Goal: Task Accomplishment & Management: Manage account settings

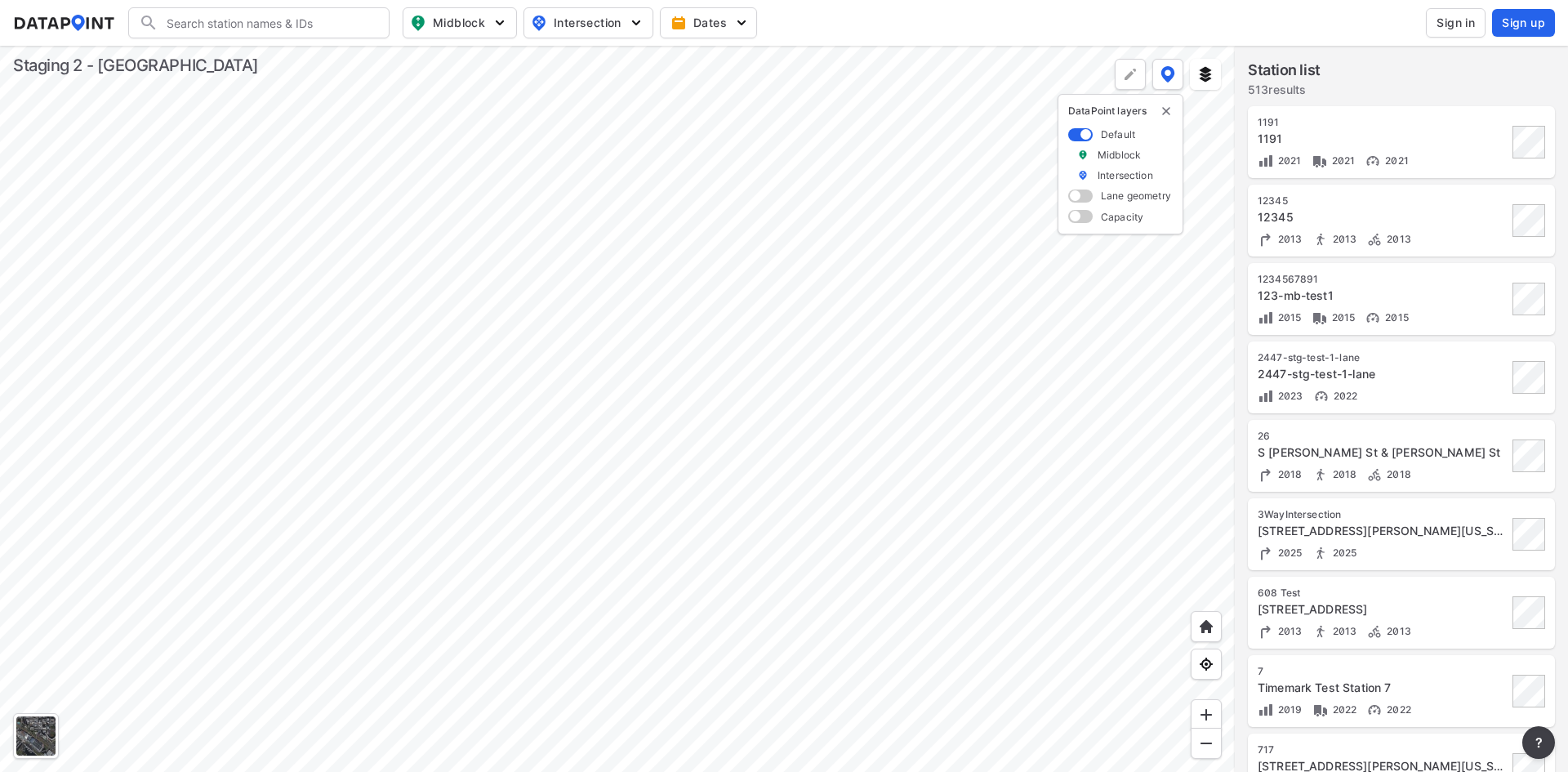
click at [1464, 13] on button "Sign in" at bounding box center [1456, 23] width 59 height 30
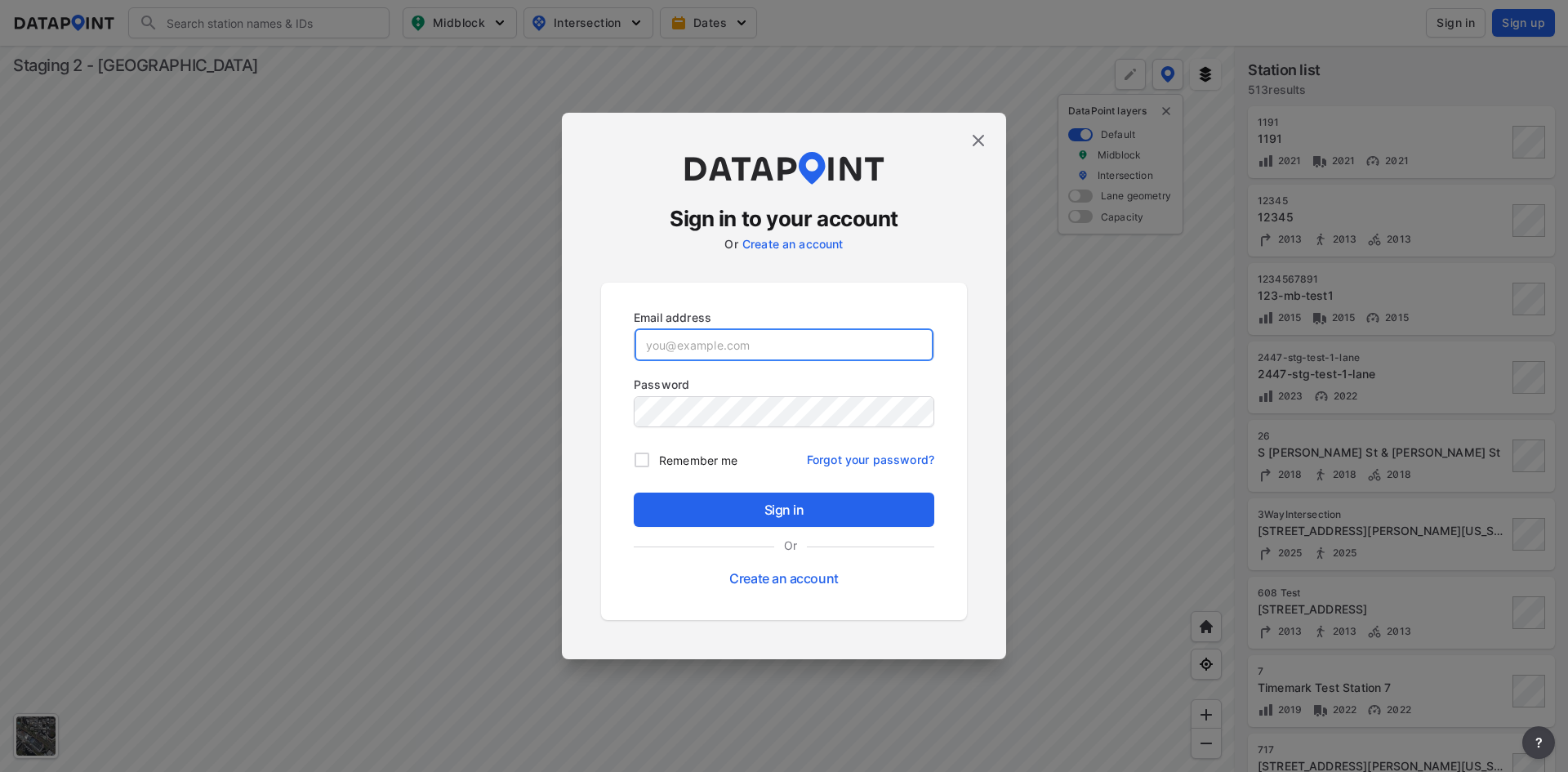
drag, startPoint x: 778, startPoint y: 332, endPoint x: 778, endPoint y: 341, distance: 9.0
click at [778, 341] on input "email" at bounding box center [784, 344] width 299 height 33
paste input "stg2_adm@yopmail.com"
type input "stg2_adm@yopmail.com"
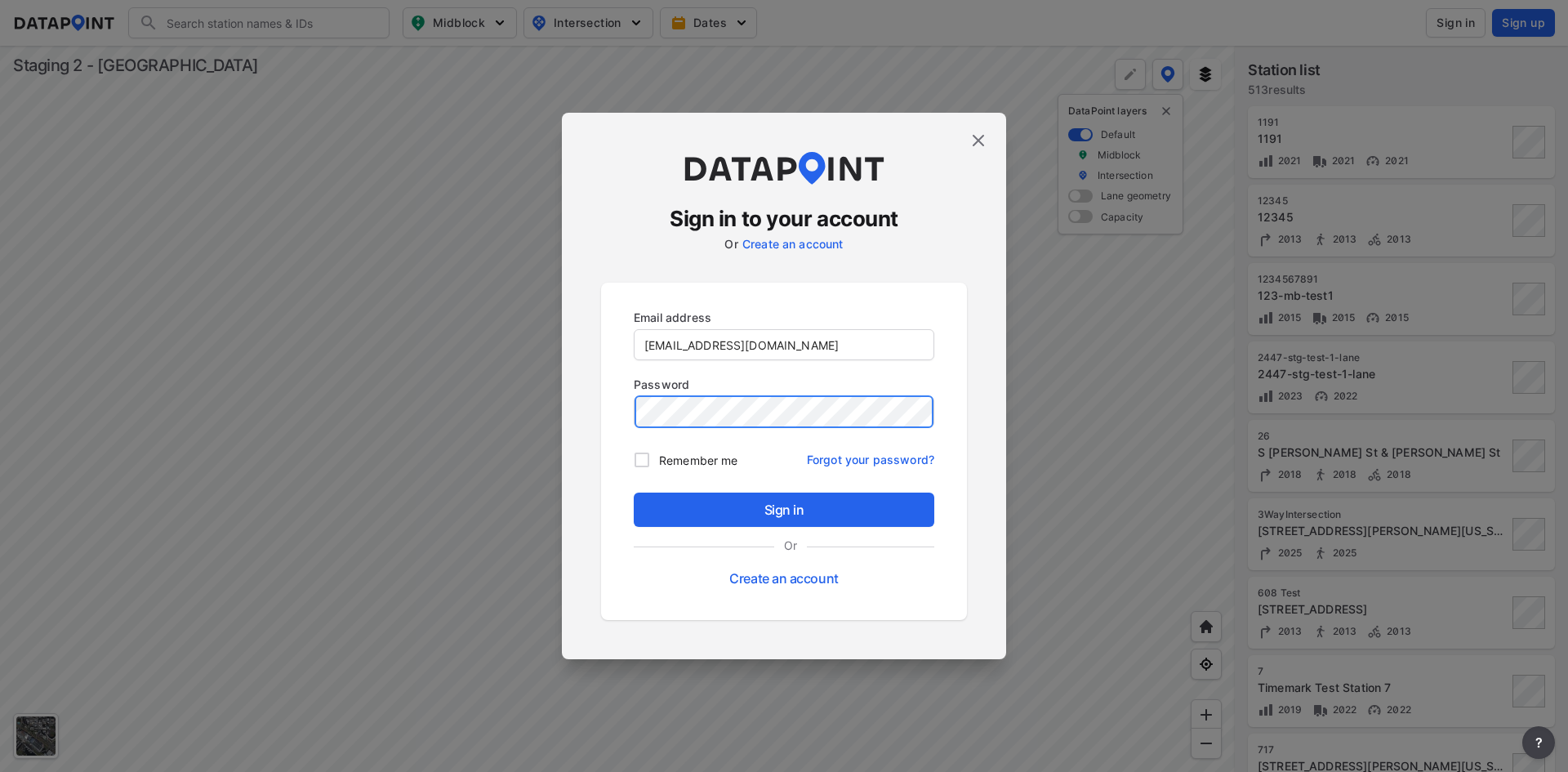
click at [634, 493] on button "Sign in" at bounding box center [784, 510] width 301 height 35
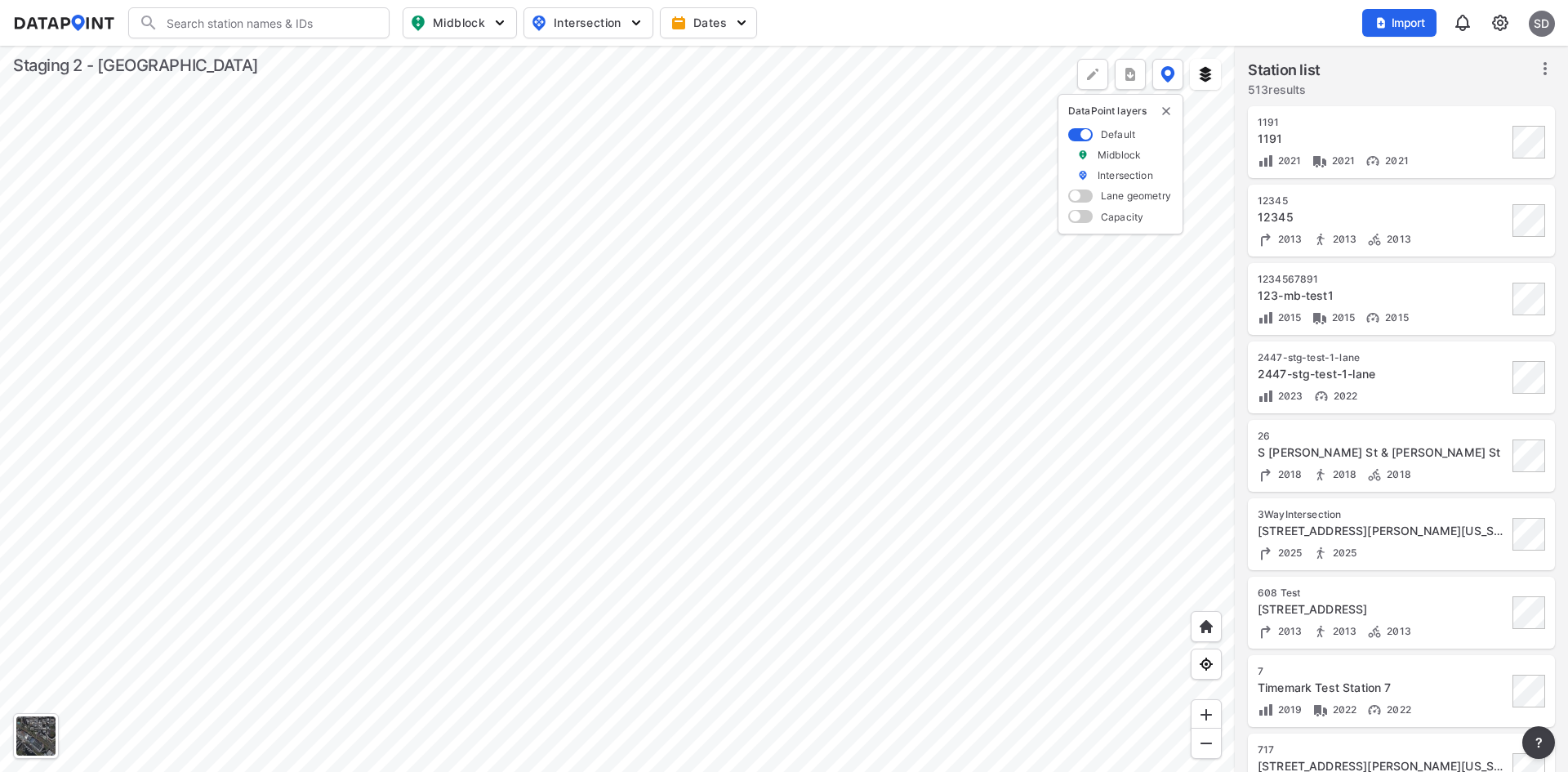
click at [1498, 22] on img at bounding box center [1501, 23] width 20 height 20
click at [1440, 124] on link "Station management" at bounding box center [1430, 122] width 141 height 17
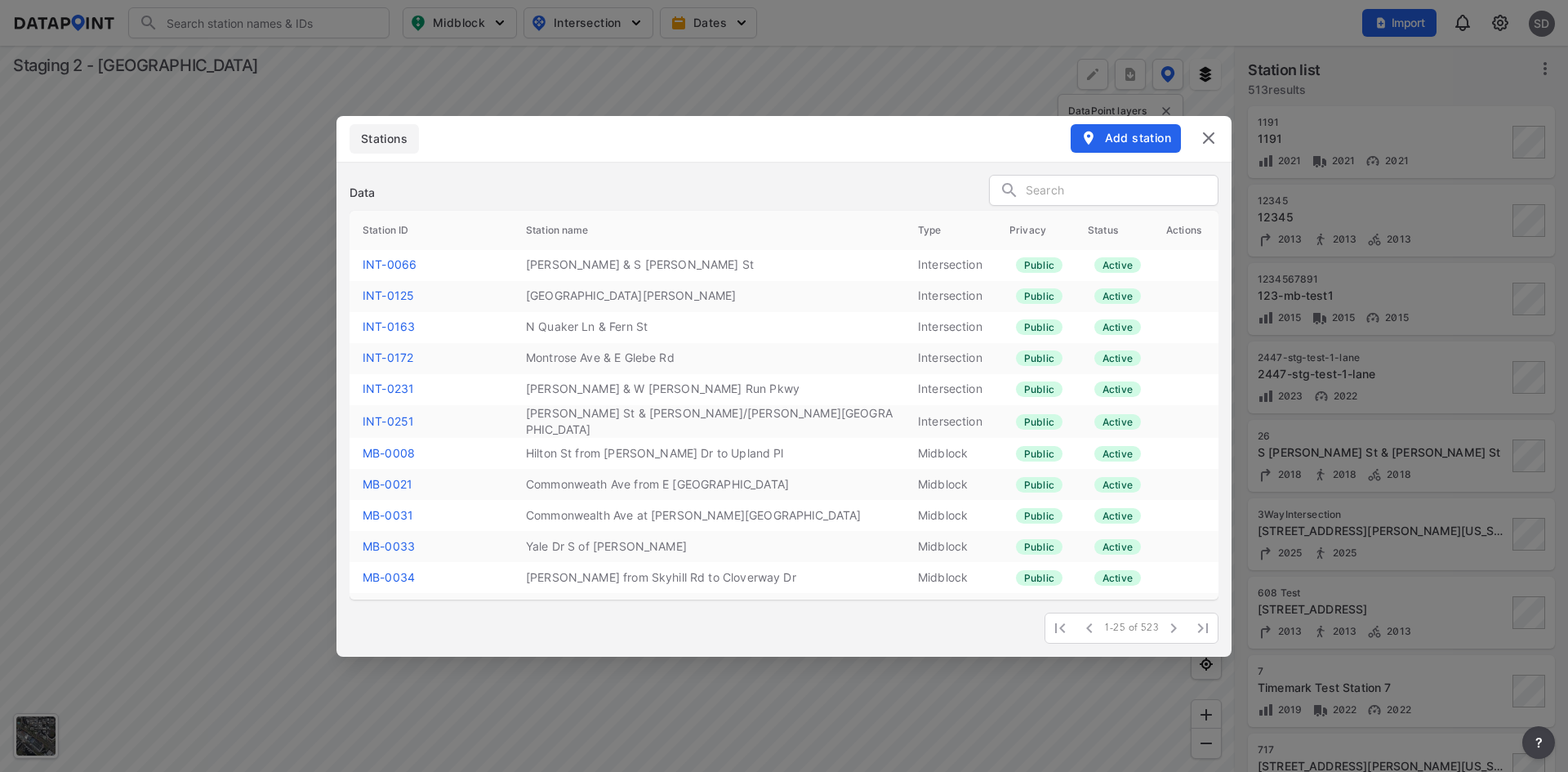
click at [395, 450] on link "MB-0008" at bounding box center [388, 453] width 52 height 14
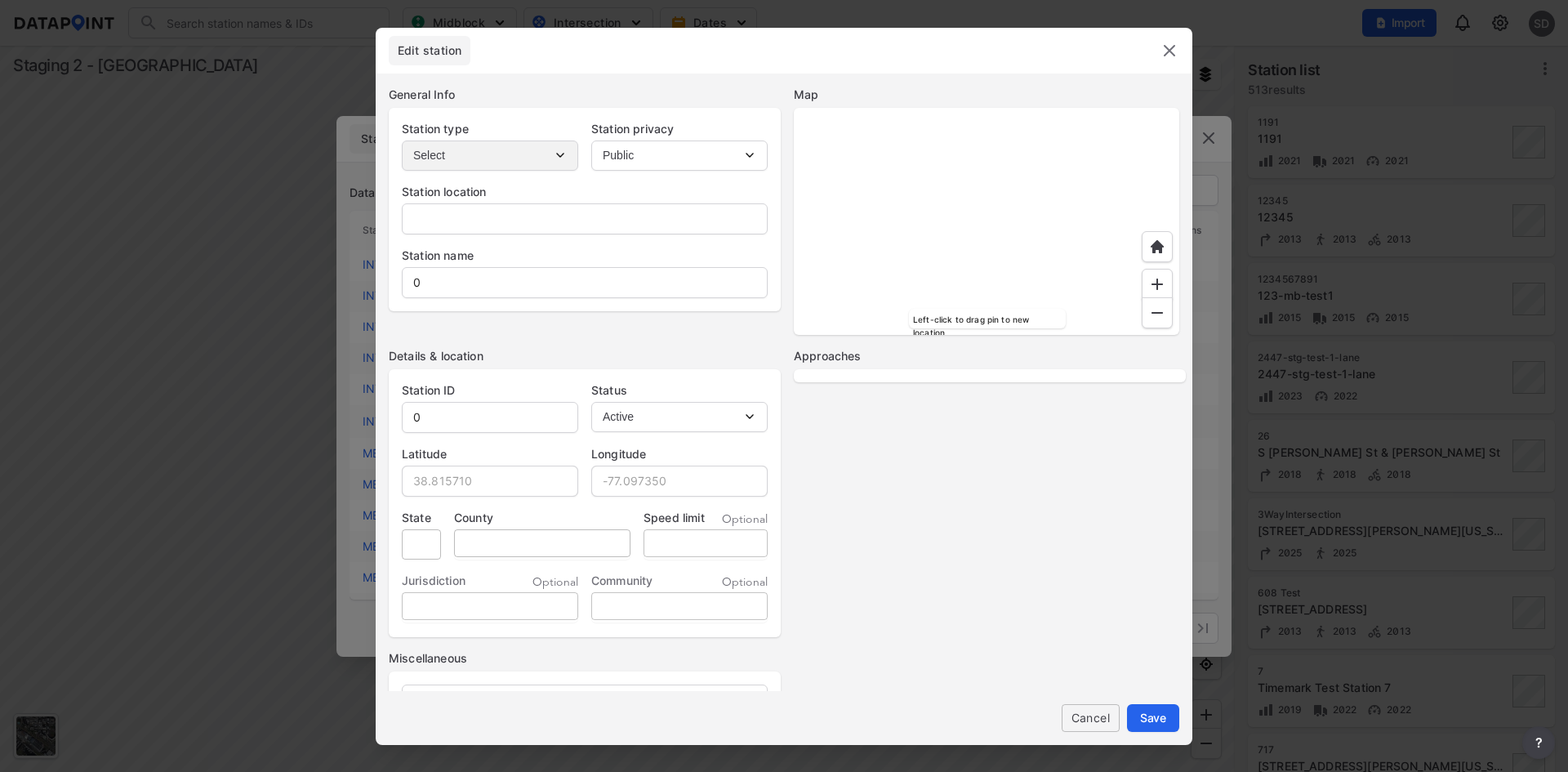
type input "118-198 Hilton St, Alexandria, Virginia, 22314"
type input "Hilton St from Moncure Dr to Upland Pl"
type input "MB-0008"
type input "38.808060"
type input "-77.072553"
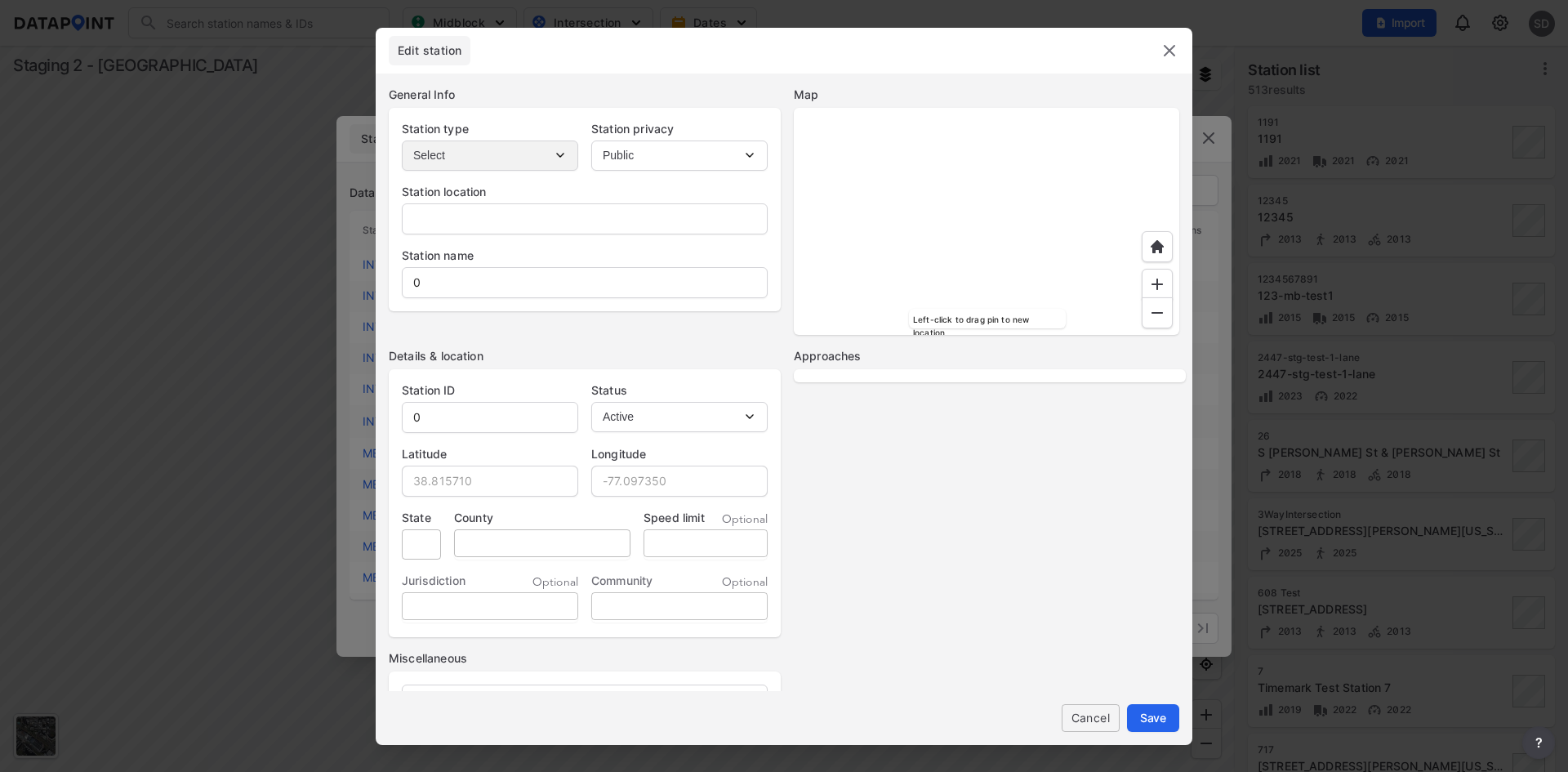
type input "VA"
type input "City of Alexandria"
select select "2"
select select "No"
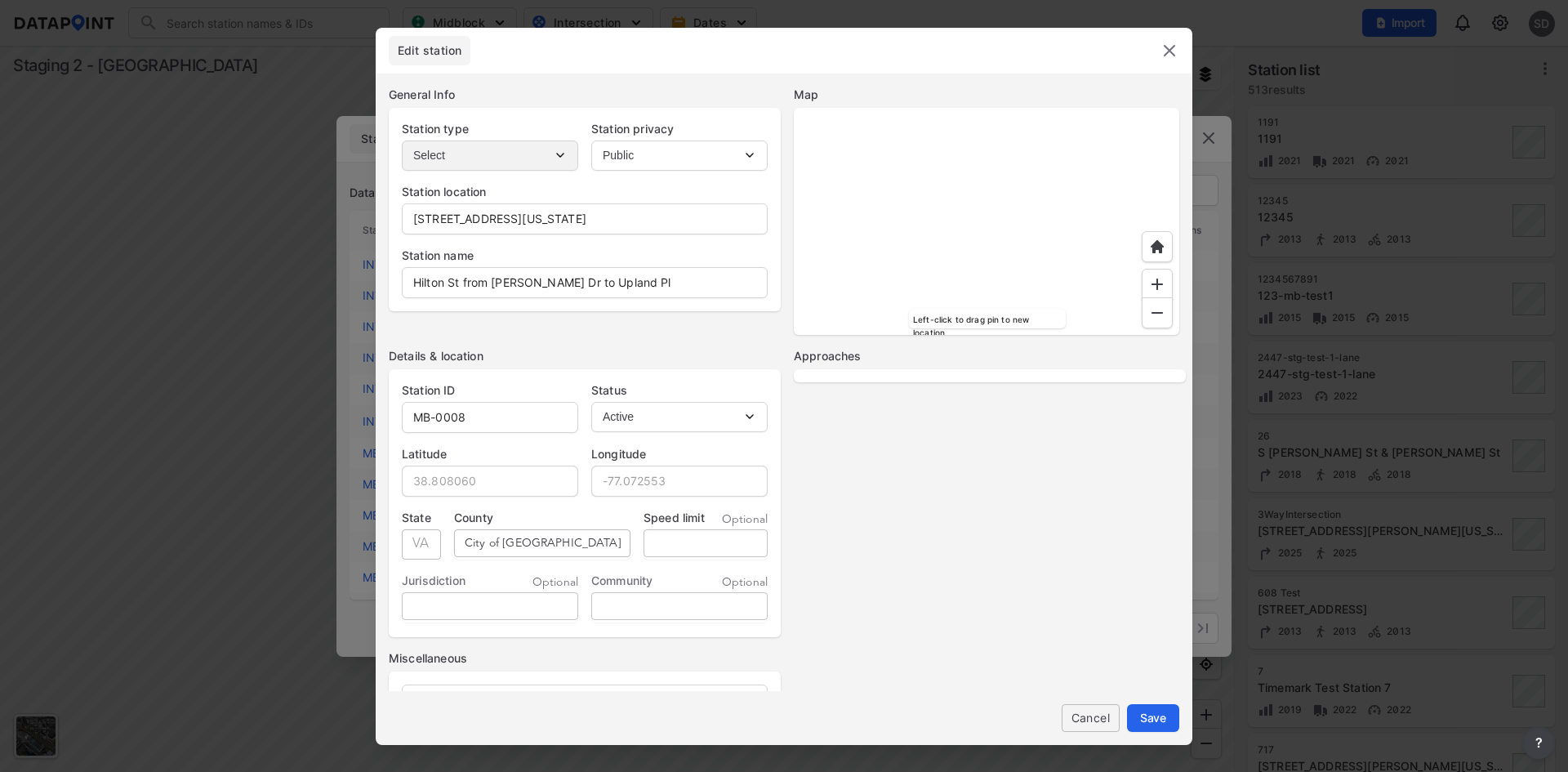
select select "No"
select select "3"
select select "No"
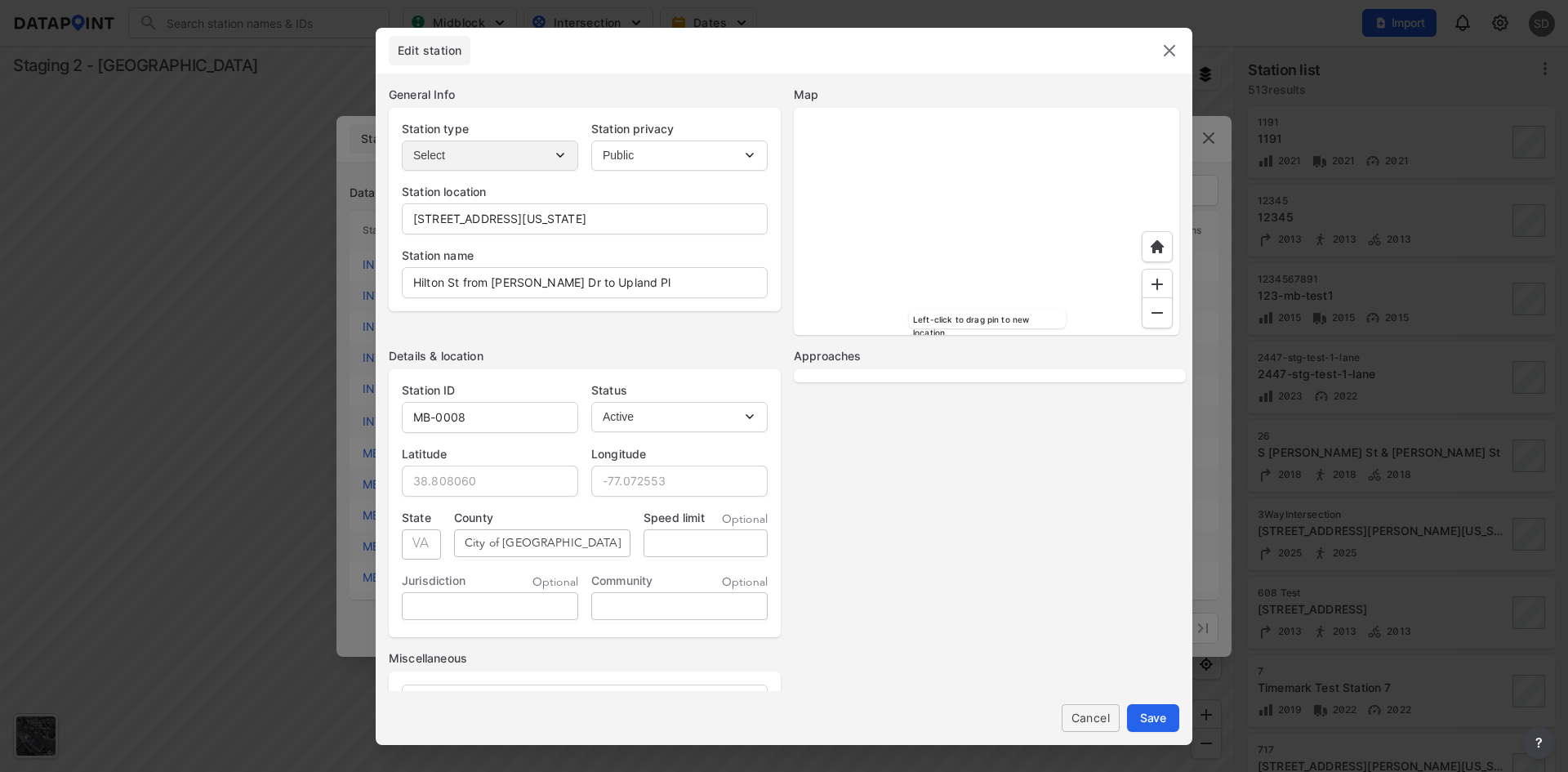
select select "No"
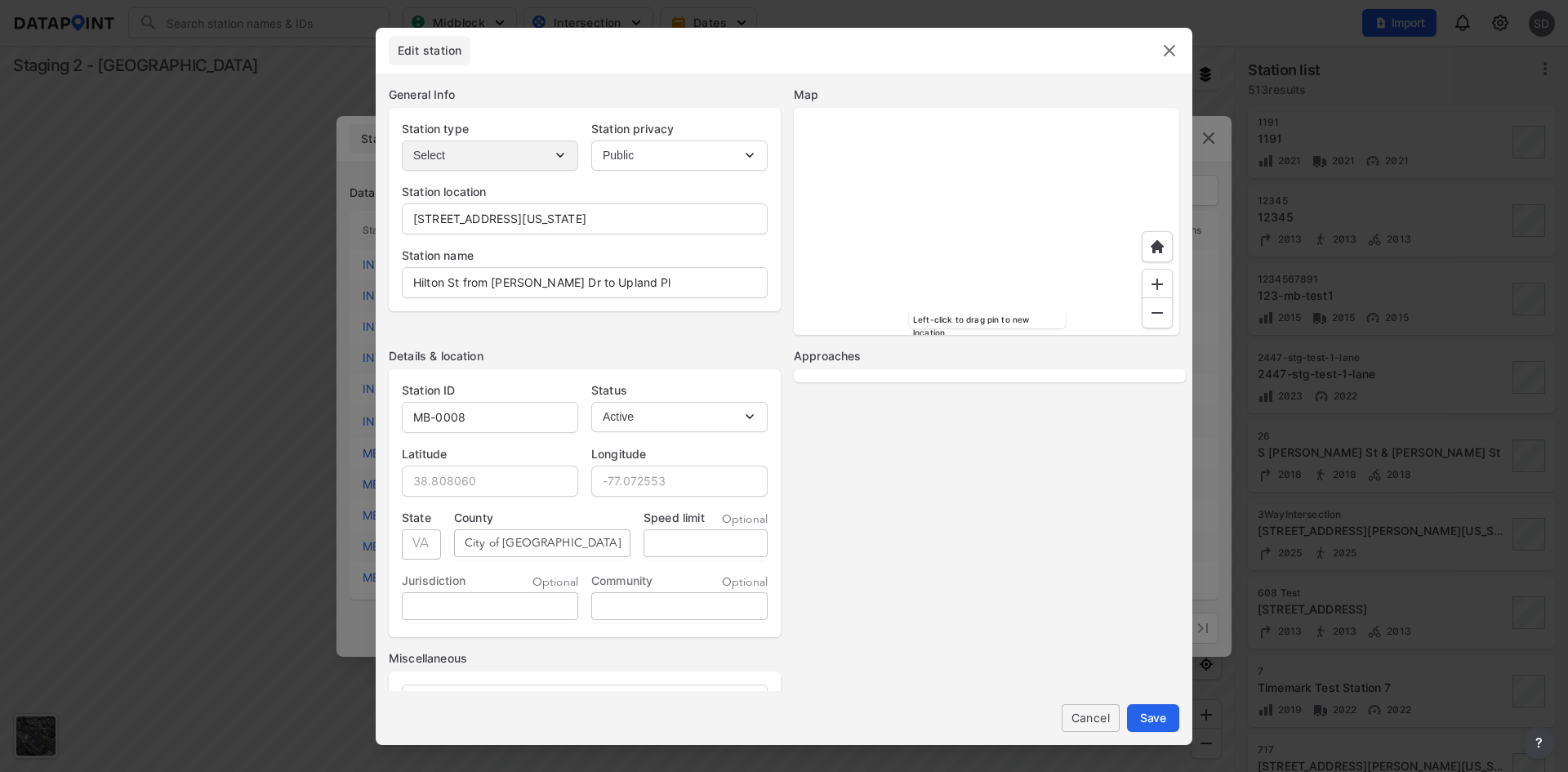
select select "No"
select select "NB"
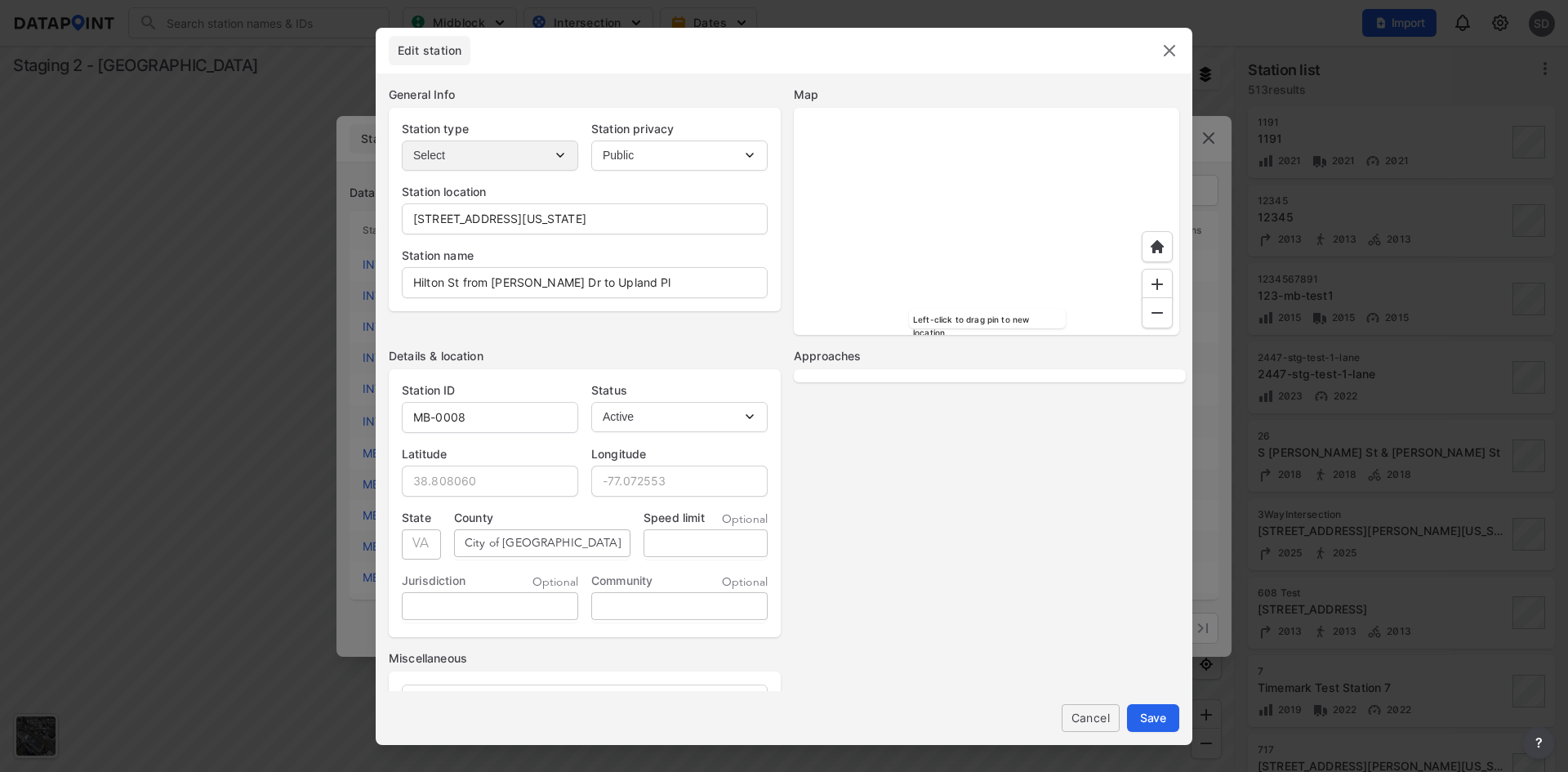
select select "SB"
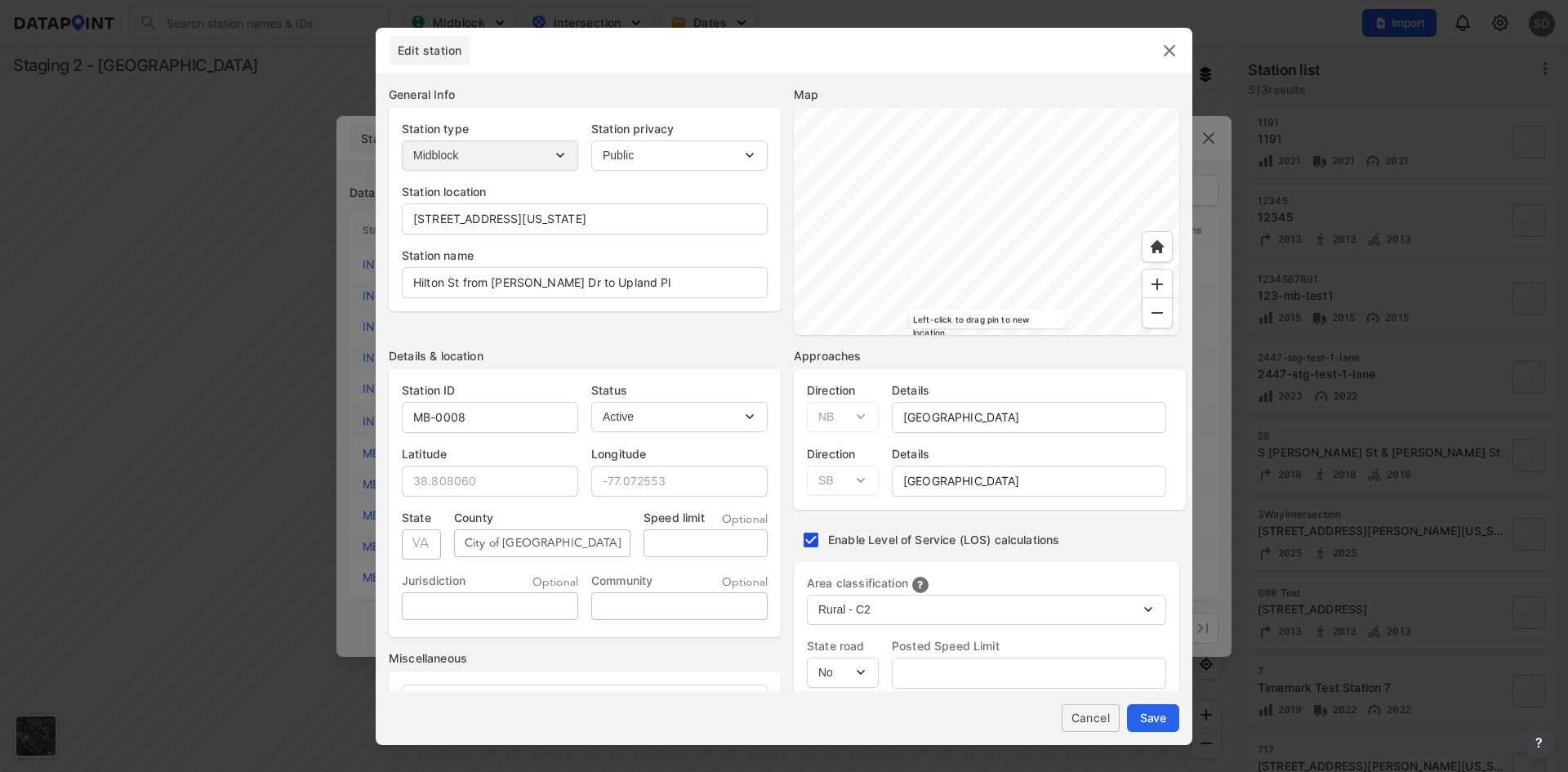
click at [1170, 53] on img at bounding box center [1170, 50] width 20 height 20
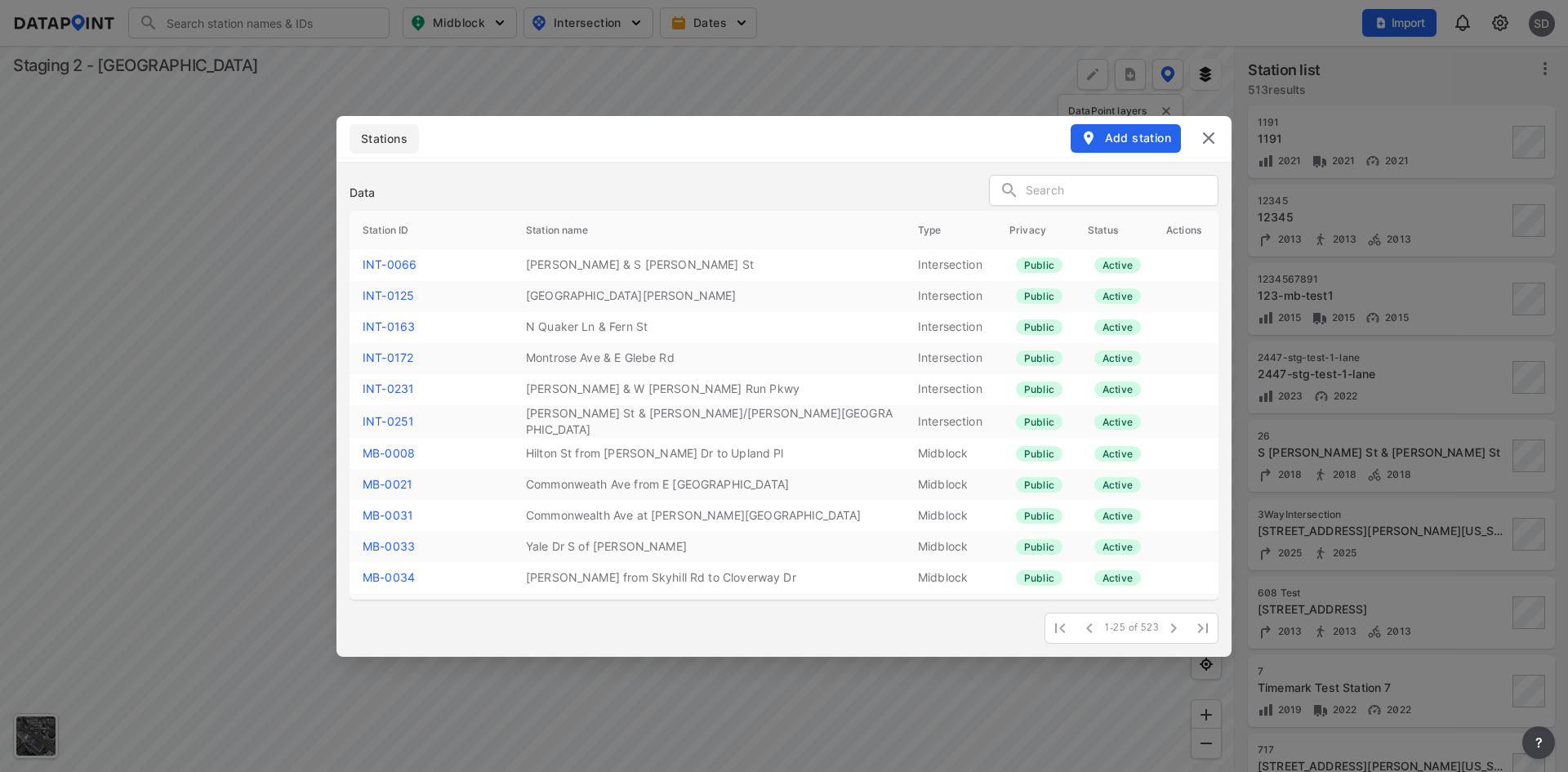
click at [398, 542] on link "MB-0033" at bounding box center [388, 546] width 52 height 14
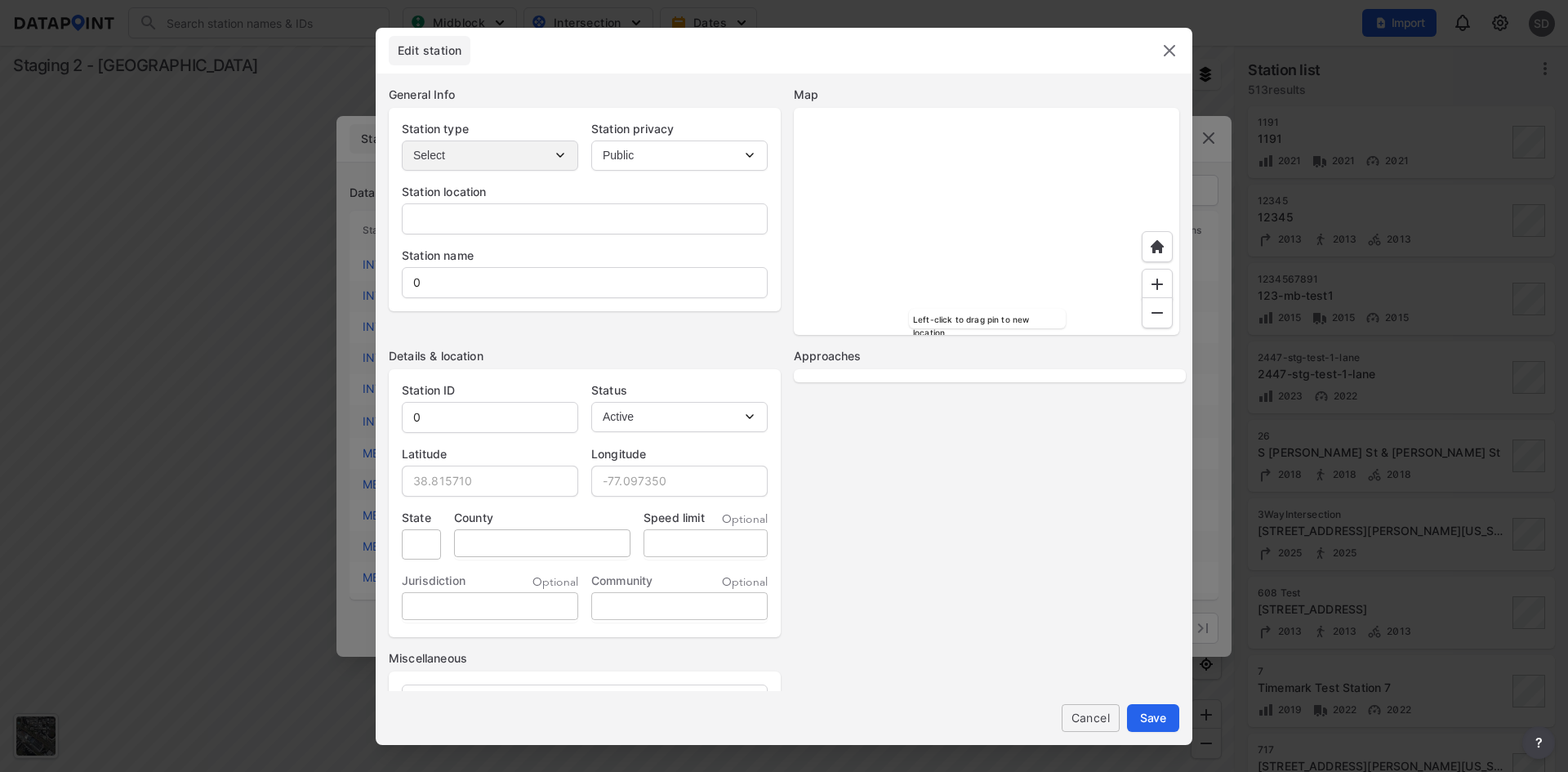
type input "408-498 Yale Dr, Alexandria, Virginia, 22314"
type input "Yale Dr S of Janneys Ln"
type input "MB-0033"
type input "38.813807"
type input "-77.082410"
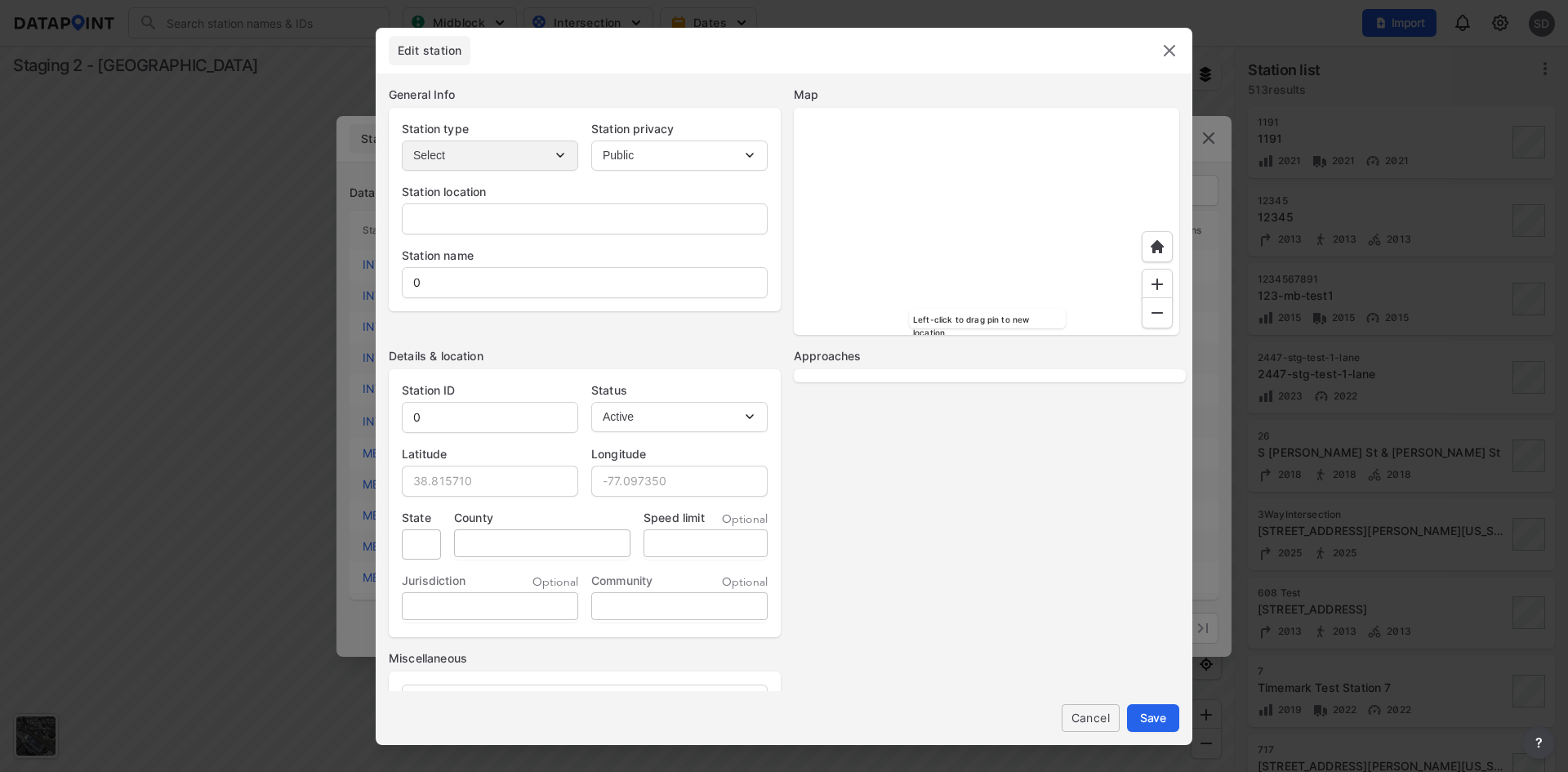
type input "VA"
type input "City of Alexandria"
select select "2"
select select "No"
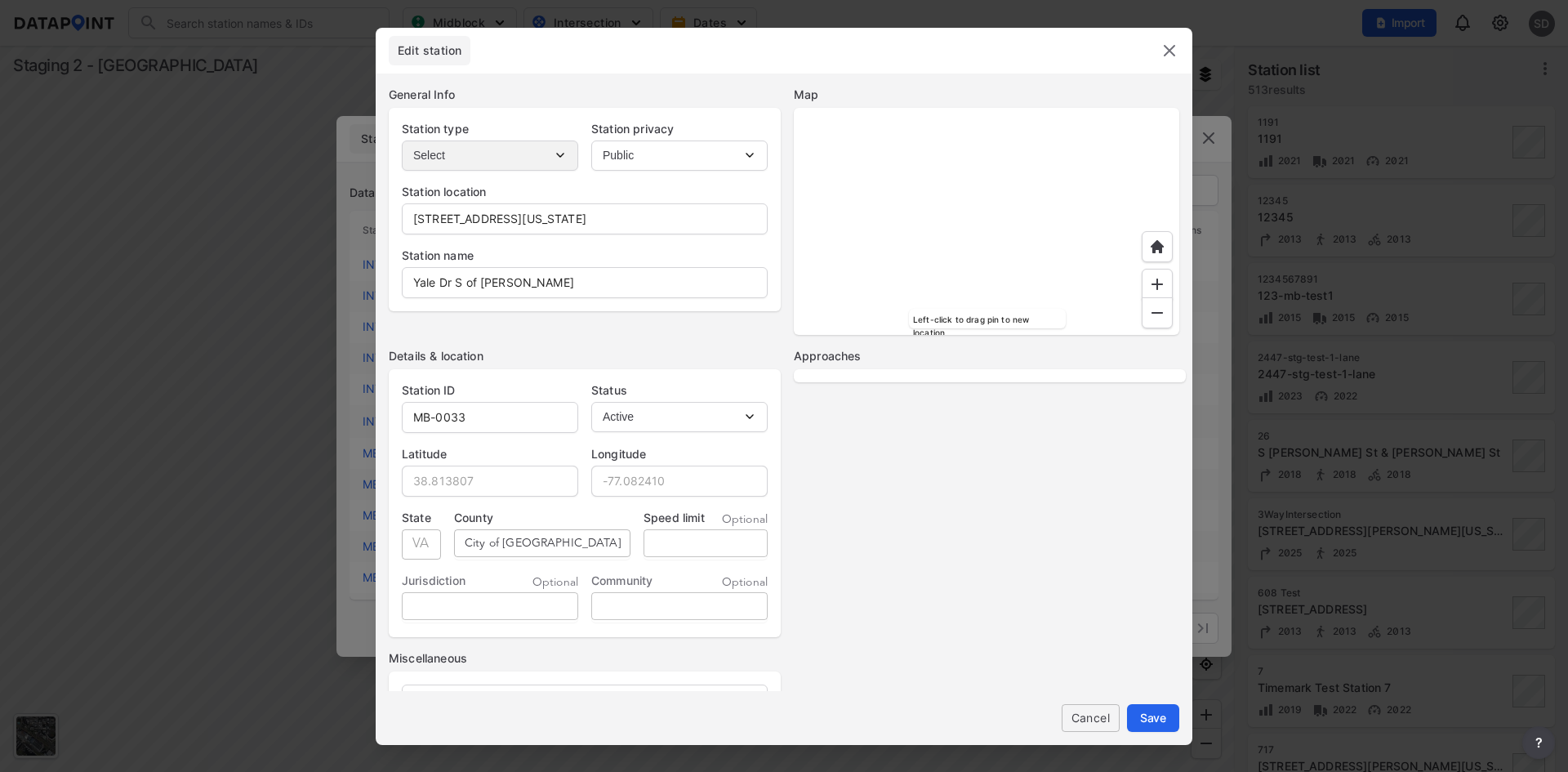
select select "No"
select select "3"
select select "No"
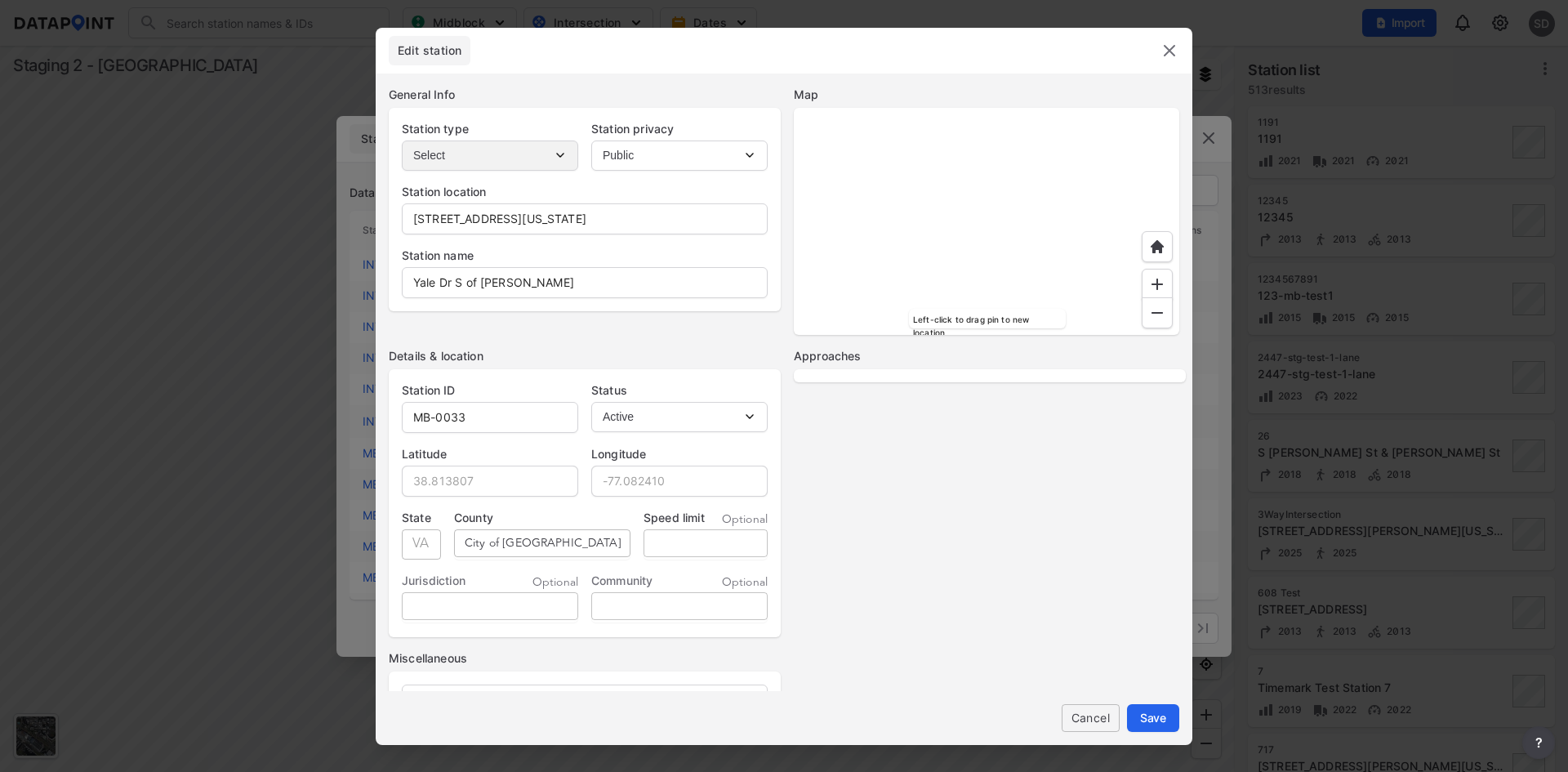
select select "No"
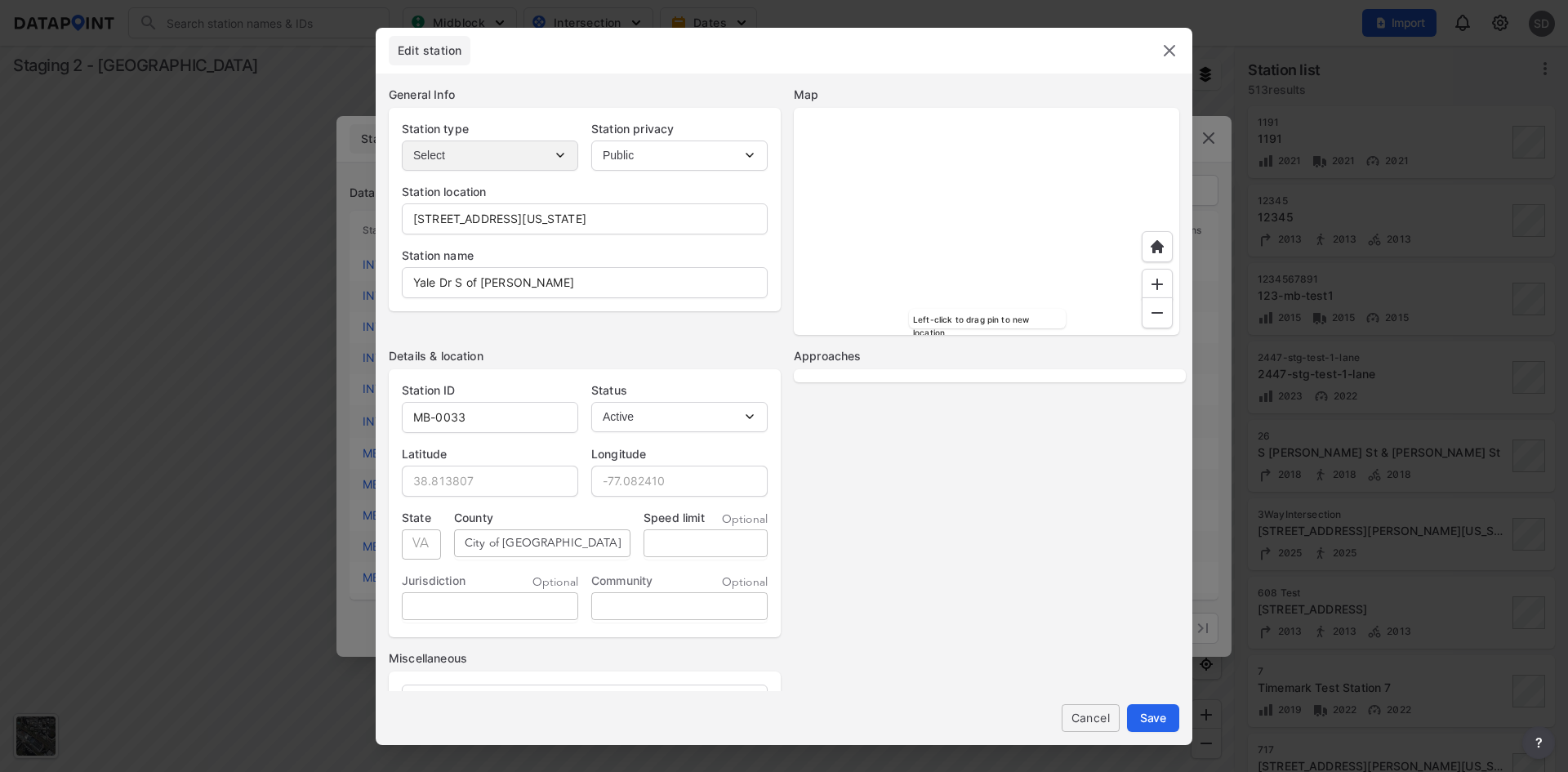
select select "No"
select select "NB"
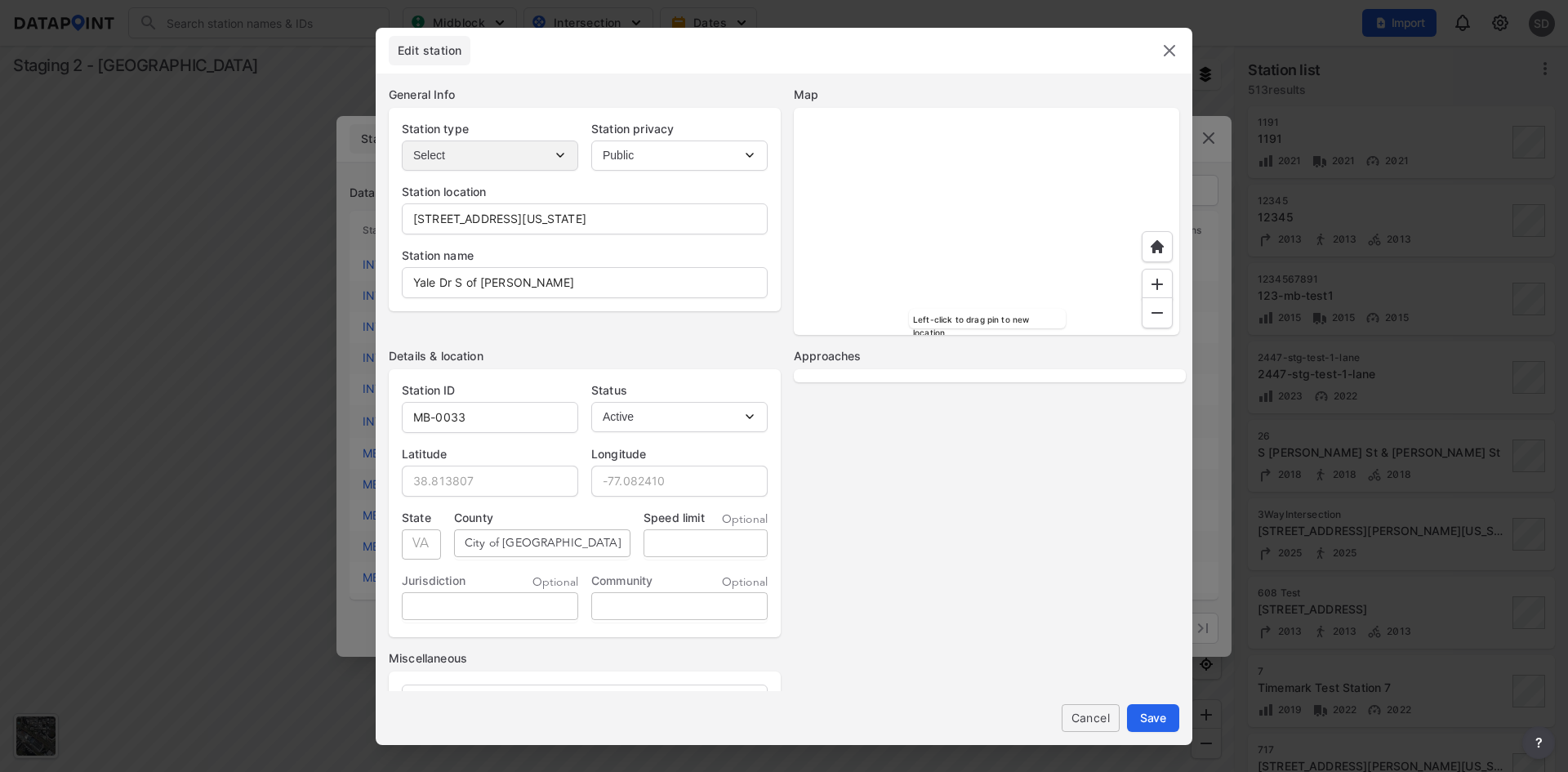
select select "SB"
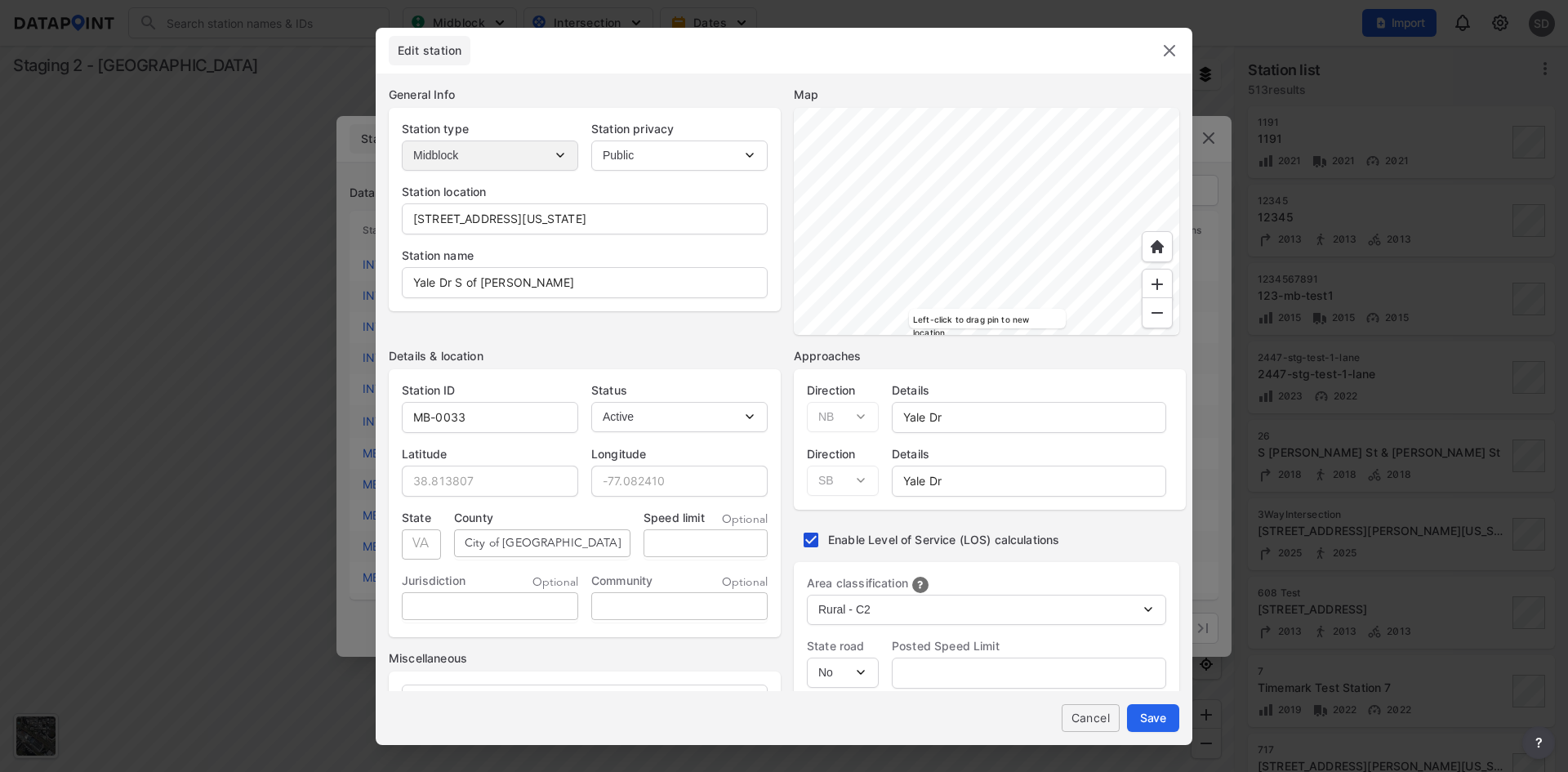
click at [1173, 55] on img at bounding box center [1170, 50] width 20 height 20
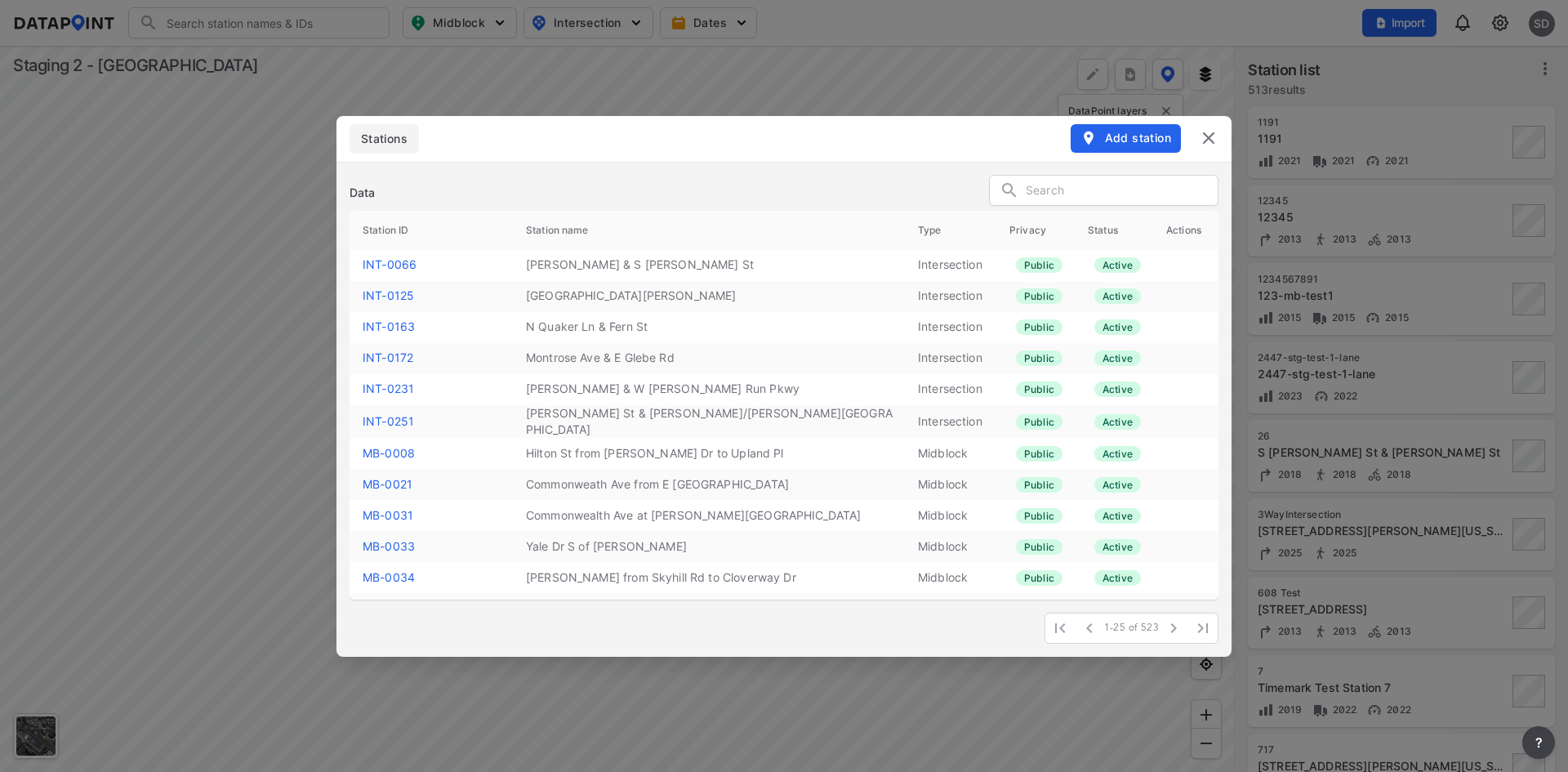
scroll to position [427, 0]
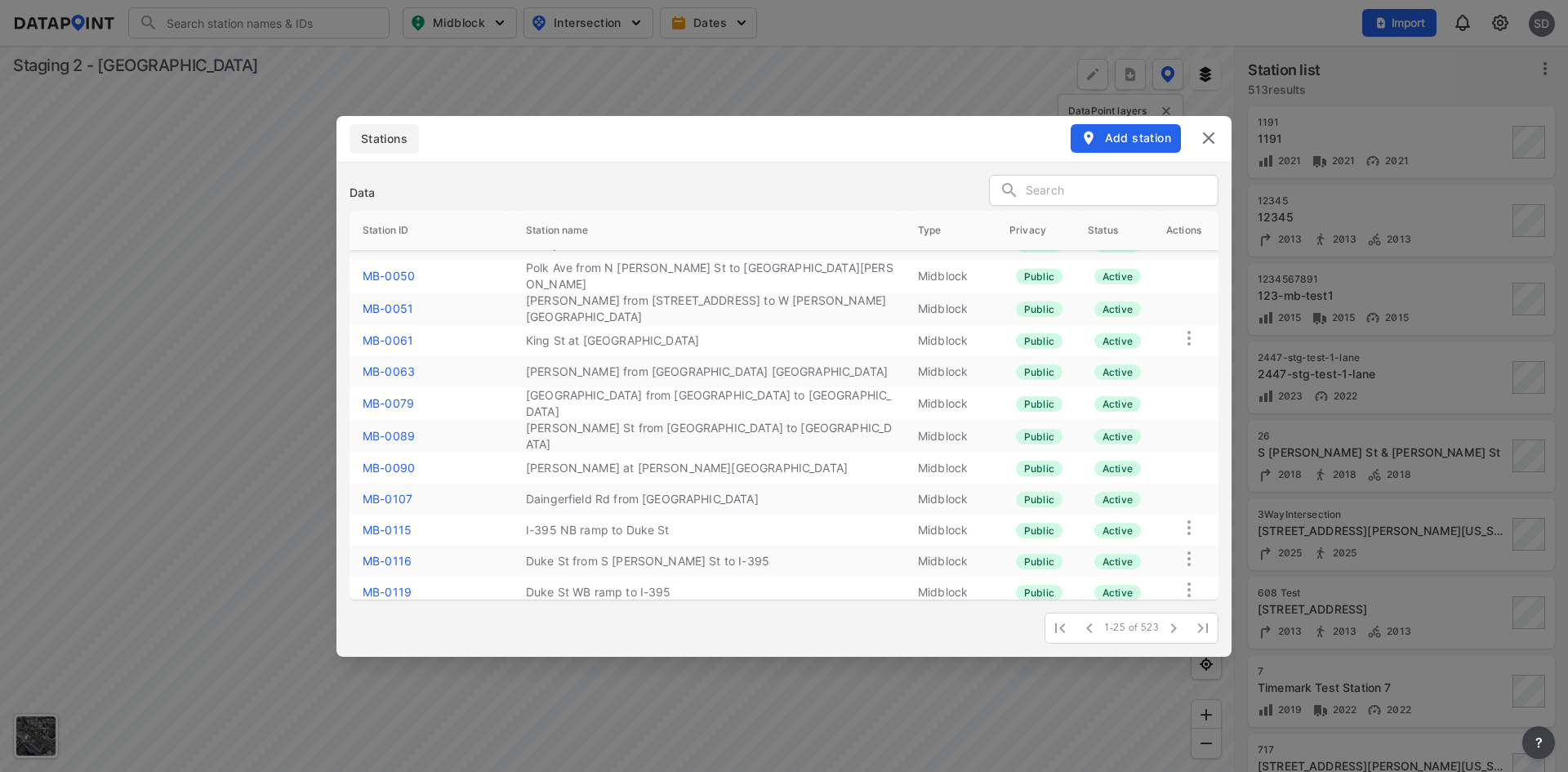
click at [404, 553] on link "MB-0116" at bounding box center [387, 560] width 49 height 14
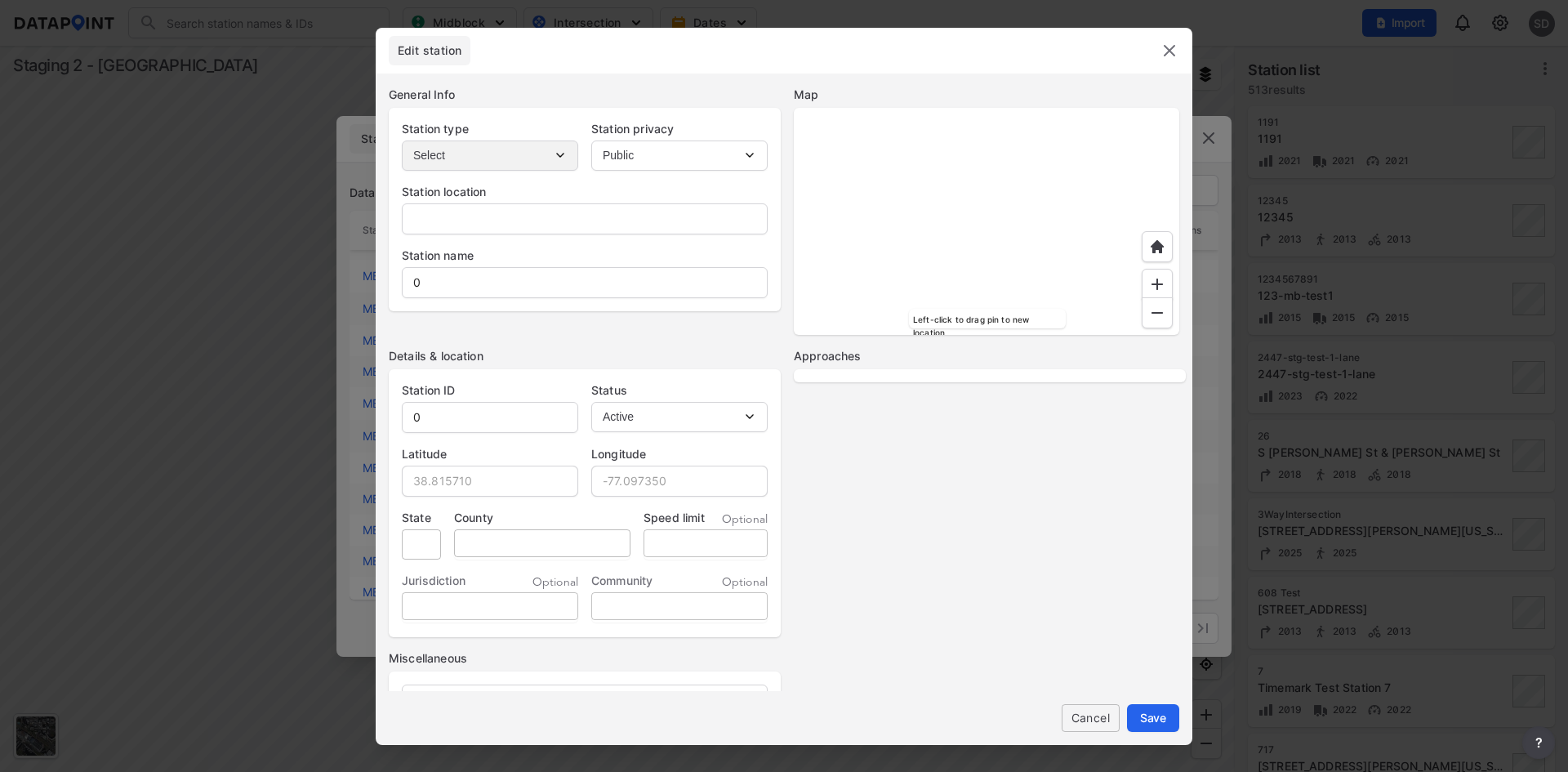
type input "22304, Alexandria, Virginia"
type input "Duke St from S Walker St to I-395"
type input "MB-0116"
type input "38.814747"
type input "-77.136095"
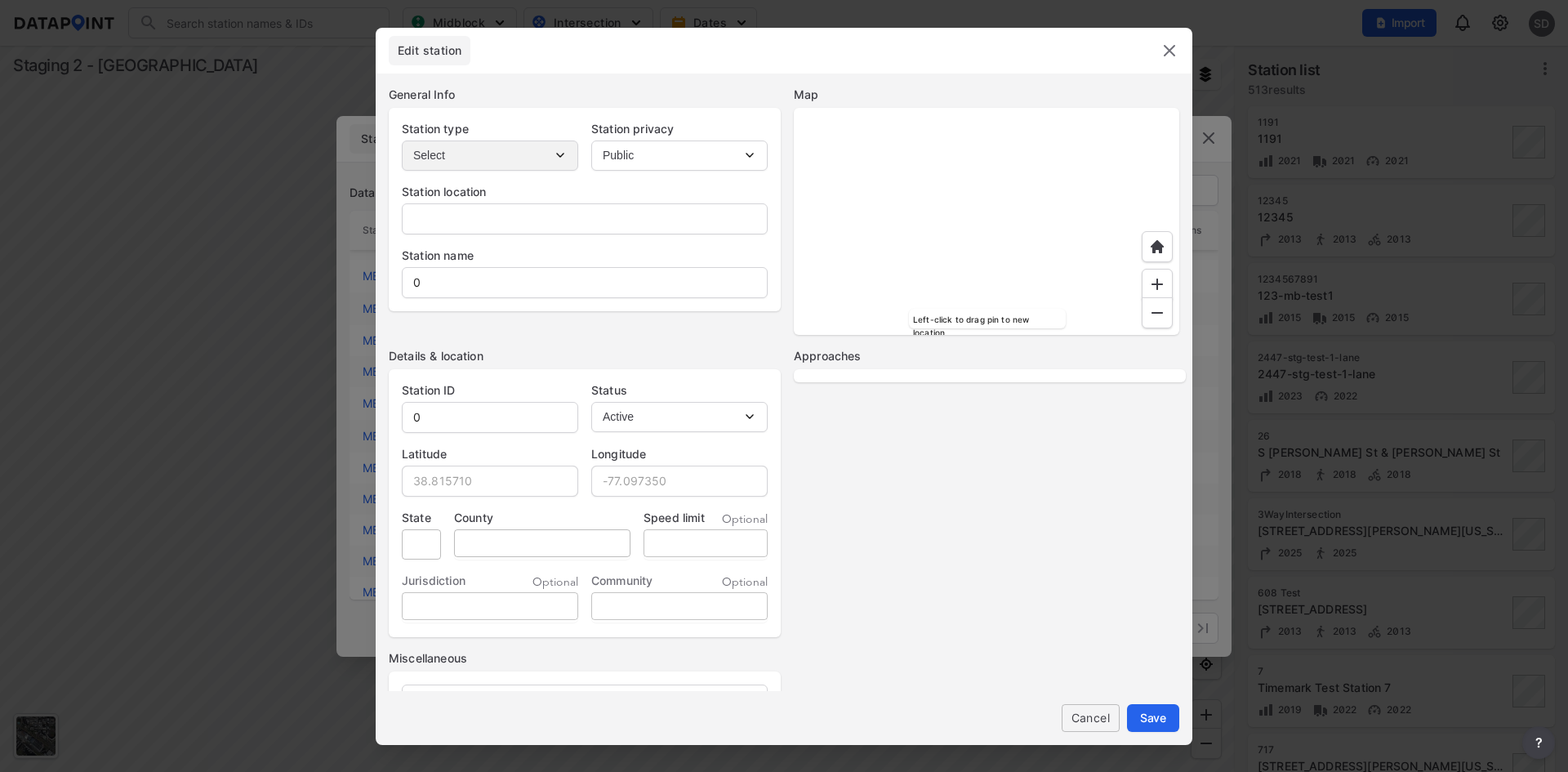
type input "VA"
type input "City of Alexandria"
select select "1"
select select "2"
select select "No"
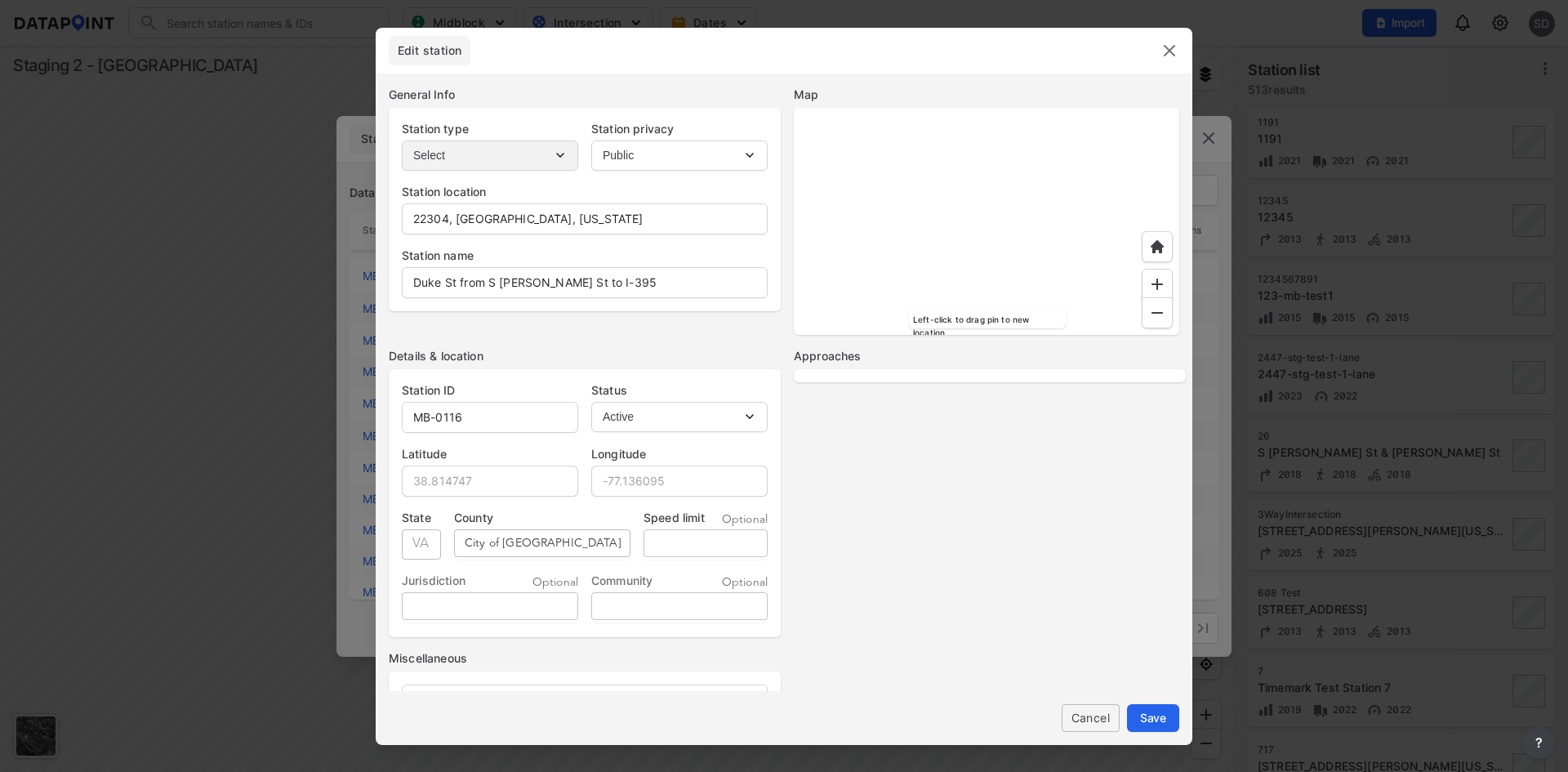
select select "No"
select select "3"
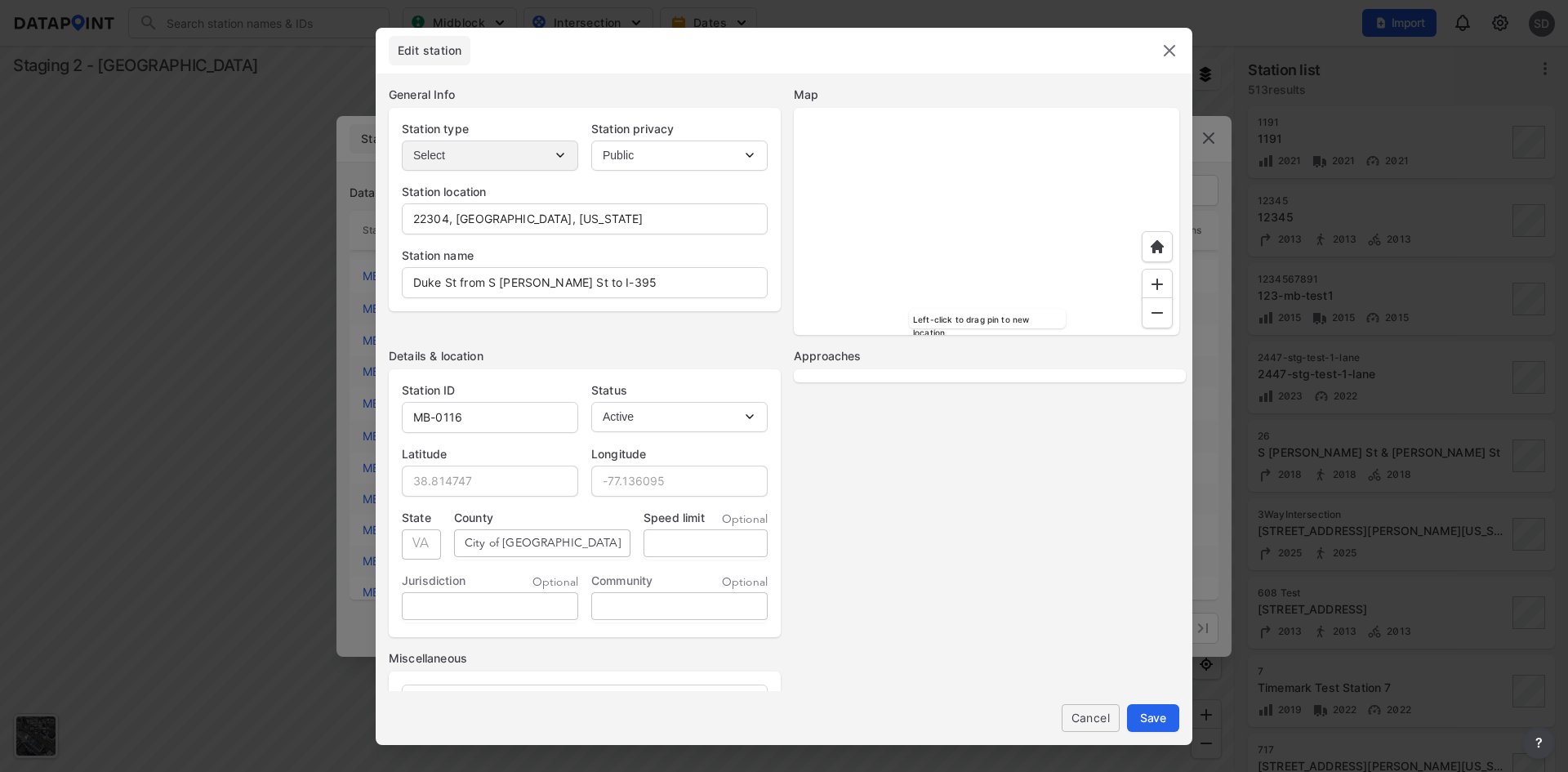
select select "No"
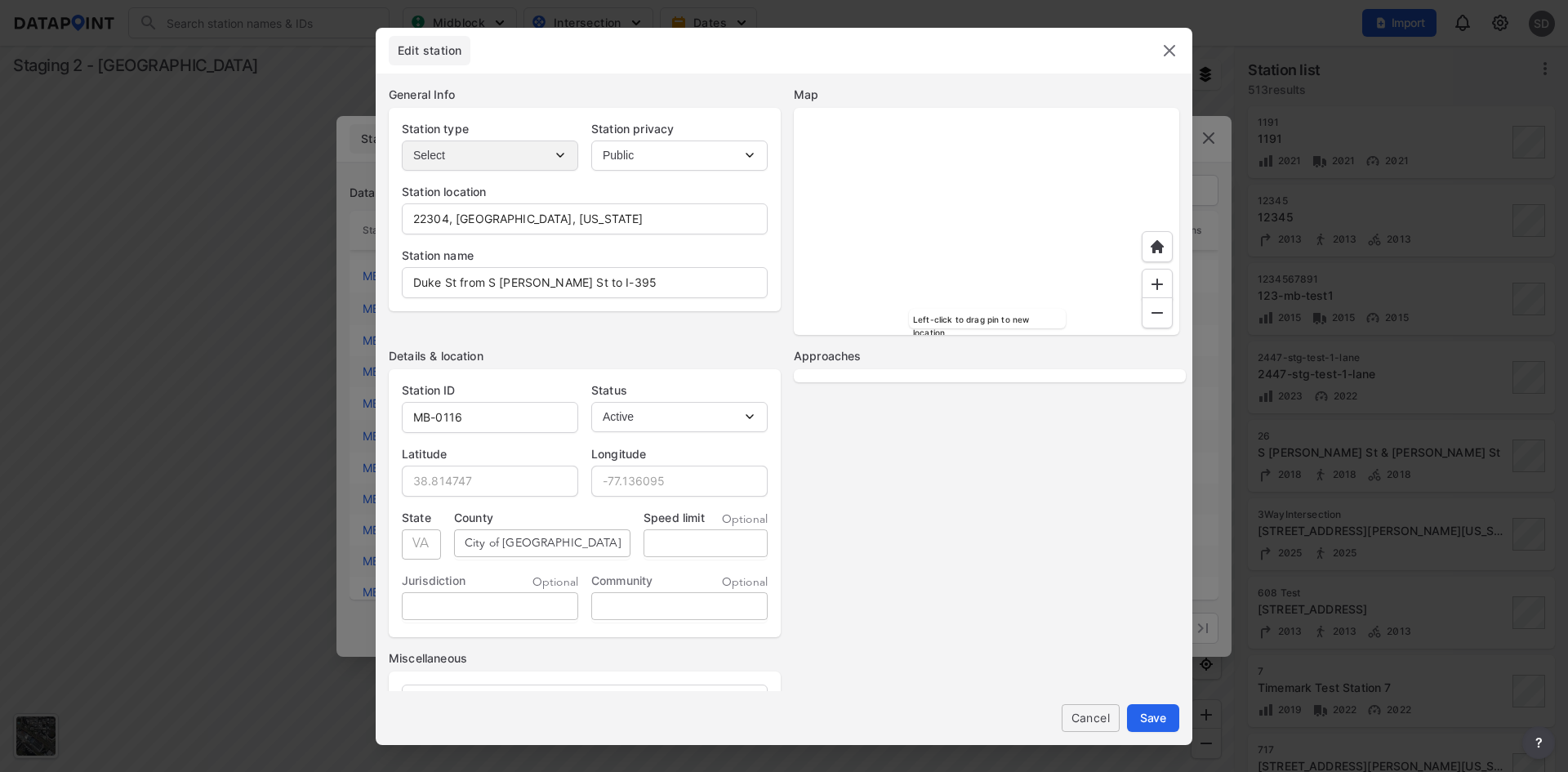
select select "No"
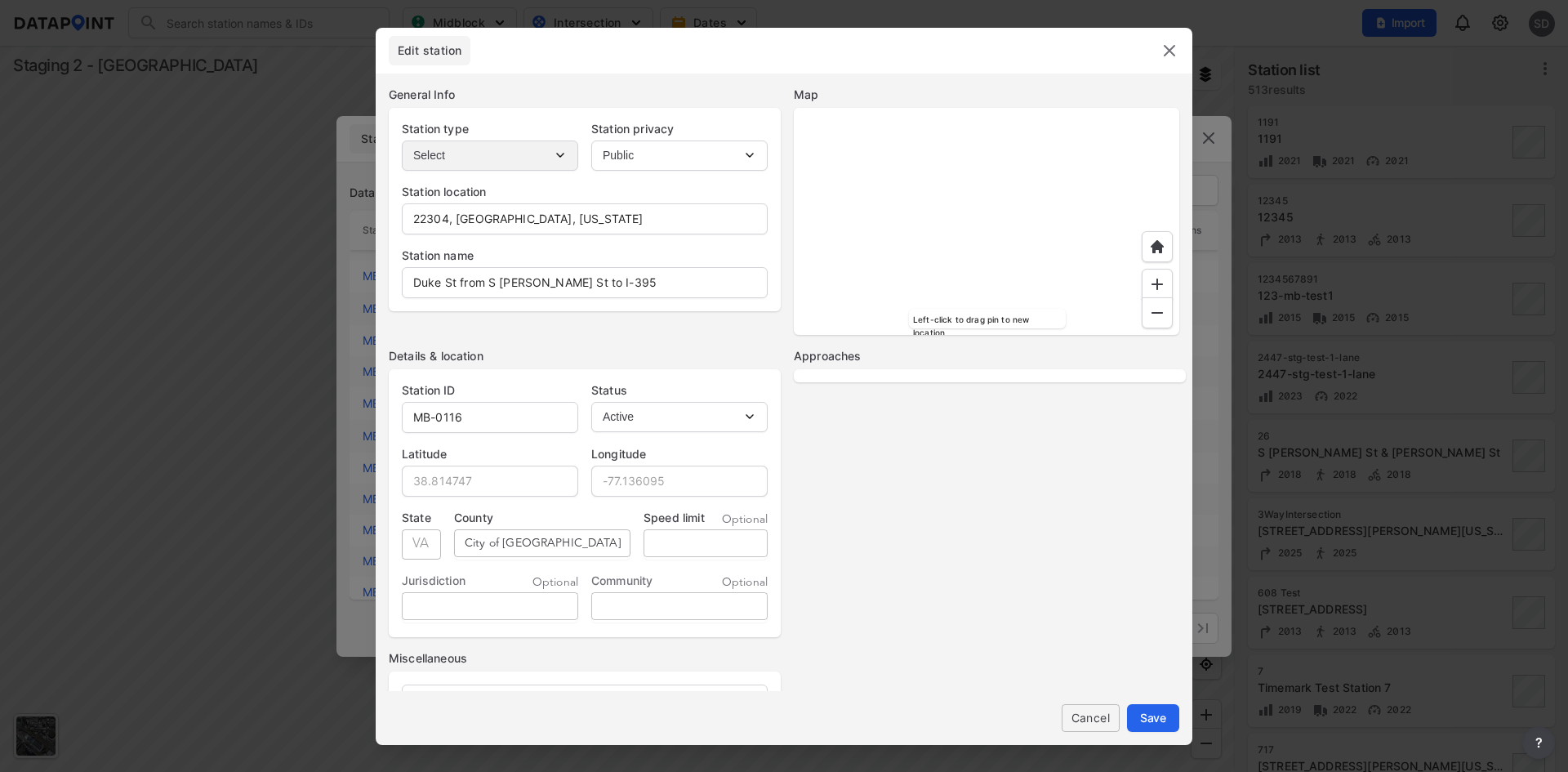
select select "EB"
select select "WB"
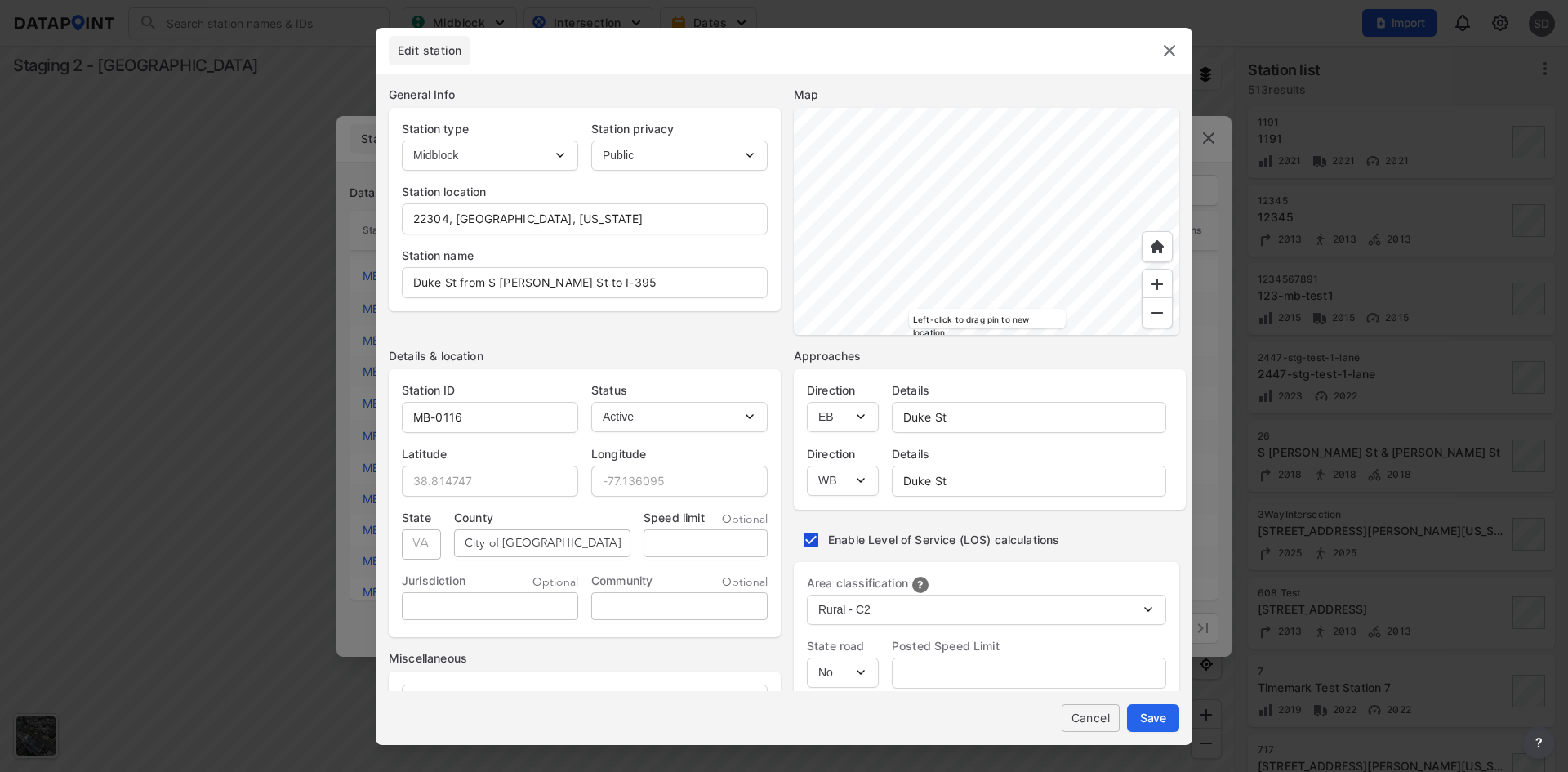
click at [1171, 49] on img at bounding box center [1170, 50] width 20 height 20
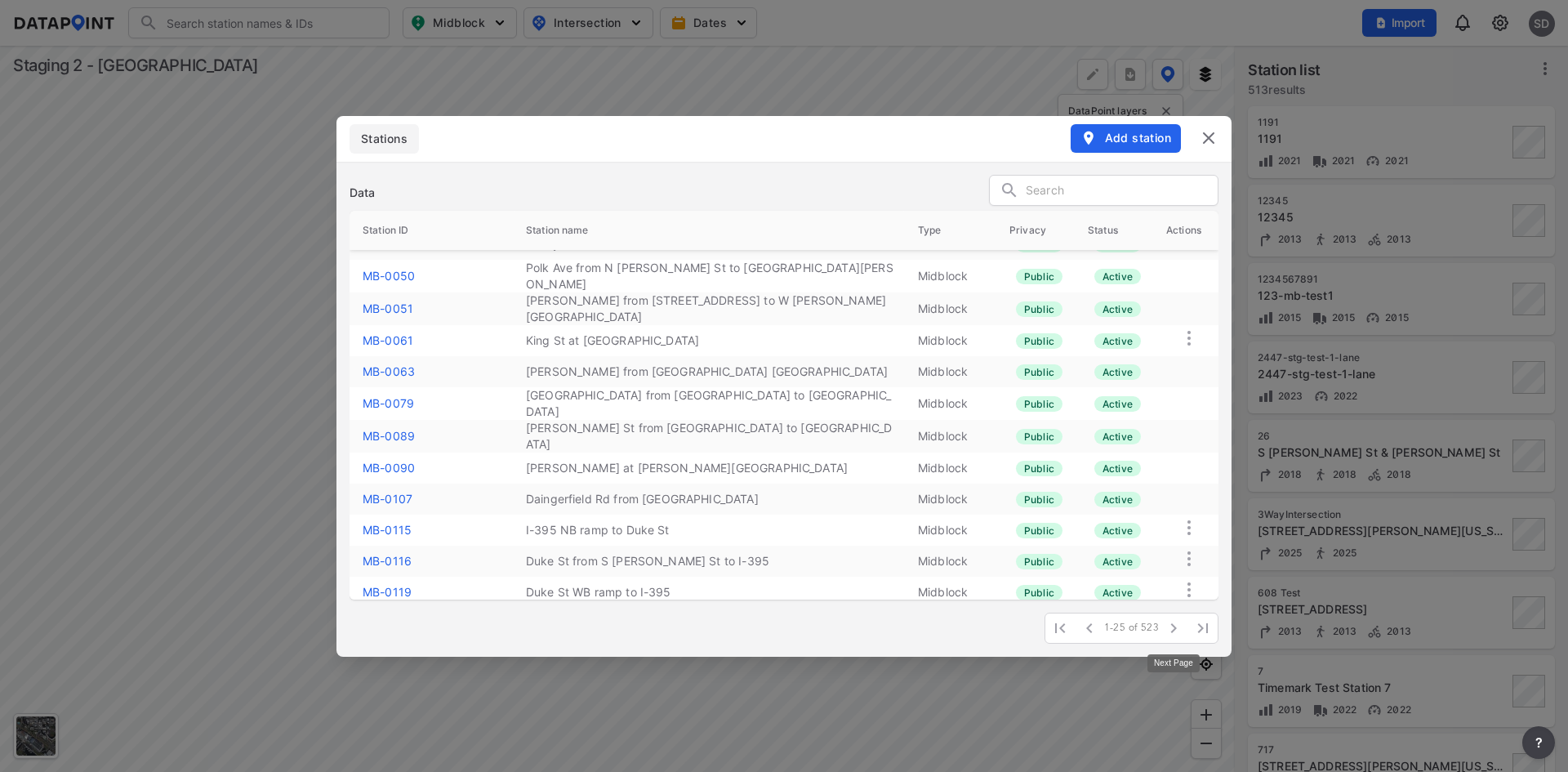
click at [1170, 628] on icon "button" at bounding box center [1174, 628] width 20 height 20
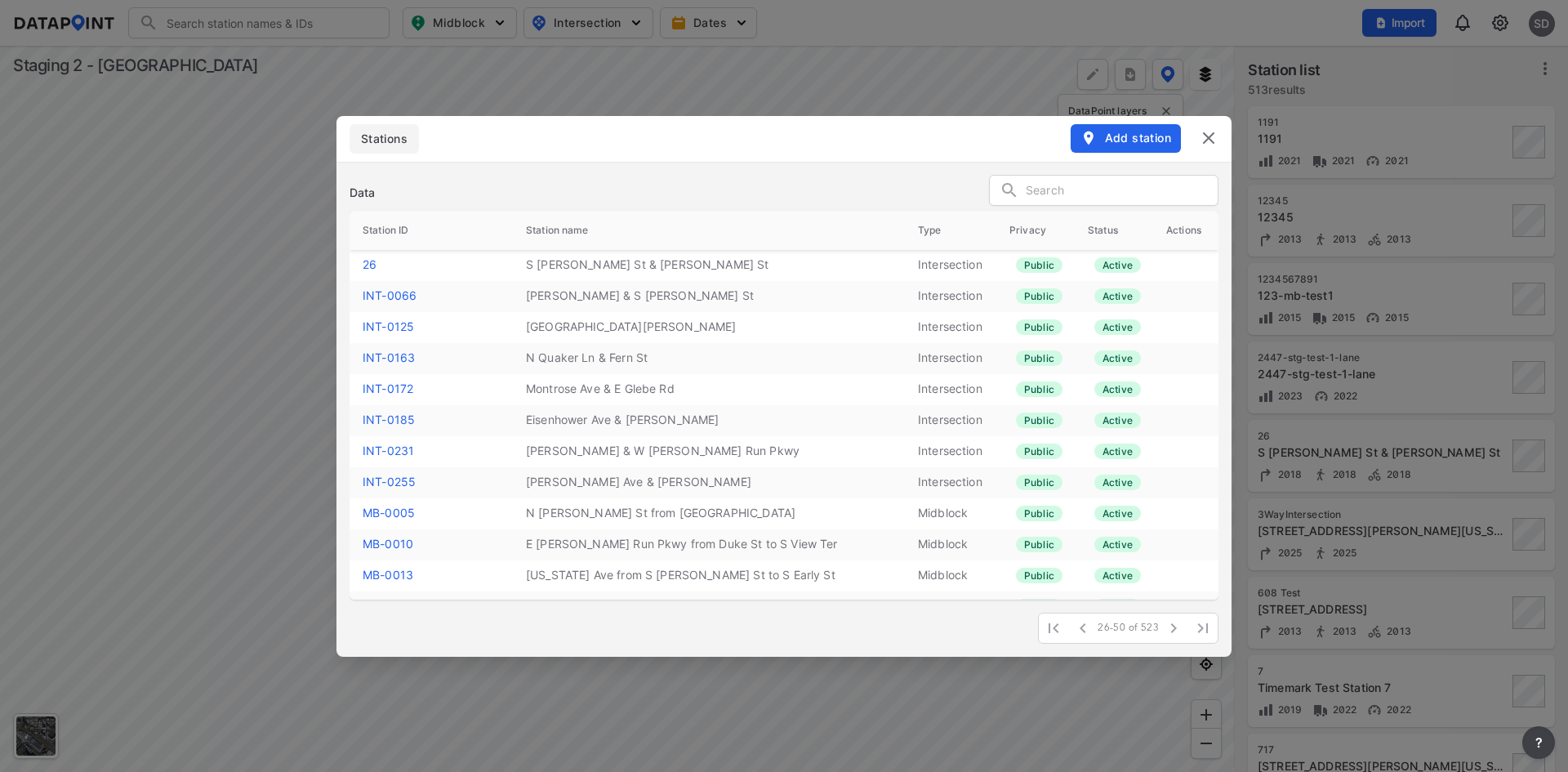
click at [390, 515] on link "MB-0005" at bounding box center [388, 513] width 52 height 14
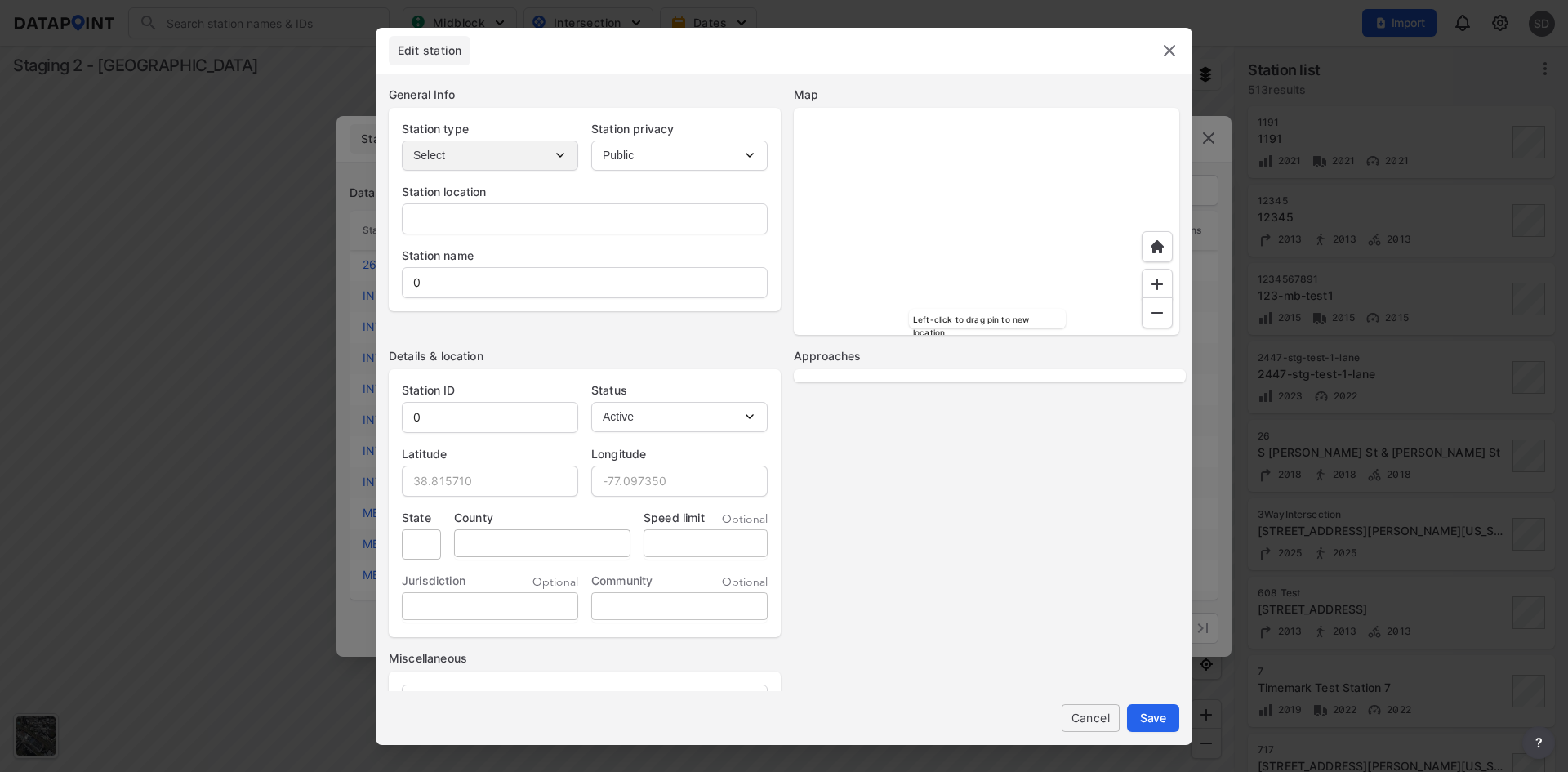
type input "108-198 N Payne St, Alexandria, Virginia, 22314"
type input "N Payne St from King St to Cameron St"
type input "MB-0005"
type input "38.806469"
type input "-77.053424"
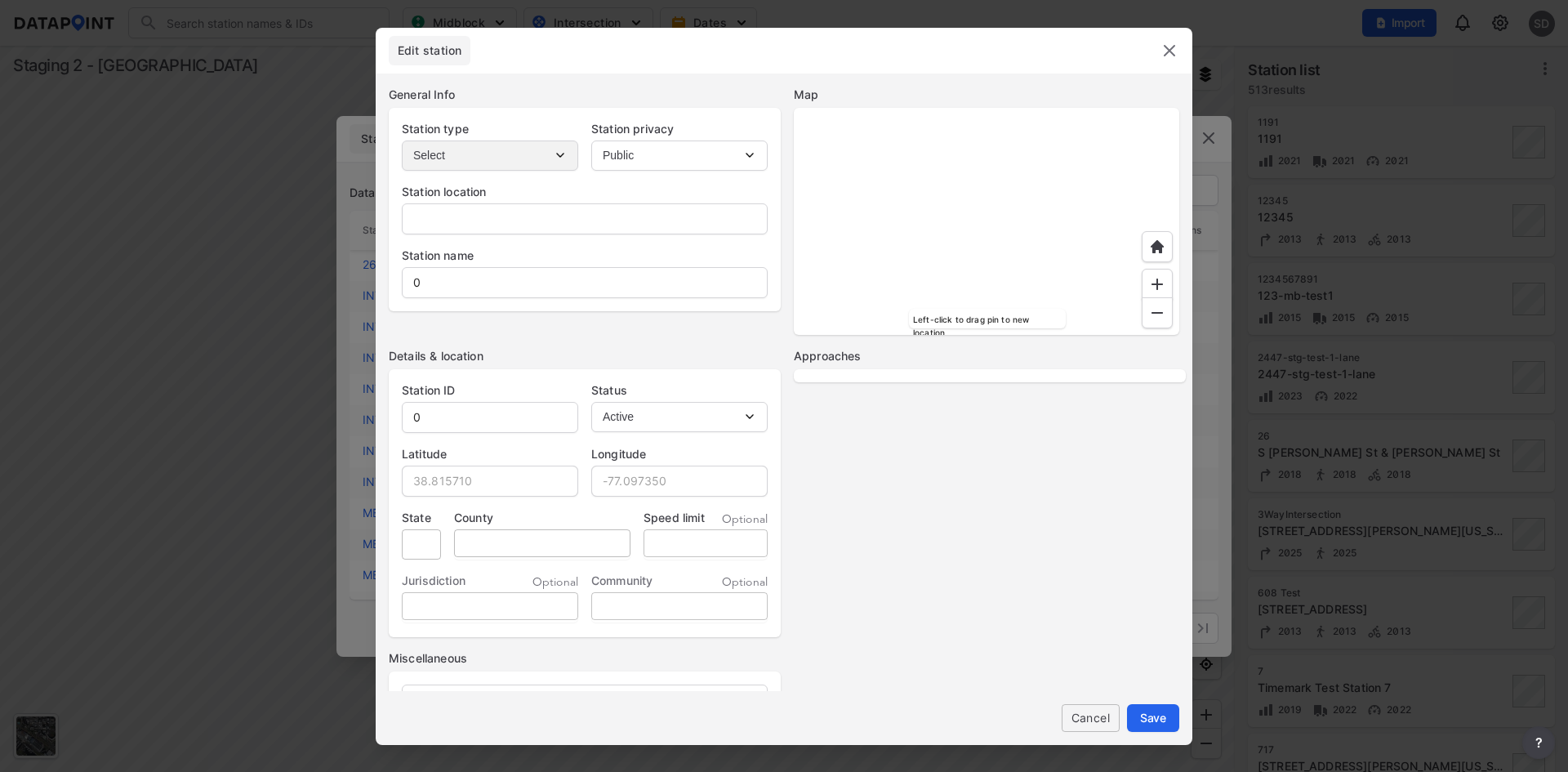
type input "VA"
type input "City of Alexandria"
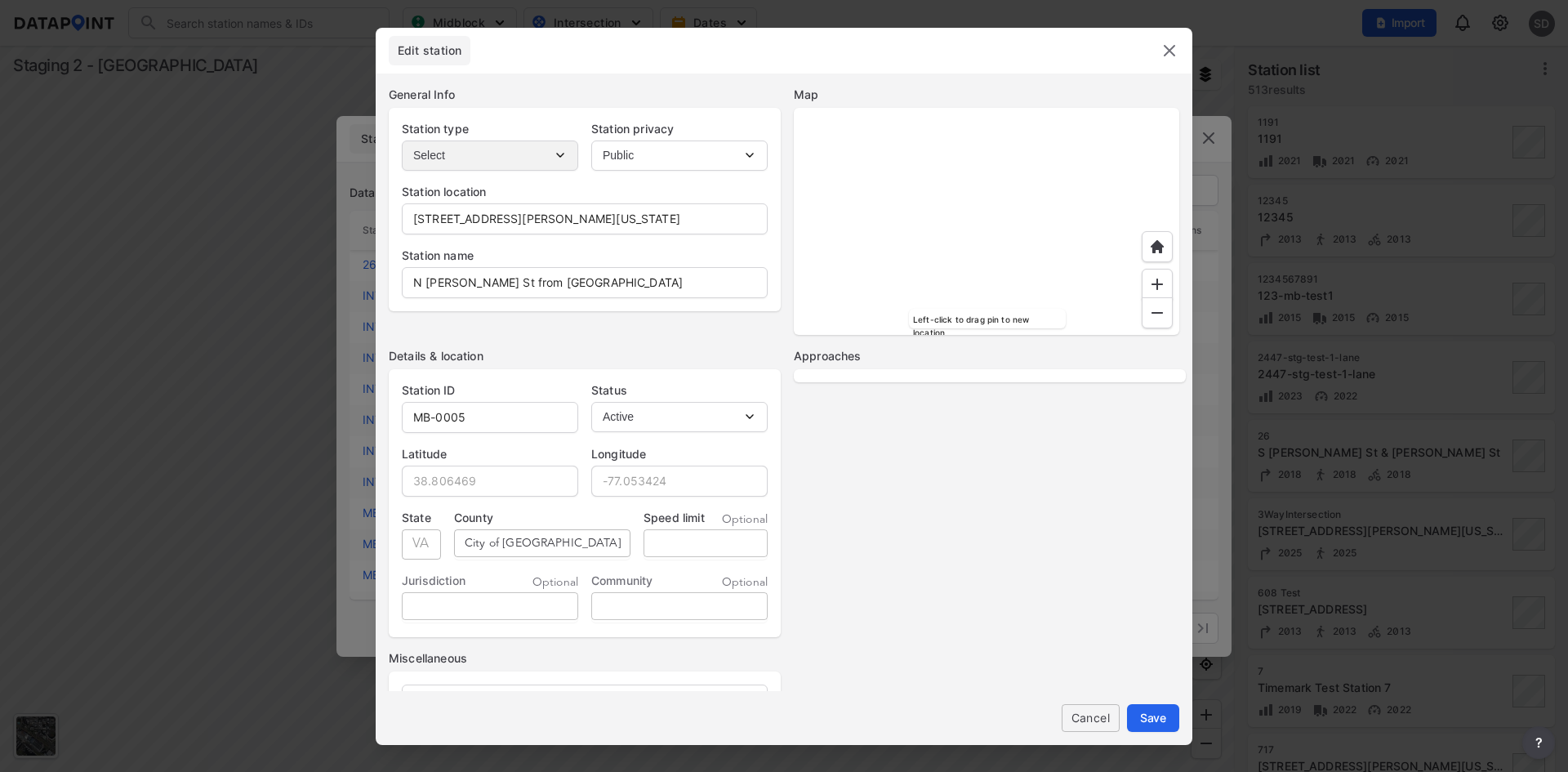
select select "2"
select select "No"
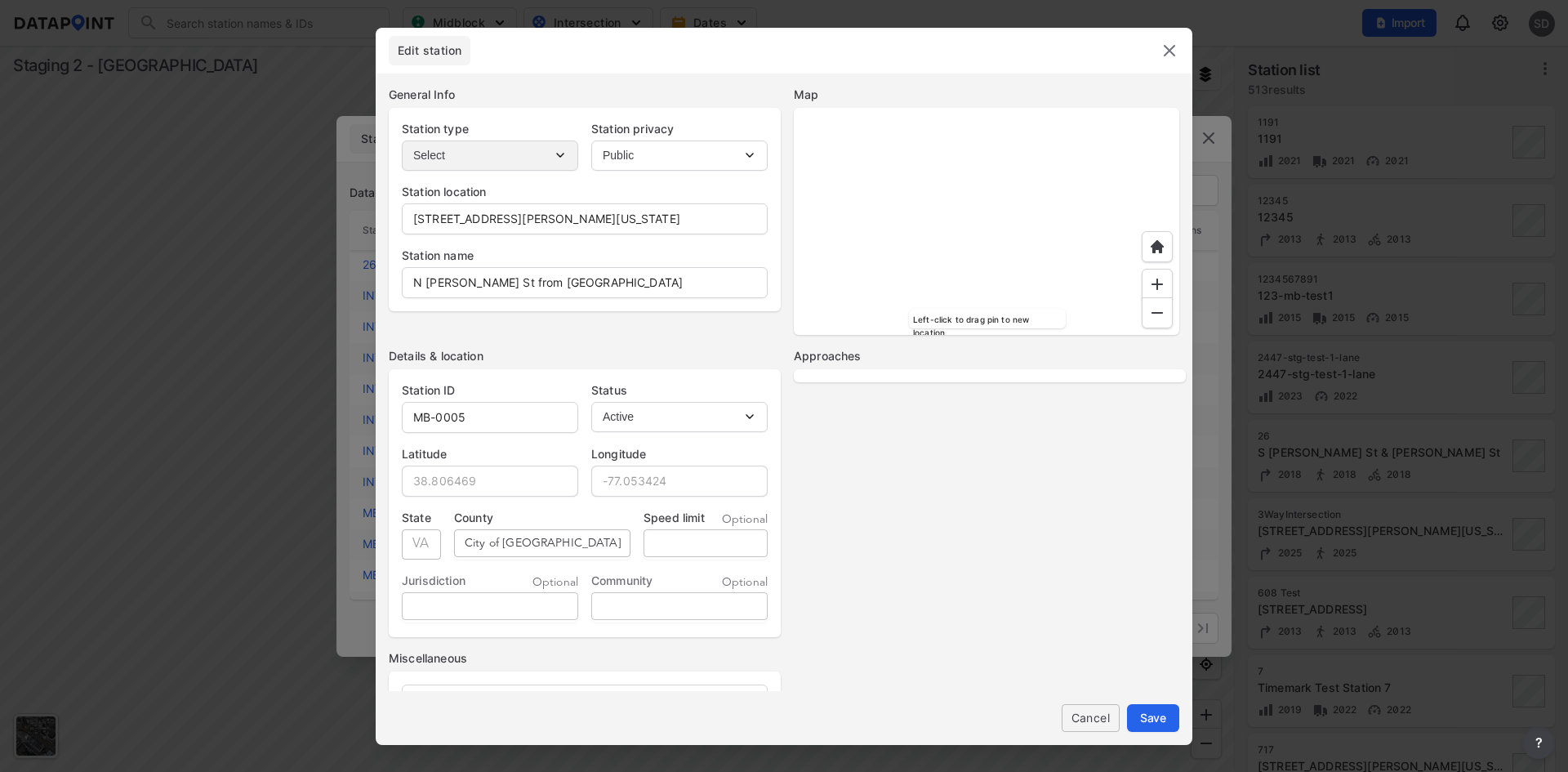
select select "No"
select select "3"
select select "No"
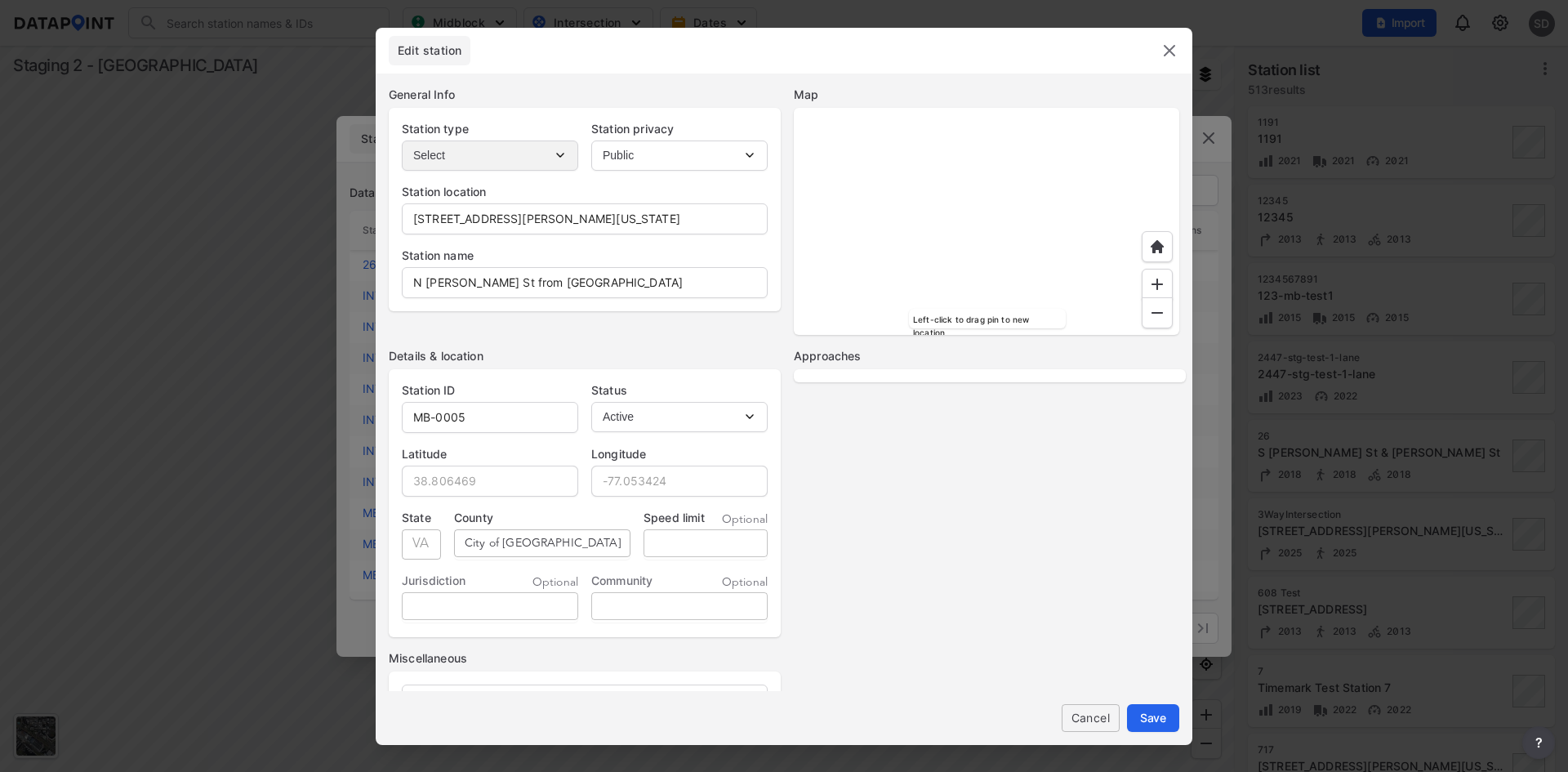
select select "No"
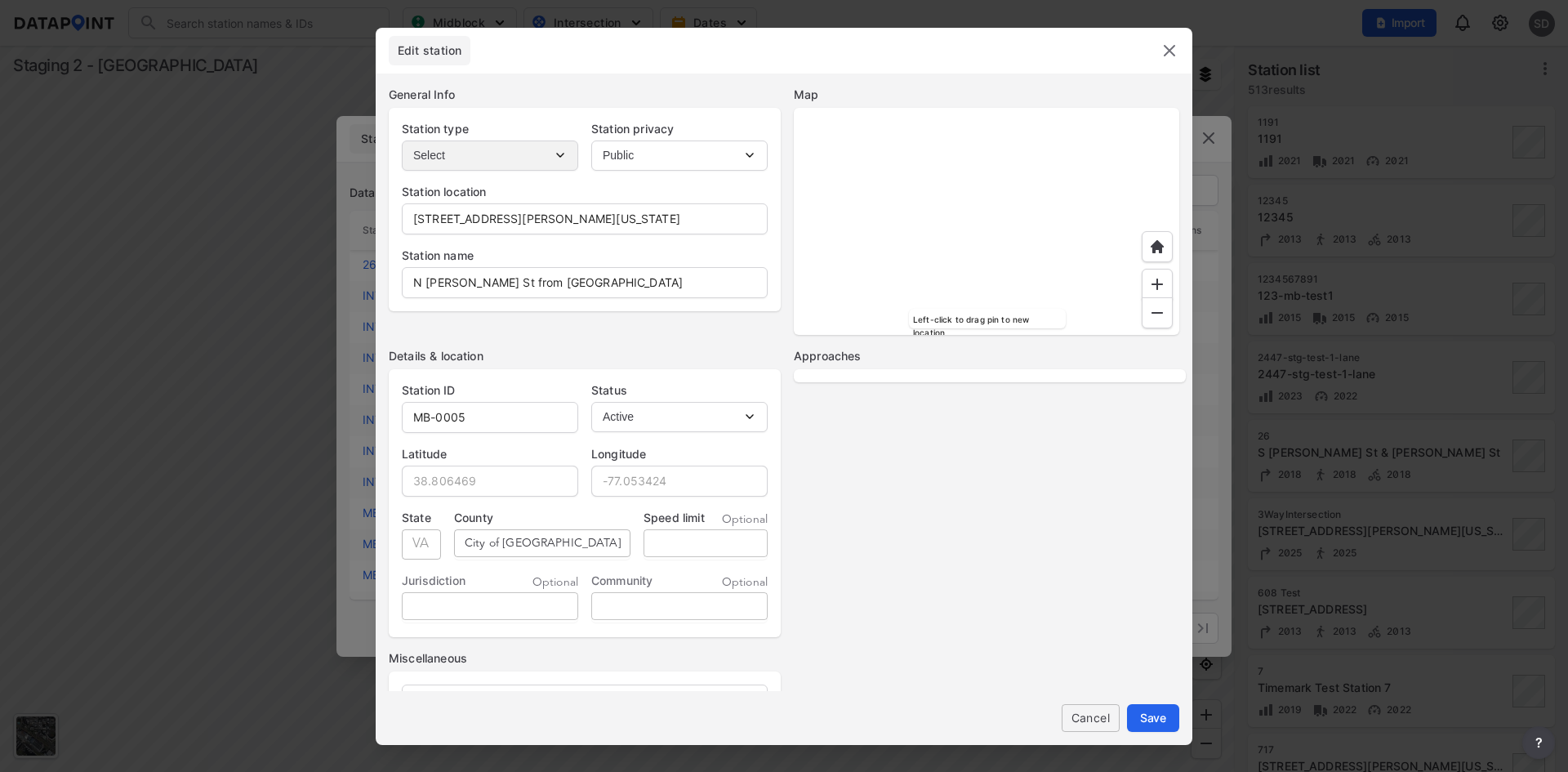
select select "No"
select select "NB"
select select "SB"
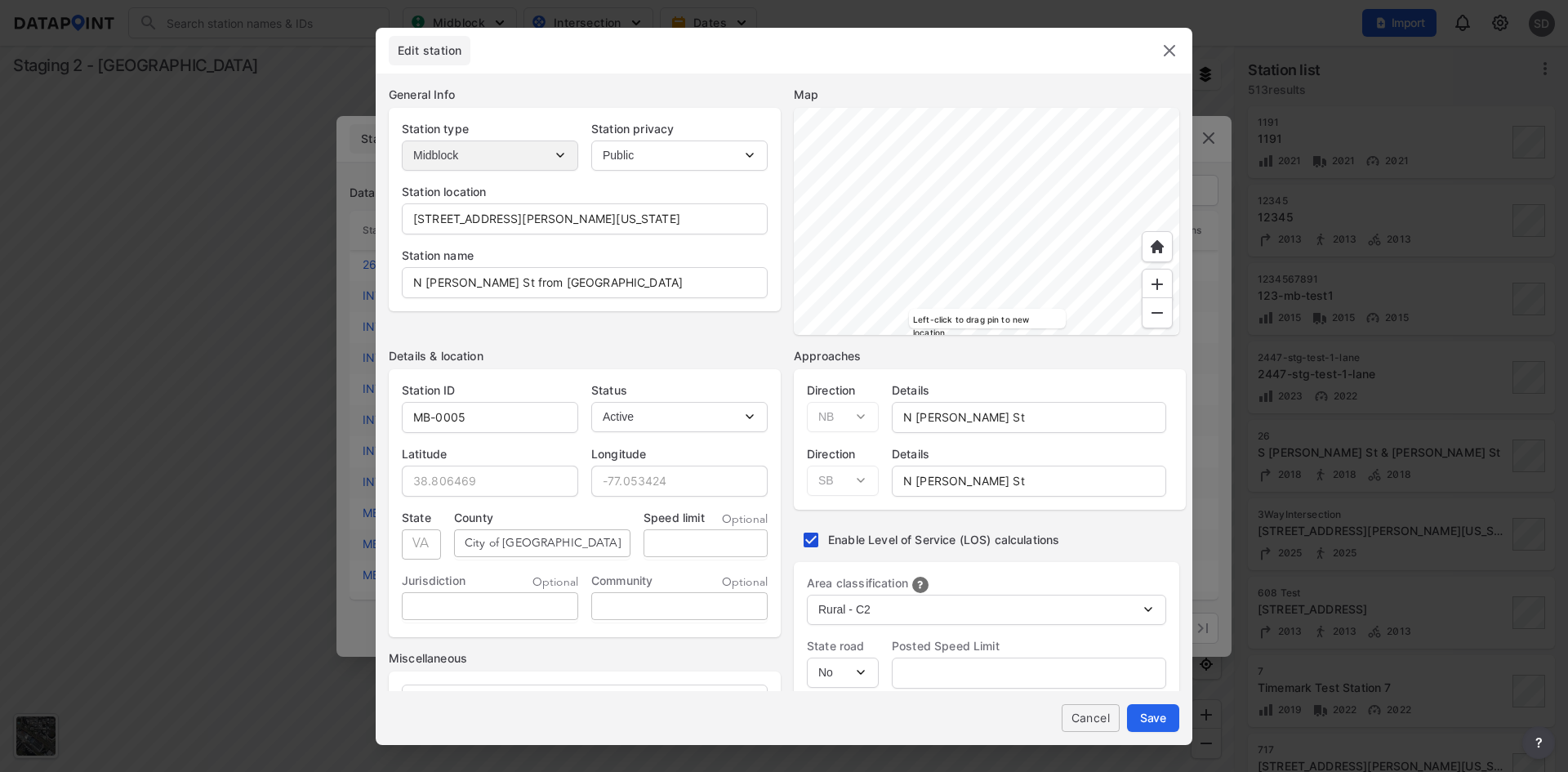
click at [1170, 44] on img at bounding box center [1170, 50] width 20 height 20
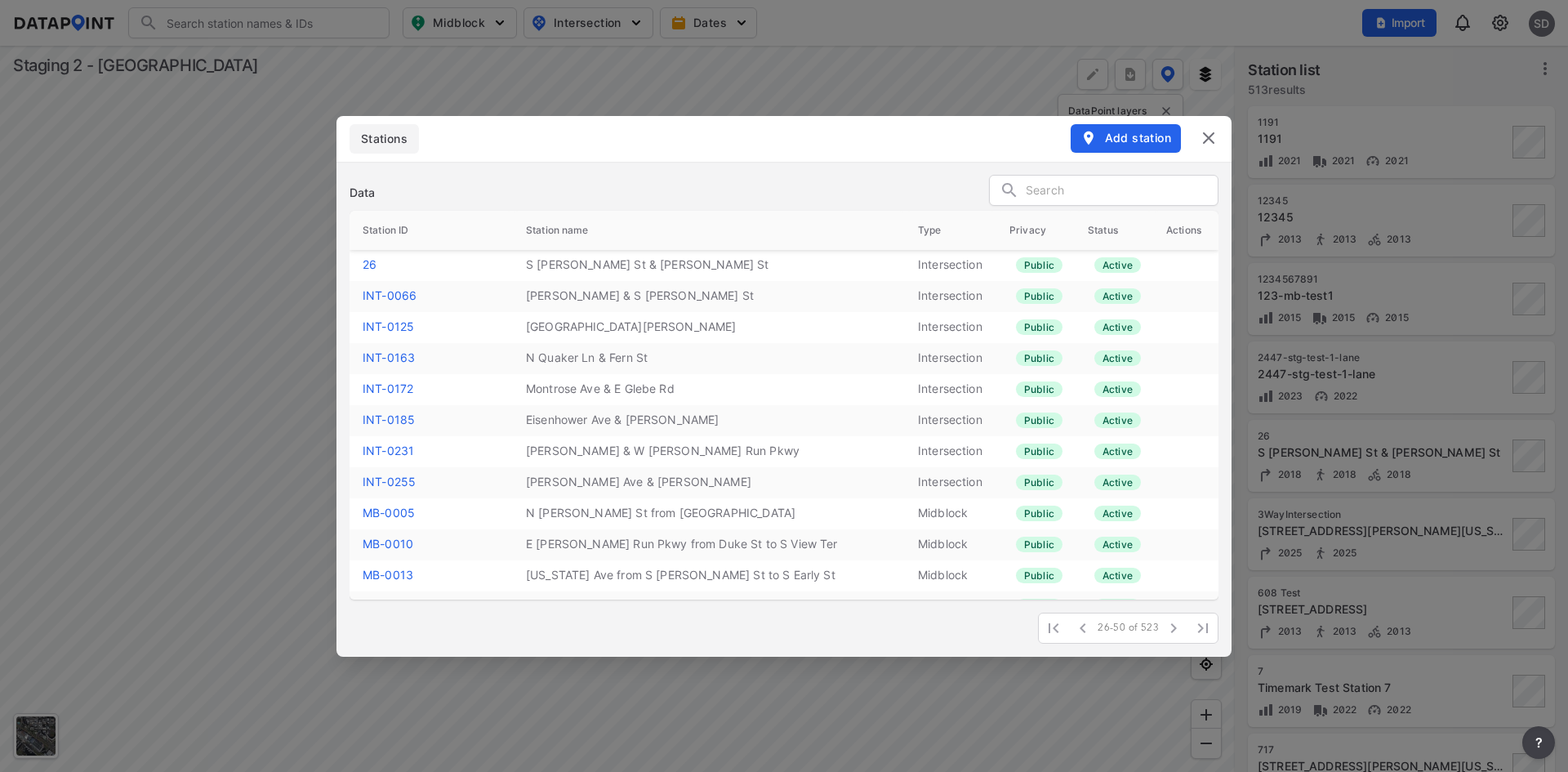
click at [385, 572] on link "MB-0013" at bounding box center [387, 574] width 50 height 14
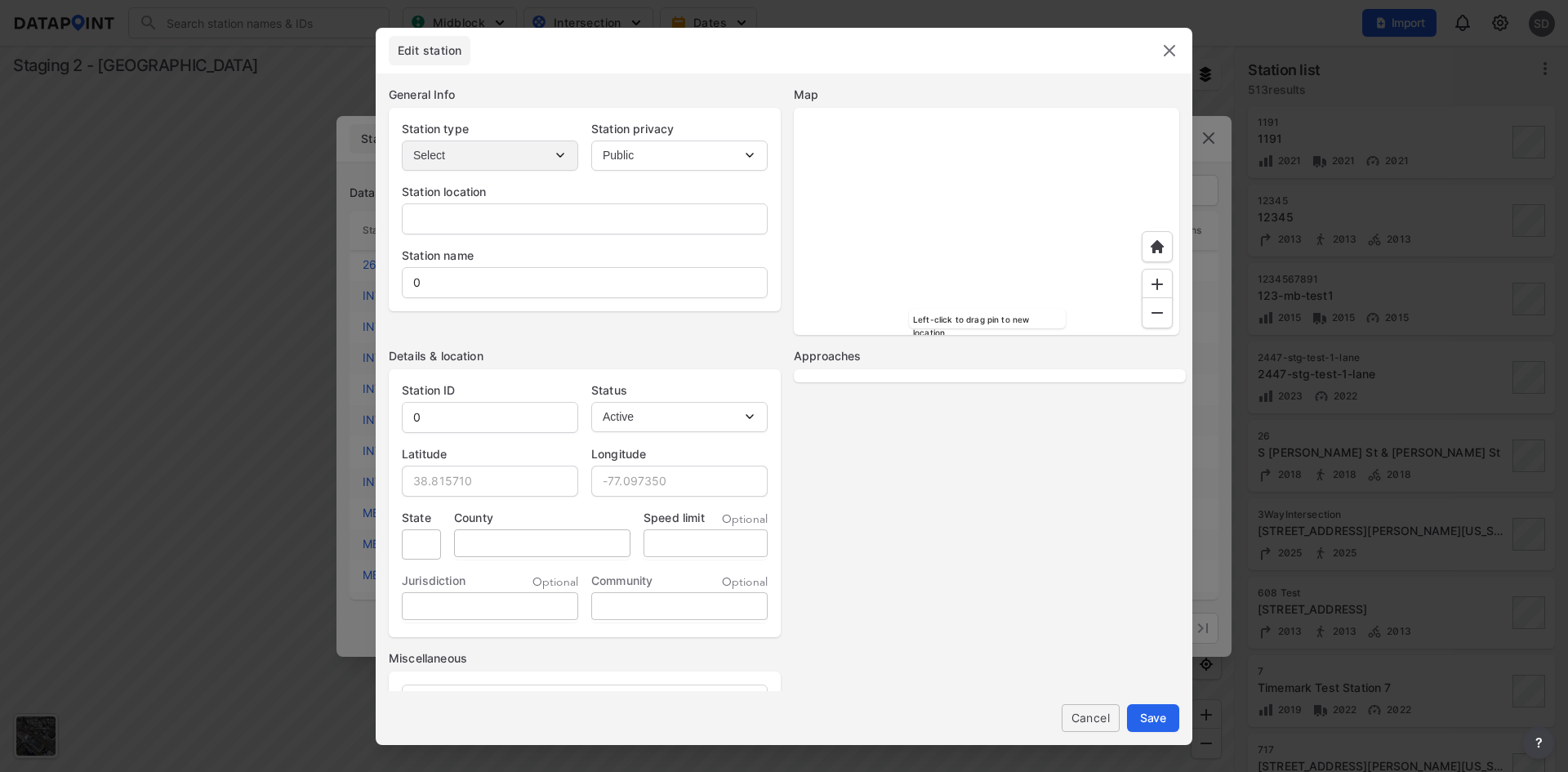
type input "3900-3998 Vermont Ave, Alexandria, Virginia, 22304"
type input "Vermont Ave from S Floyd St to S Early St"
type input "MB-0013"
type input "38.808955"
type input "-77.098506"
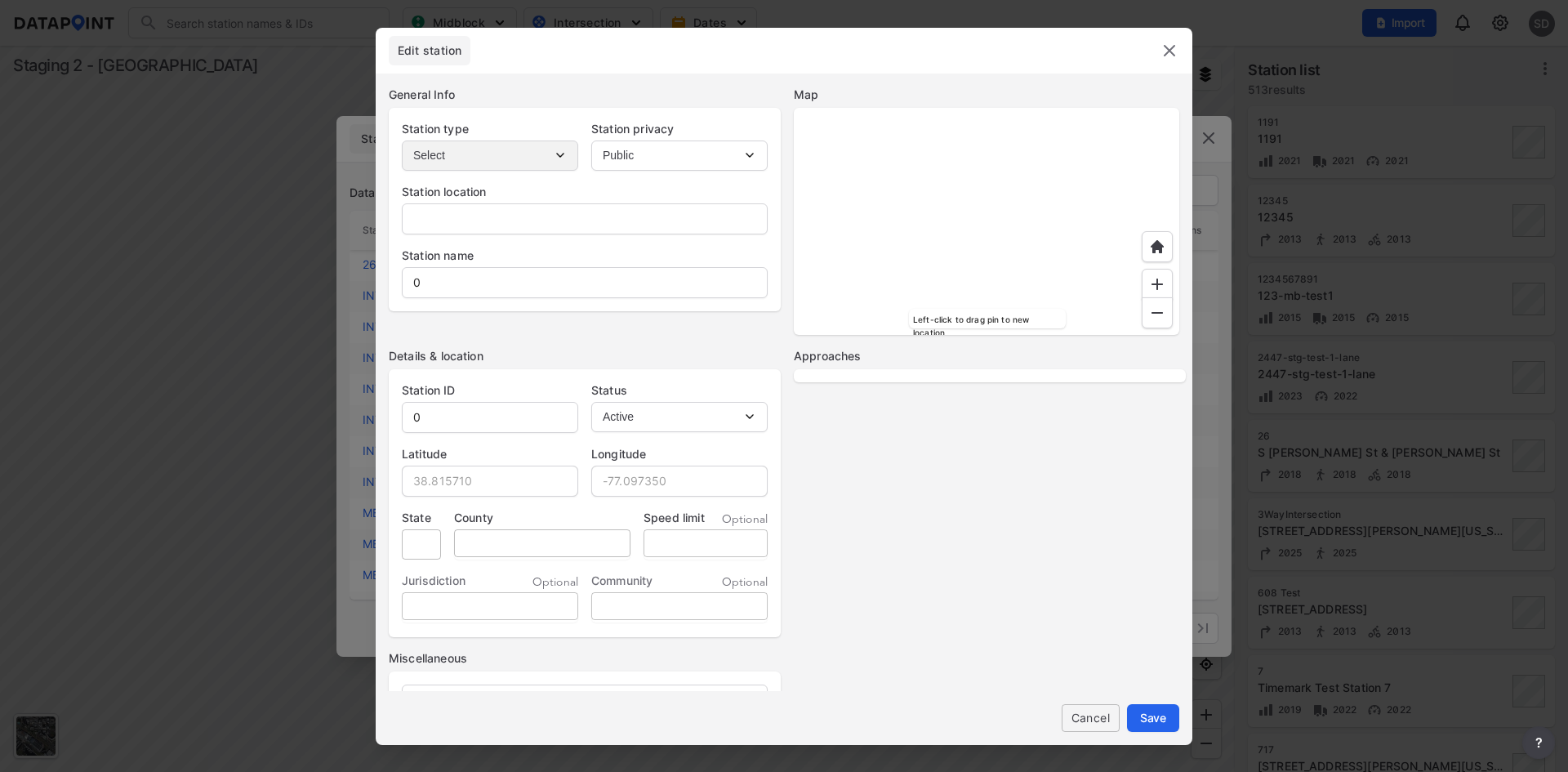
type input "VA"
type input "City of Alexandria"
select select "2"
select select "No"
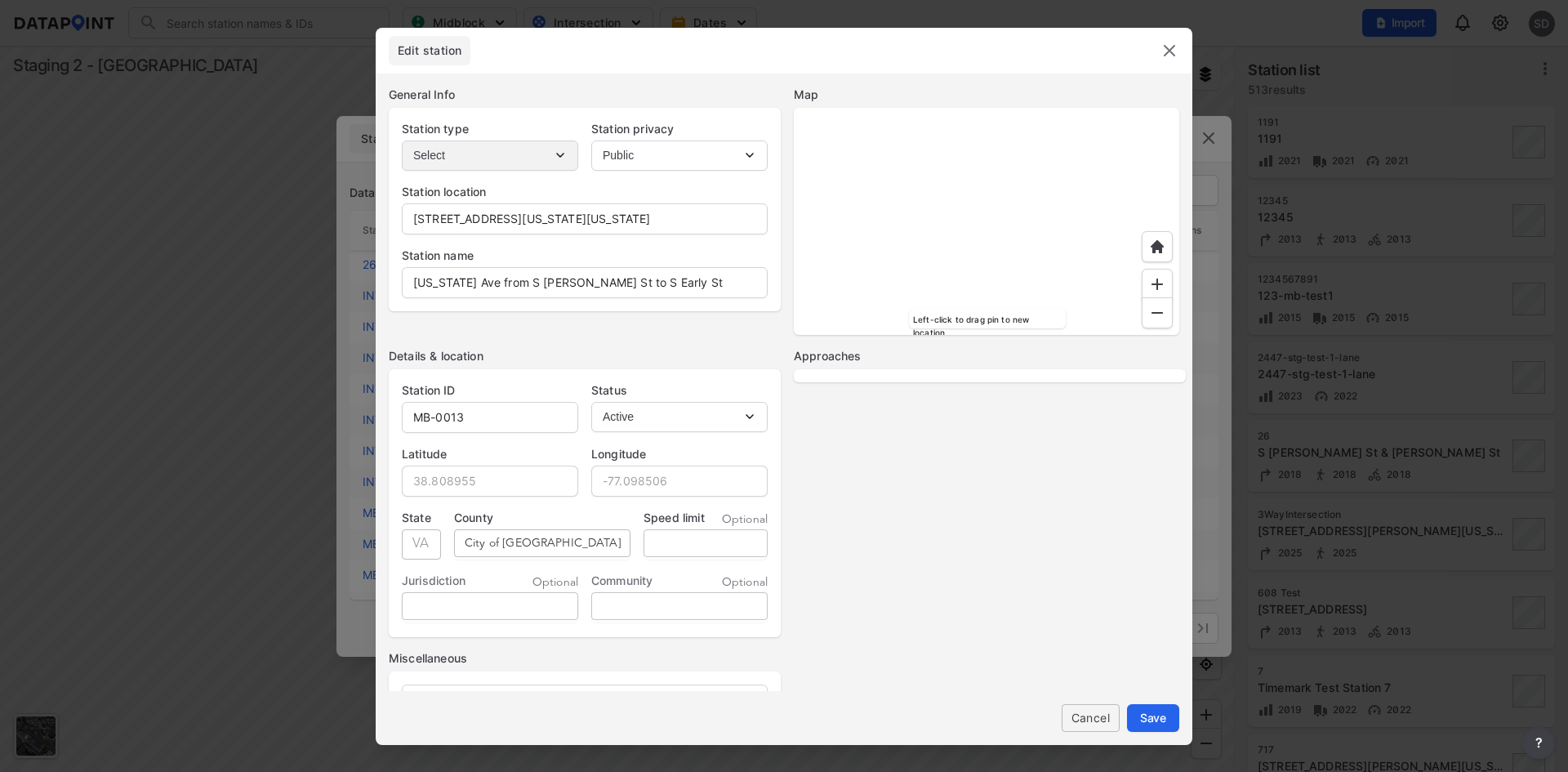
select select "No"
select select "3"
select select "No"
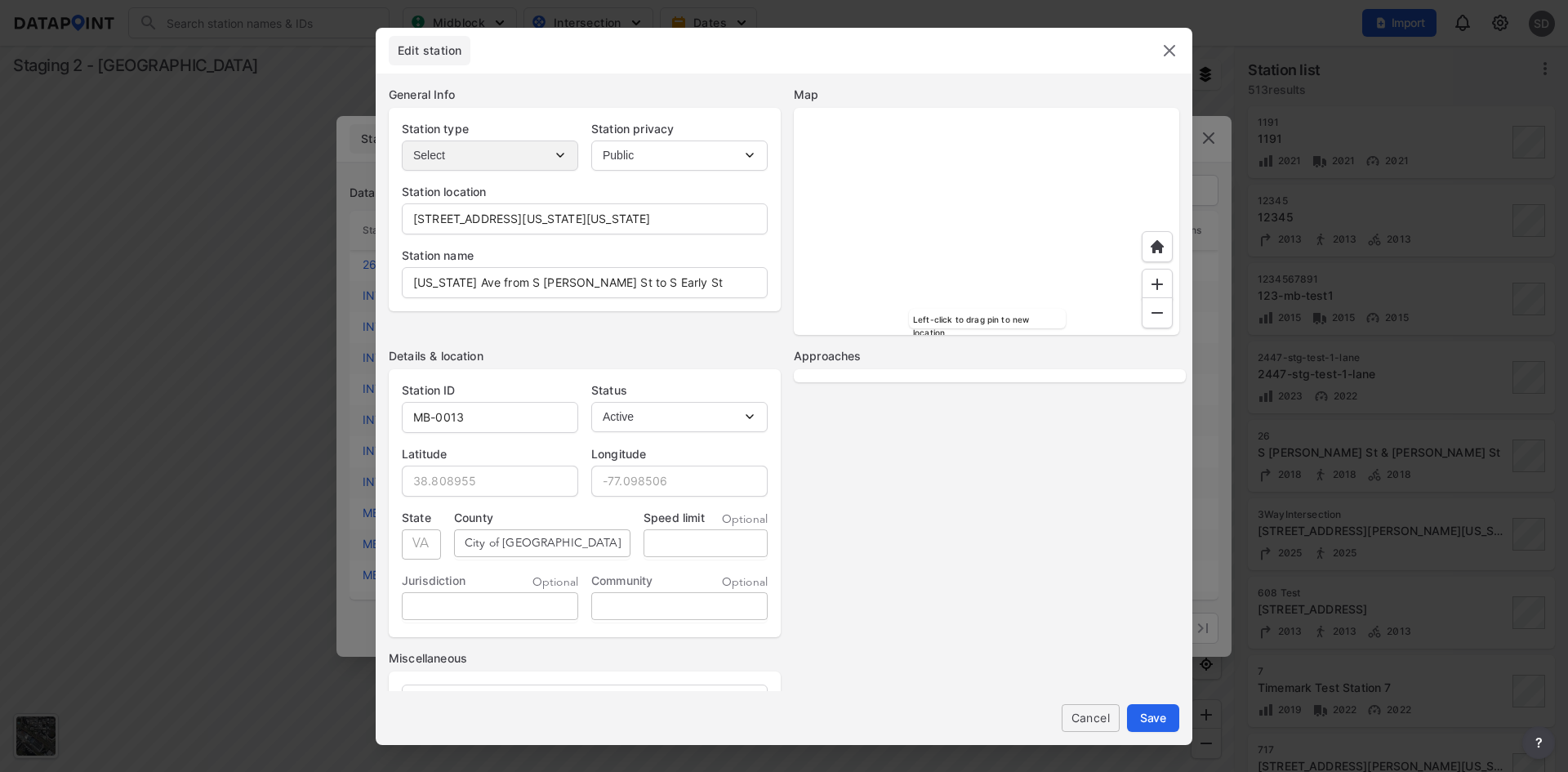
select select "No"
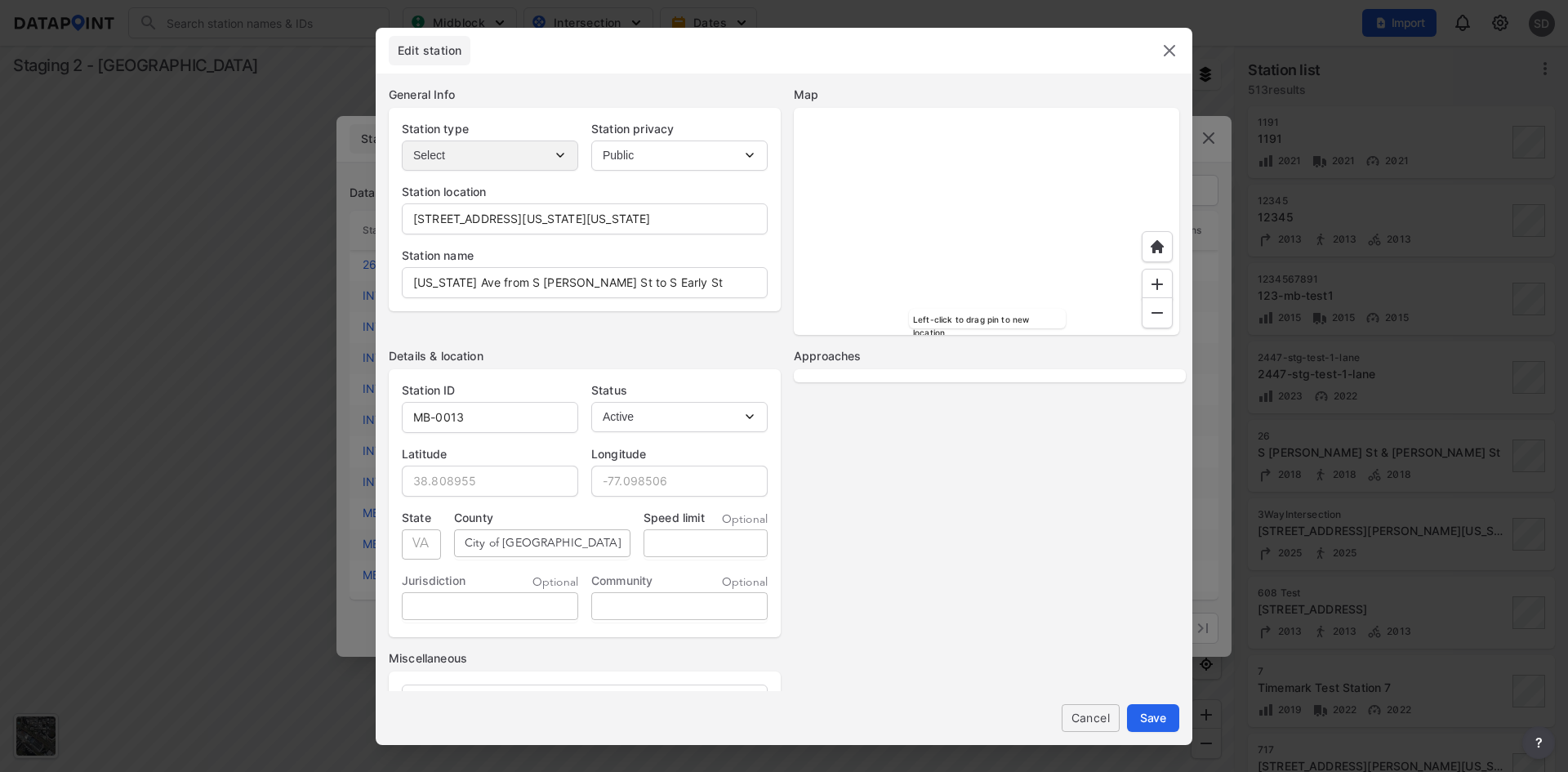
select select "No"
select select "EB"
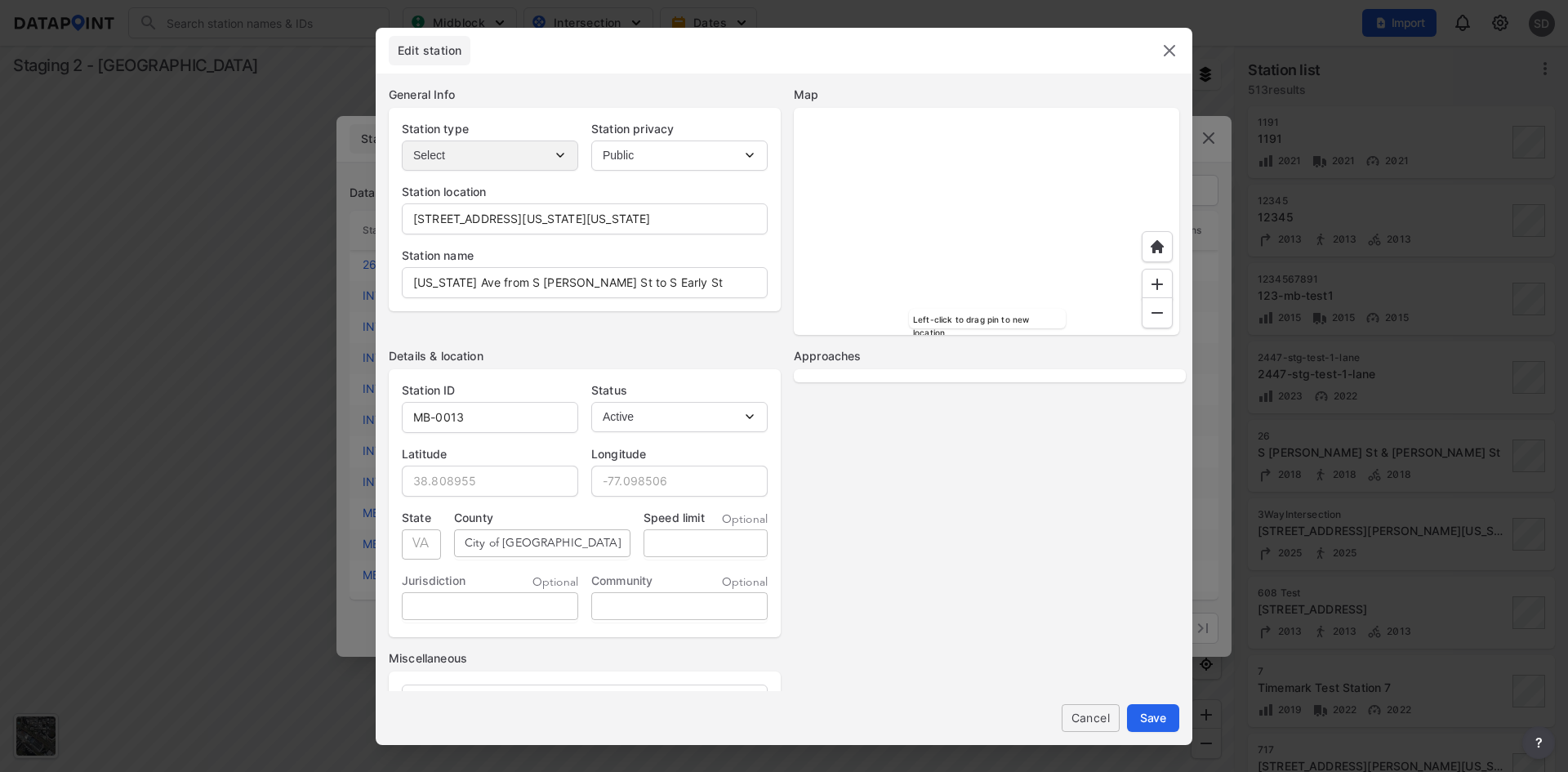
select select "WB"
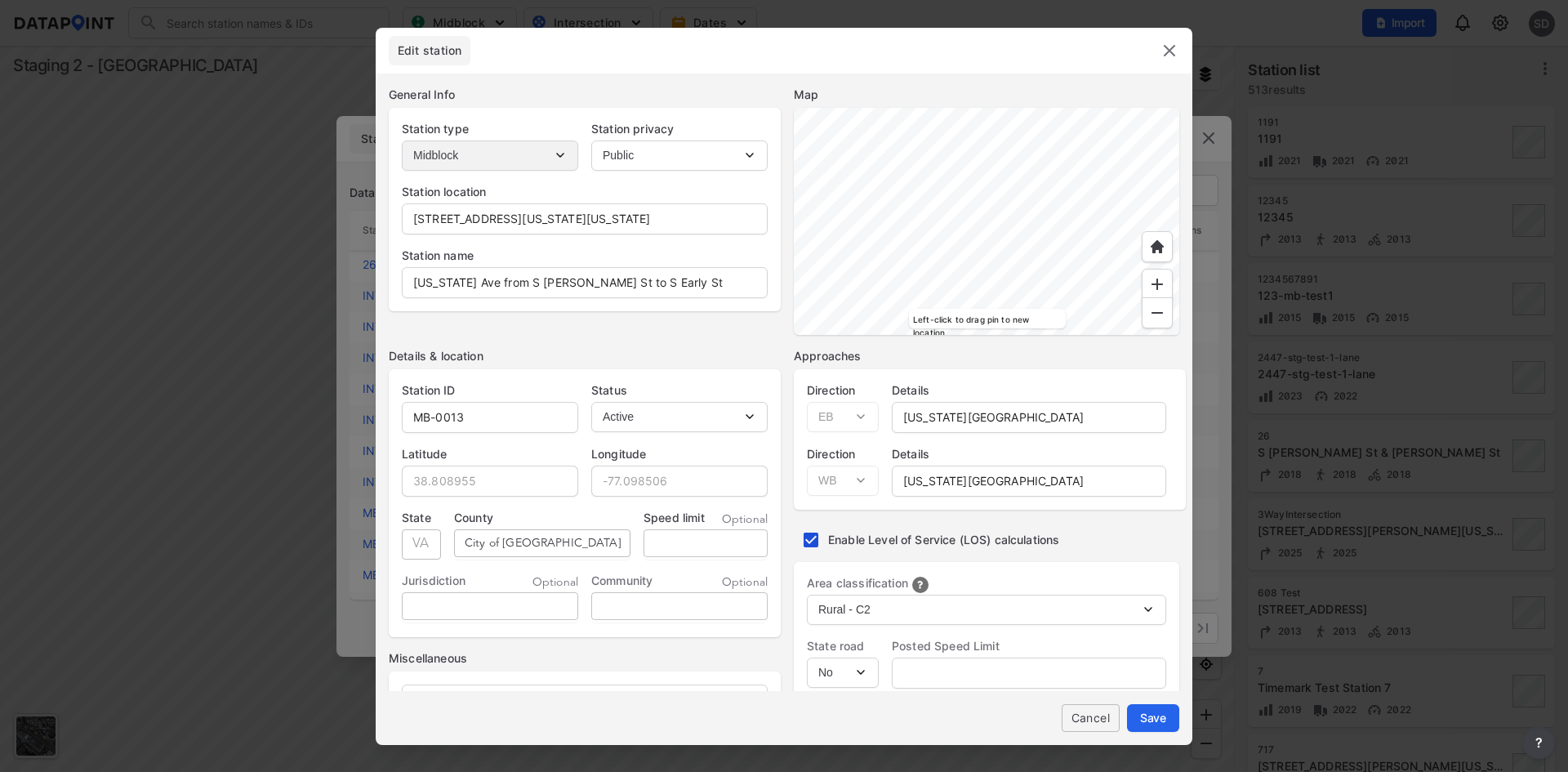
click at [716, 544] on input "tel" at bounding box center [705, 543] width 124 height 29
type input "30"
click at [1159, 713] on span "Save" at bounding box center [1153, 717] width 26 height 17
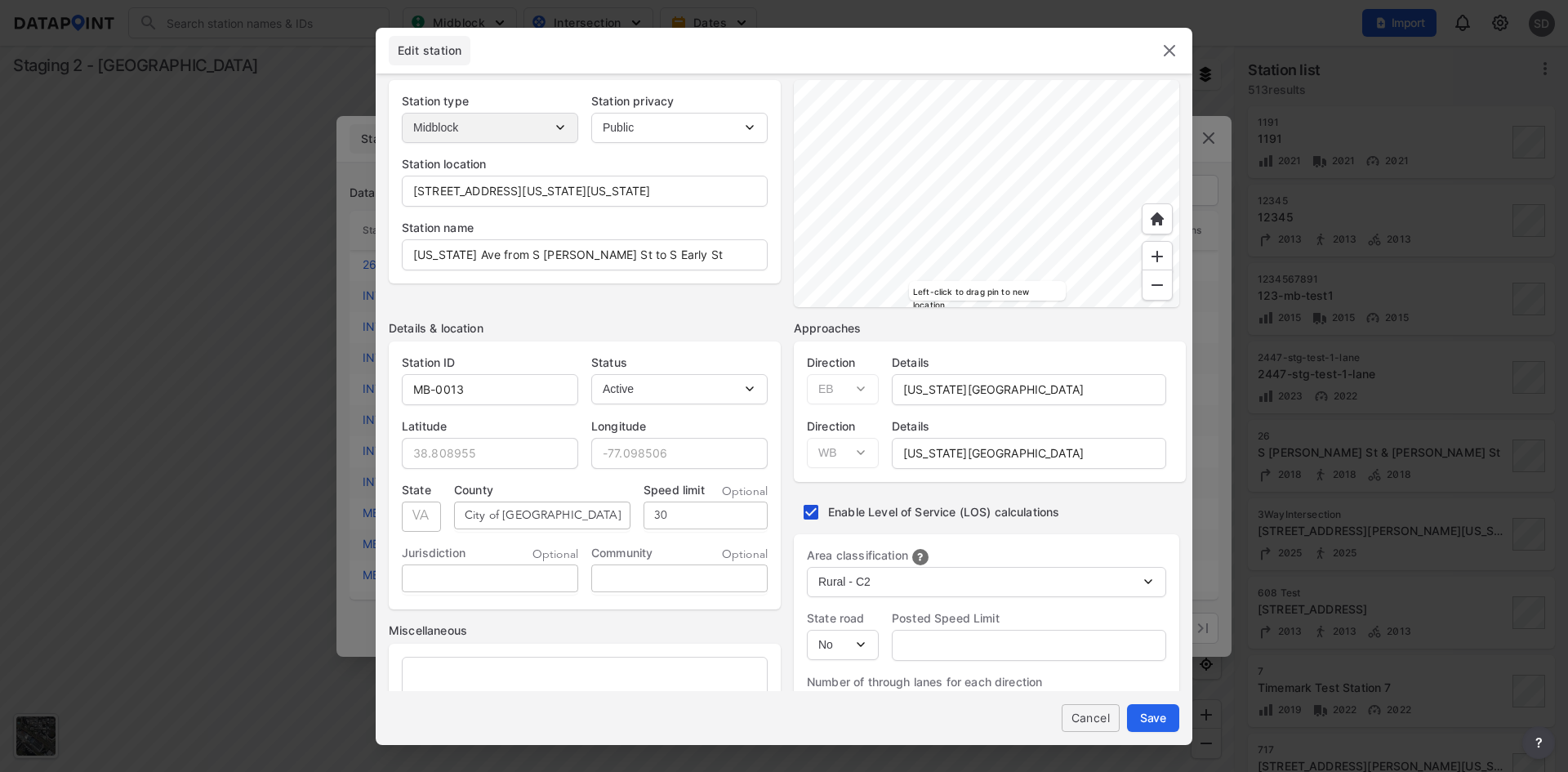
scroll to position [163, 0]
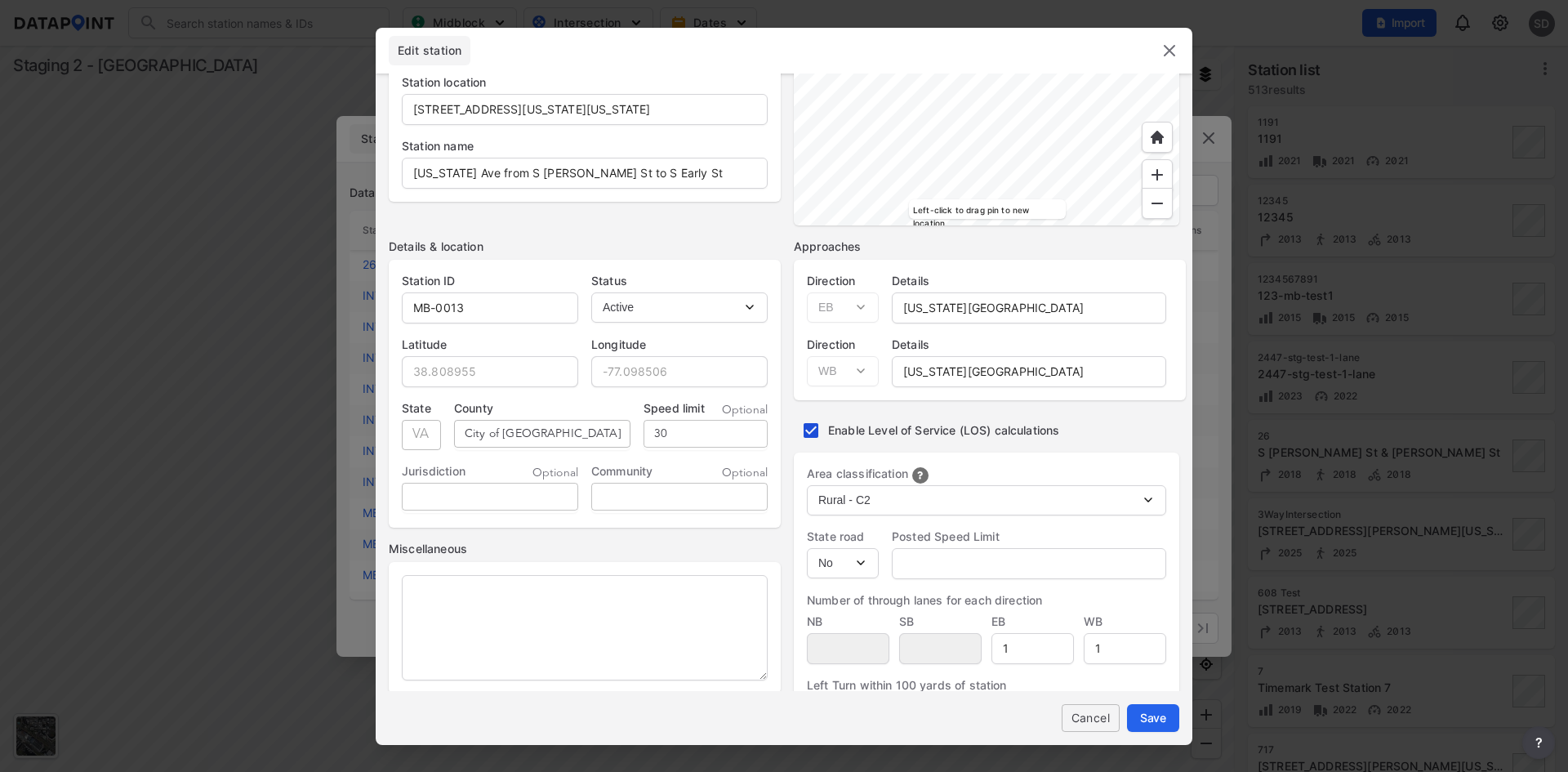
click at [666, 429] on input "30" at bounding box center [705, 434] width 124 height 29
click at [655, 429] on input "30" at bounding box center [705, 434] width 124 height 29
click at [1165, 713] on span "Save" at bounding box center [1153, 717] width 26 height 17
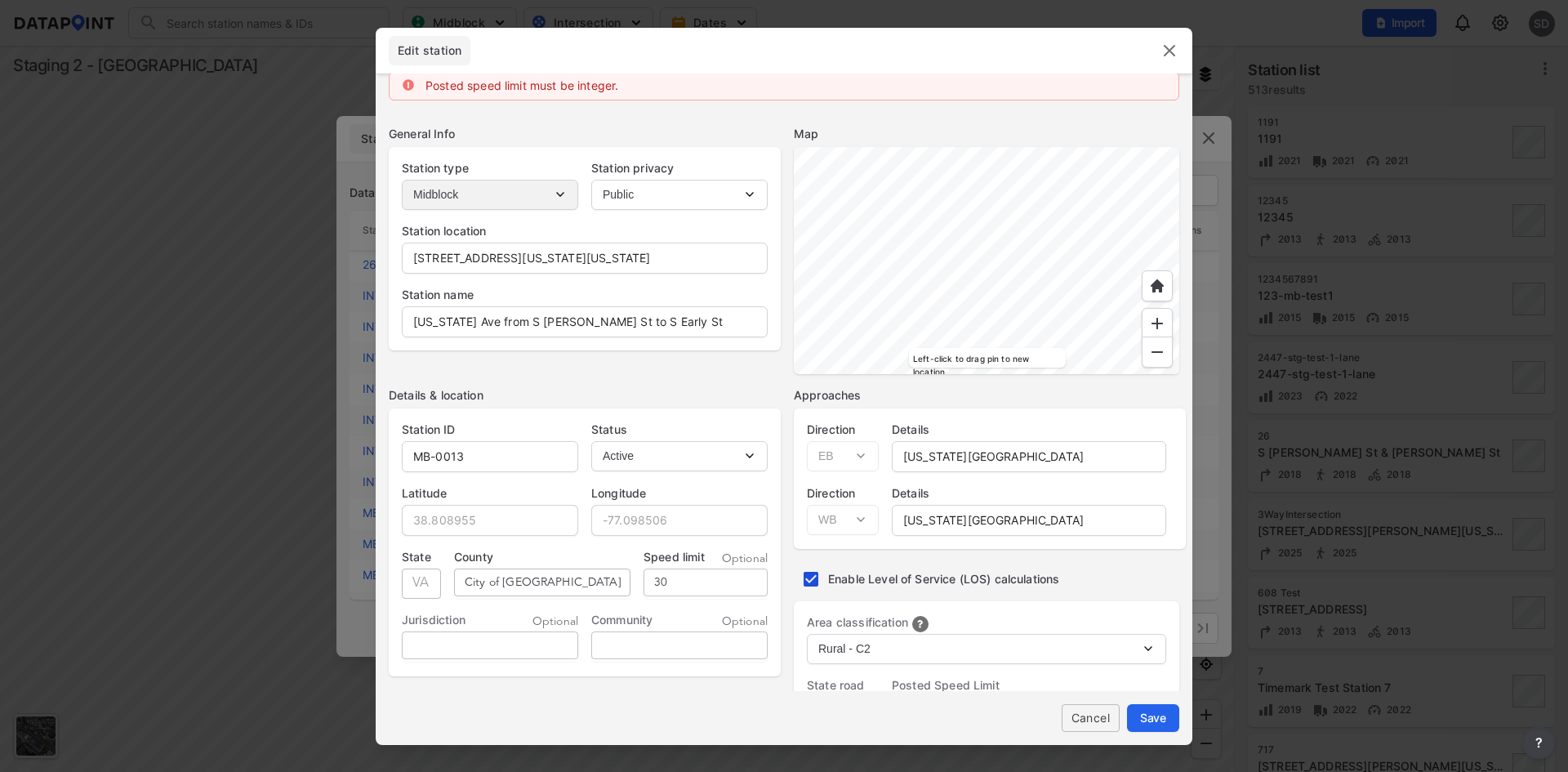
scroll to position [0, 0]
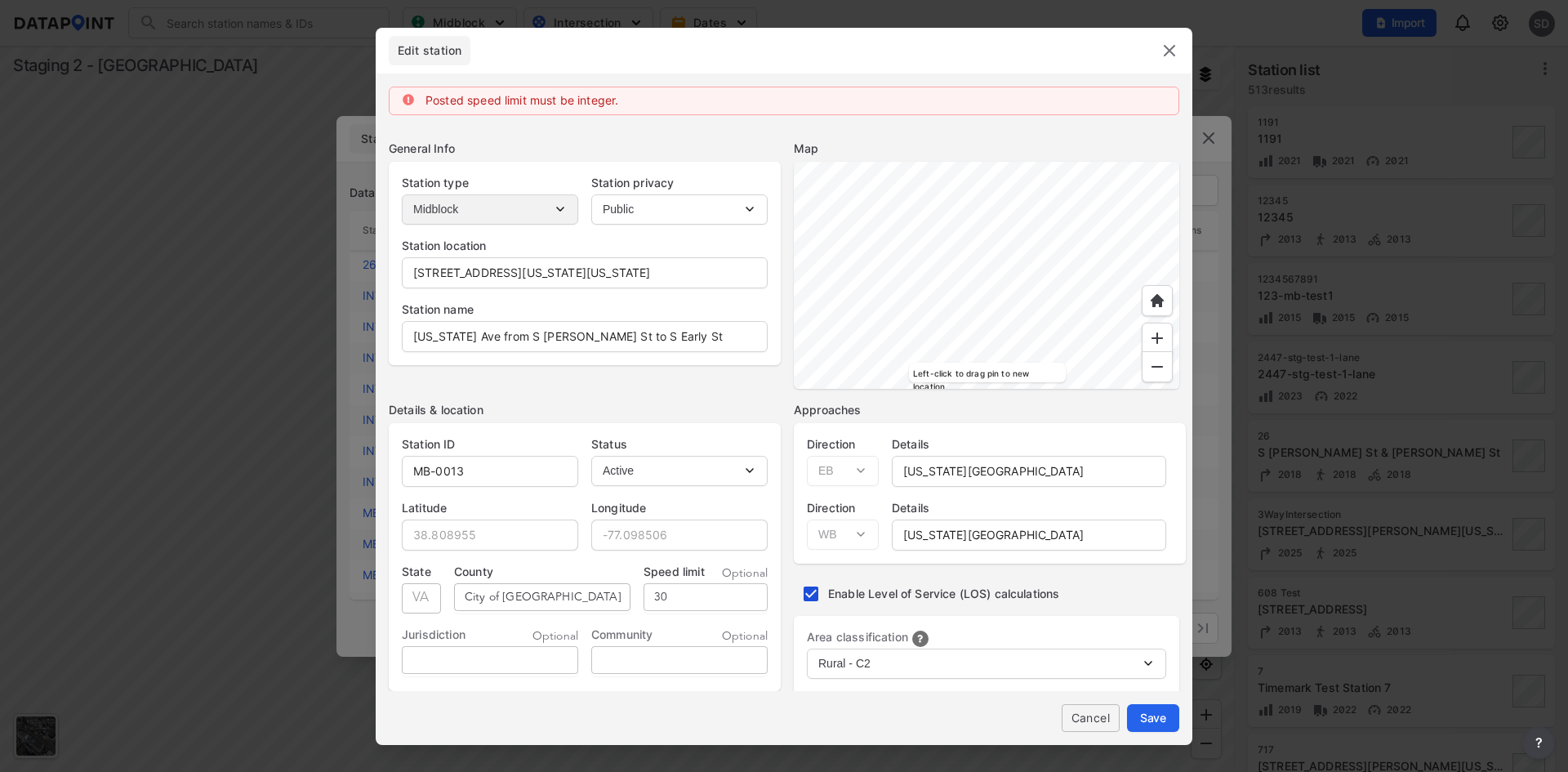
click at [1174, 53] on img at bounding box center [1170, 50] width 20 height 20
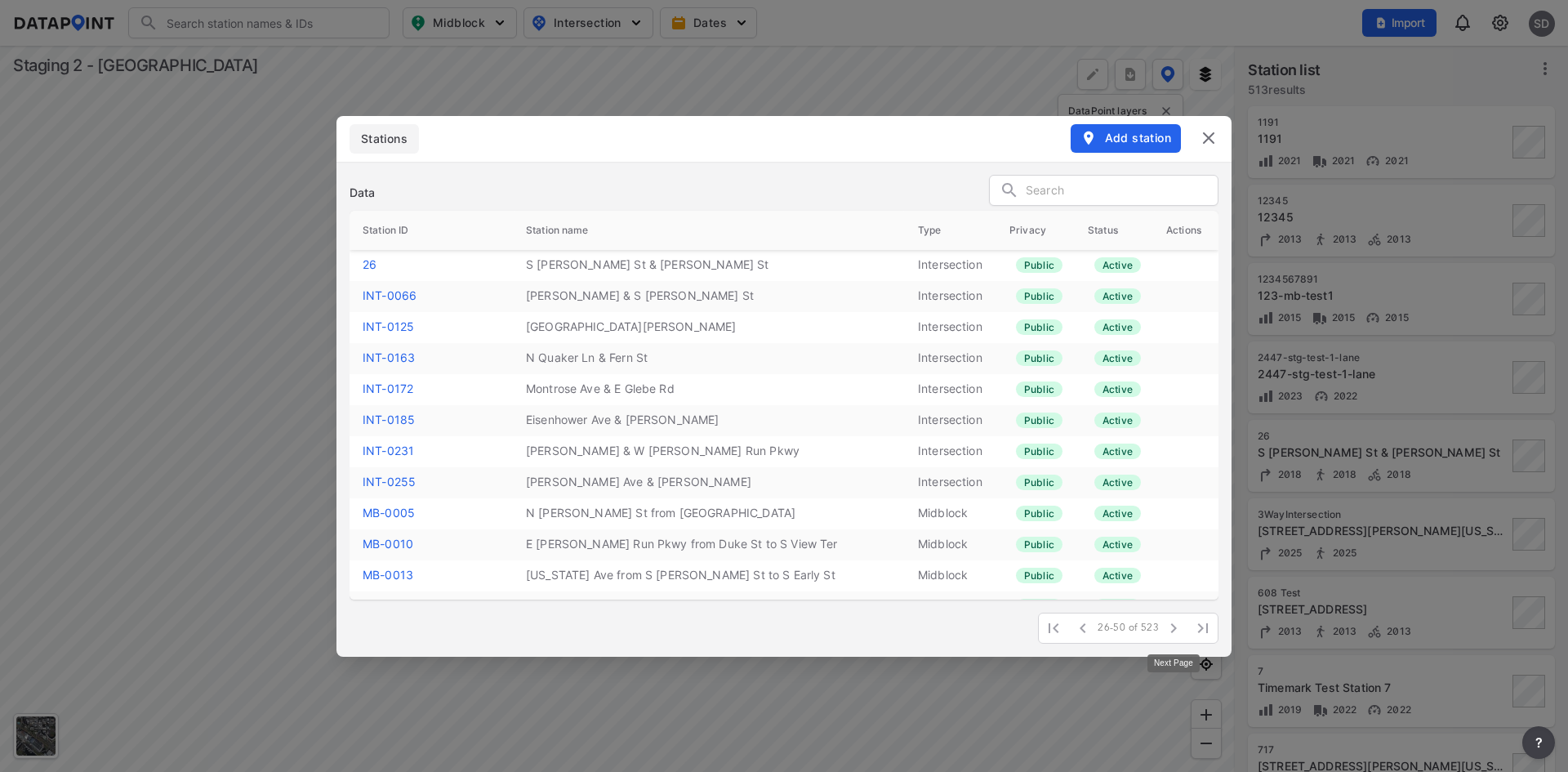
click at [1176, 632] on icon "button" at bounding box center [1174, 628] width 20 height 20
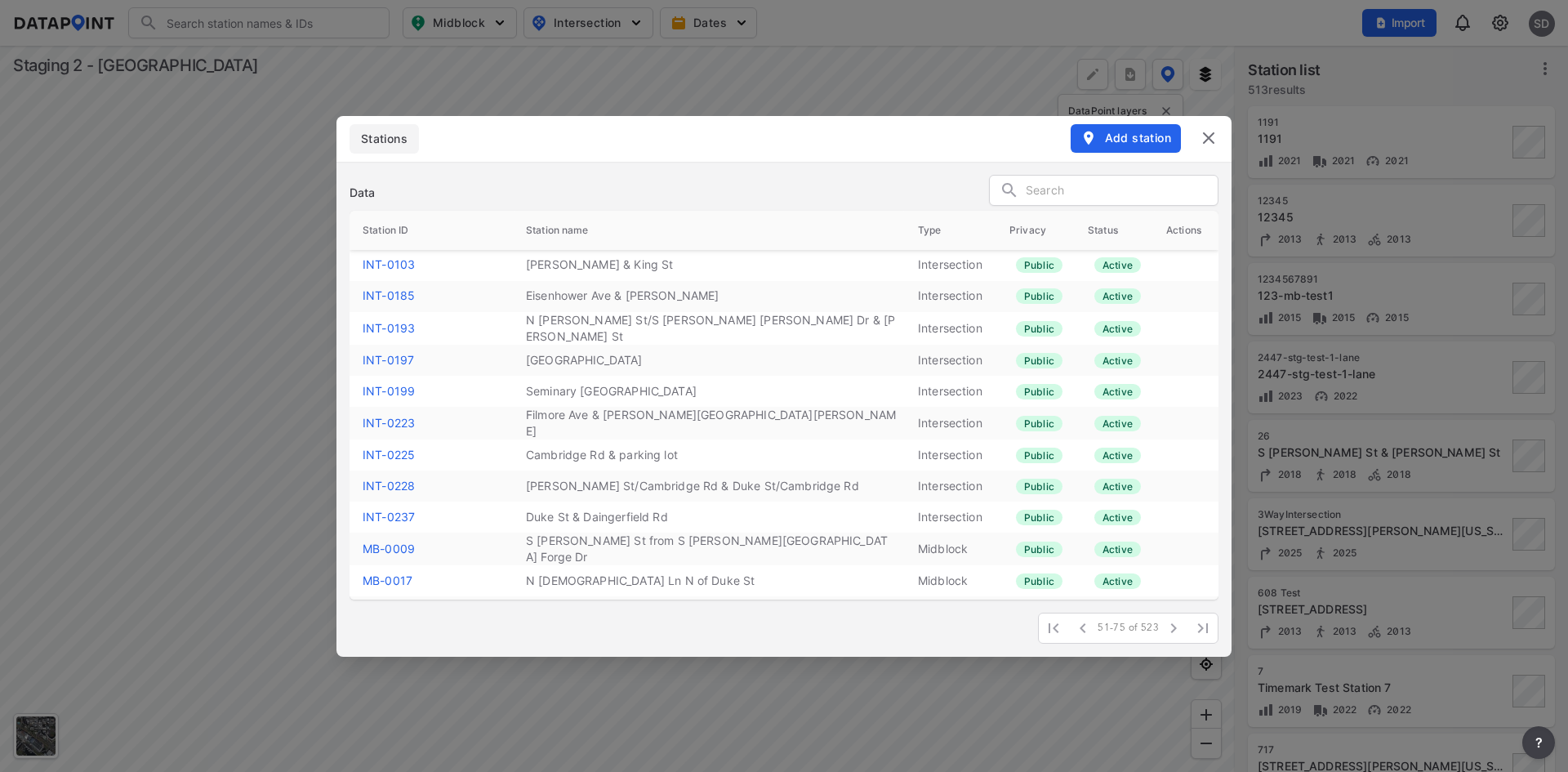
click at [392, 579] on link "MB-0017" at bounding box center [387, 580] width 49 height 14
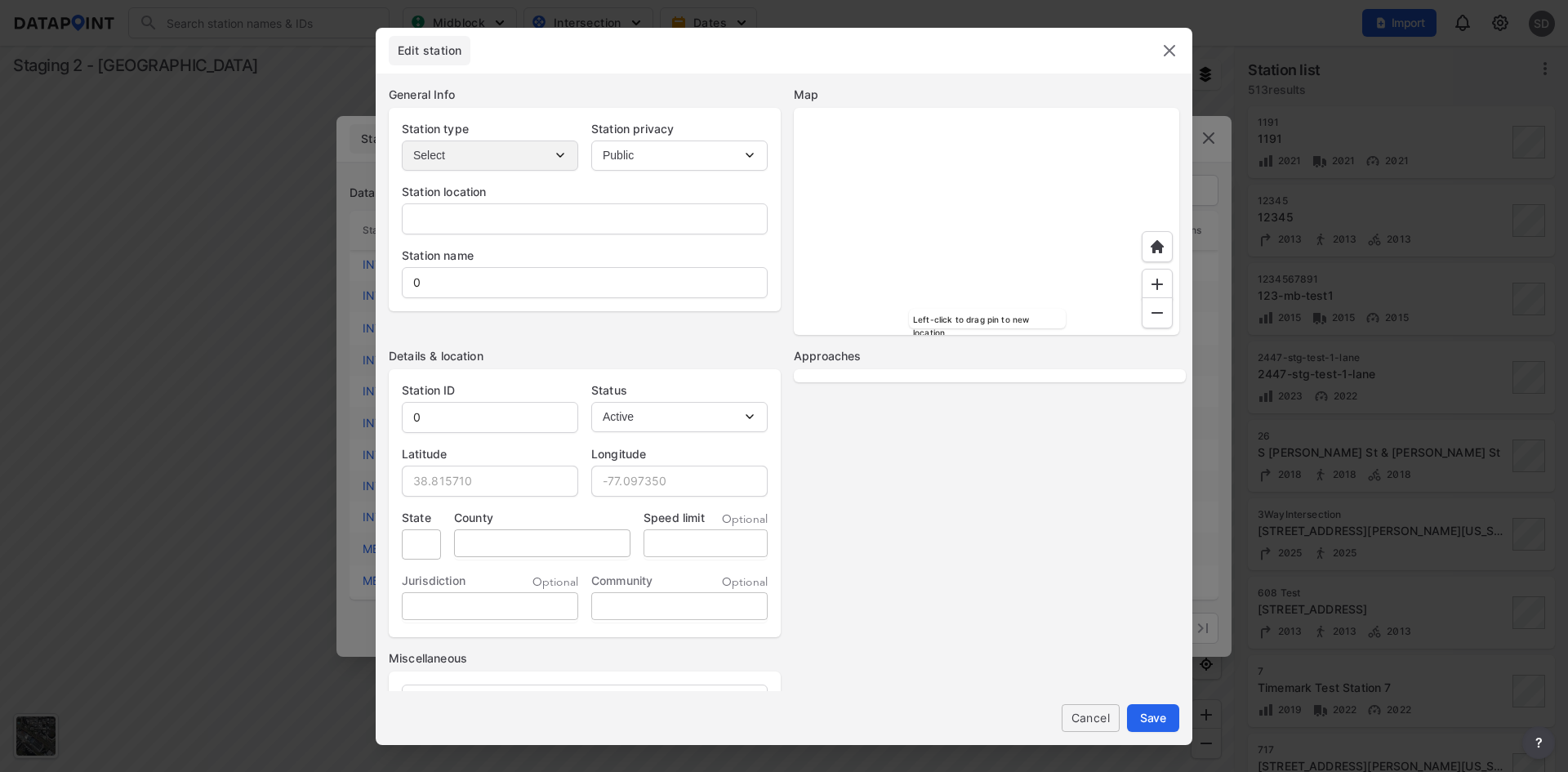
type input "151 N Quaker Ln, Alexandria, Virginia, 22304"
type input "N Quaker Ln N of Duke St"
type input "MB-0017"
type input "38.810532"
type input "-77.088861"
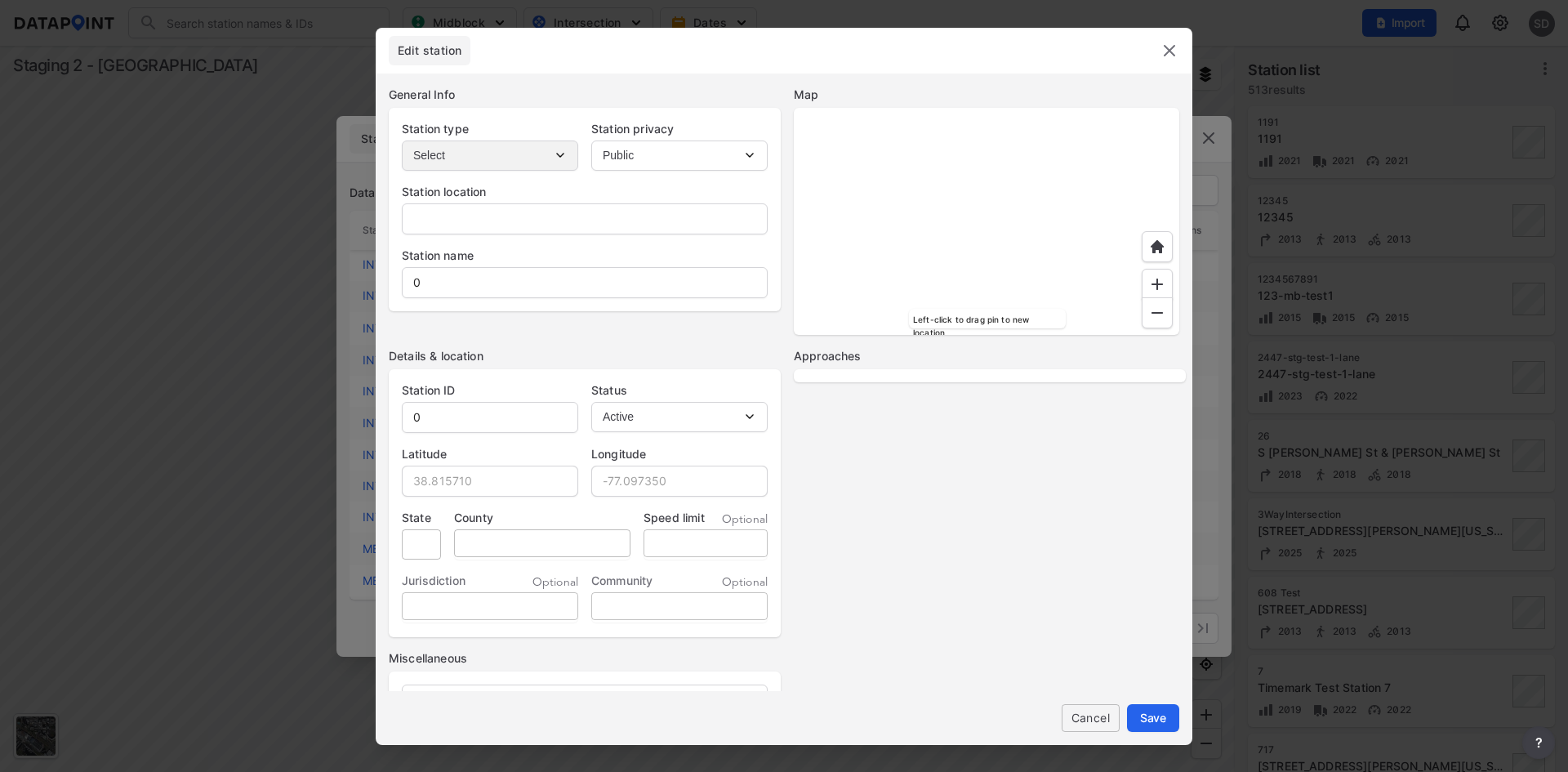
type input "VA"
type input "City of Alexandria"
select select "2"
select select "No"
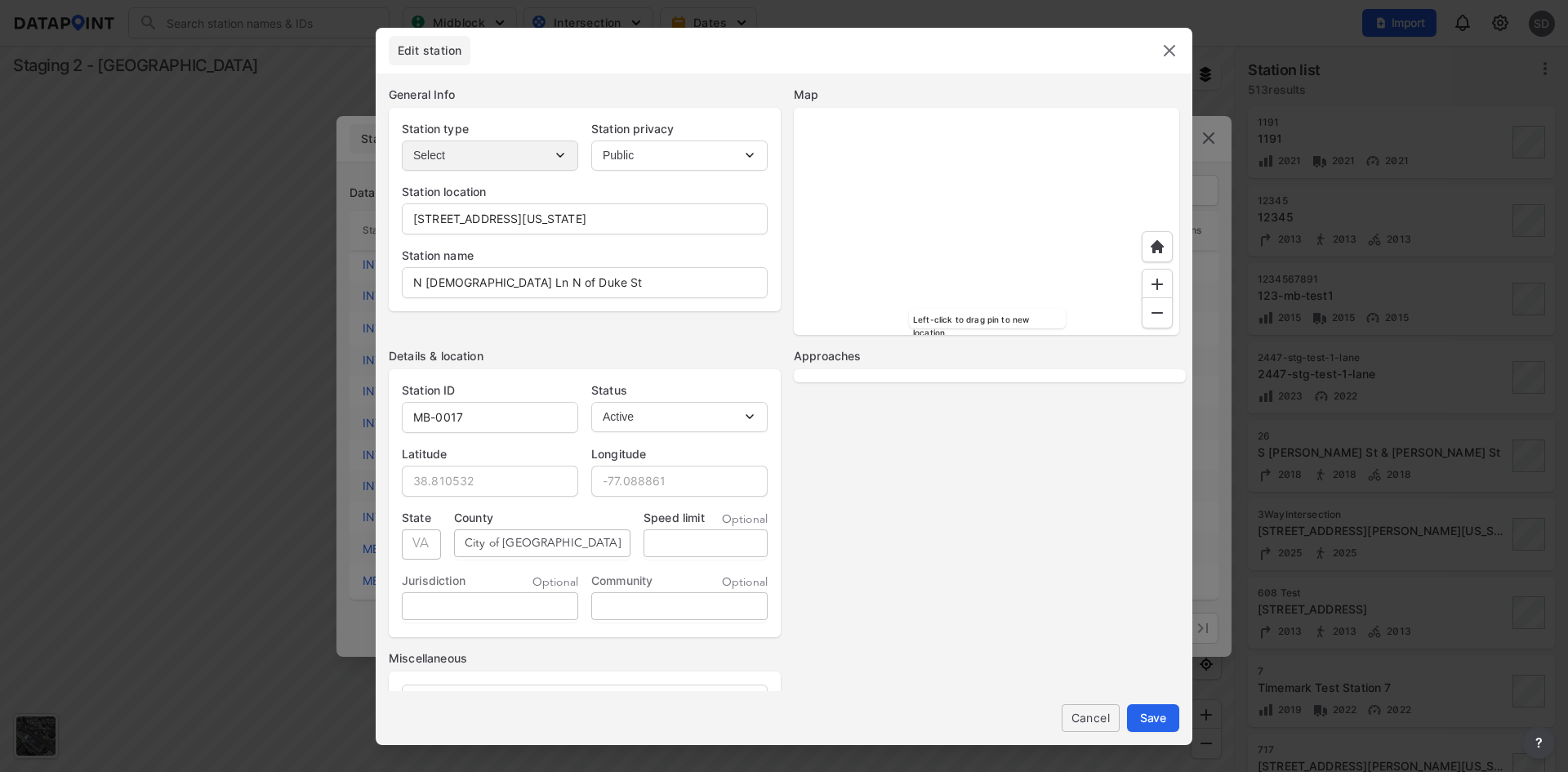
select select "No"
select select "3"
select select "No"
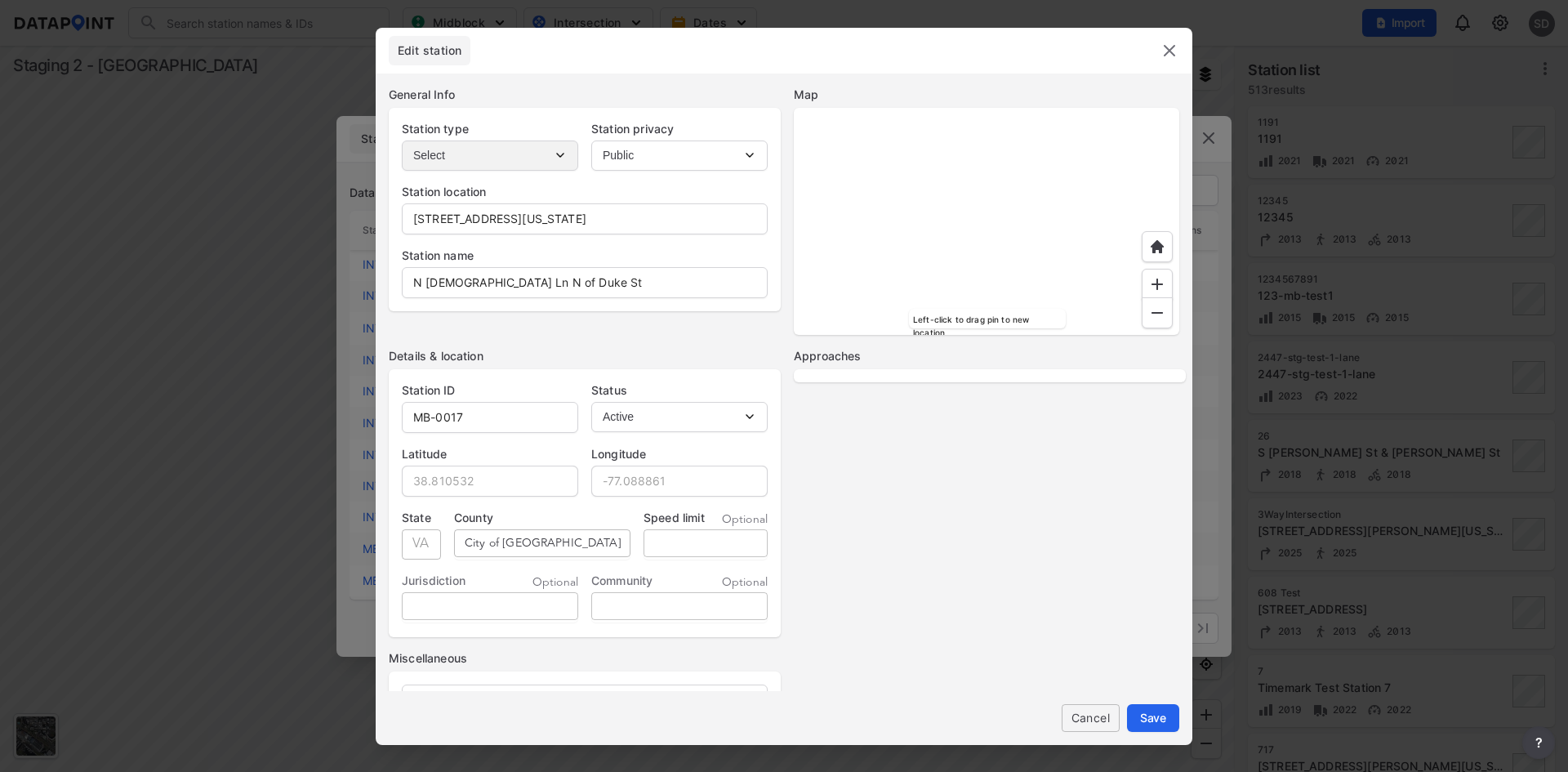
select select "No"
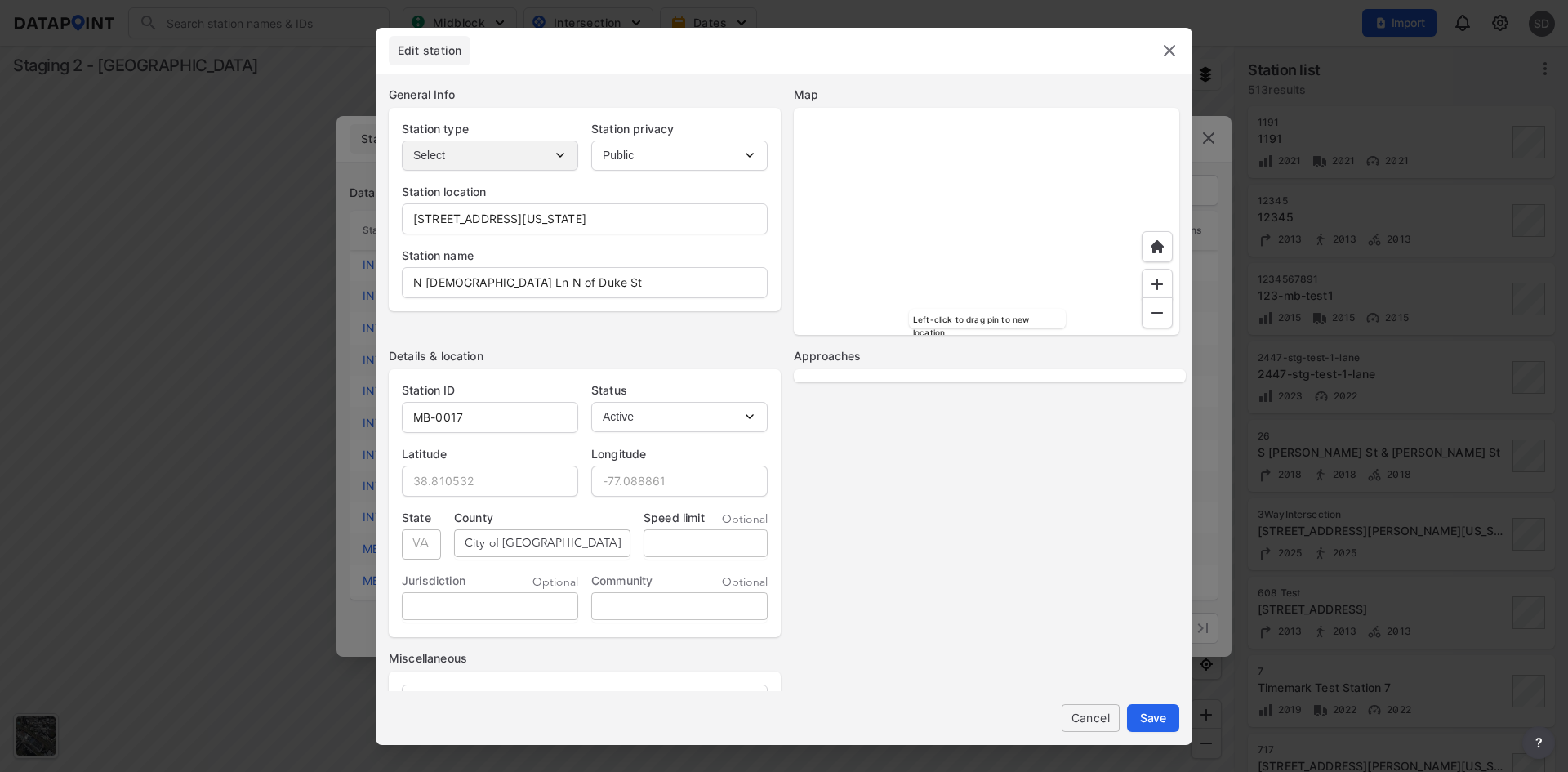
select select "No"
select select "NB"
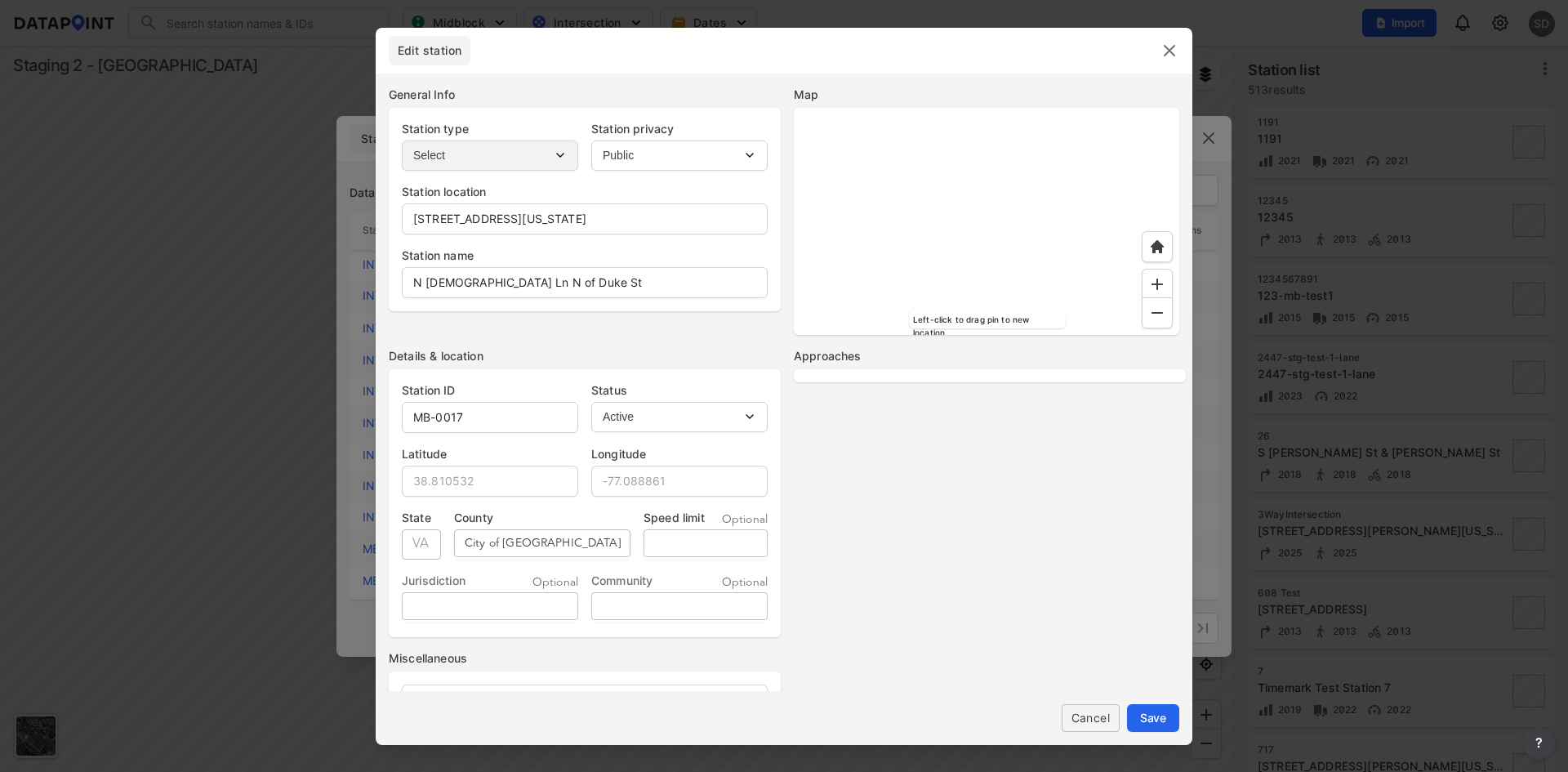
select select "SB"
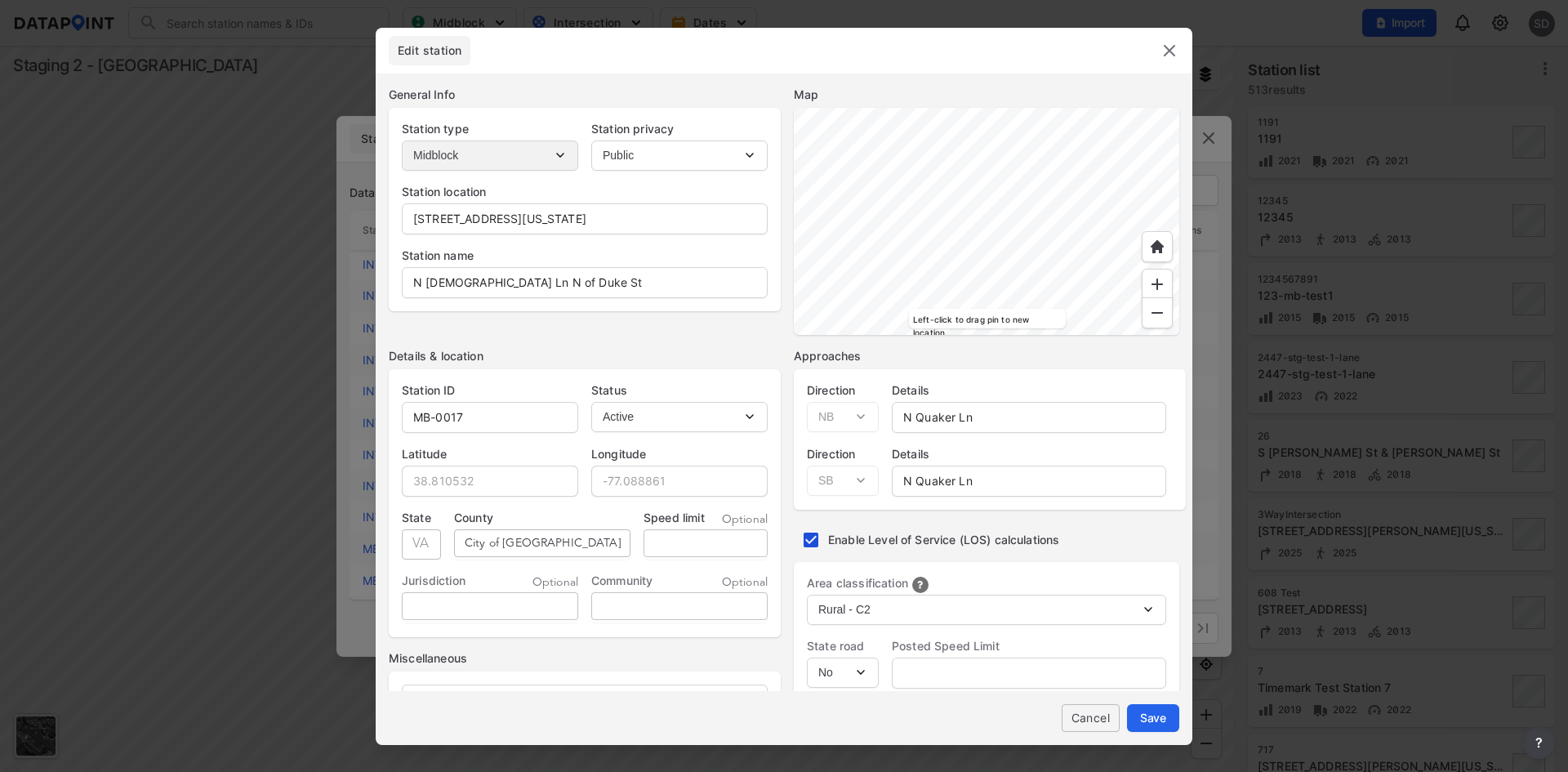
click at [1170, 56] on img at bounding box center [1170, 50] width 20 height 20
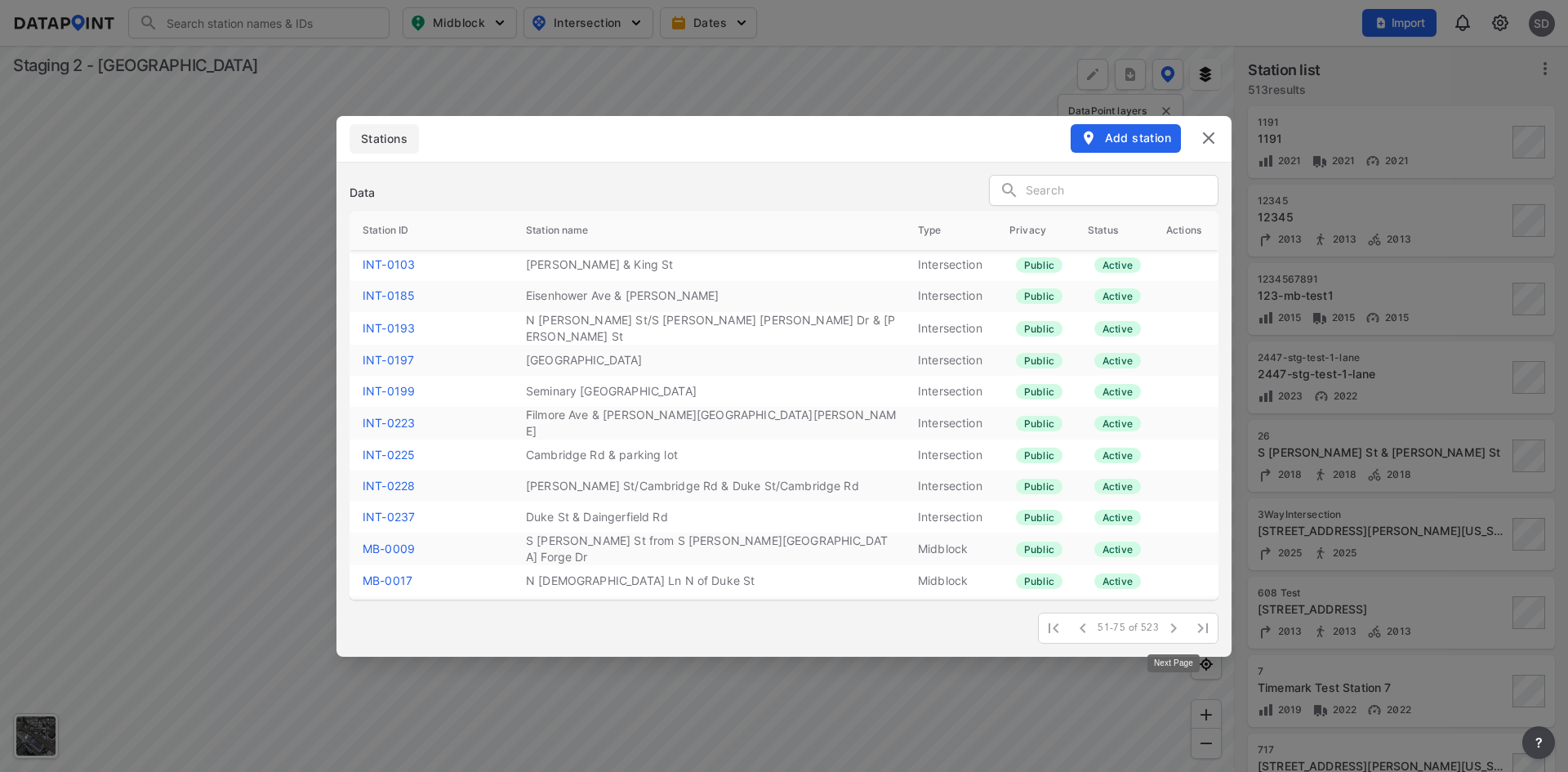
click at [1180, 625] on icon "button" at bounding box center [1174, 628] width 20 height 20
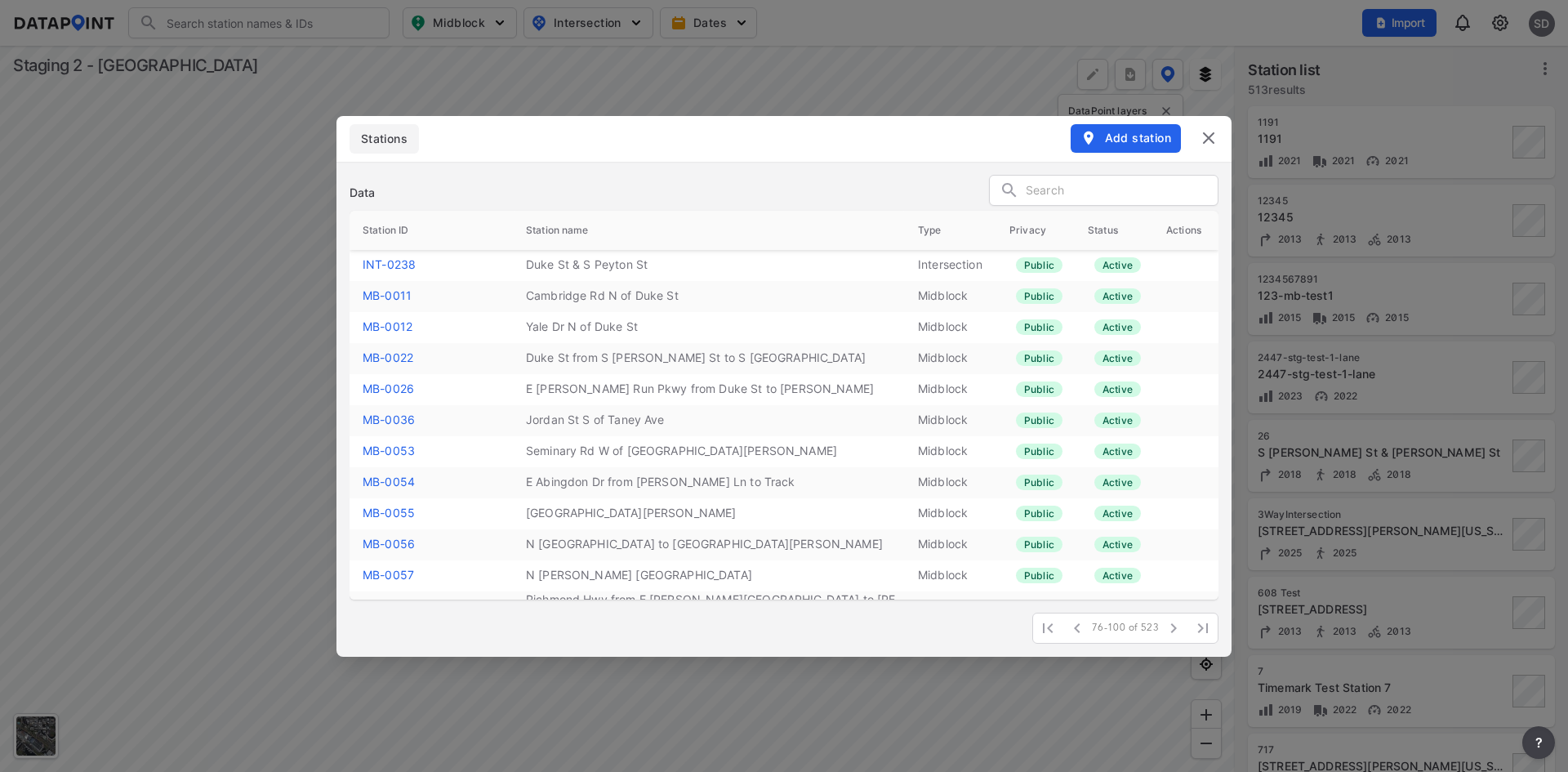
click at [376, 413] on link "MB-0036" at bounding box center [388, 420] width 52 height 14
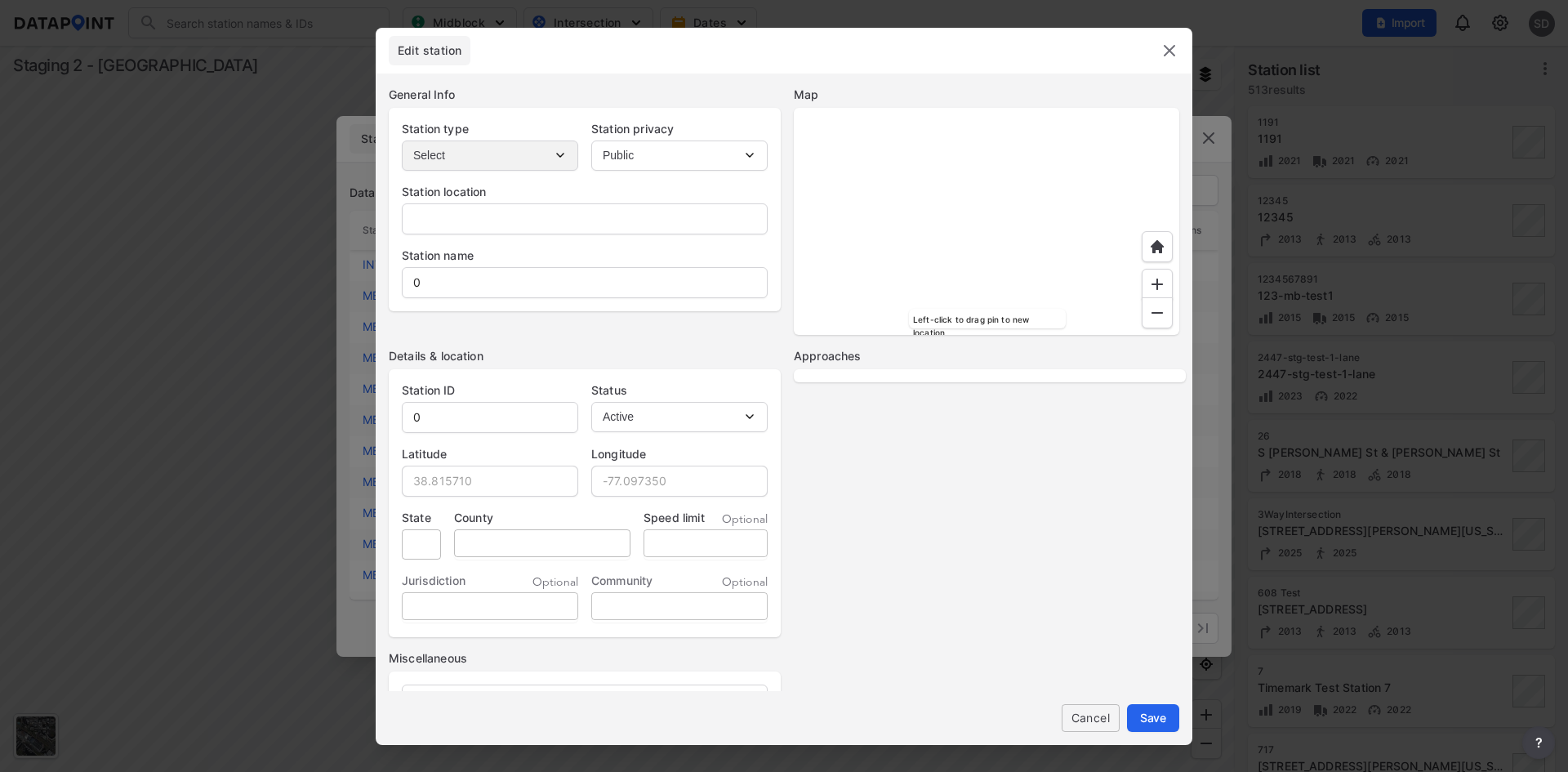
type input "200-366 N Jordan St, Alexandria, Virginia, 22304"
type input "Jordan St S of Taney Ave"
type input "MB-0036"
type input "38.814714"
type input "-77.109090"
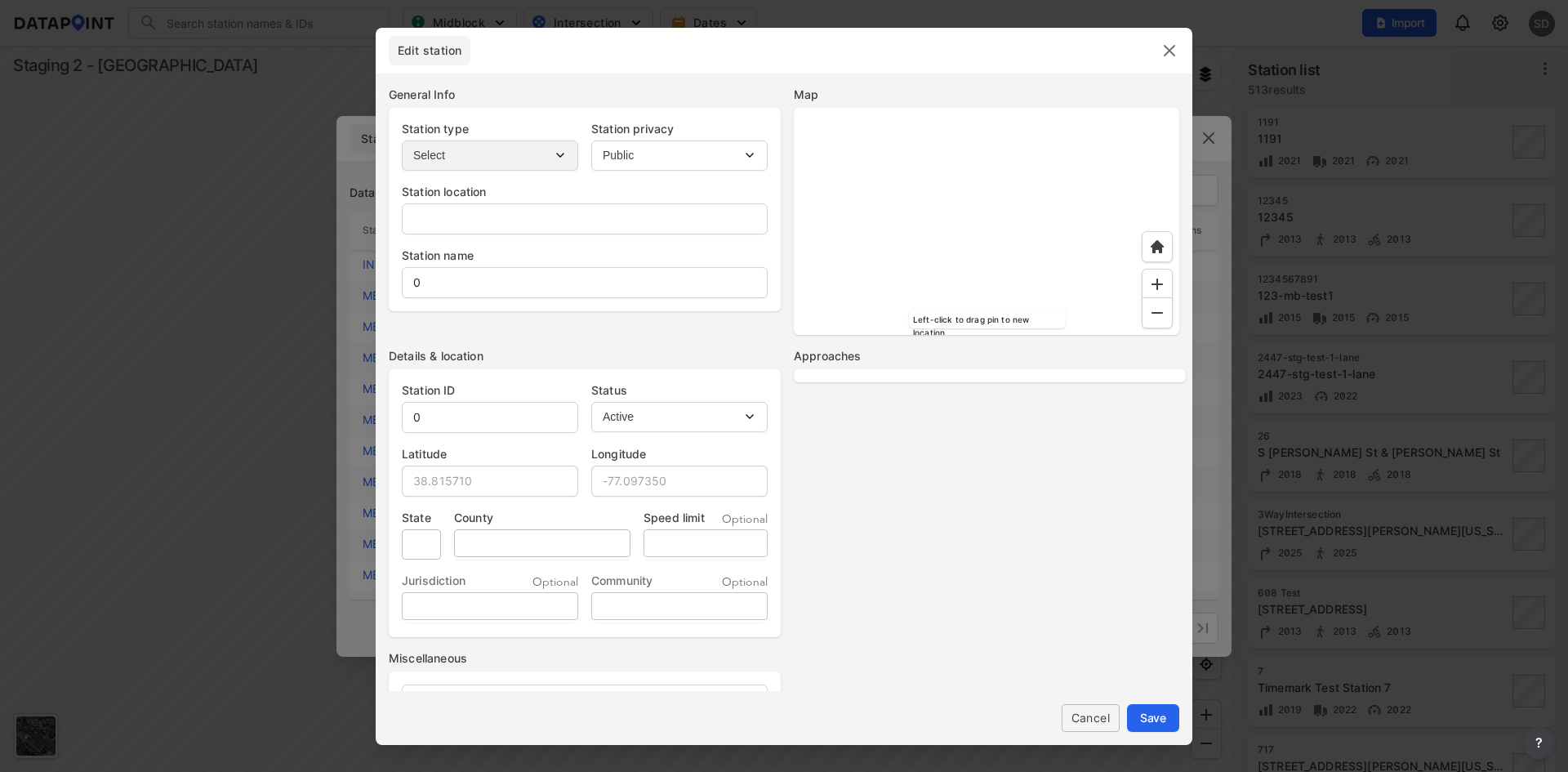
type input "VA"
type input "City of Alexandria"
select select "2"
select select "No"
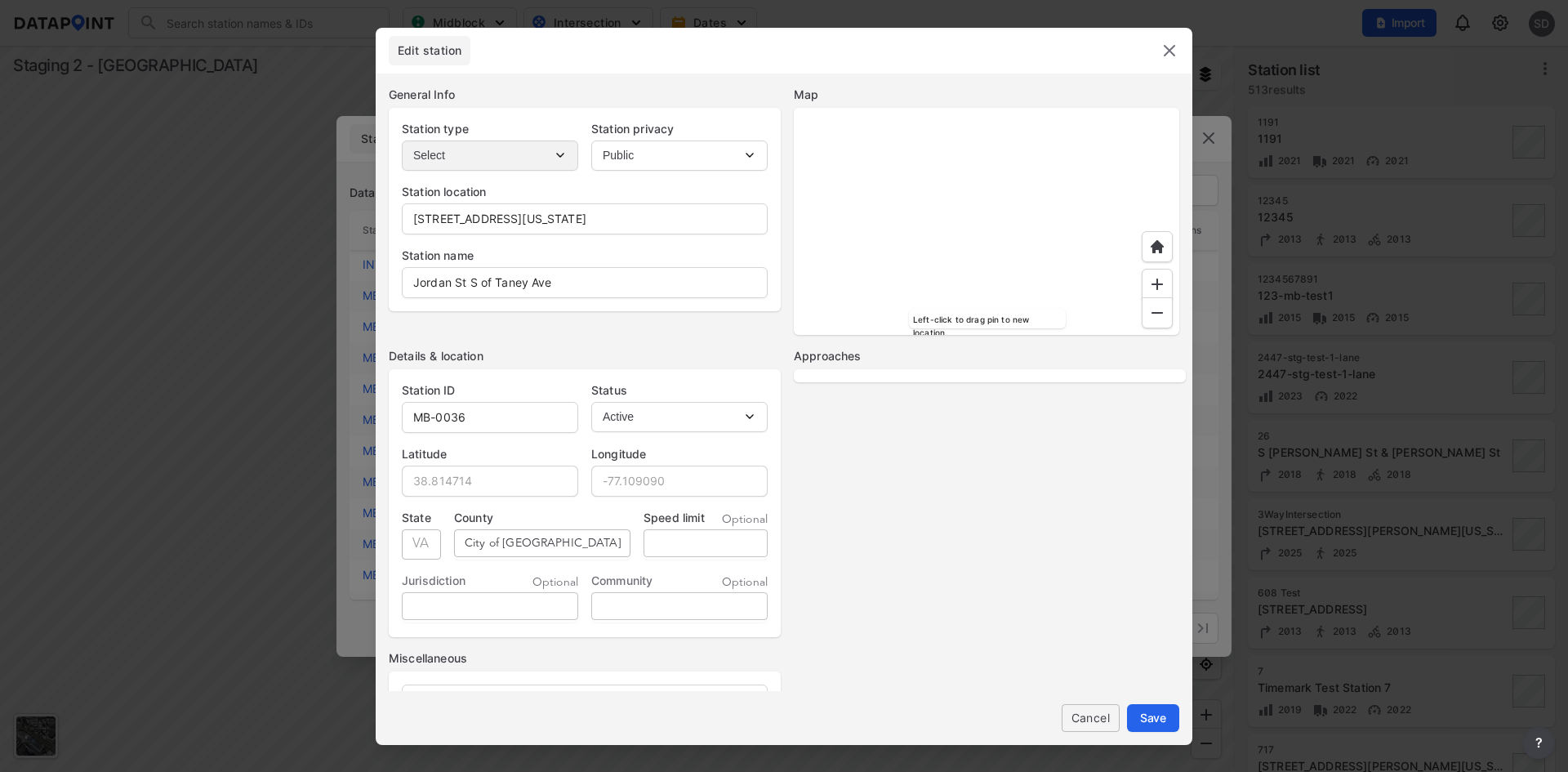
select select "No"
select select "3"
select select "No"
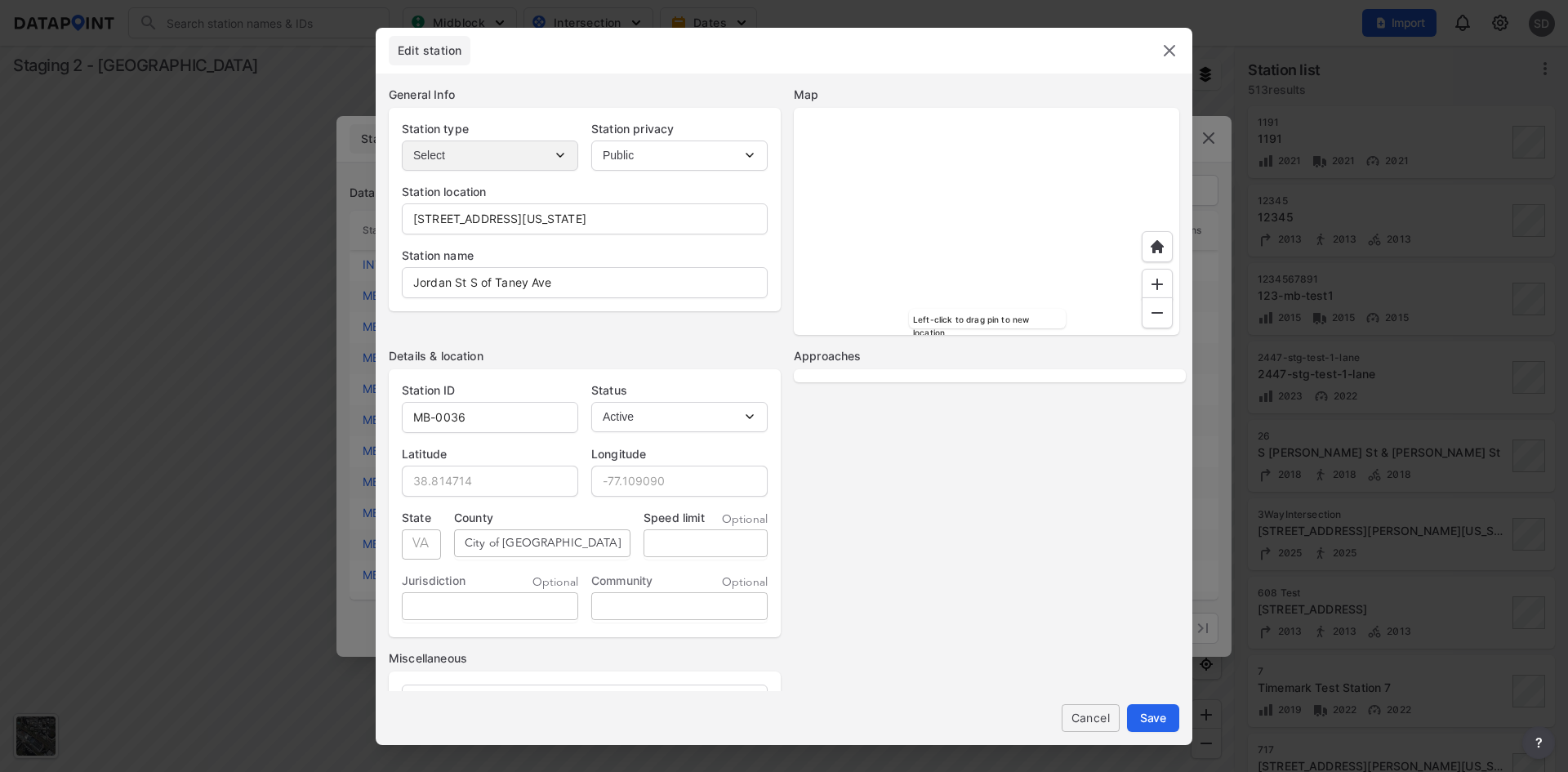
select select "No"
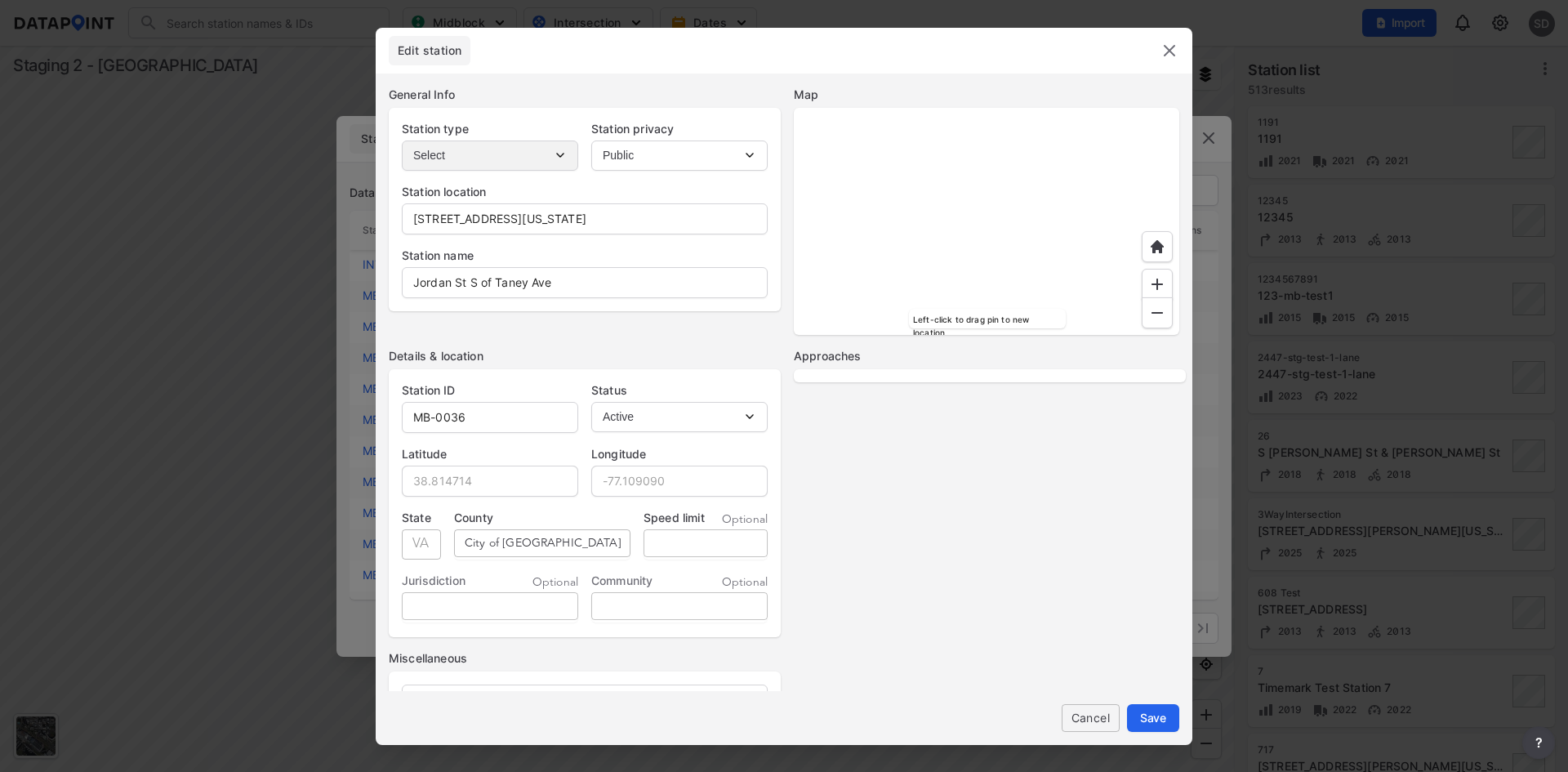
select select "No"
select select "NB"
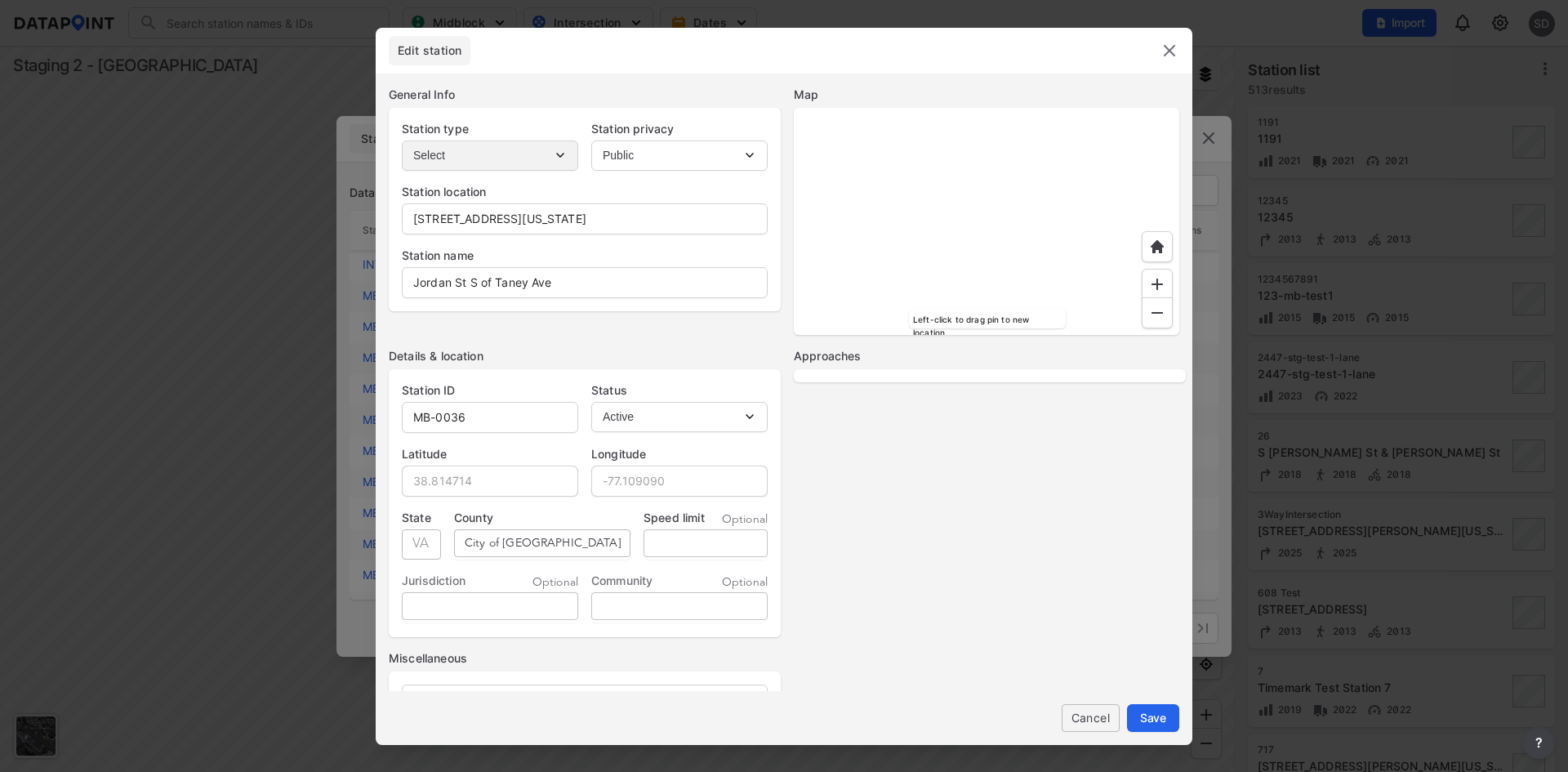
select select "SB"
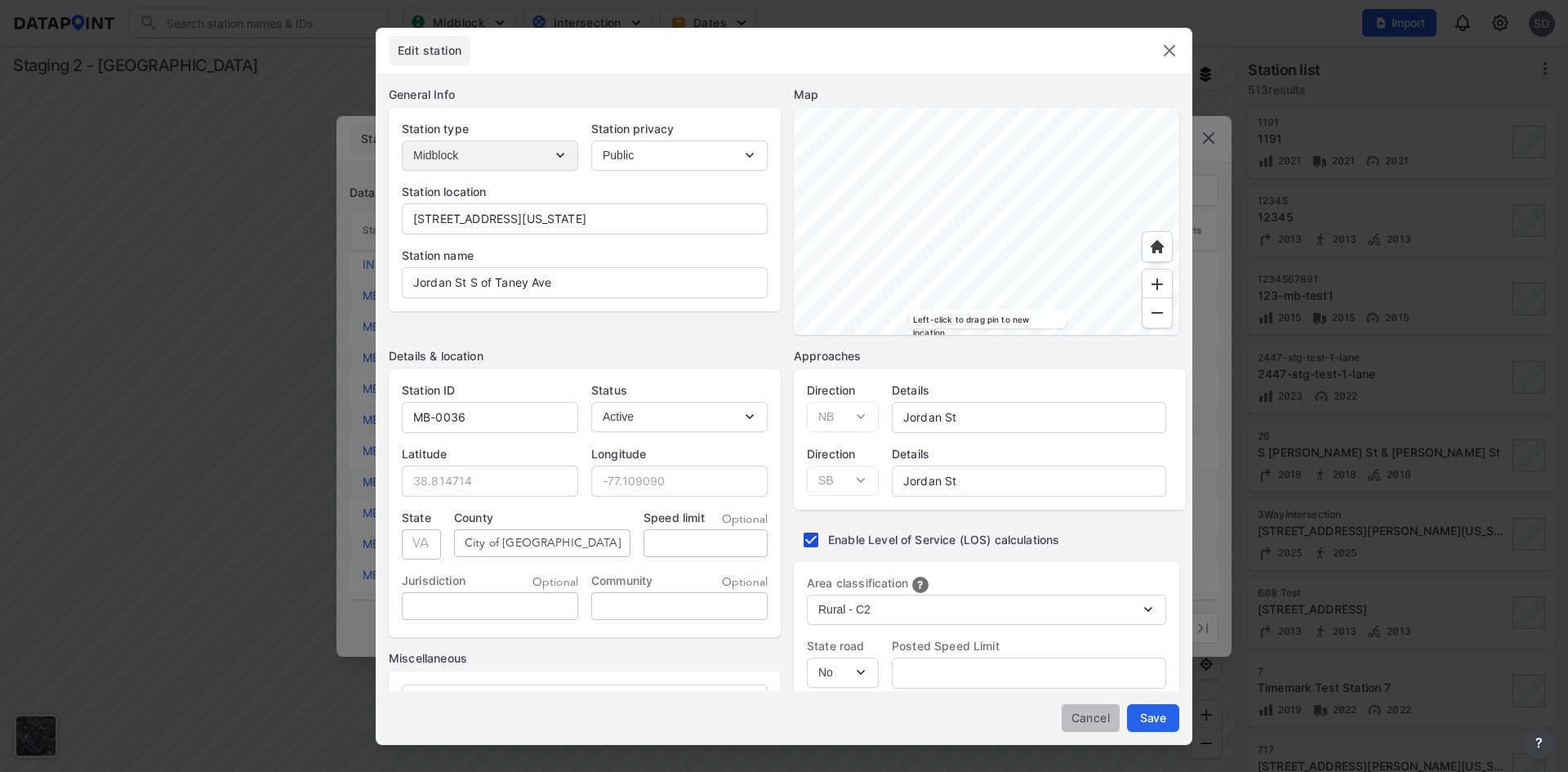
click at [1081, 718] on span "Cancel" at bounding box center [1091, 717] width 32 height 17
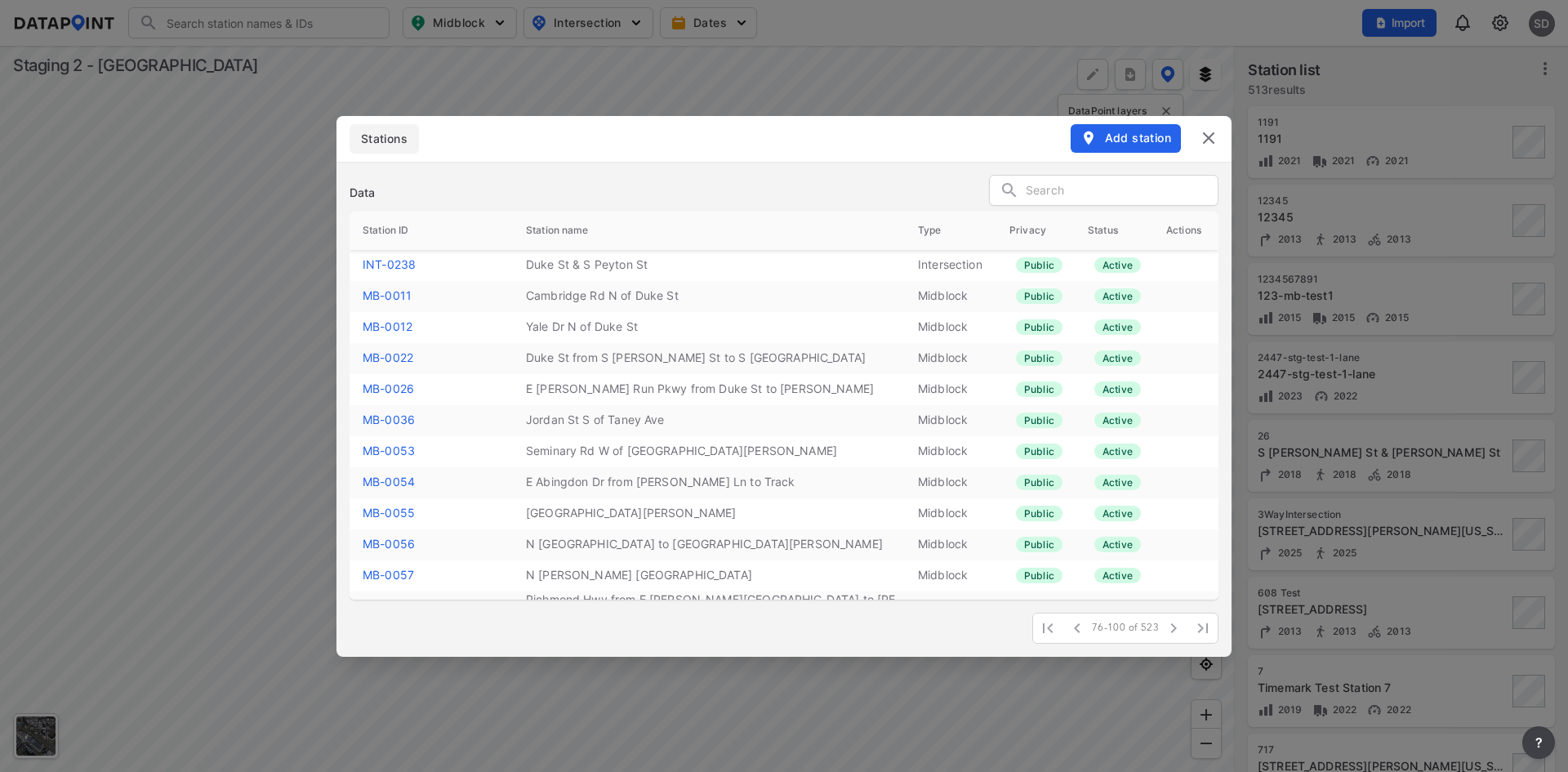
click at [385, 576] on link "MB-0057" at bounding box center [388, 574] width 51 height 14
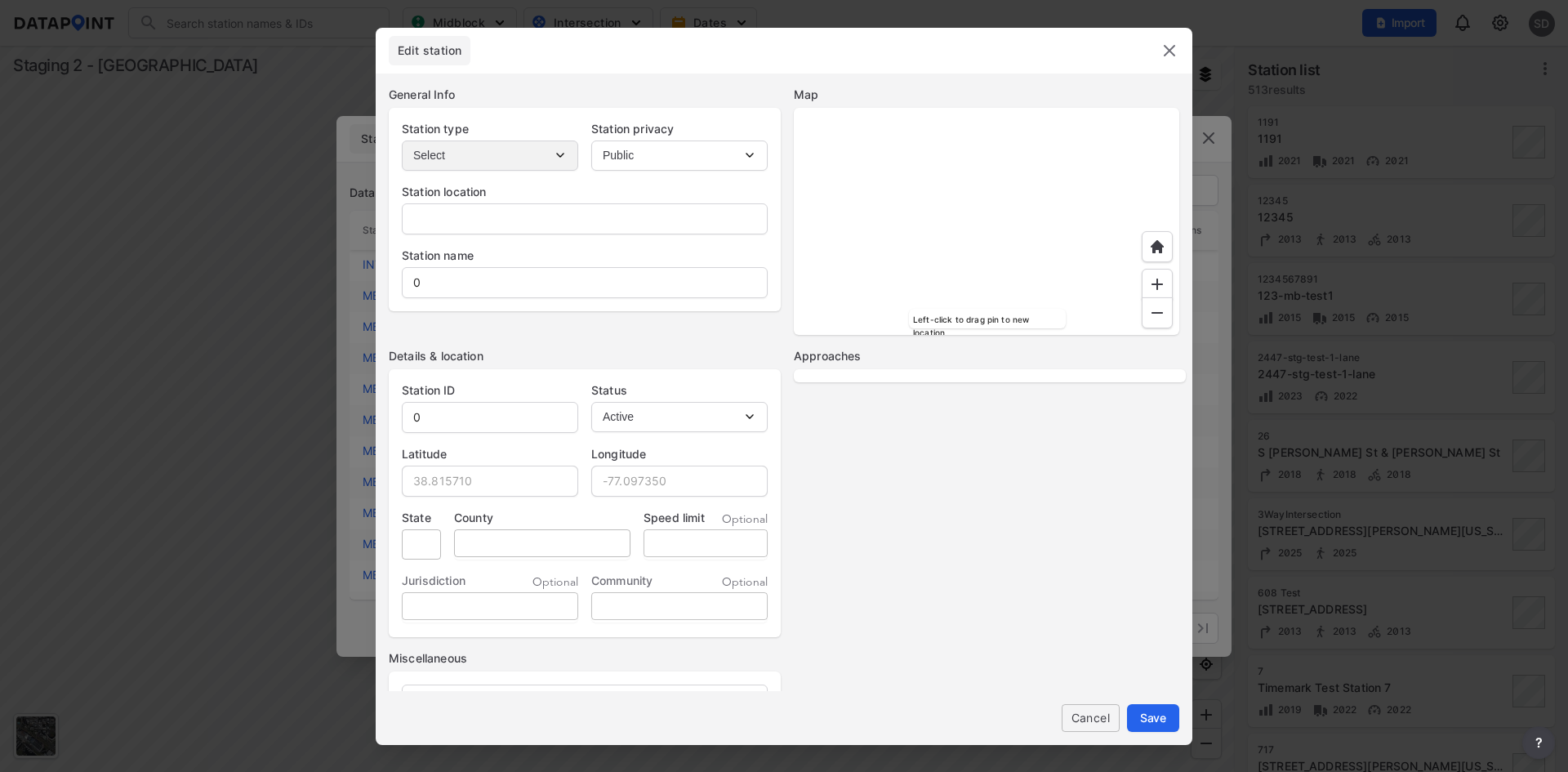
type input "1115-1151 N Howard St, Alexandria, Virginia, 22304"
type input "N Howard St S of Seminary Rd"
type input "MB-0057"
type input "38.821474"
type input "-77.103631"
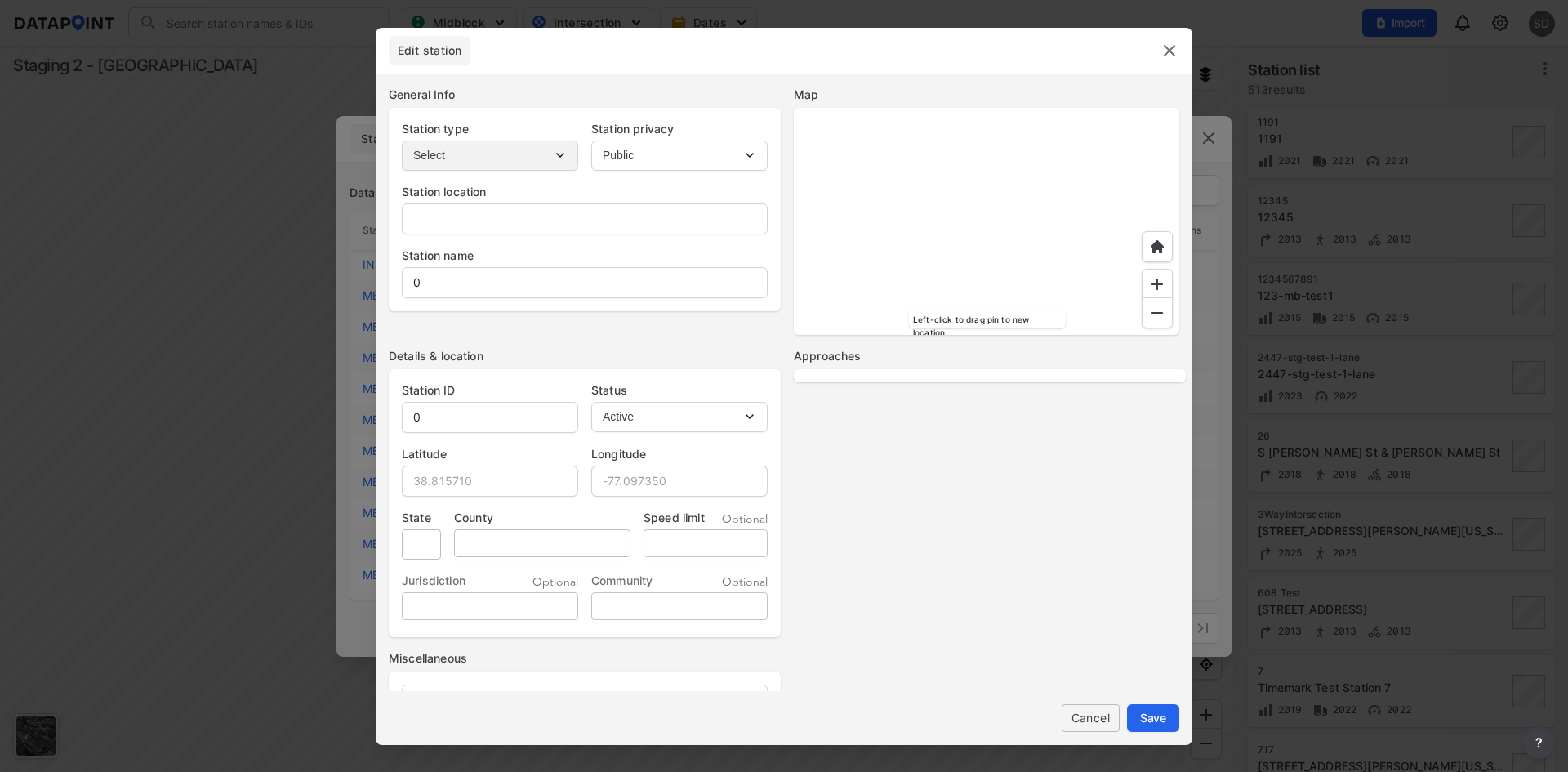
type input "VA"
type input "City of Alexandria"
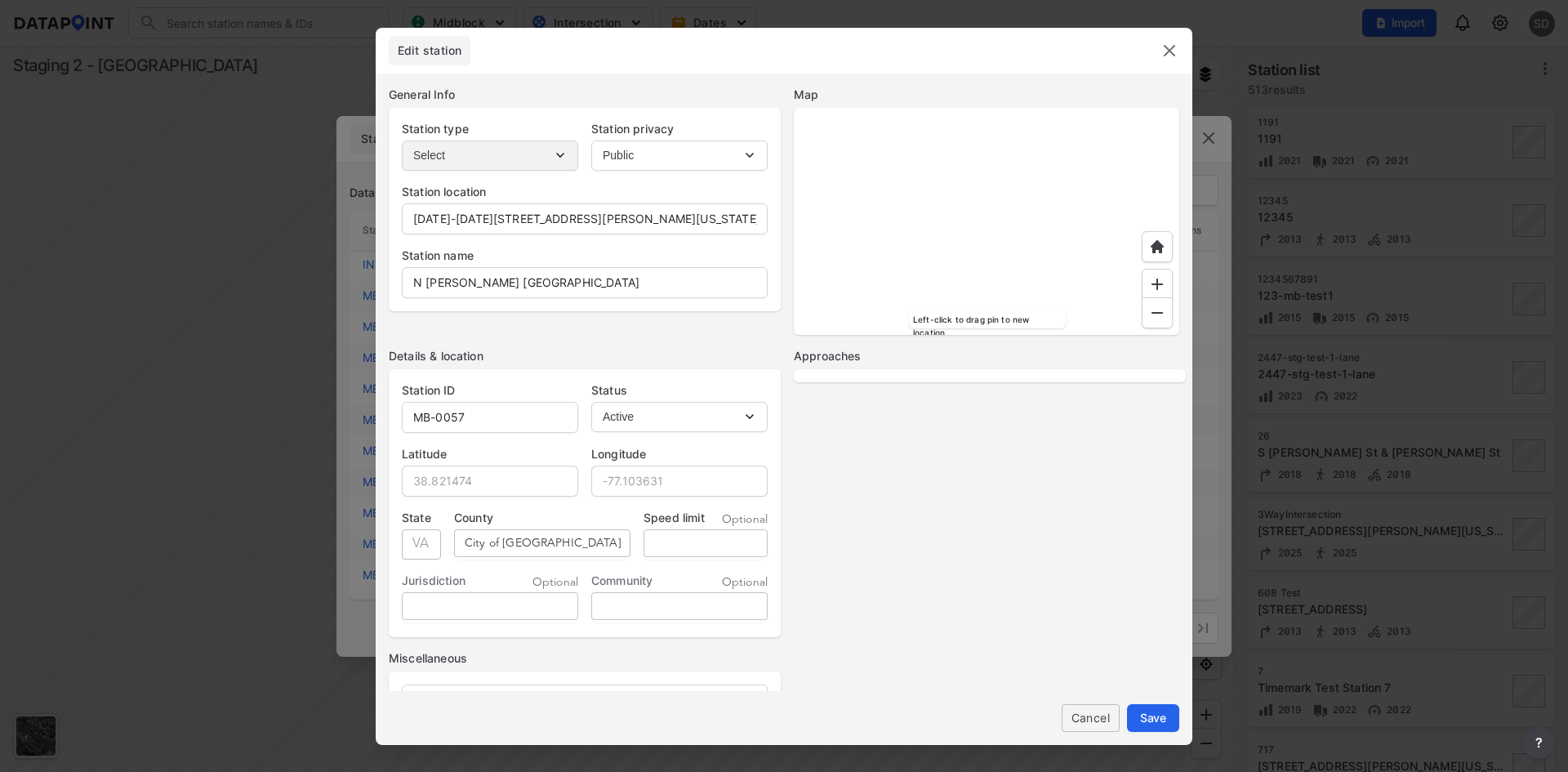
select select "2"
select select "No"
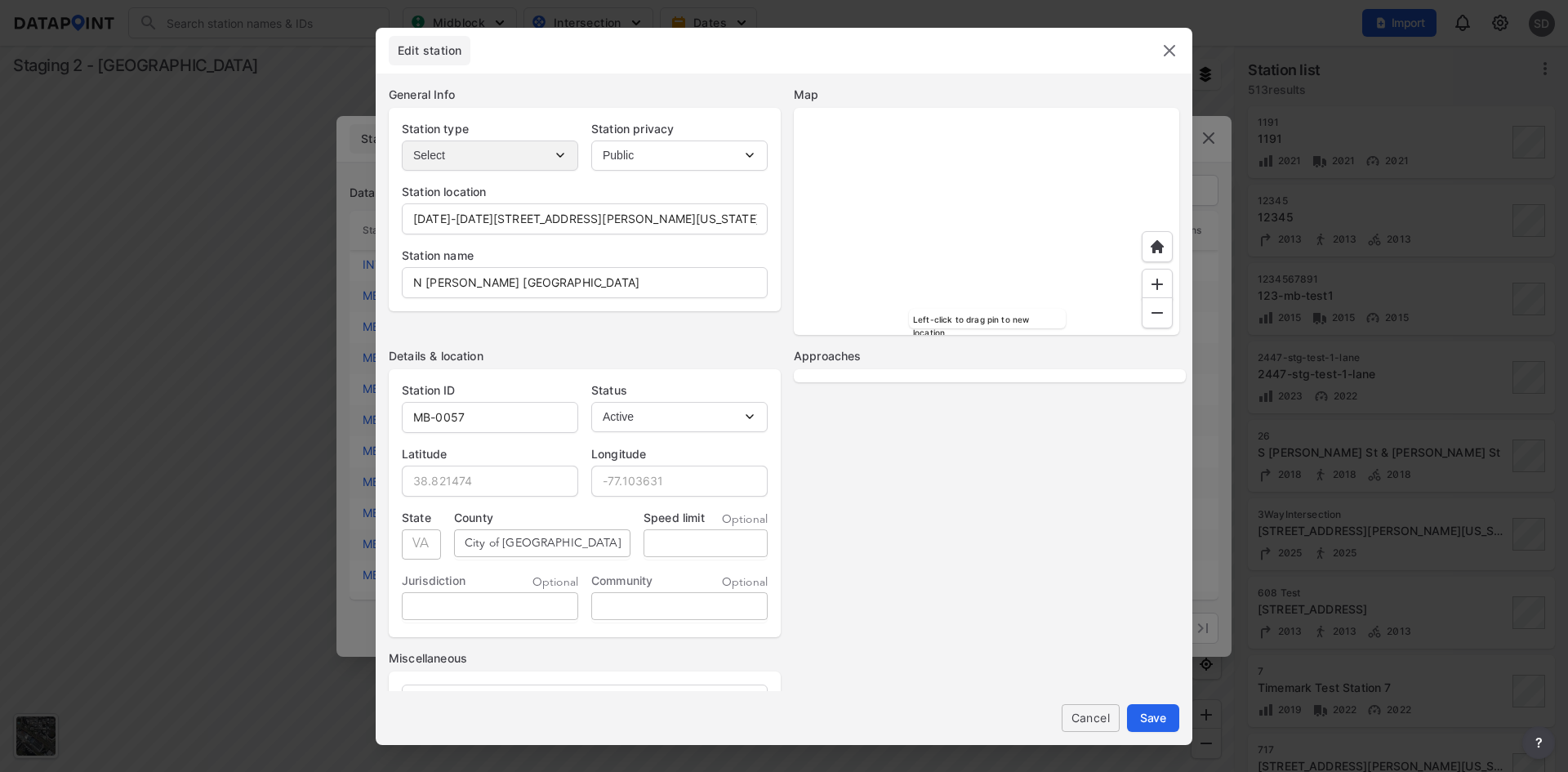
select select "No"
select select "3"
select select "No"
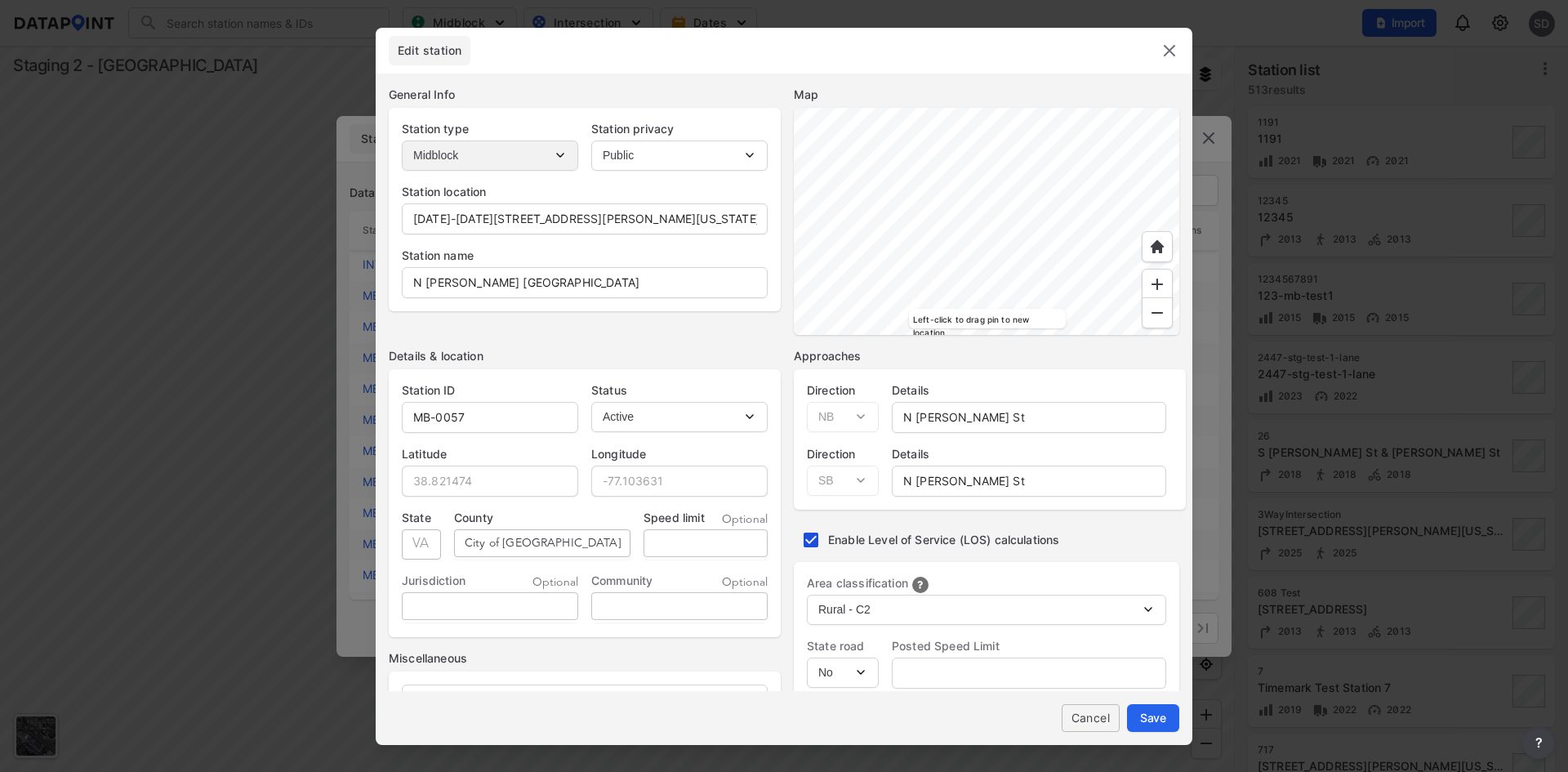
click at [1080, 717] on span "Cancel" at bounding box center [1091, 717] width 32 height 17
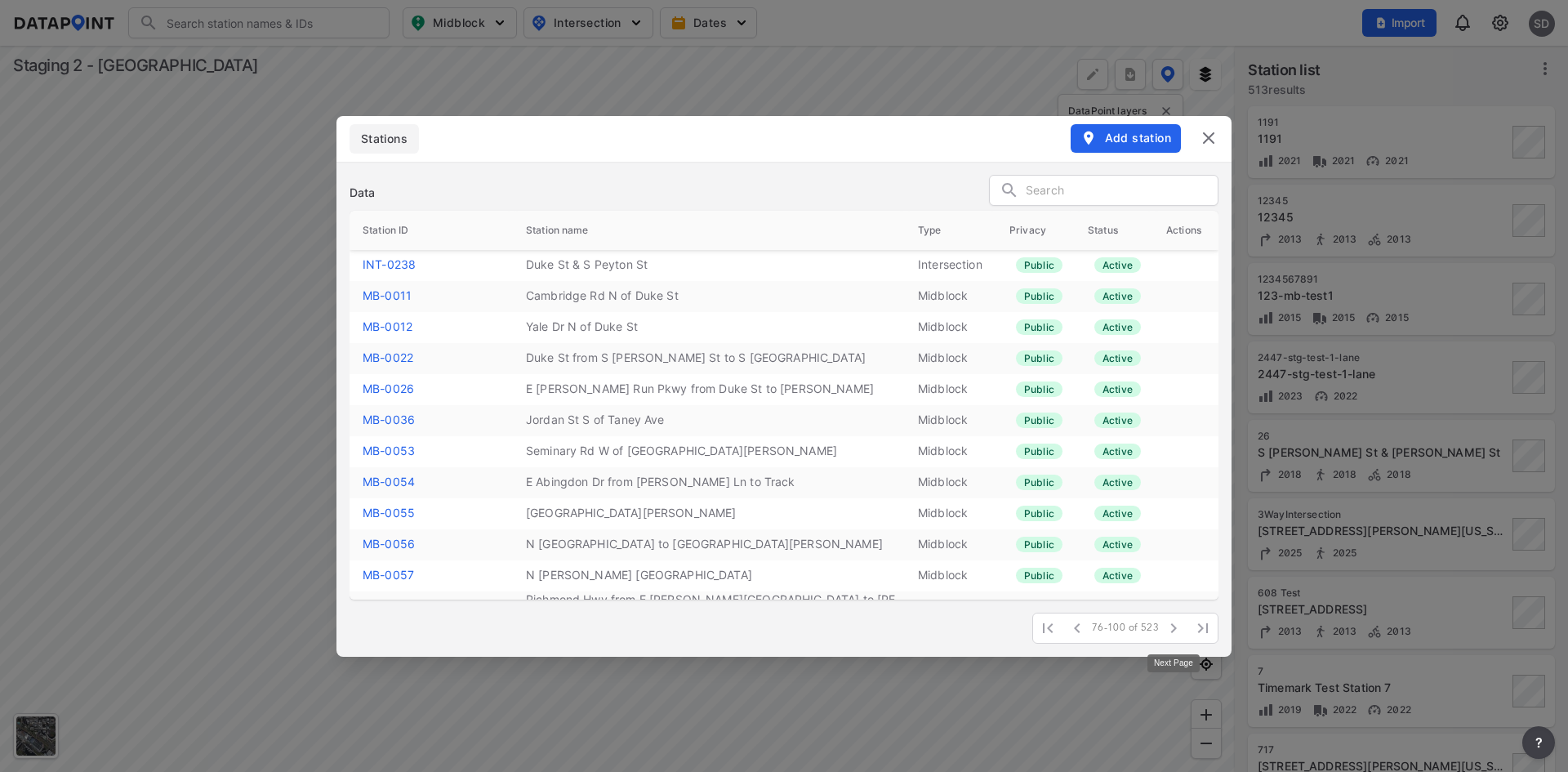
click at [1170, 631] on icon "button" at bounding box center [1174, 628] width 20 height 20
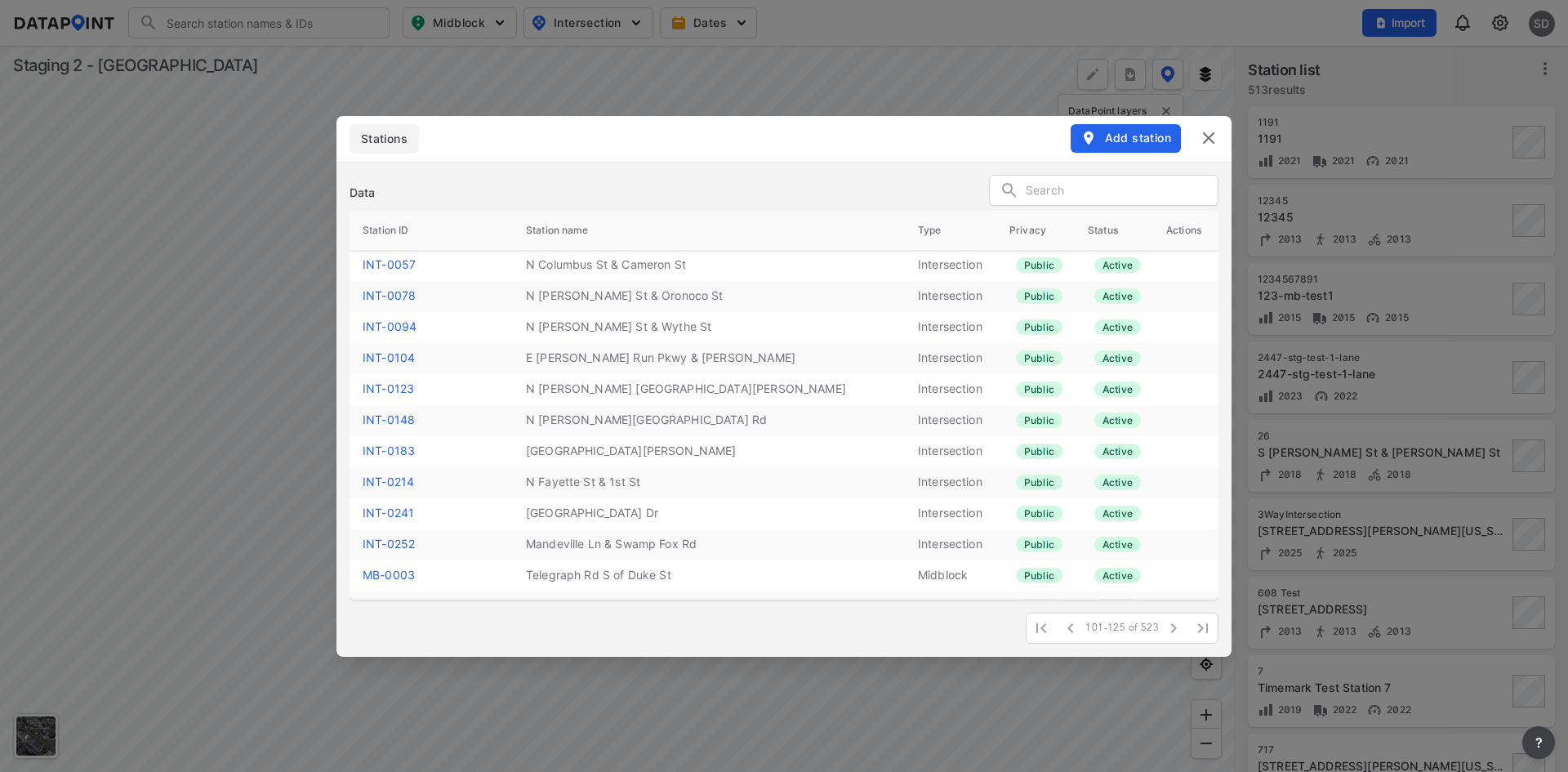
click at [405, 576] on link "MB-0003" at bounding box center [388, 574] width 52 height 14
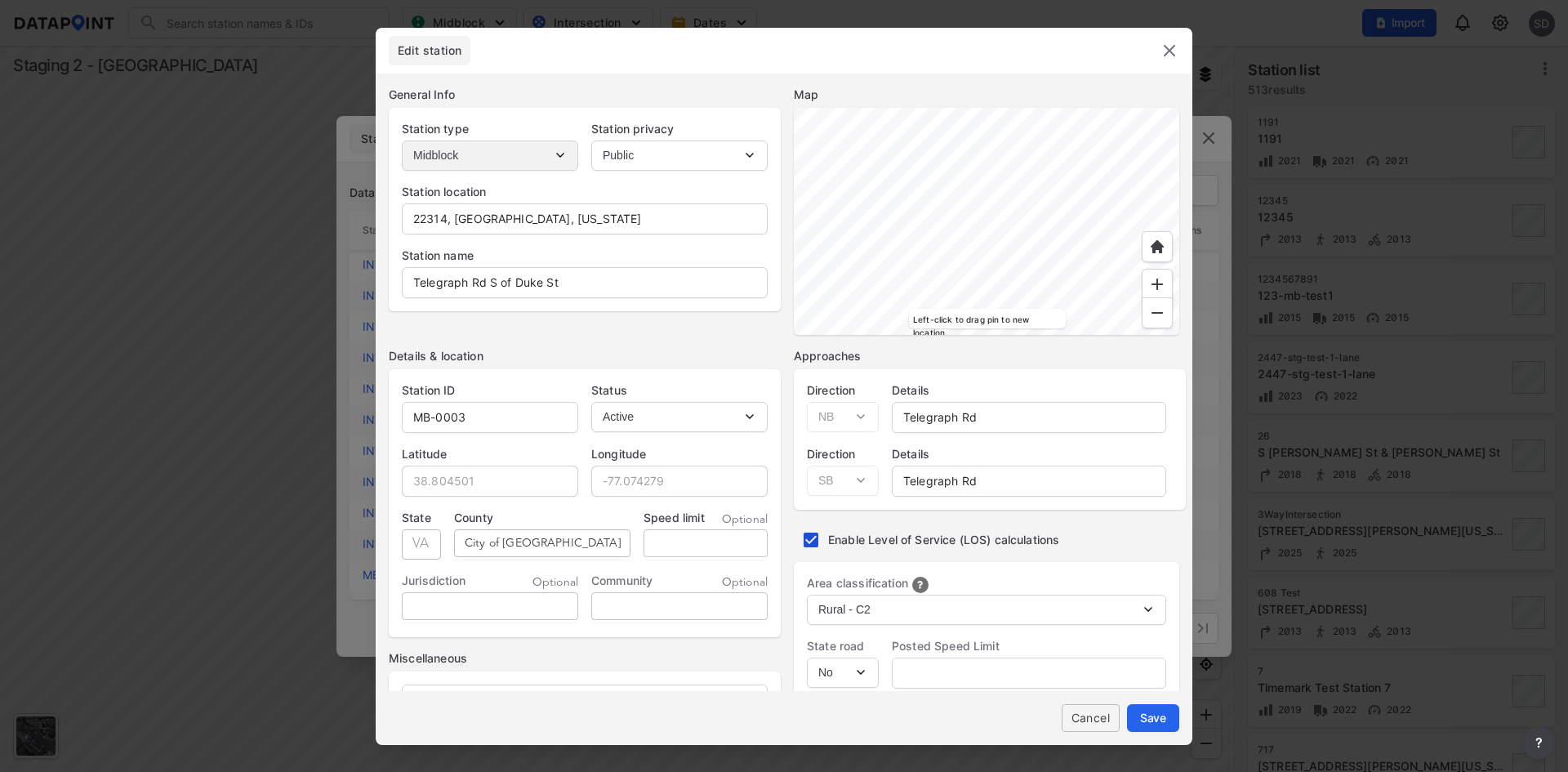
drag, startPoint x: 1091, startPoint y: 718, endPoint x: 1106, endPoint y: 713, distance: 15.8
click at [1091, 719] on span "Cancel" at bounding box center [1091, 717] width 32 height 17
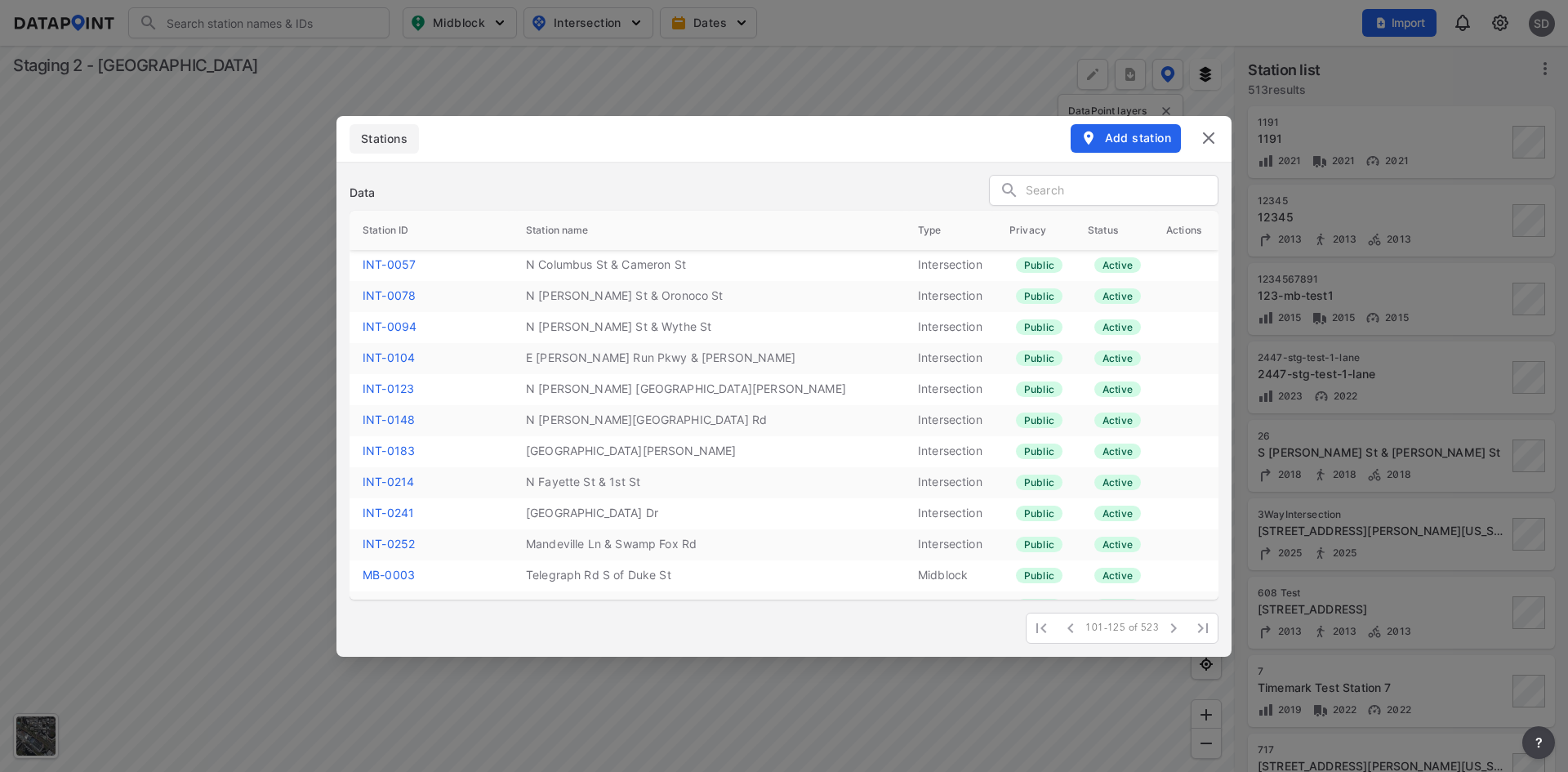
click at [1175, 627] on icon "button" at bounding box center [1174, 628] width 6 height 10
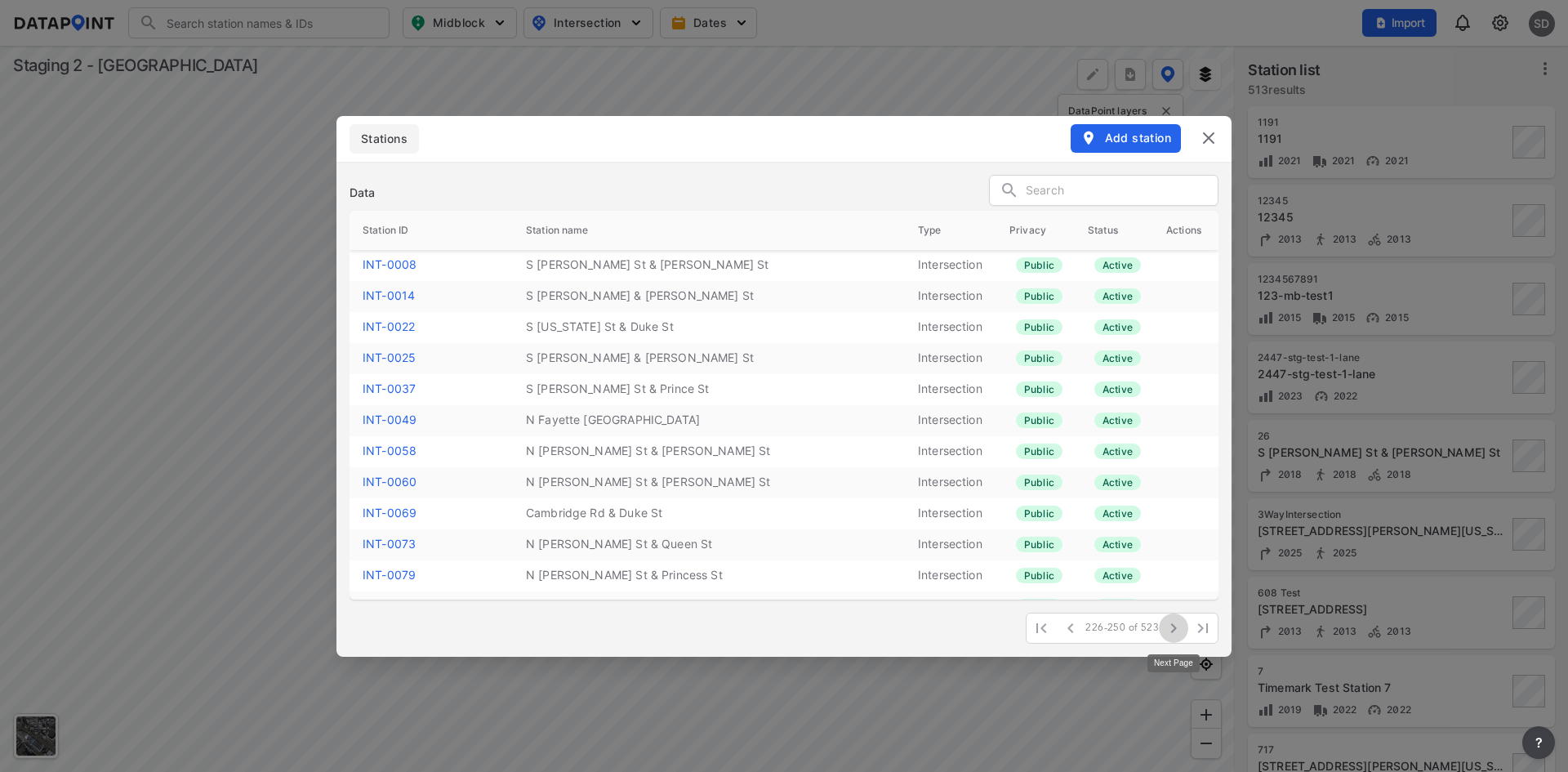
click at [1175, 627] on icon "button" at bounding box center [1174, 628] width 6 height 10
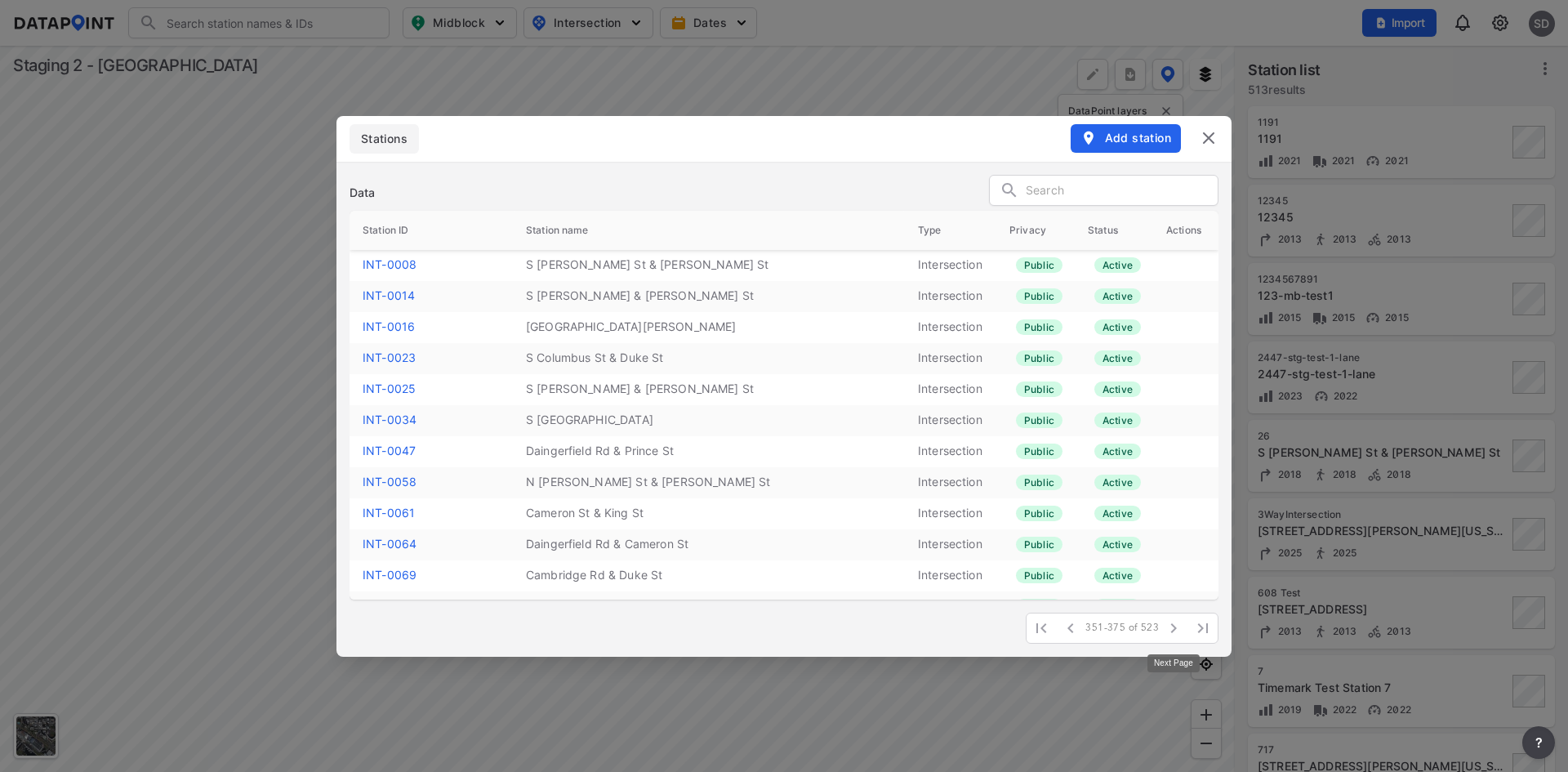
click at [1175, 627] on icon "button" at bounding box center [1174, 628] width 6 height 10
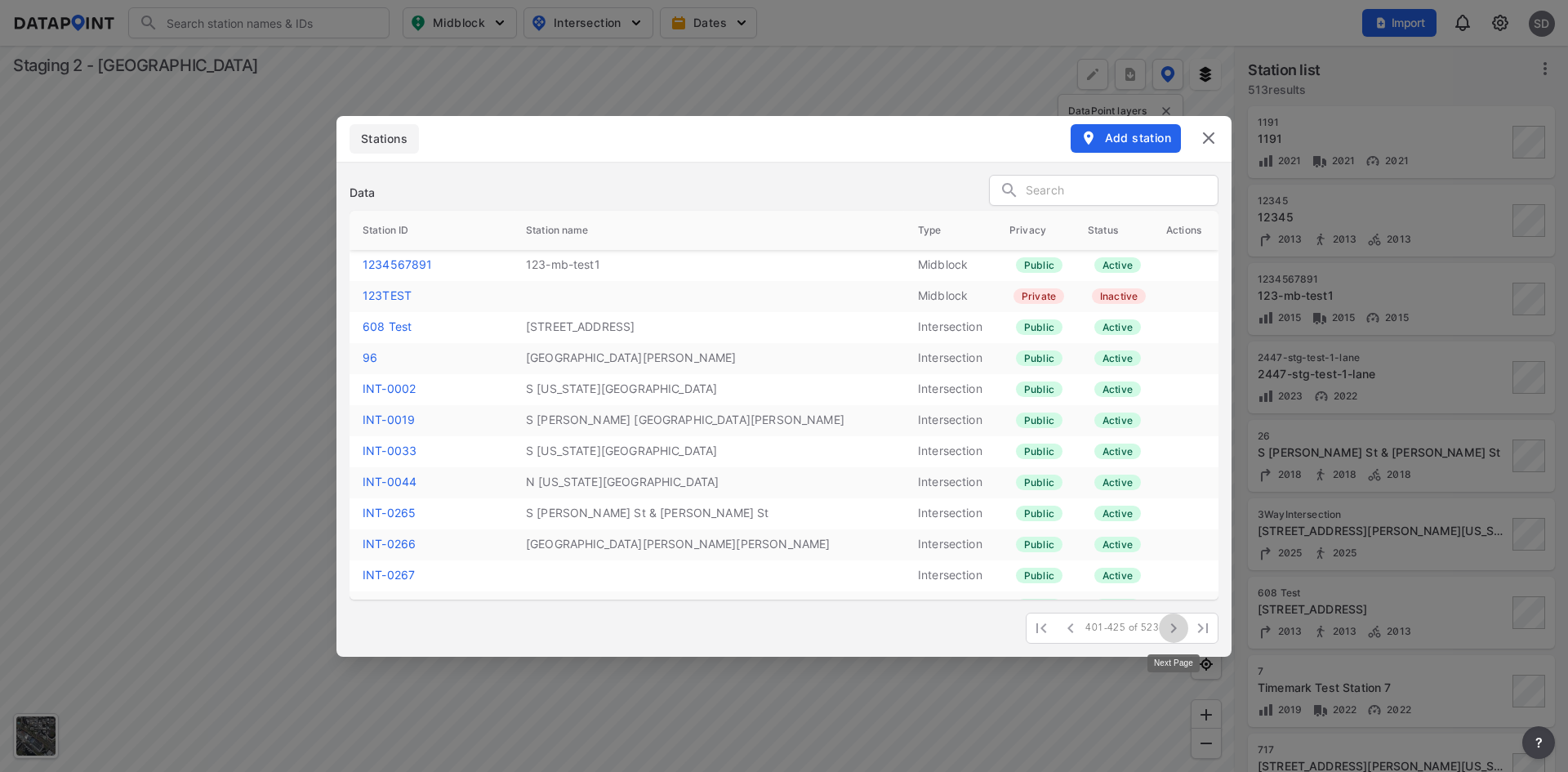
click at [1175, 627] on icon "button" at bounding box center [1174, 628] width 6 height 10
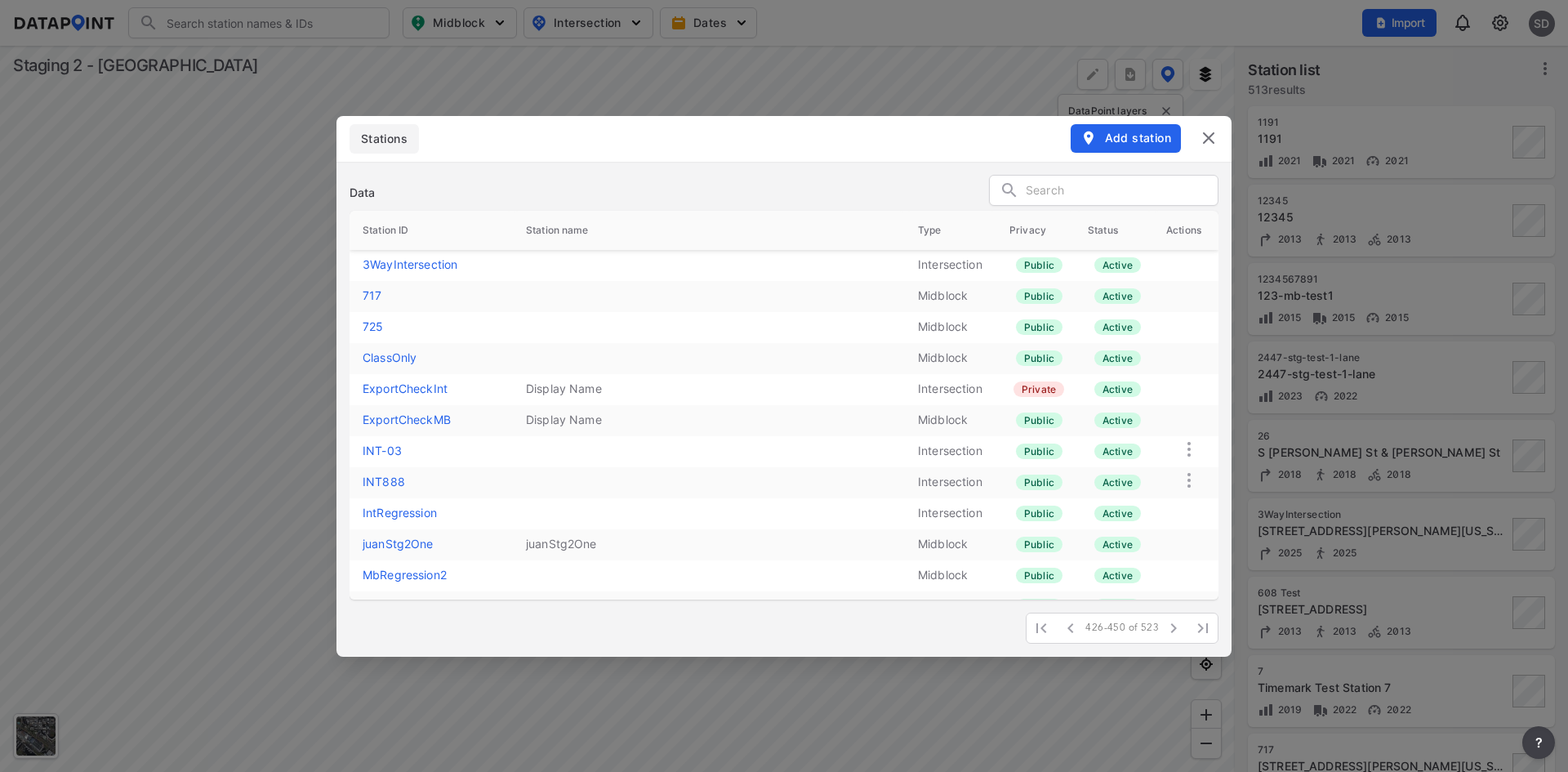
click at [366, 333] on link "725" at bounding box center [372, 327] width 21 height 14
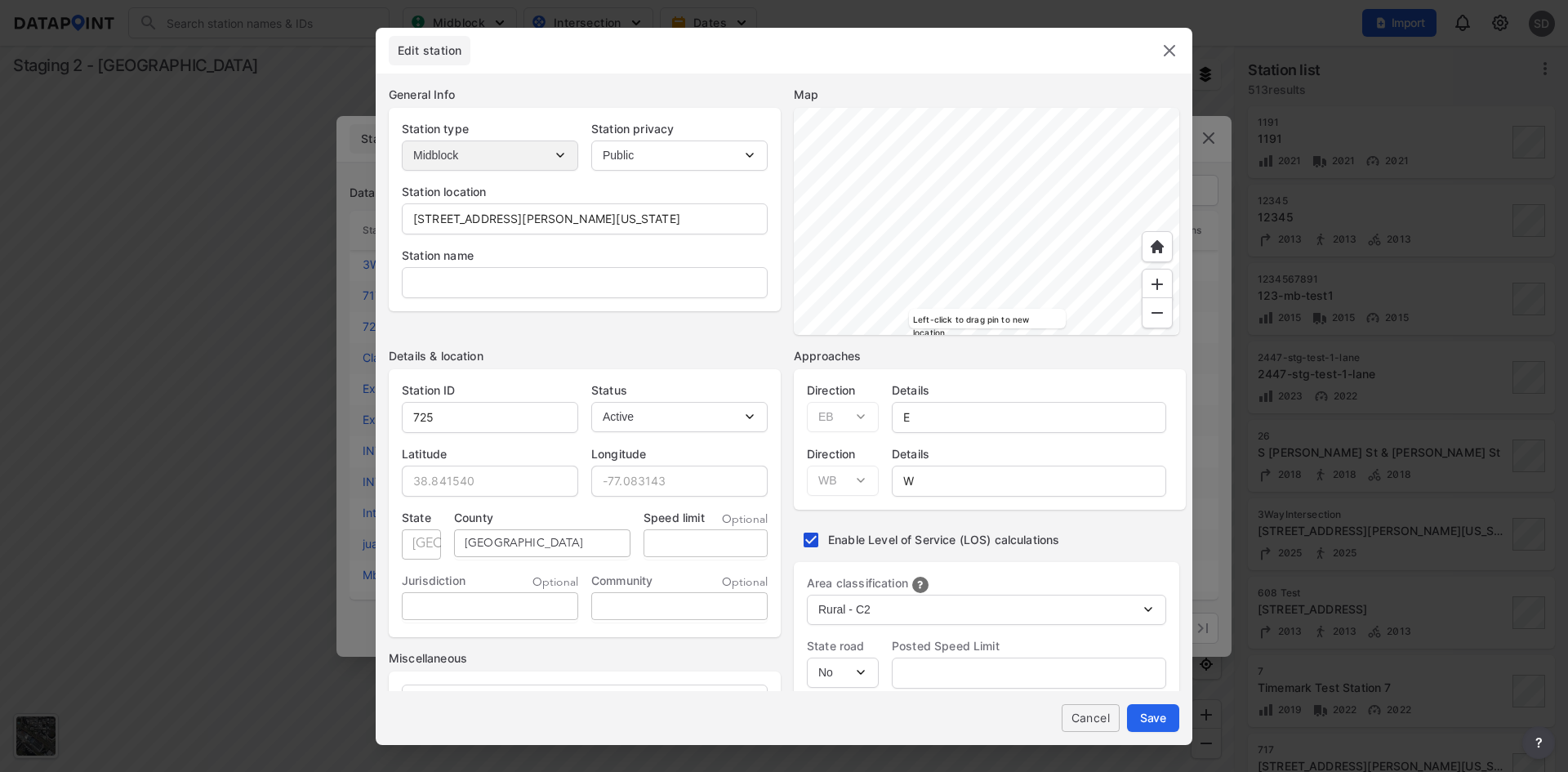
click at [1100, 712] on span "Cancel" at bounding box center [1091, 717] width 32 height 17
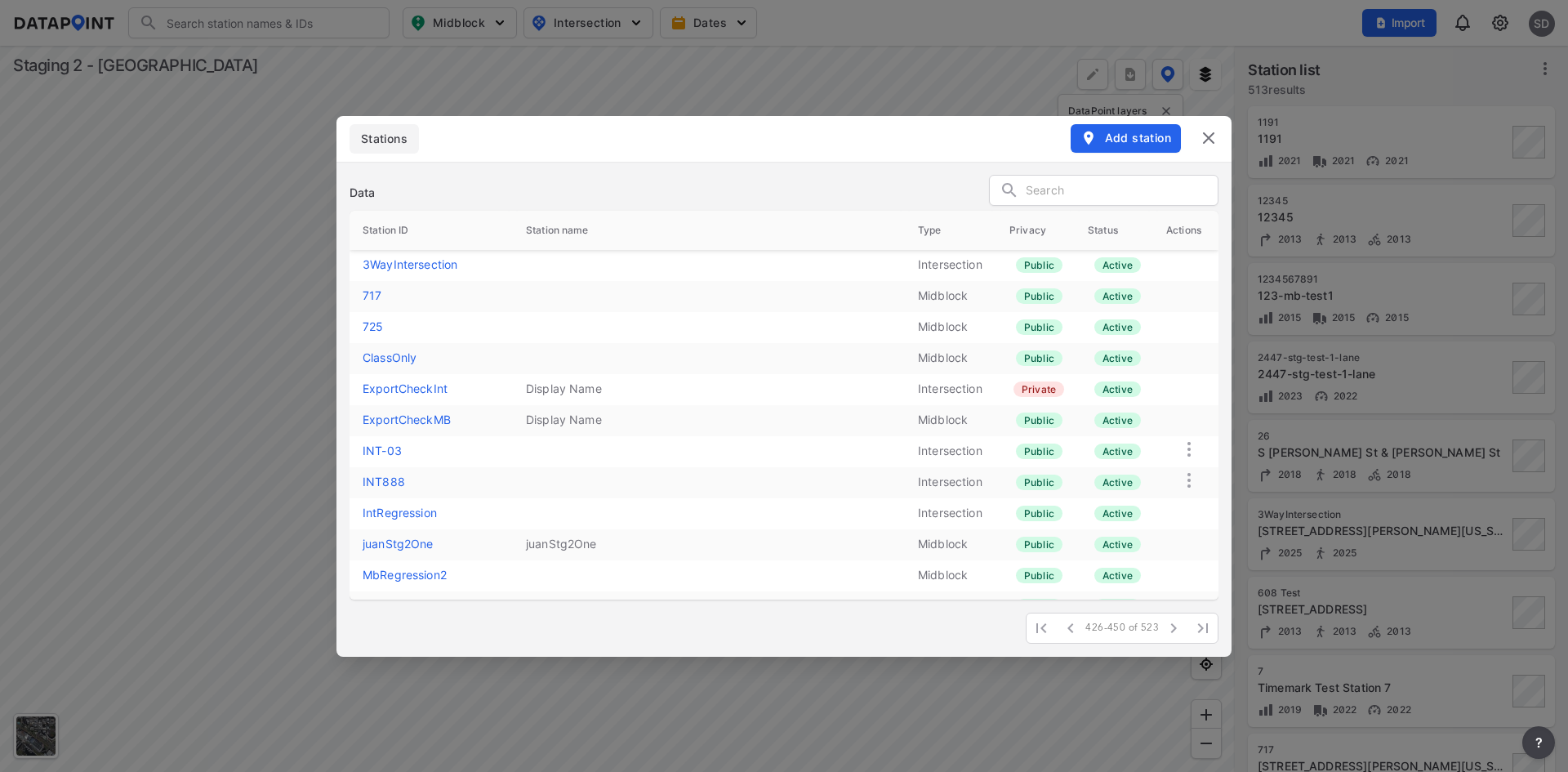
click at [404, 422] on link "ExportCheckMB" at bounding box center [406, 420] width 88 height 14
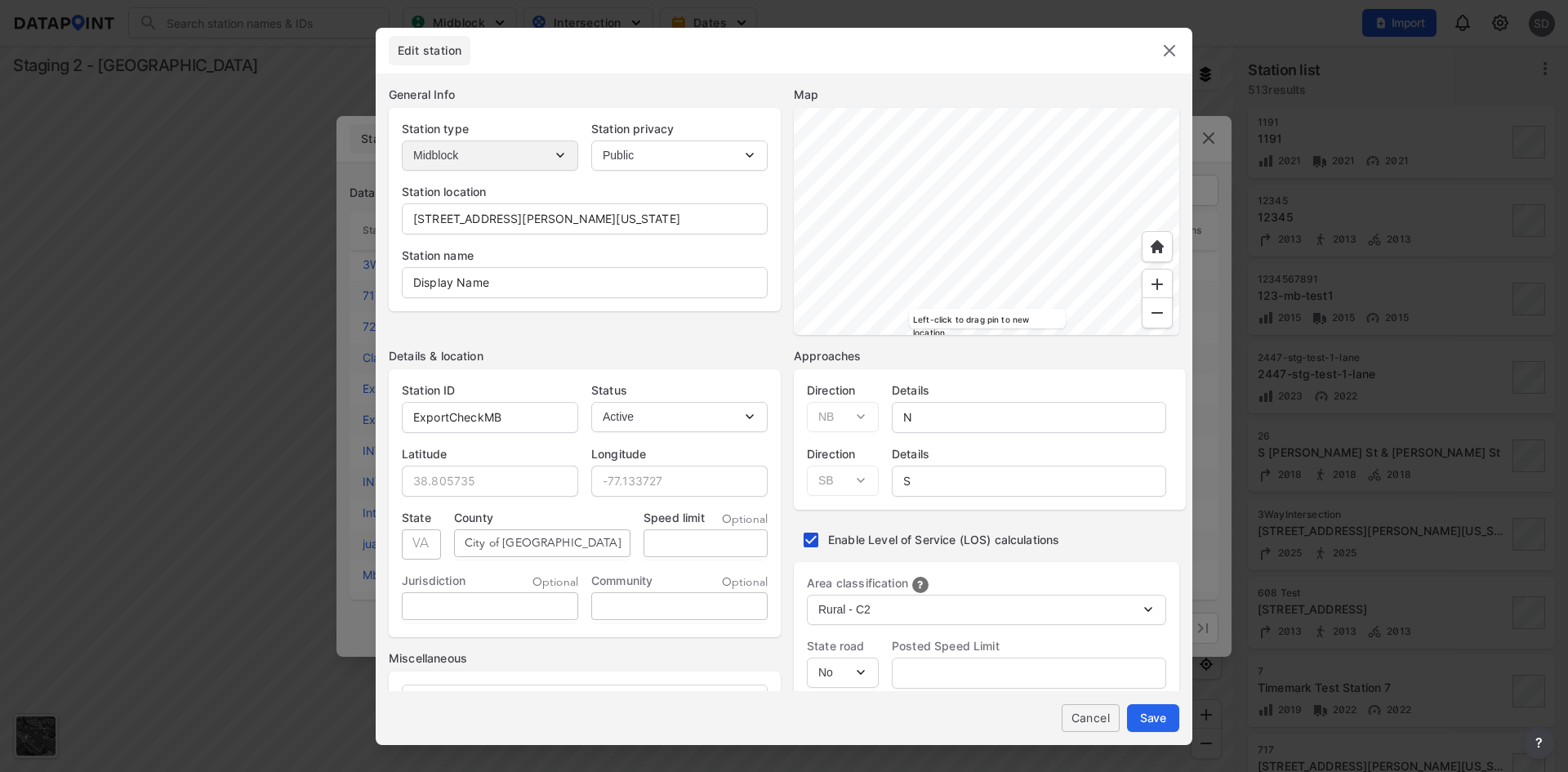
click at [1107, 718] on span "Cancel" at bounding box center [1091, 717] width 32 height 17
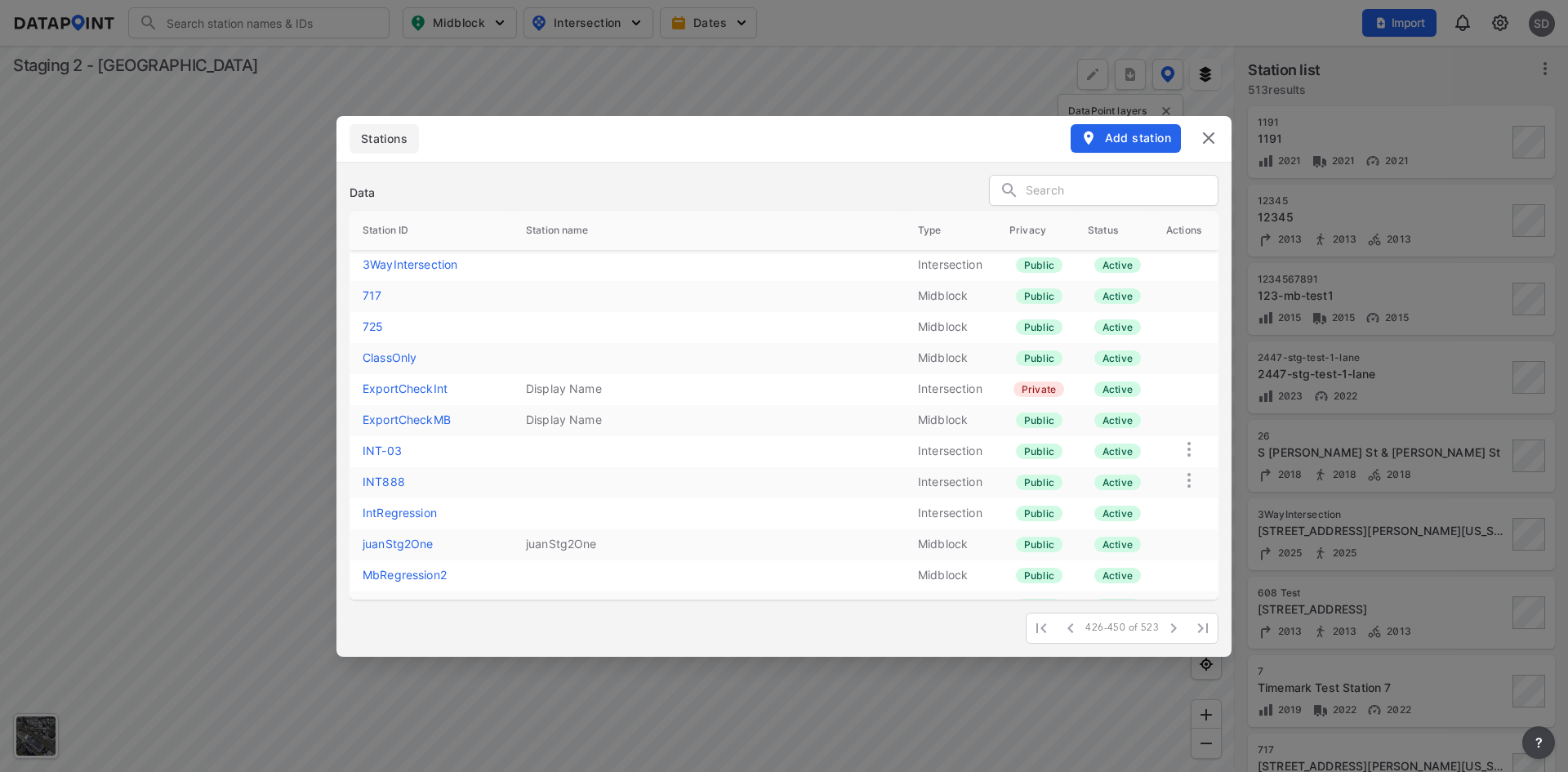
click at [389, 573] on link "MbRegression2" at bounding box center [404, 574] width 84 height 14
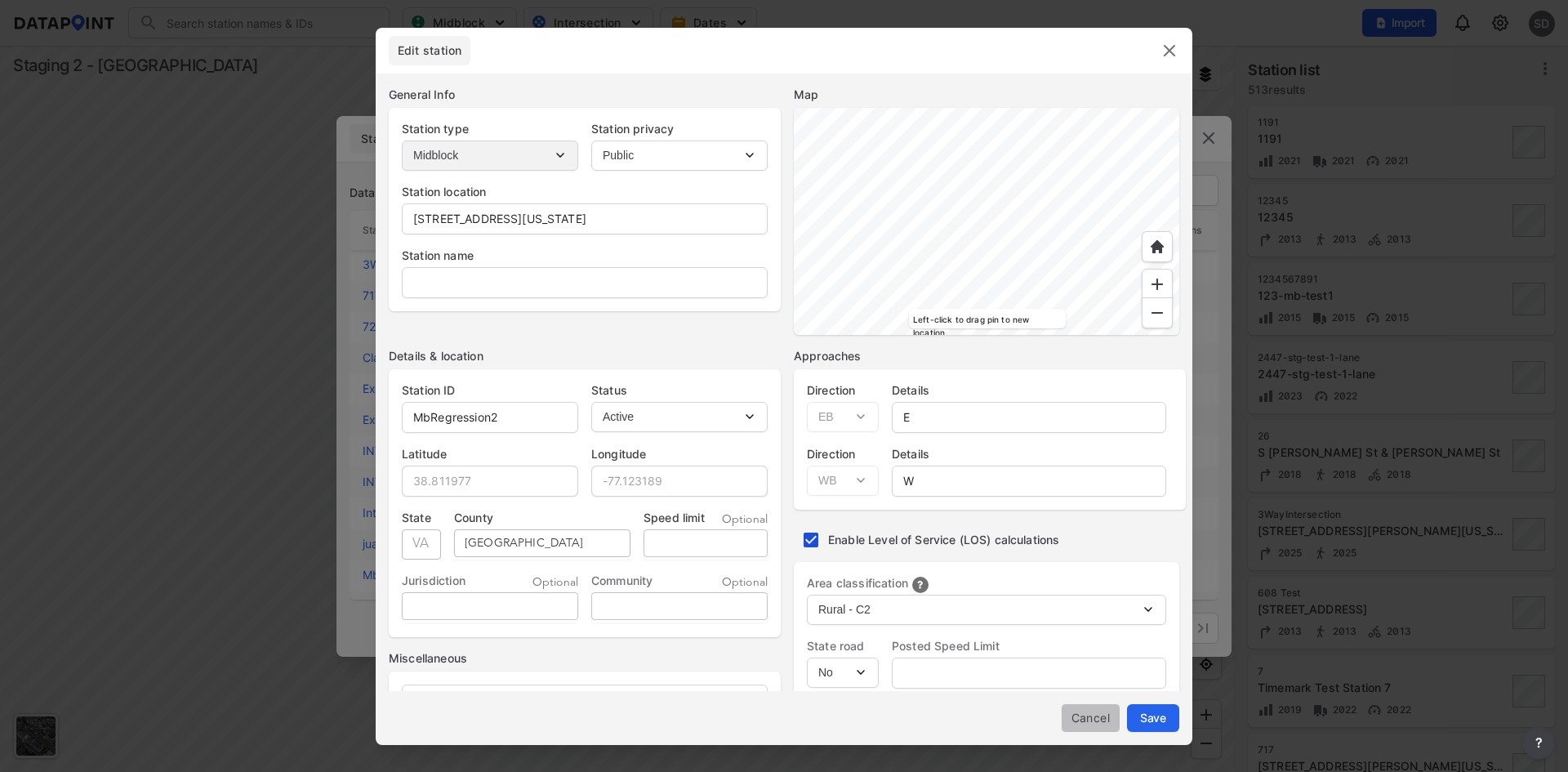
click at [1104, 720] on span "Cancel" at bounding box center [1091, 717] width 32 height 17
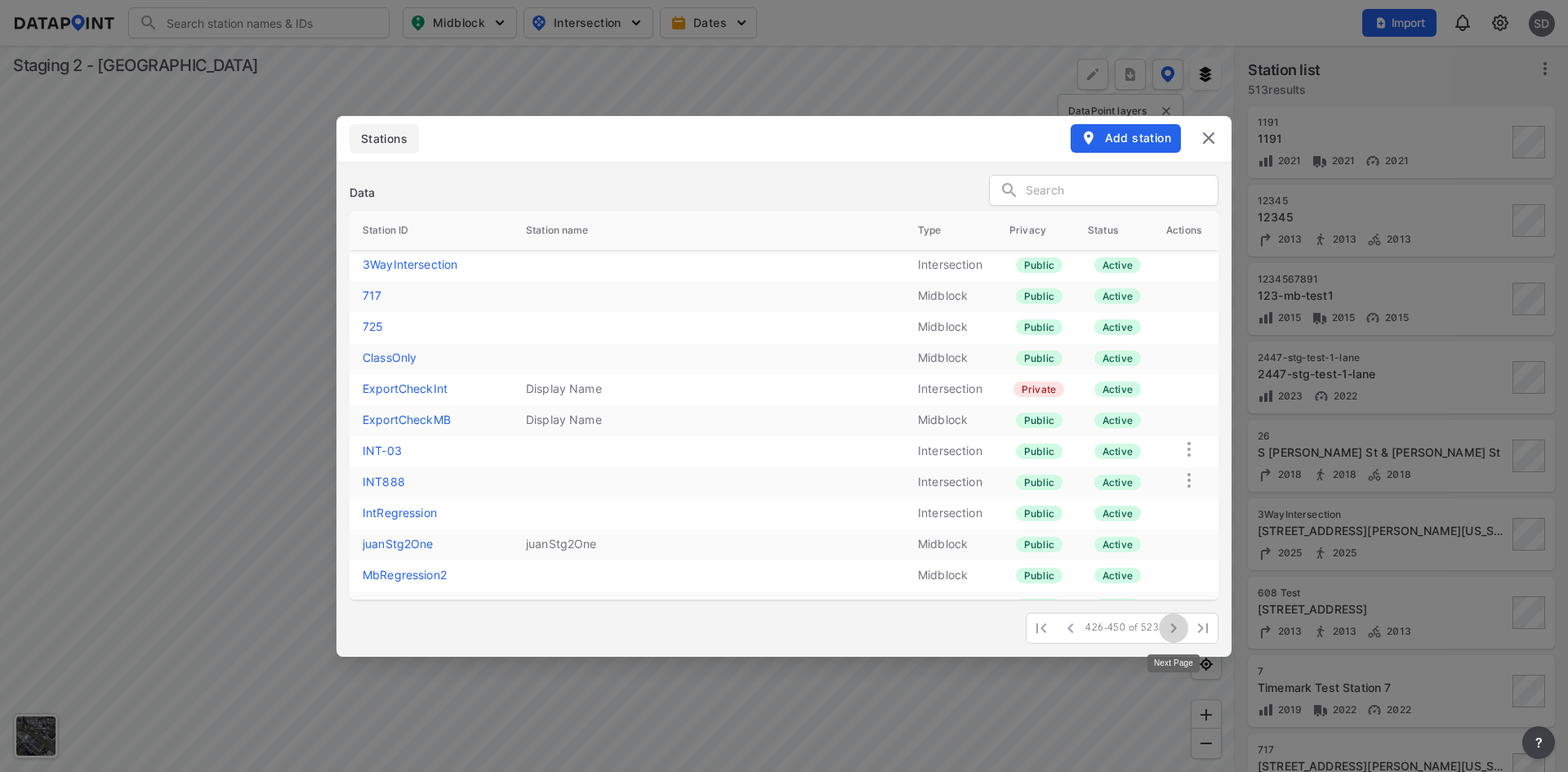
click at [1170, 624] on icon "button" at bounding box center [1174, 628] width 20 height 20
click at [406, 567] on link "MBEBWB" at bounding box center [387, 574] width 49 height 14
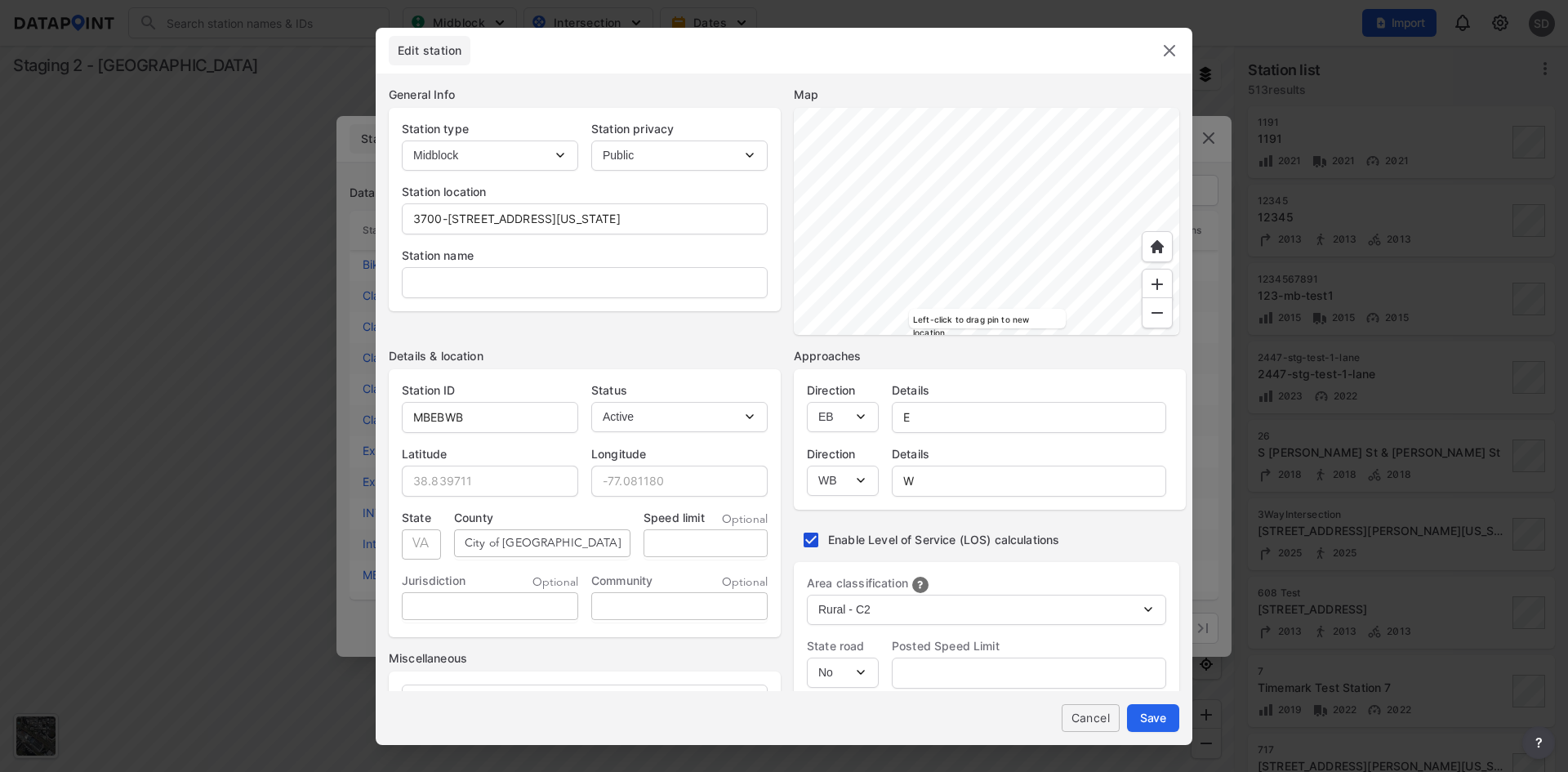
click at [1086, 717] on span "Cancel" at bounding box center [1091, 717] width 32 height 17
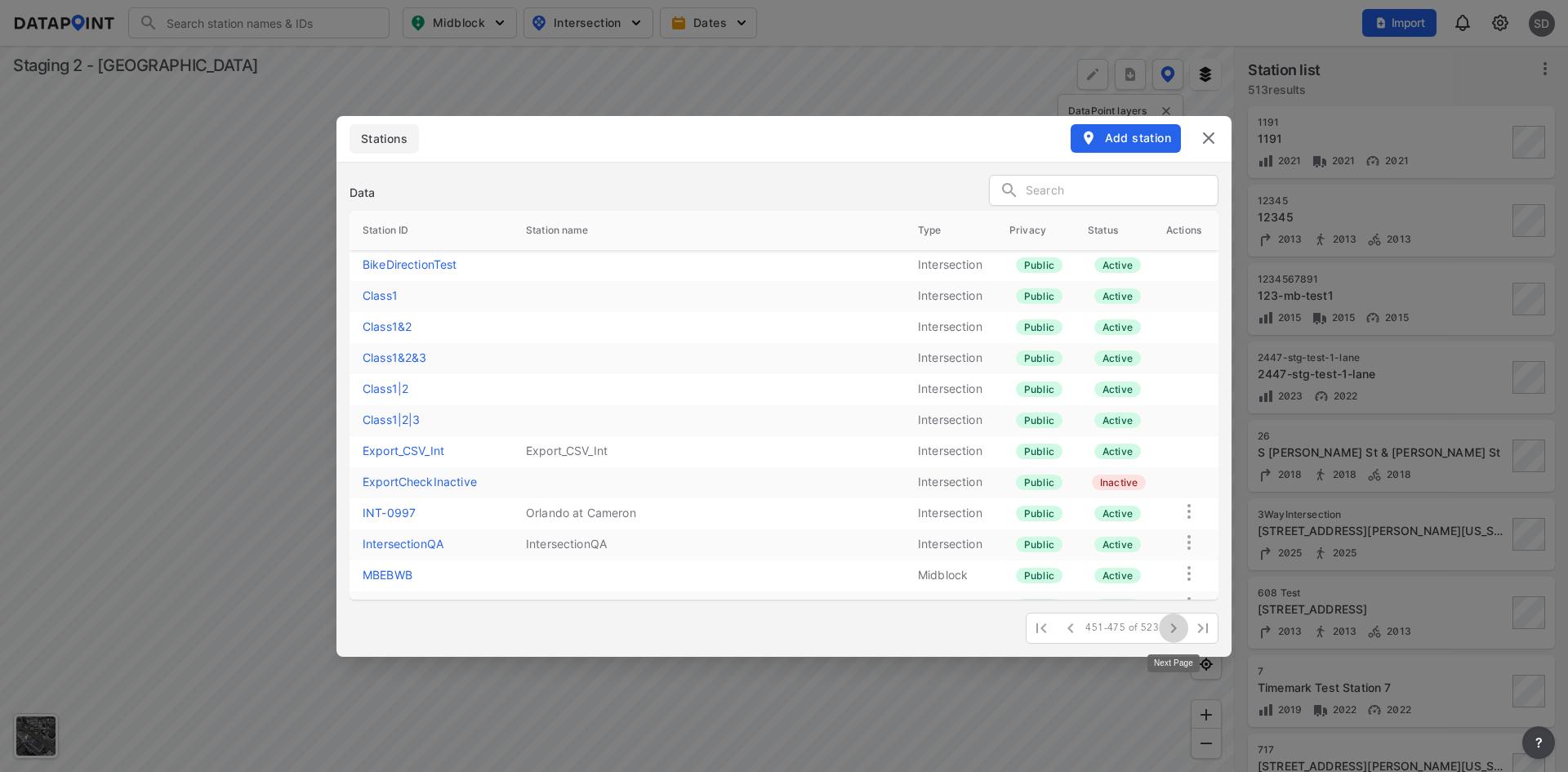
click at [1178, 628] on icon "button" at bounding box center [1174, 628] width 20 height 20
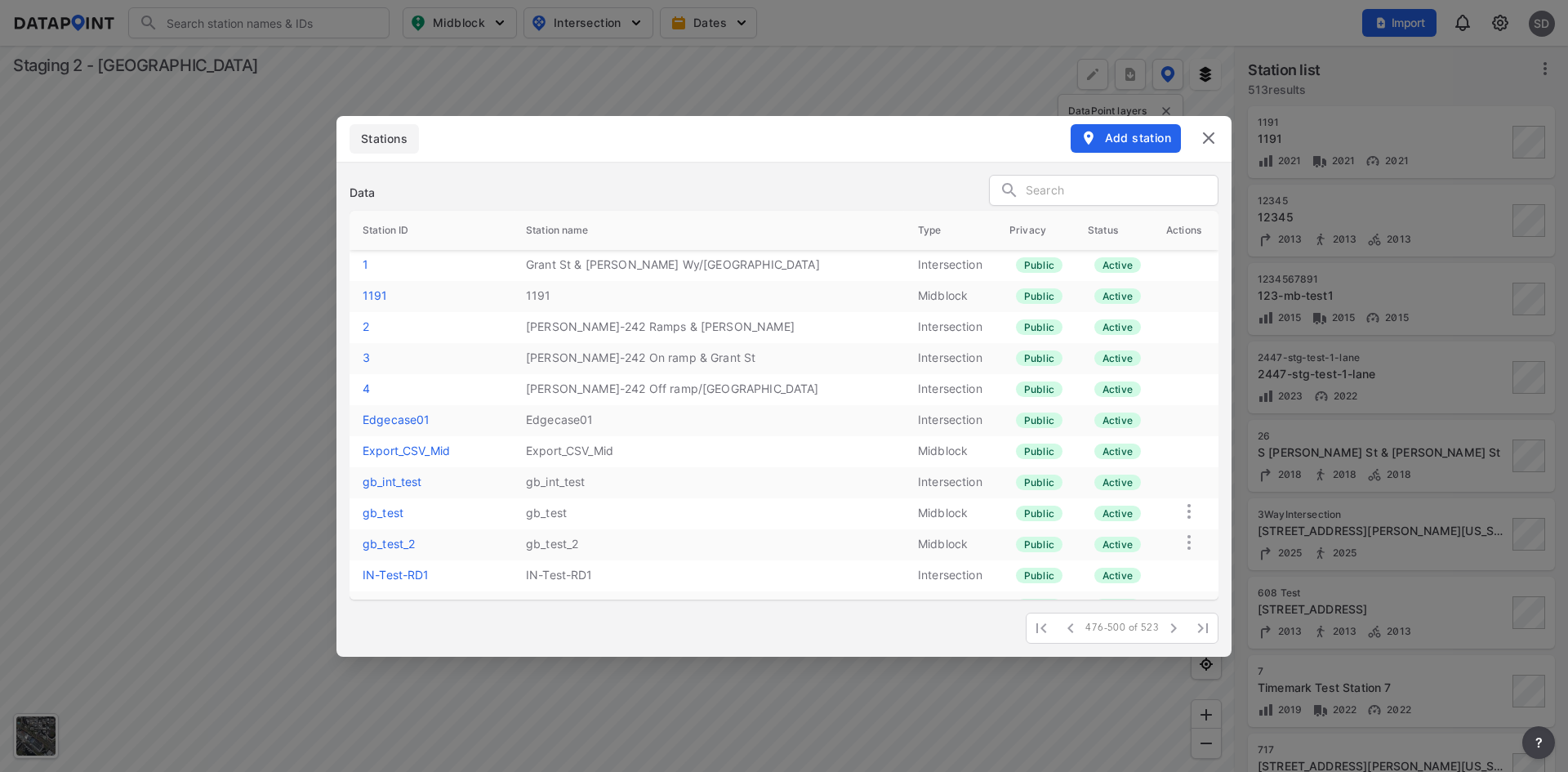
click at [387, 544] on link "gb_test_2" at bounding box center [388, 543] width 52 height 14
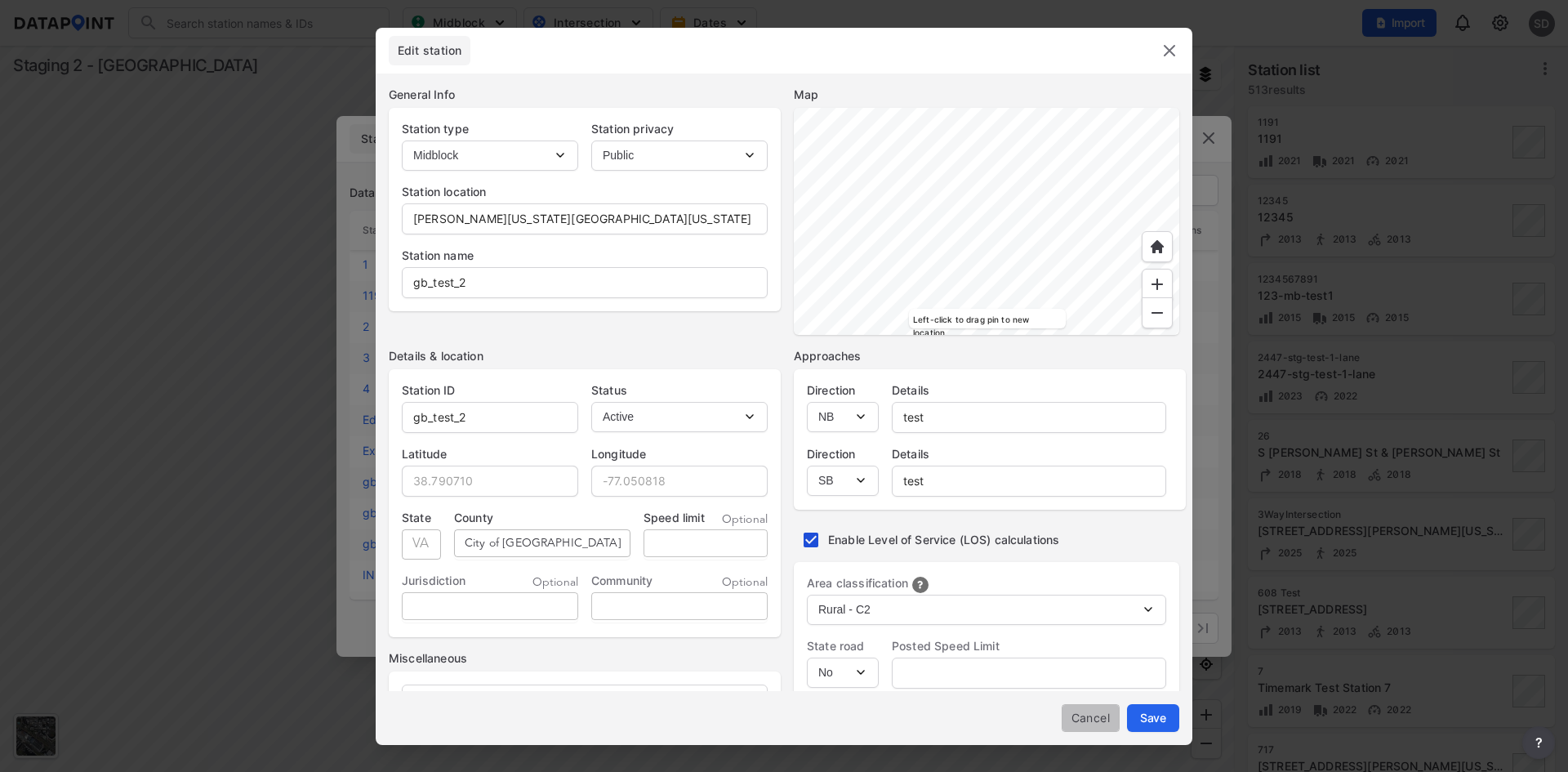
click at [1095, 720] on span "Cancel" at bounding box center [1091, 717] width 32 height 17
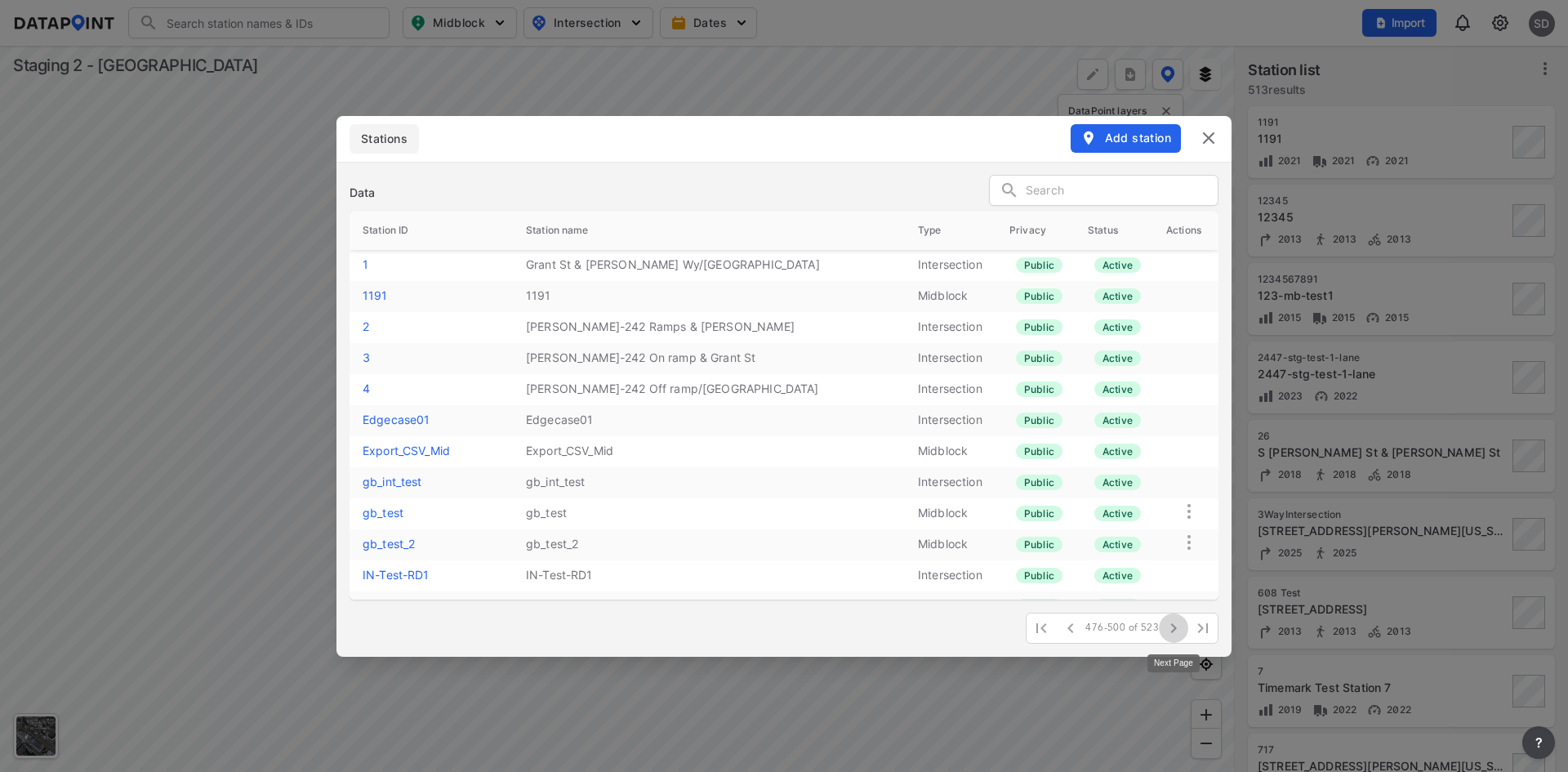
click at [1179, 629] on icon "button" at bounding box center [1174, 628] width 20 height 20
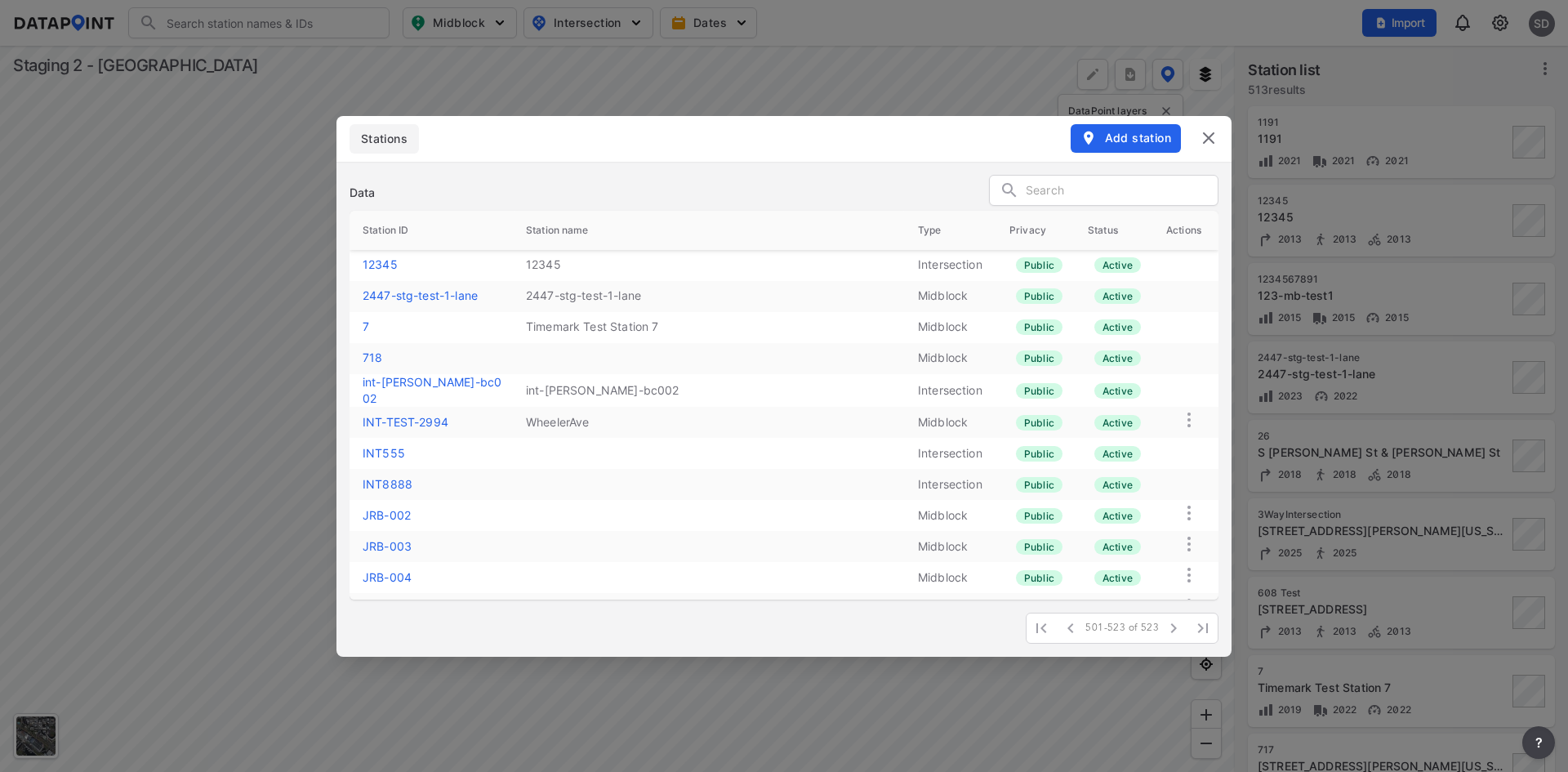
click at [406, 421] on link "INT-TEST-2994" at bounding box center [405, 422] width 86 height 14
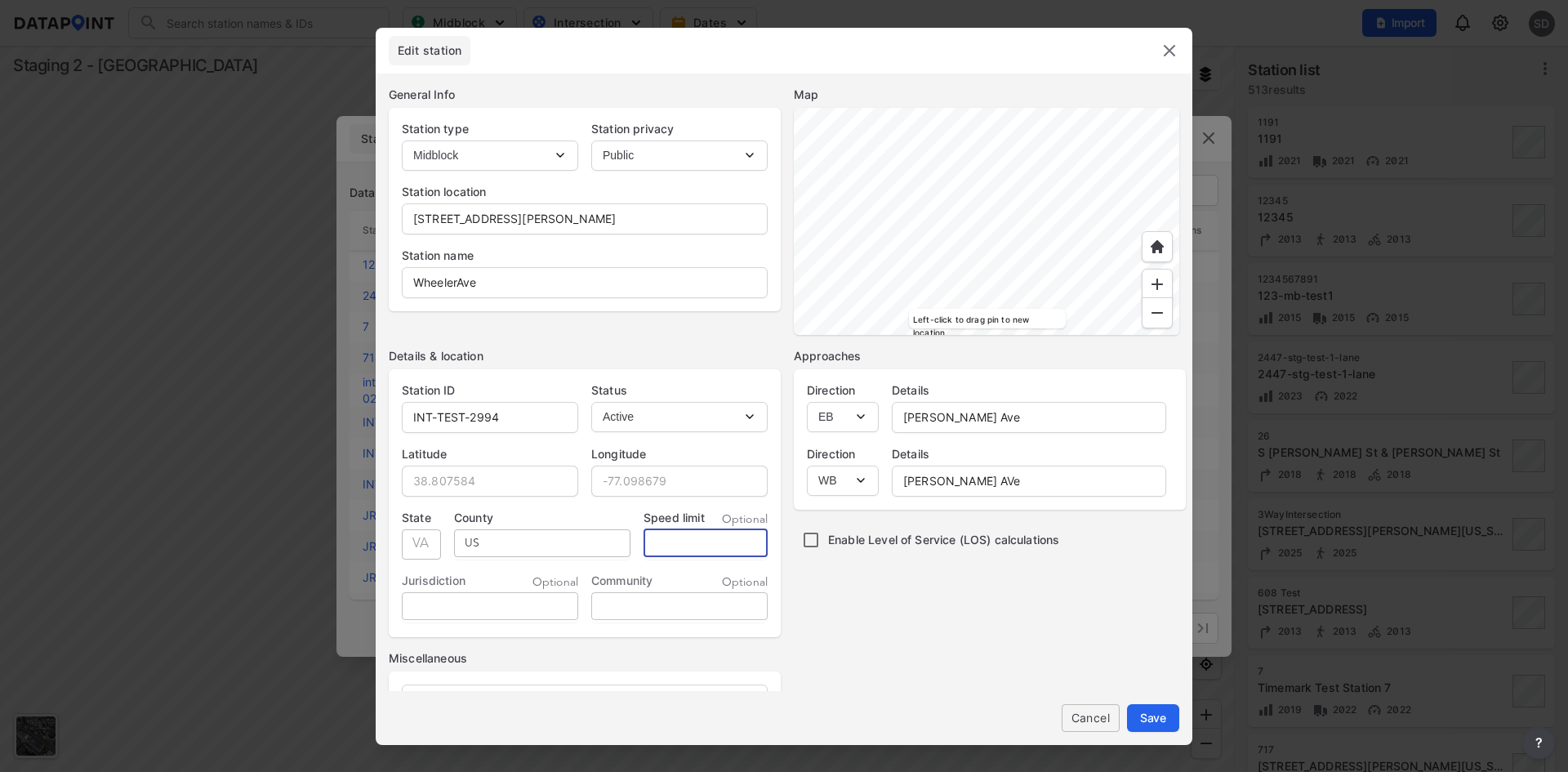
click at [692, 543] on input "tel" at bounding box center [705, 543] width 124 height 29
click at [1153, 715] on span "Save" at bounding box center [1153, 717] width 26 height 17
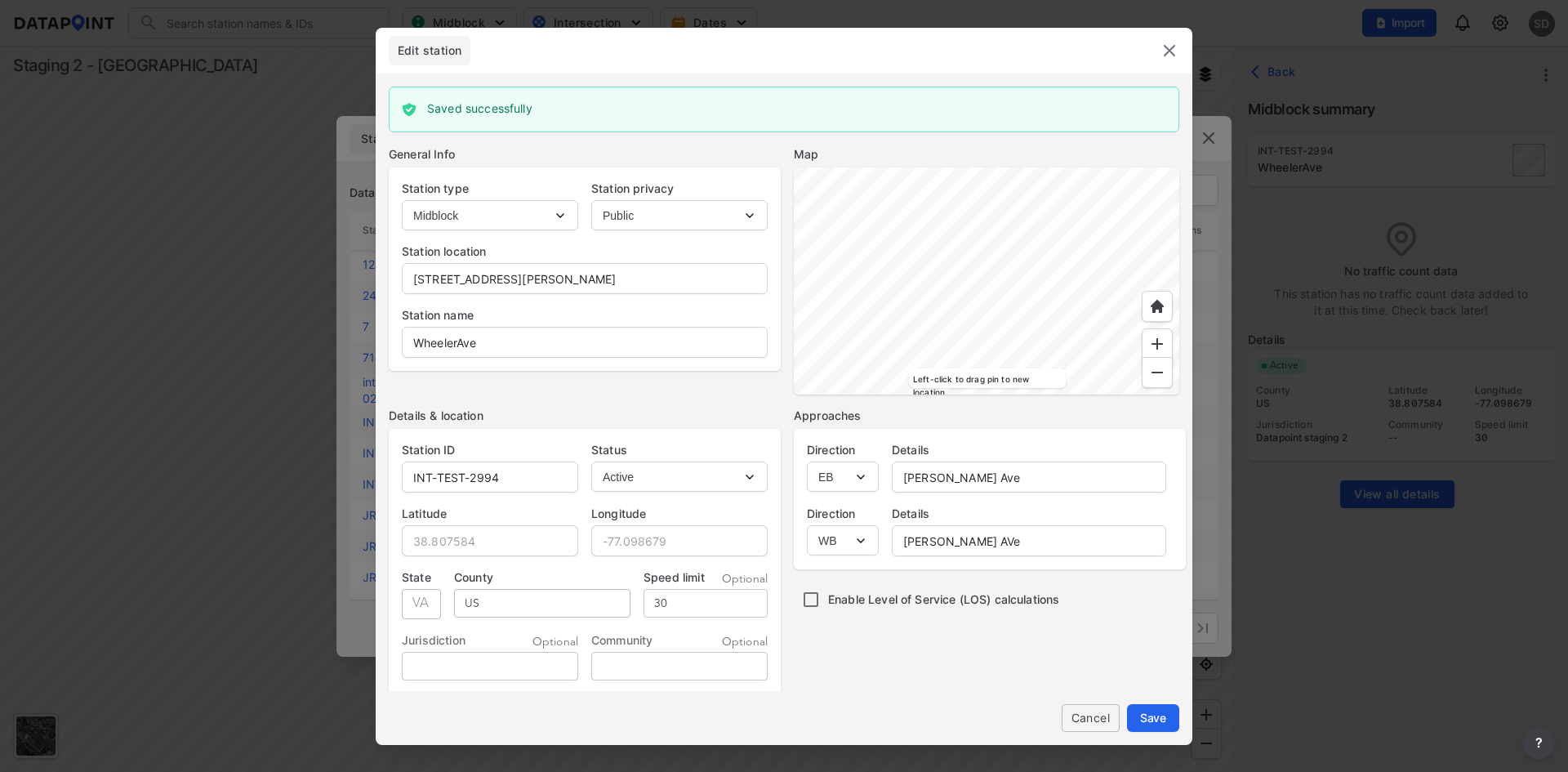
click at [1171, 50] on img at bounding box center [1170, 50] width 20 height 20
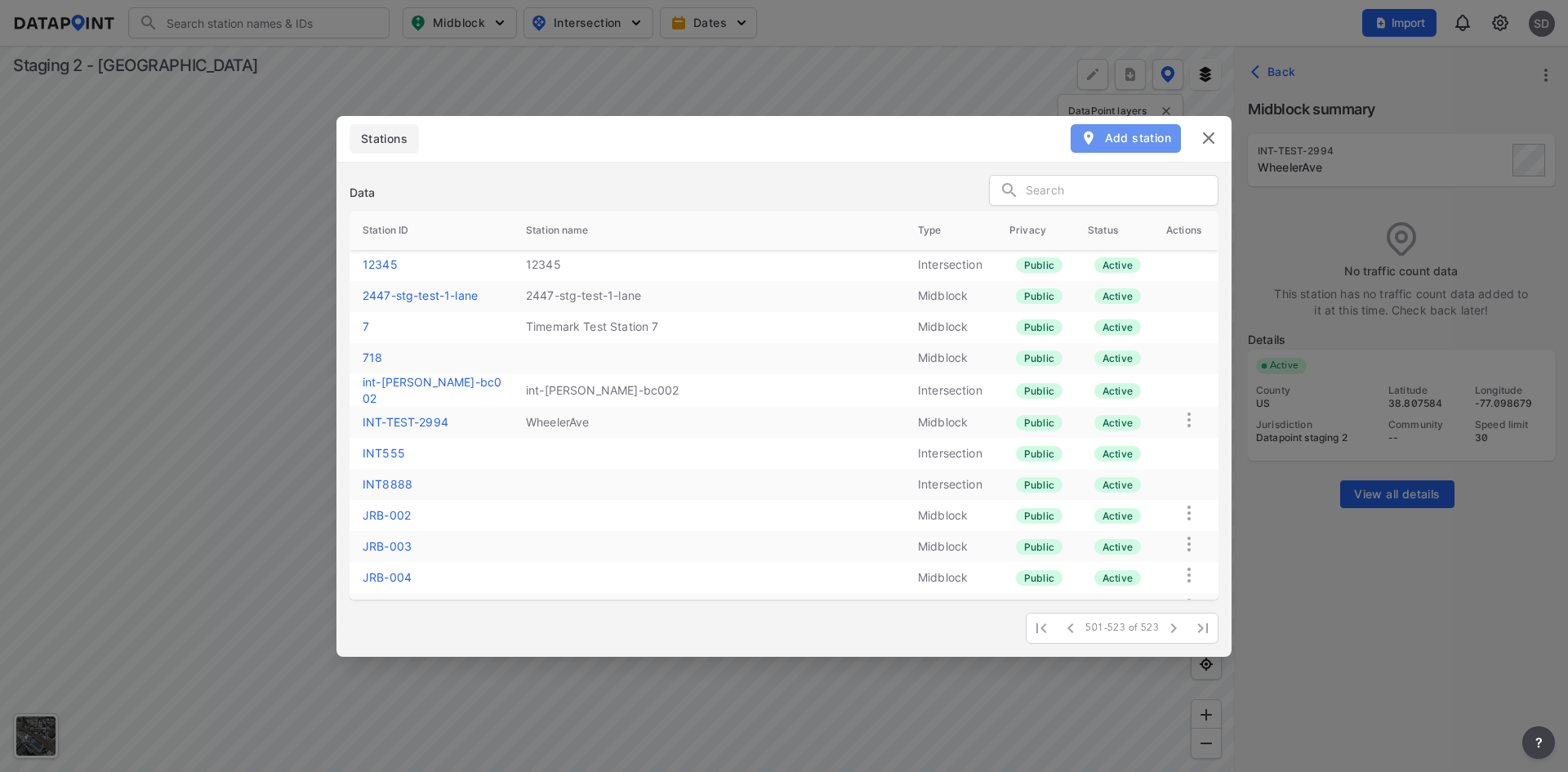
click at [1142, 134] on span "Add station" at bounding box center [1127, 138] width 91 height 17
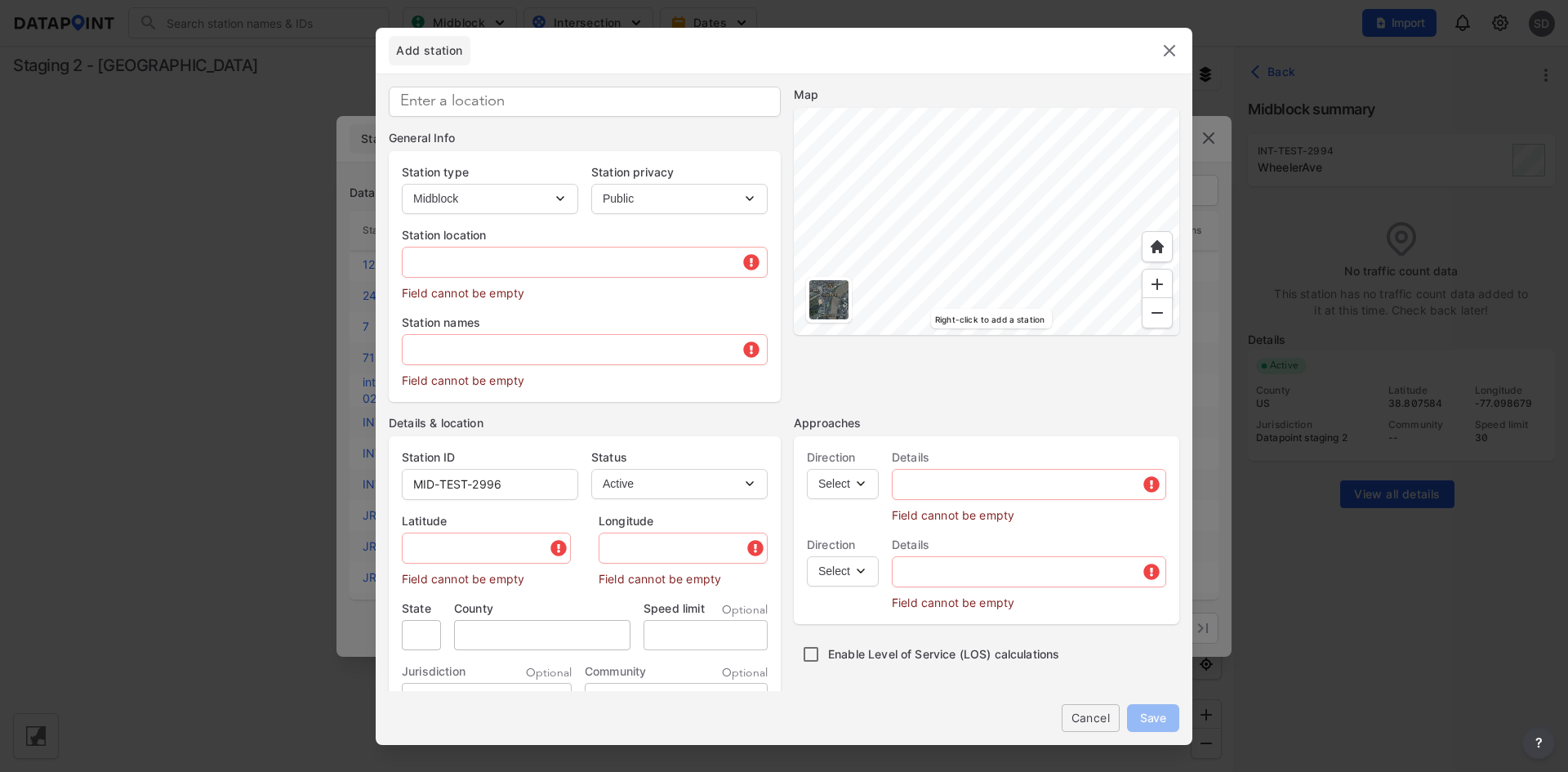
click at [836, 297] on div at bounding box center [830, 300] width 40 height 40
click at [557, 264] on input "text" at bounding box center [585, 261] width 364 height 33
click at [838, 296] on div at bounding box center [830, 300] width 40 height 40
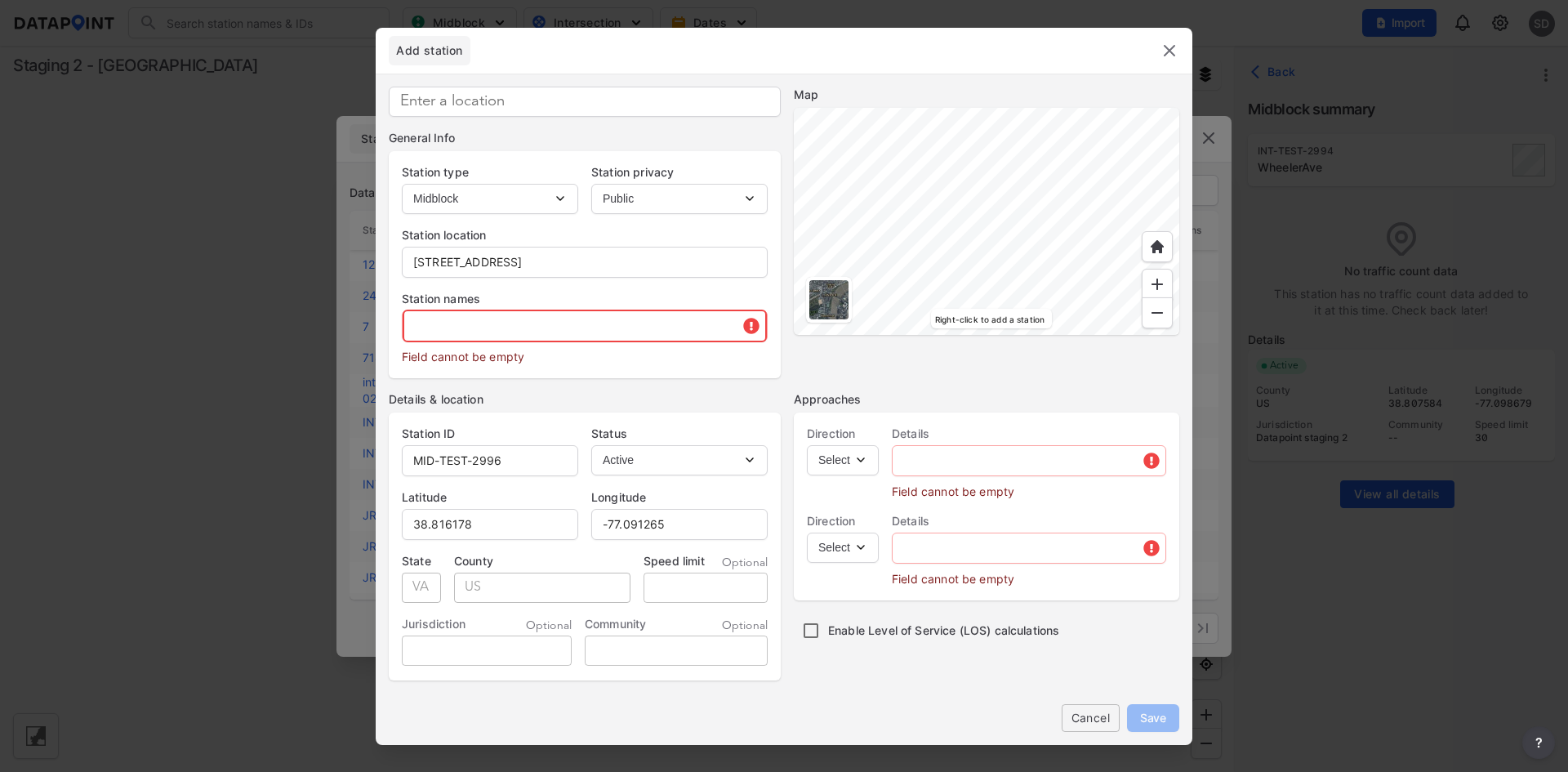
click at [587, 325] on input "text" at bounding box center [585, 326] width 364 height 33
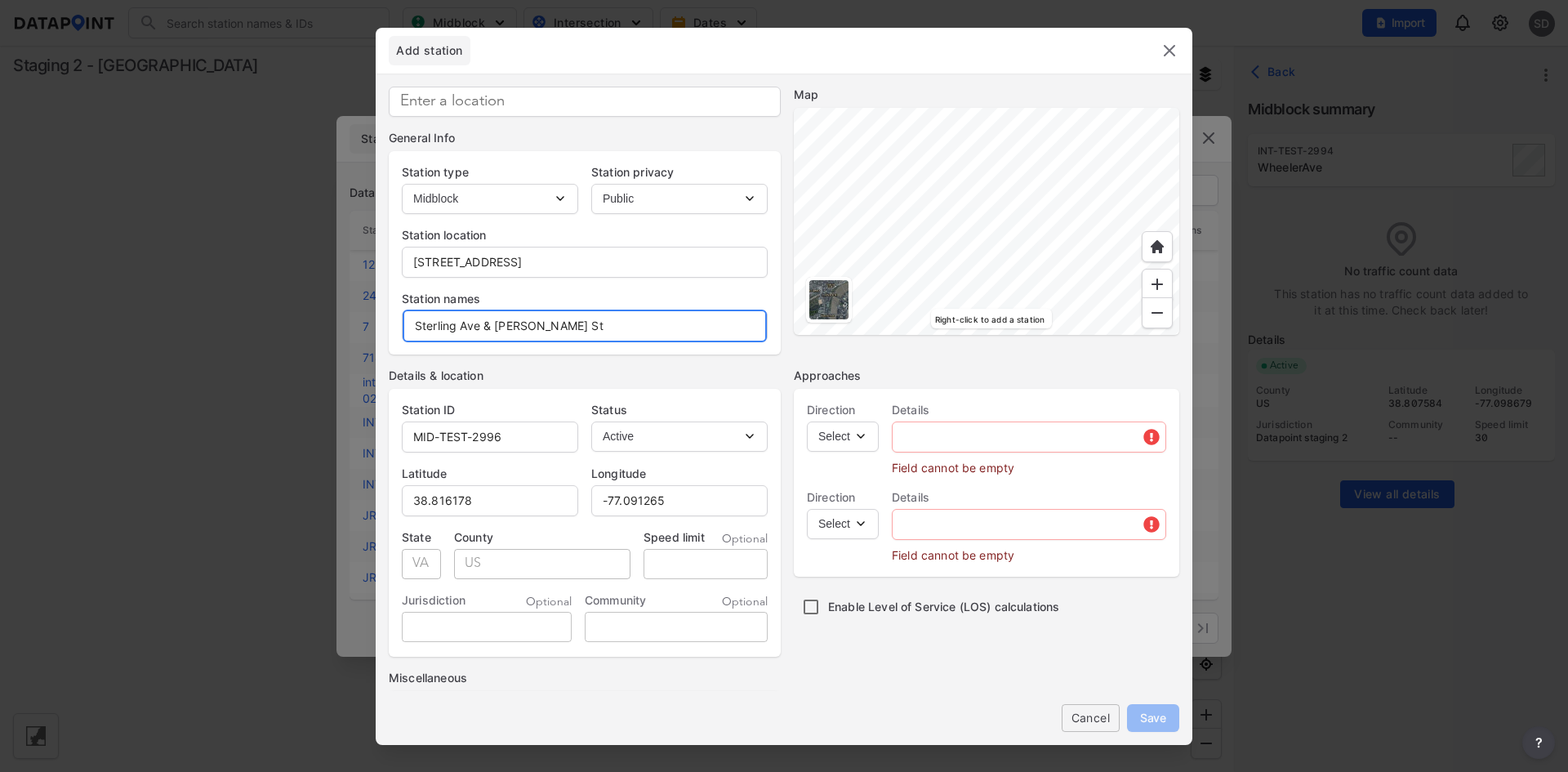
click at [495, 328] on input "Sterling Ave & Bennett St" at bounding box center [585, 326] width 364 height 33
click at [815, 432] on select "Select EB NB SB WB" at bounding box center [842, 436] width 72 height 31
click at [807, 422] on select "Select EB NB SB WB" at bounding box center [842, 436] width 72 height 31
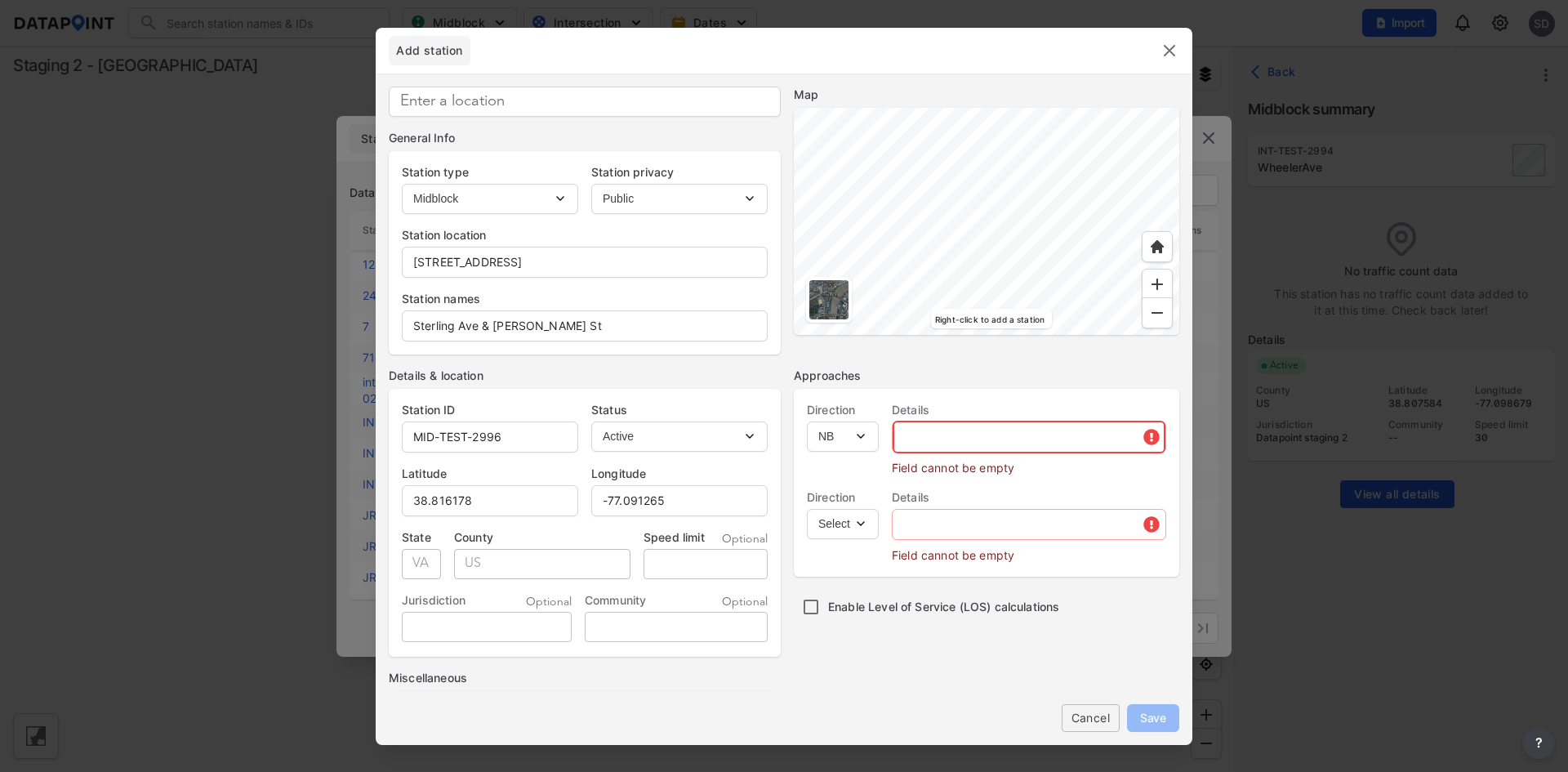
click at [947, 447] on input "text" at bounding box center [1029, 436] width 273 height 33
paste input "Bennett St"
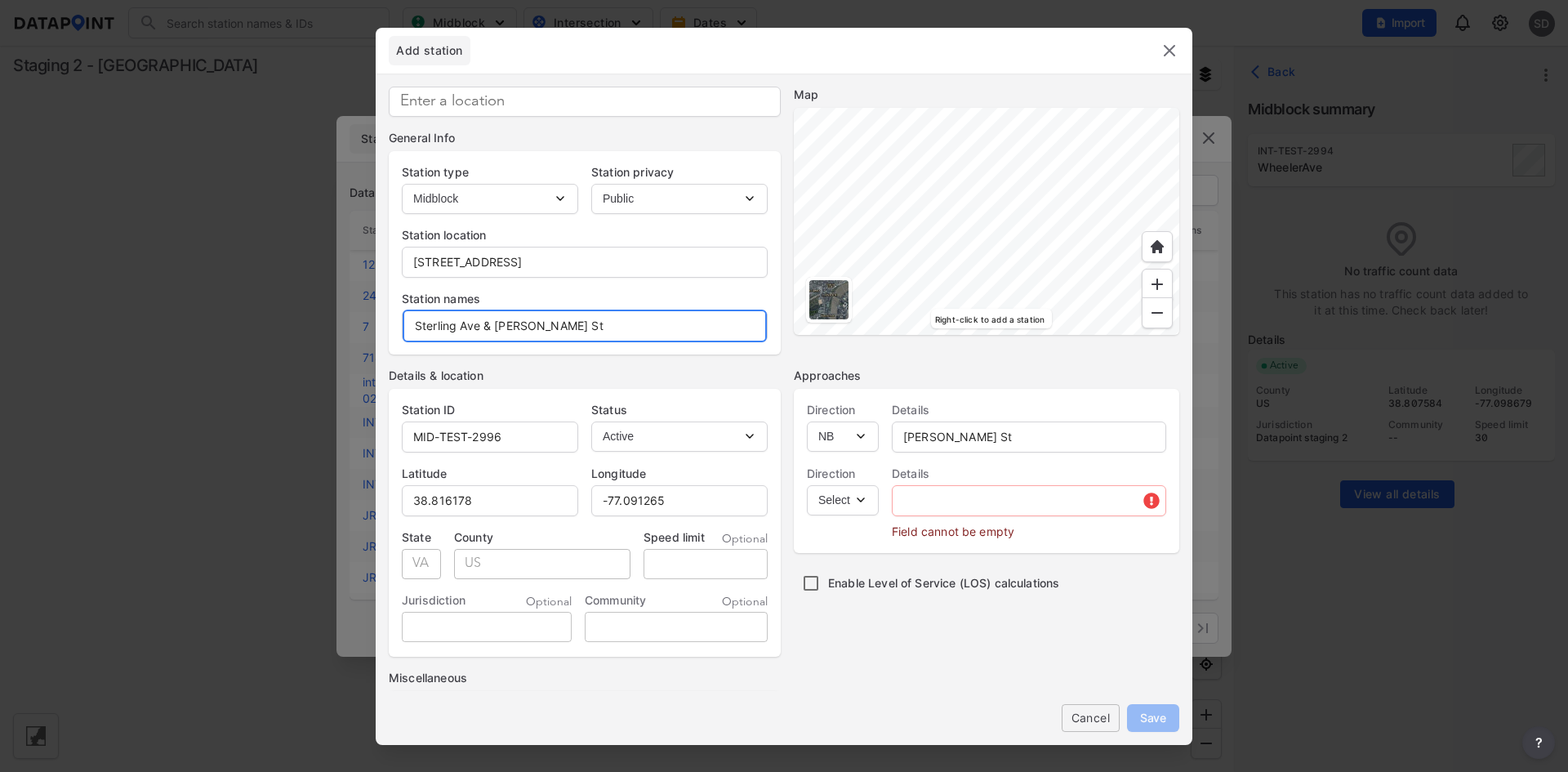
drag, startPoint x: 476, startPoint y: 326, endPoint x: 404, endPoint y: 325, distance: 72.0
click at [404, 325] on input "Sterling Ave & Bennett St" at bounding box center [585, 326] width 364 height 33
click at [817, 502] on select "Select SB" at bounding box center [842, 500] width 72 height 31
click at [807, 485] on select "Select SB" at bounding box center [842, 500] width 72 height 31
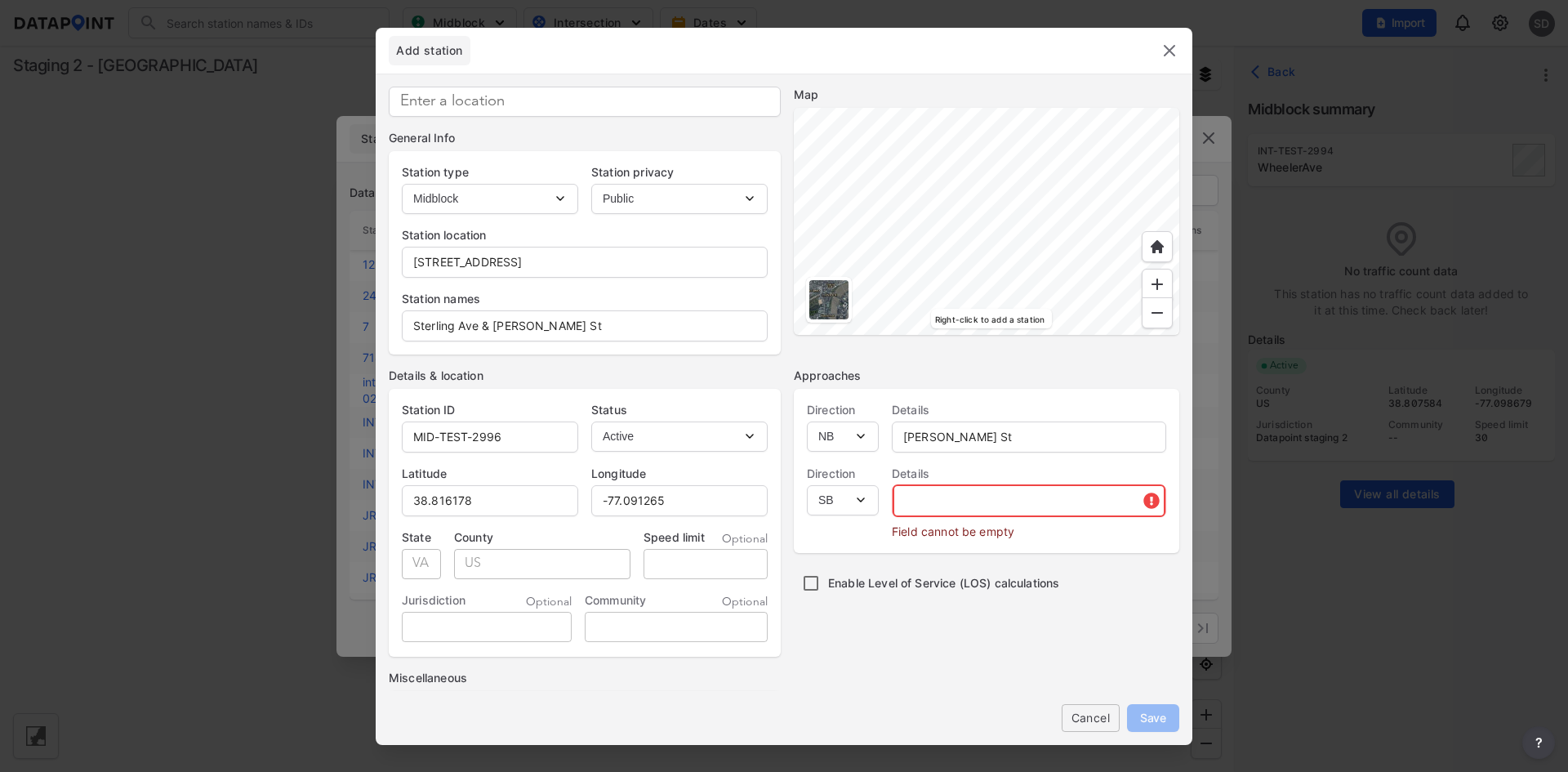
click at [950, 497] on input "text" at bounding box center [1029, 500] width 273 height 33
paste input "Sterling Av"
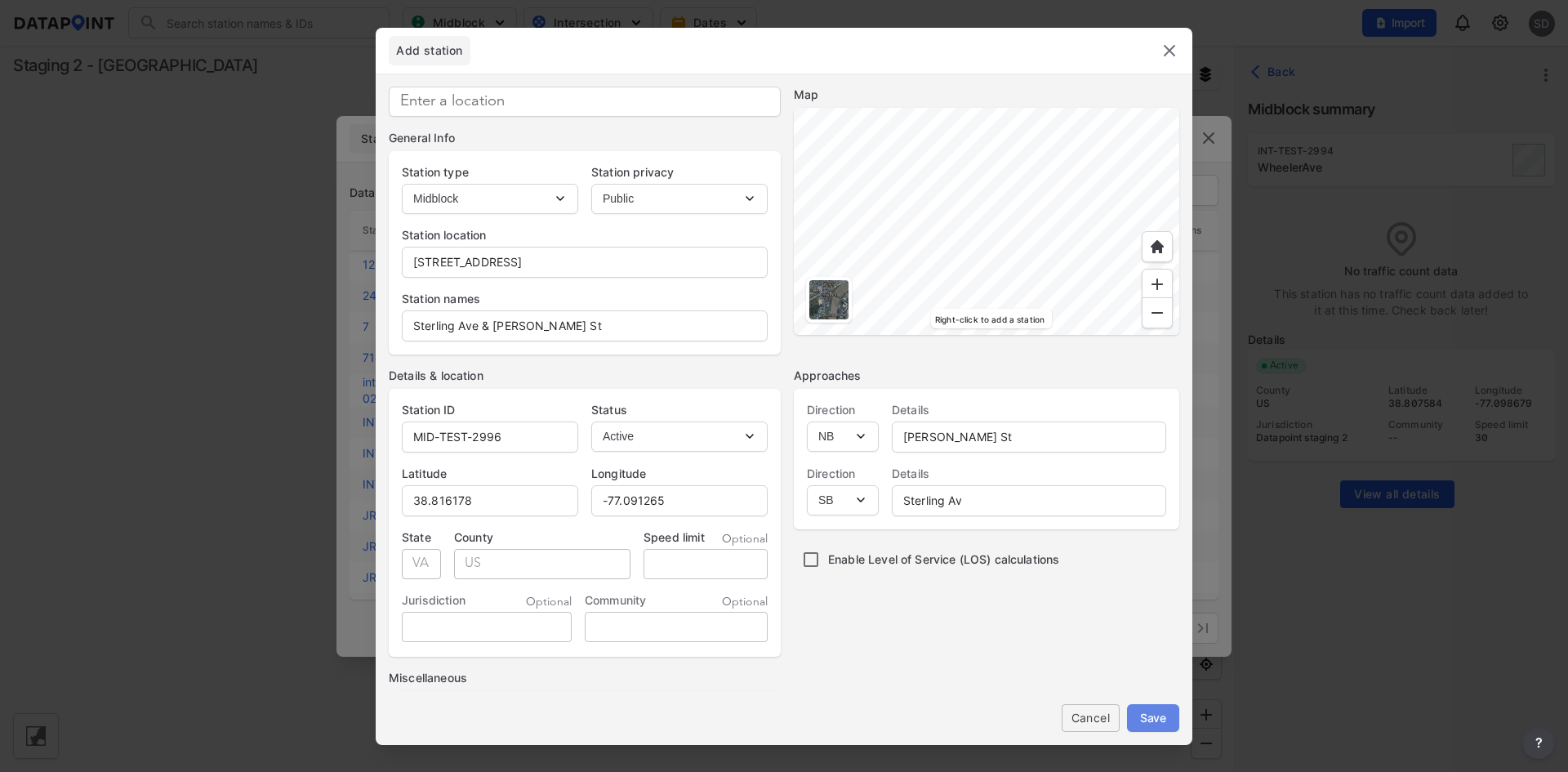
click at [1165, 717] on span "Save" at bounding box center [1153, 717] width 26 height 17
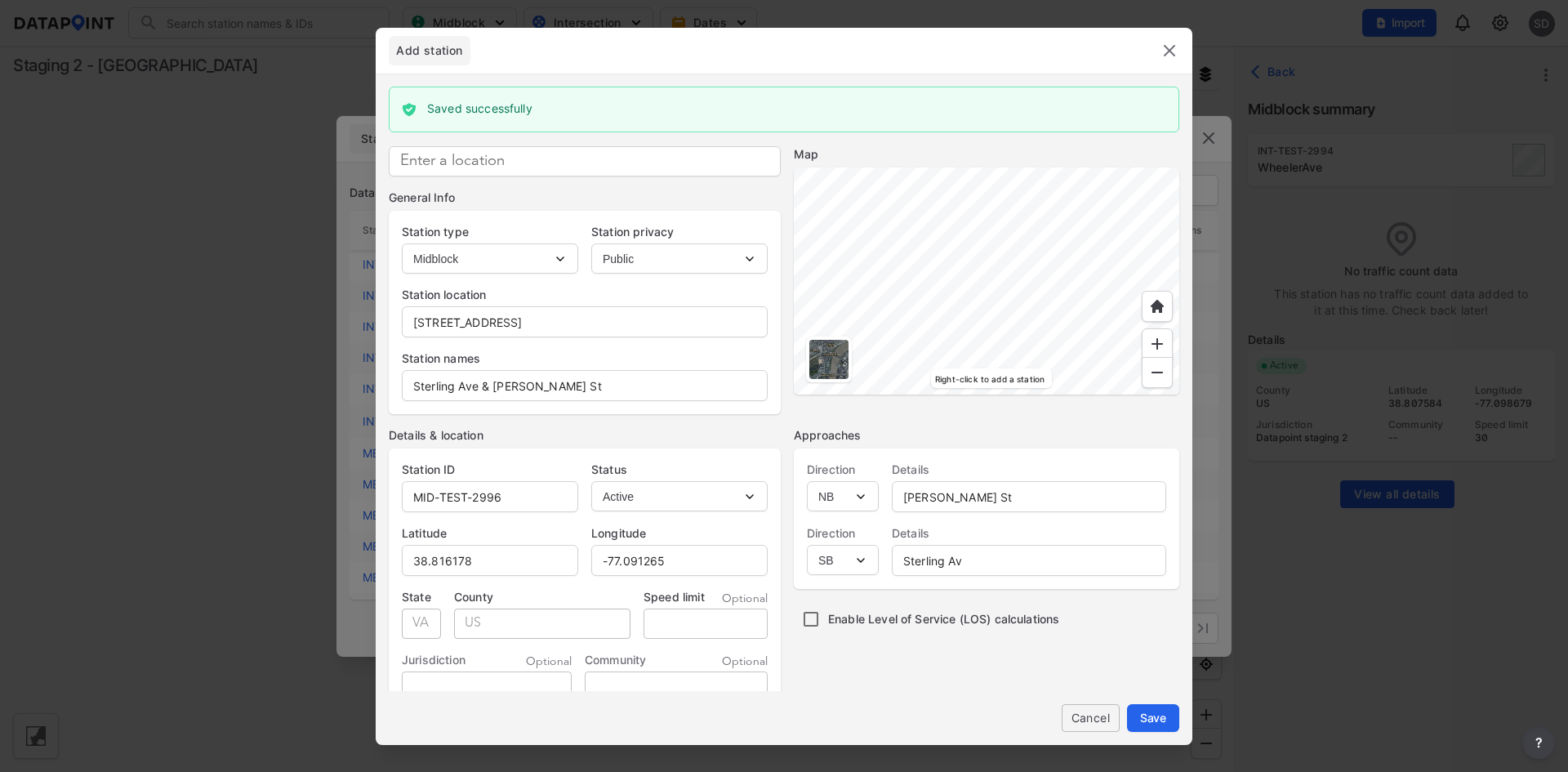
click at [1168, 48] on img at bounding box center [1170, 50] width 20 height 20
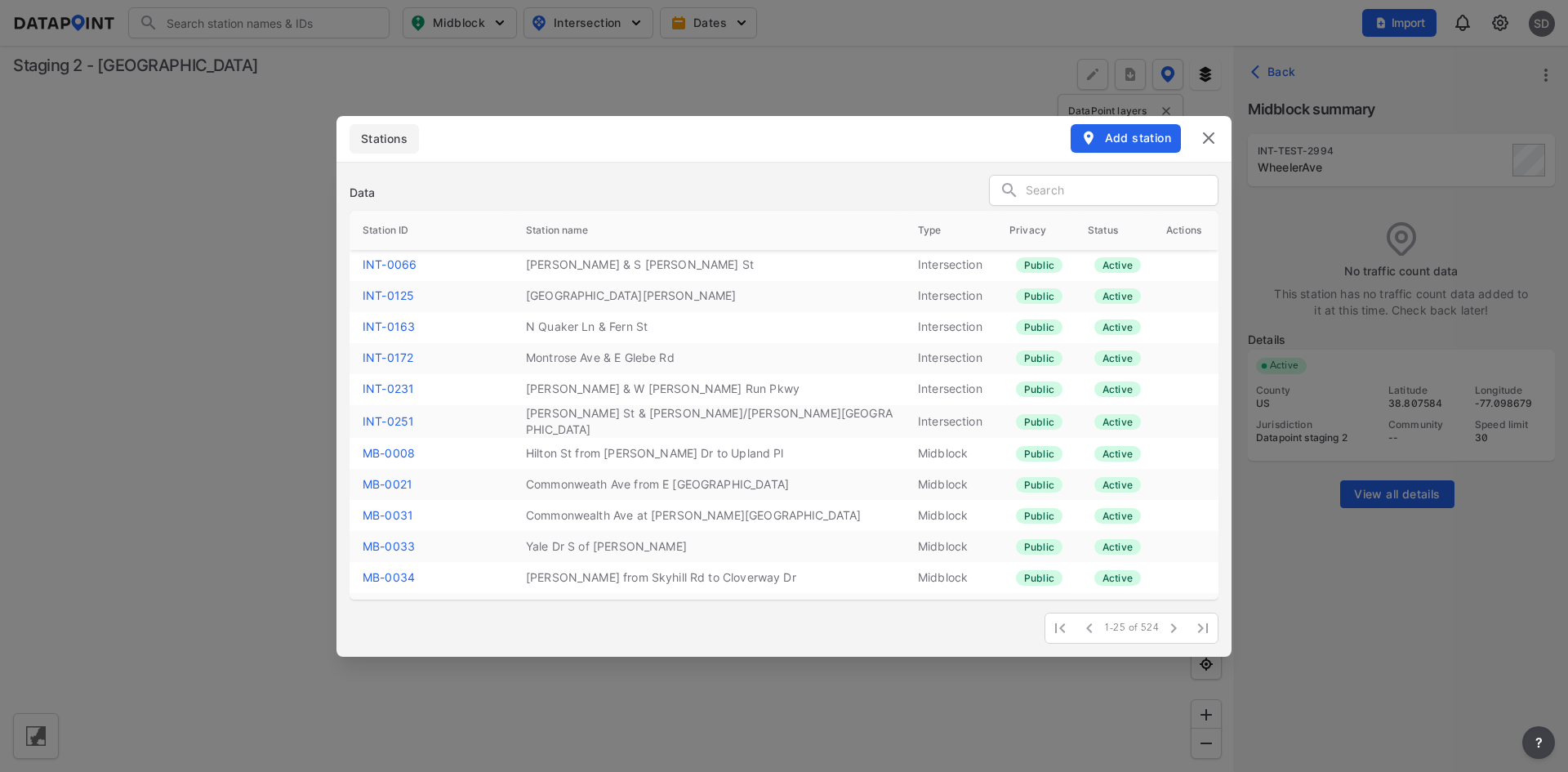
click at [1054, 196] on input "text" at bounding box center [1122, 191] width 192 height 25
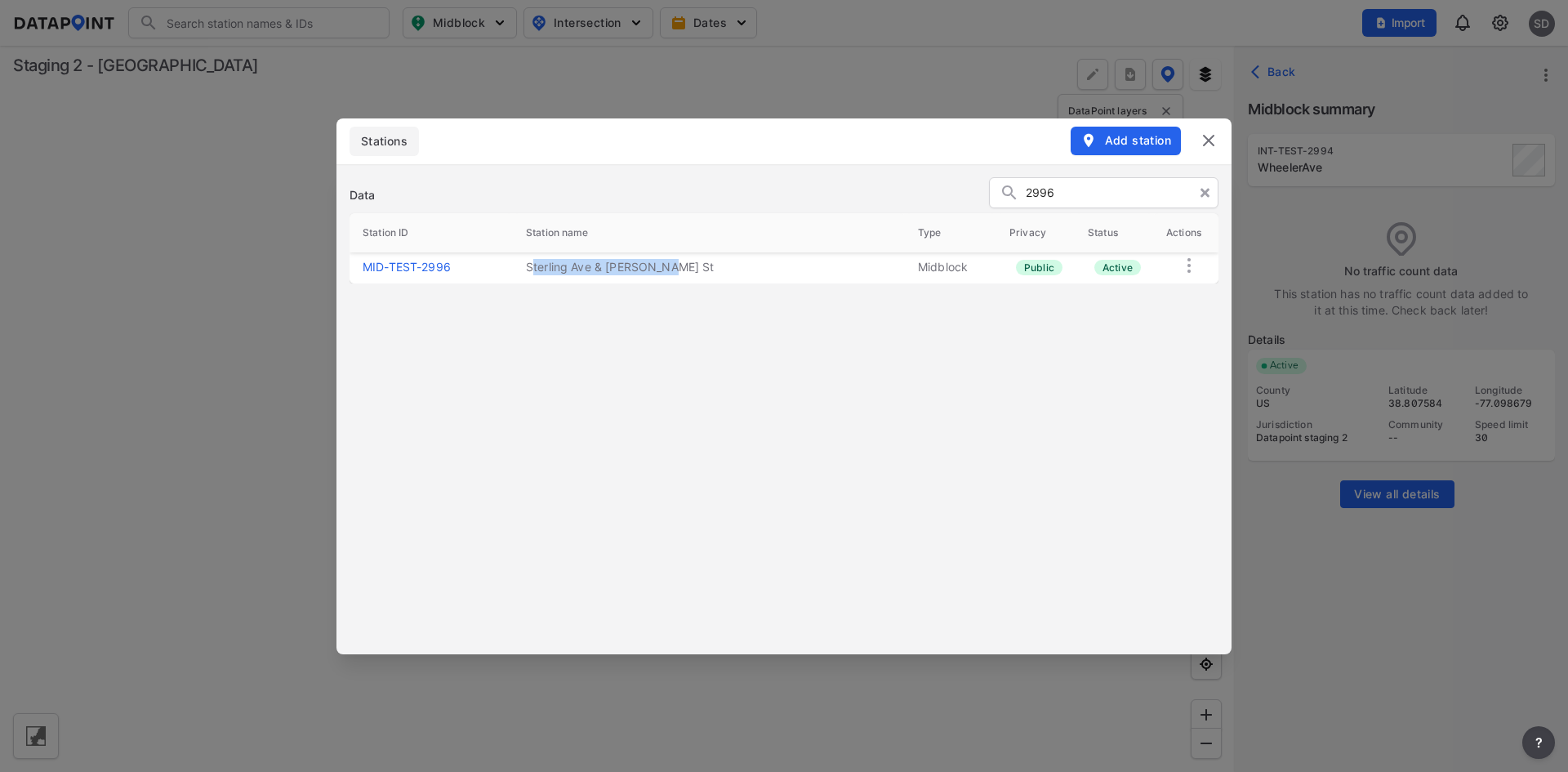
drag, startPoint x: 688, startPoint y: 273, endPoint x: 531, endPoint y: 269, distance: 157.1
click at [531, 269] on td "Sterling Ave & Bennett St" at bounding box center [709, 267] width 392 height 31
click at [1212, 135] on img at bounding box center [1209, 141] width 20 height 20
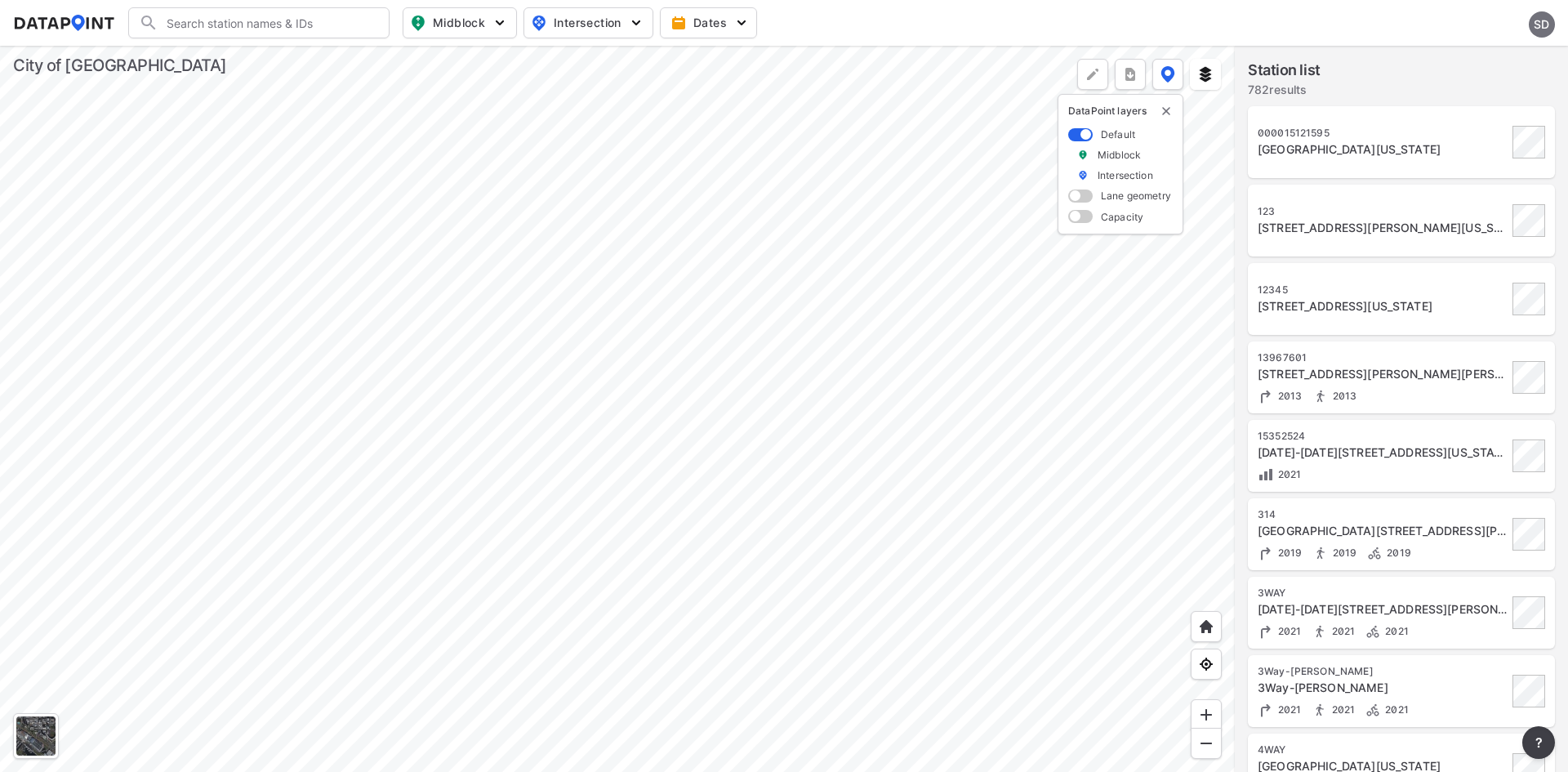
click at [1540, 22] on div "sD" at bounding box center [1542, 25] width 26 height 26
click at [1483, 96] on p "Log out" at bounding box center [1486, 94] width 138 height 30
click at [1464, 15] on span "Sign in" at bounding box center [1455, 23] width 39 height 17
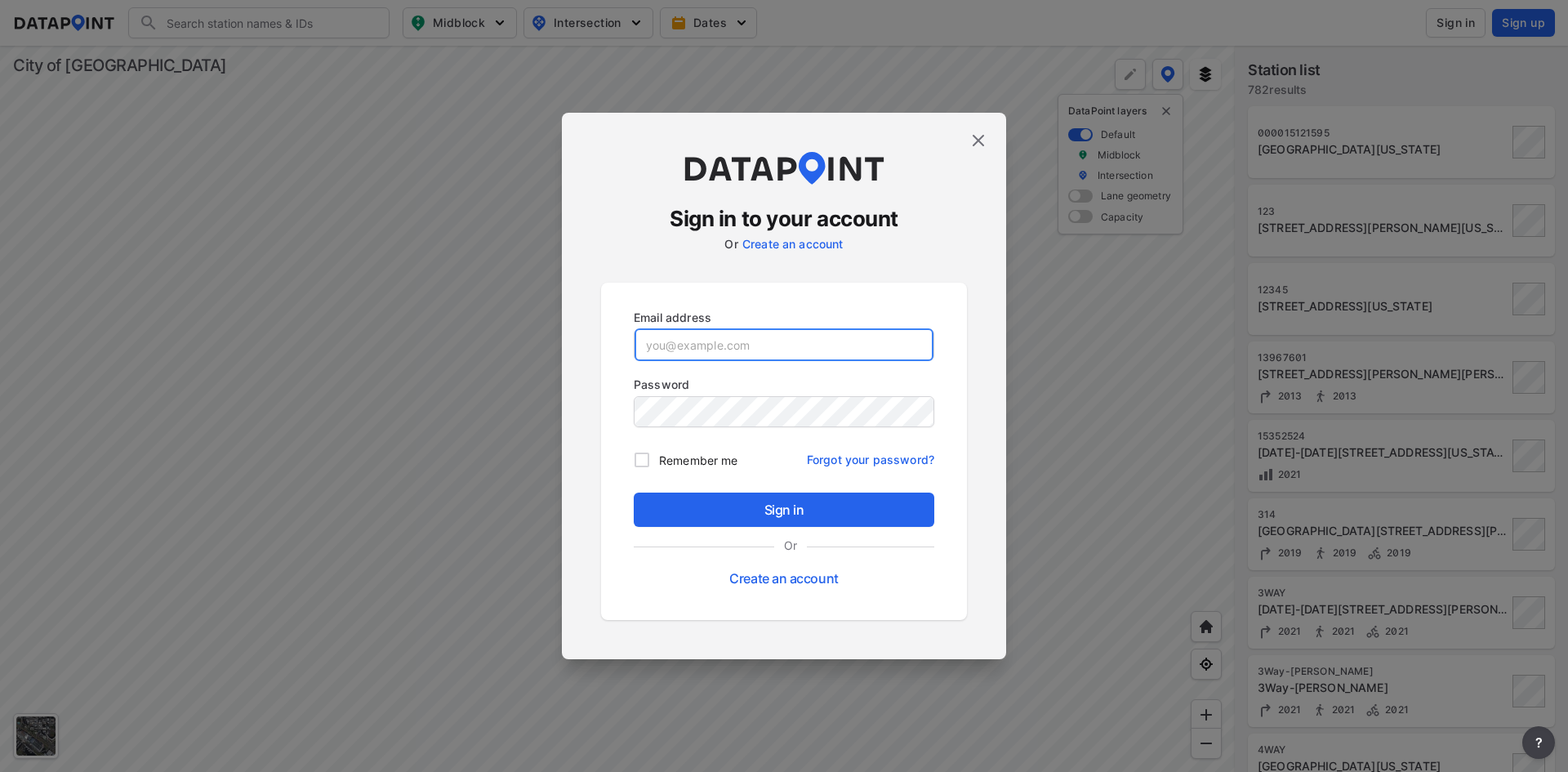
click at [852, 352] on input "email" at bounding box center [784, 344] width 299 height 33
paste input "qcadmin@yopmail.com"
type input "qcadmin@yopmail.com"
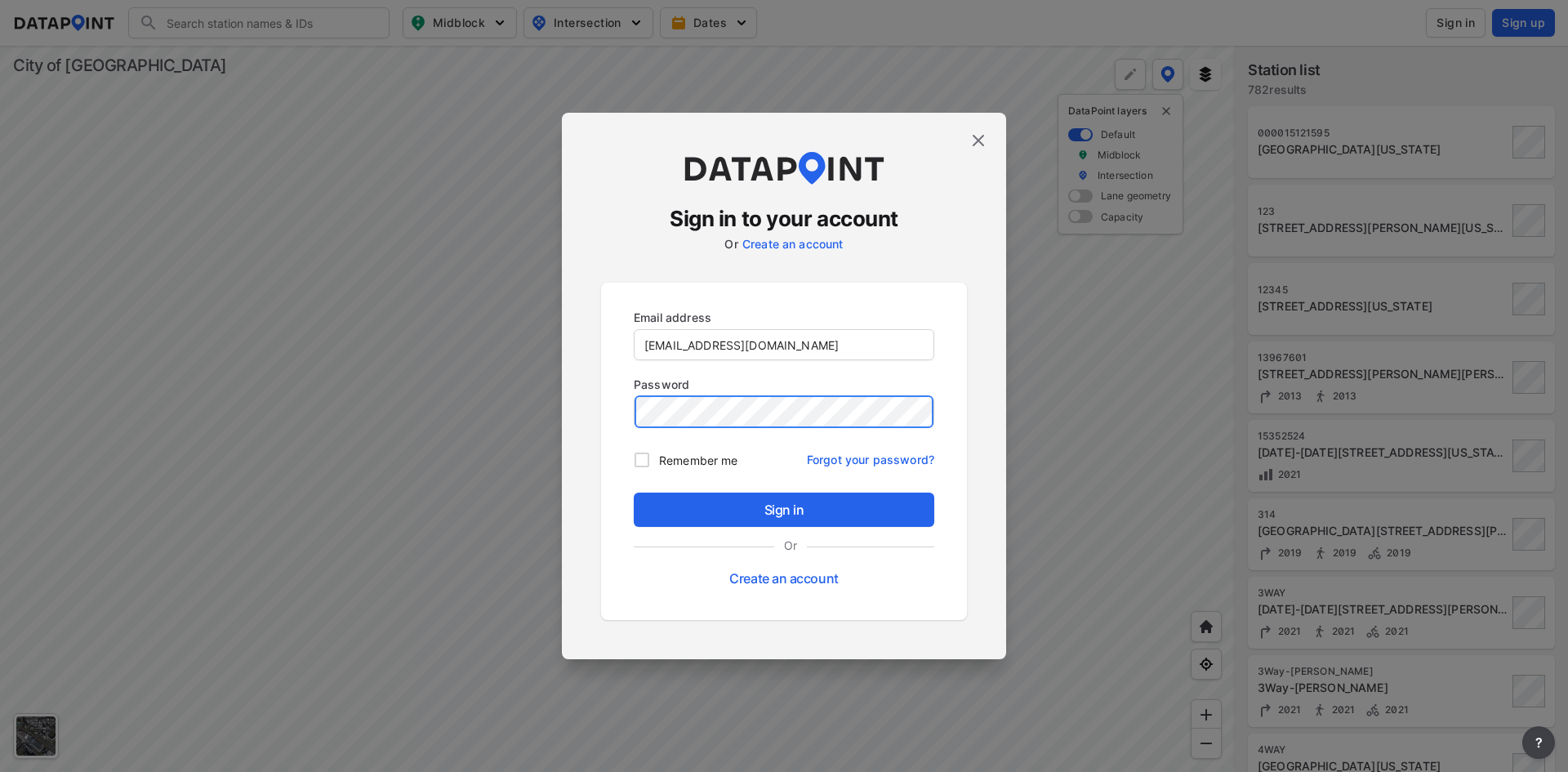
click at [634, 493] on button "Sign in" at bounding box center [784, 510] width 301 height 35
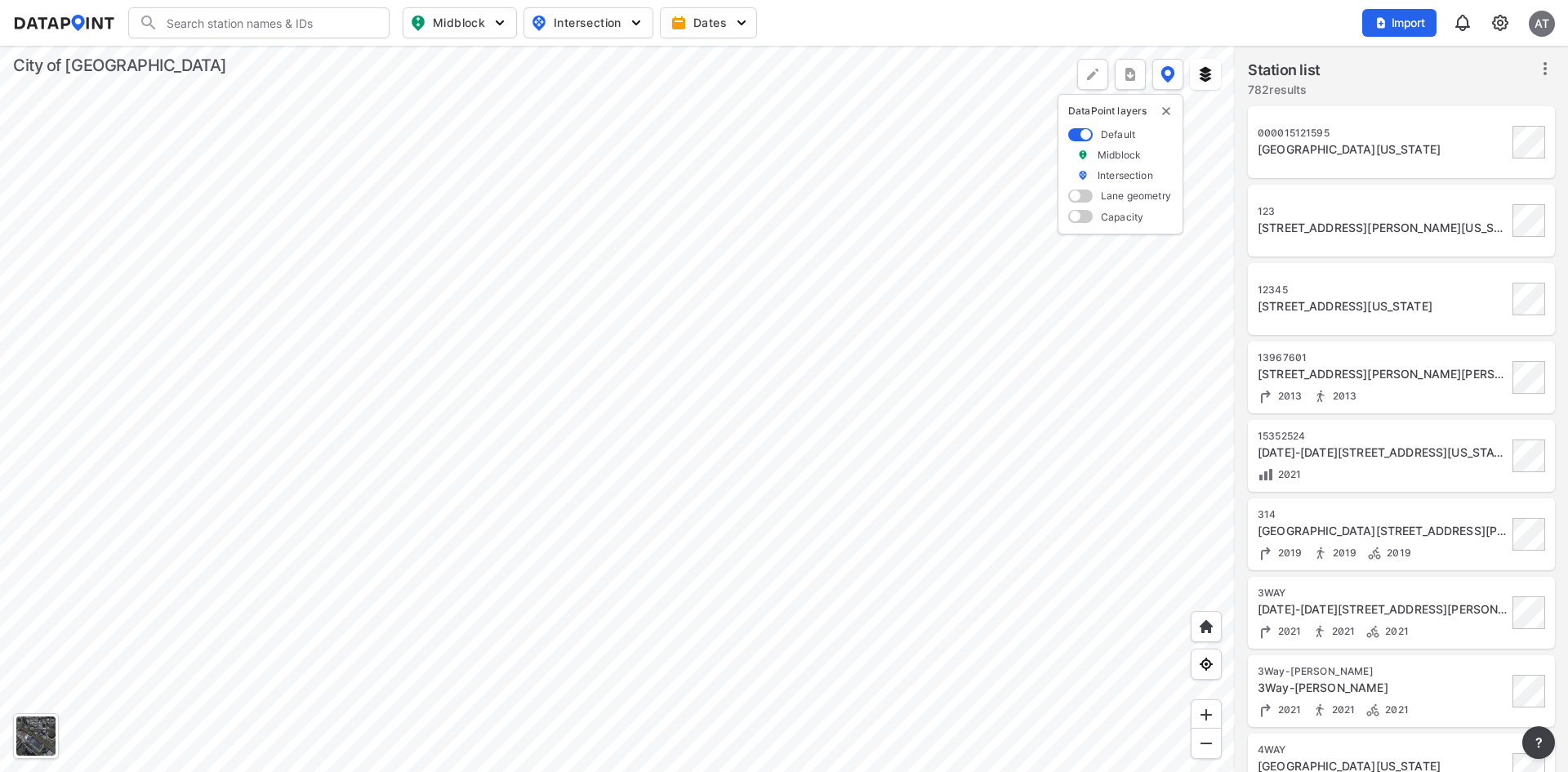
click at [1499, 28] on img at bounding box center [1501, 23] width 20 height 20
click at [1464, 124] on link "Station management" at bounding box center [1430, 122] width 141 height 17
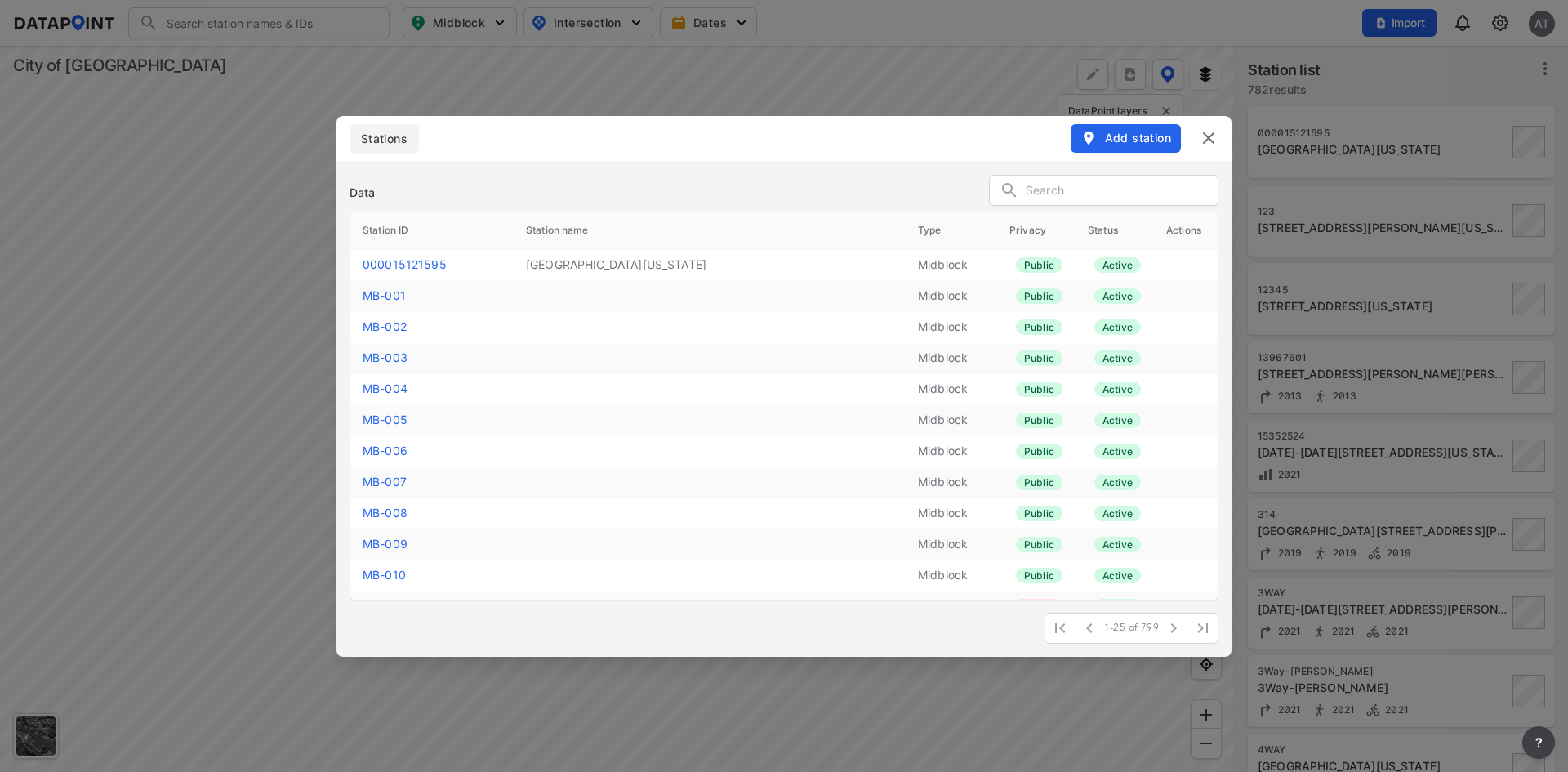
click at [393, 422] on link "MB-005" at bounding box center [384, 420] width 45 height 14
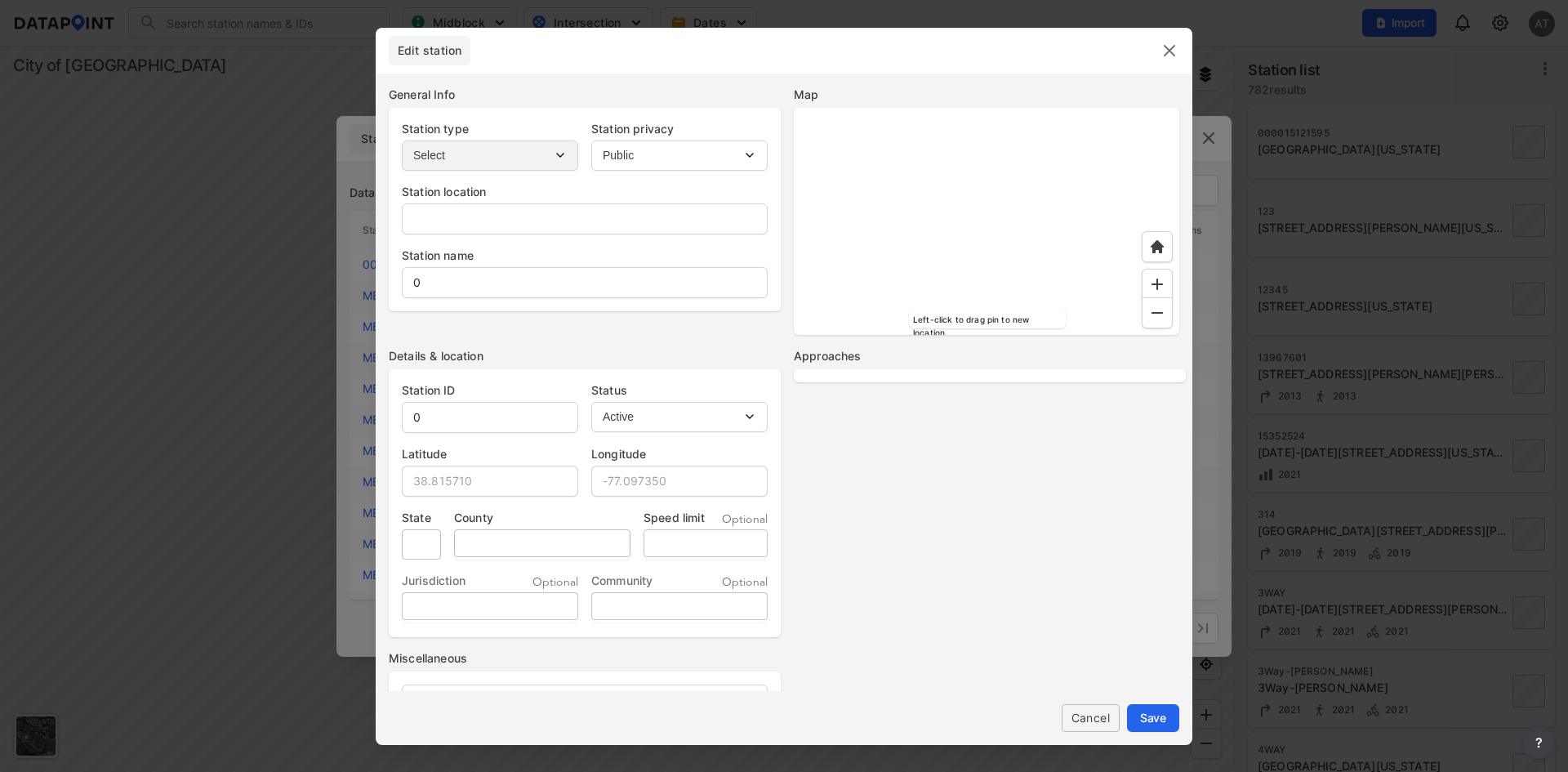
type input "N Quaker Ln, Alexandria, Virginia, 22304"
type input "MB-005"
type input "38.813318"
type input "-77.089217"
type input "Virginia"
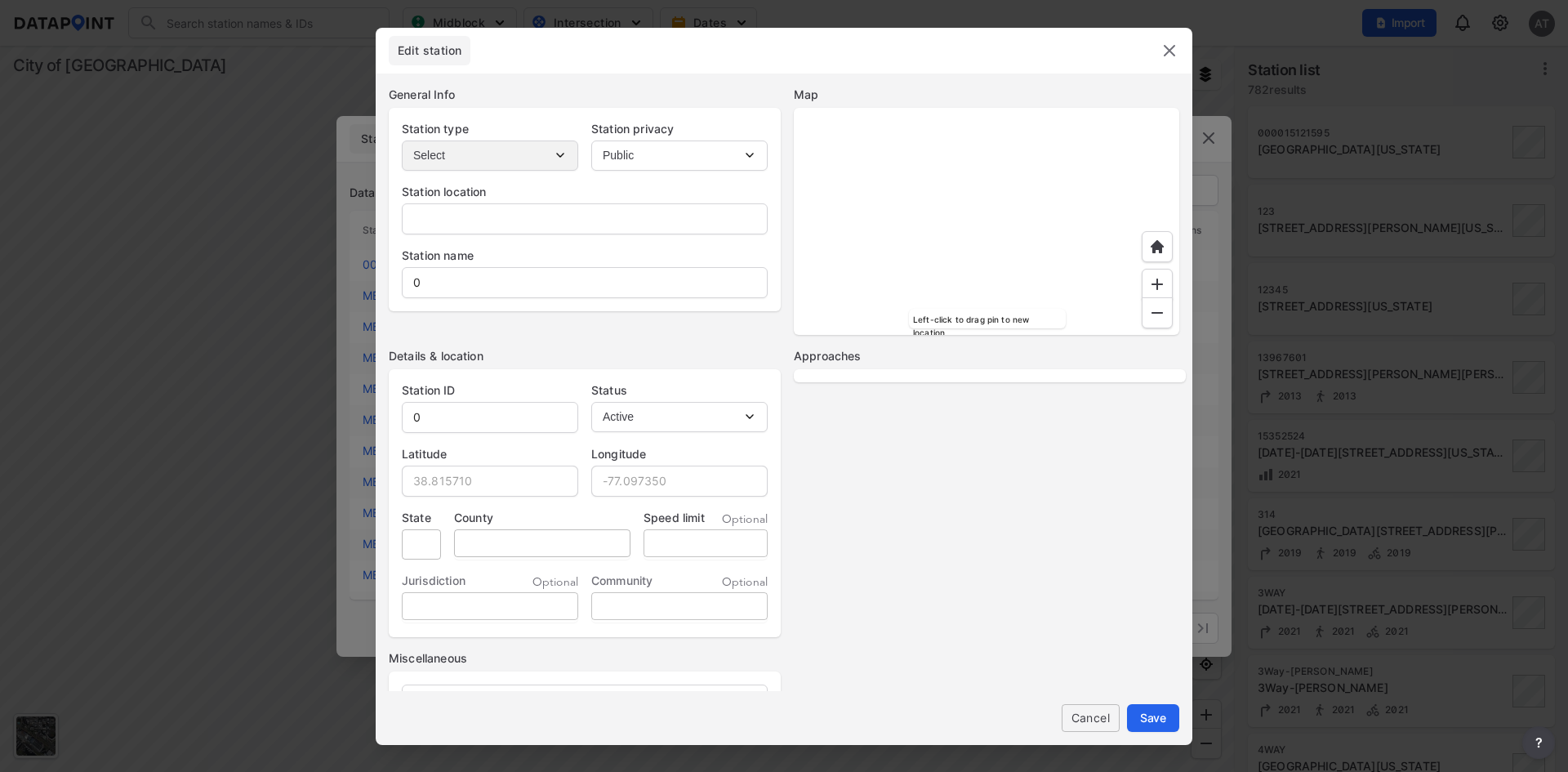
type input "City of Alexandria"
type input "300"
select select "EB"
select select "WB"
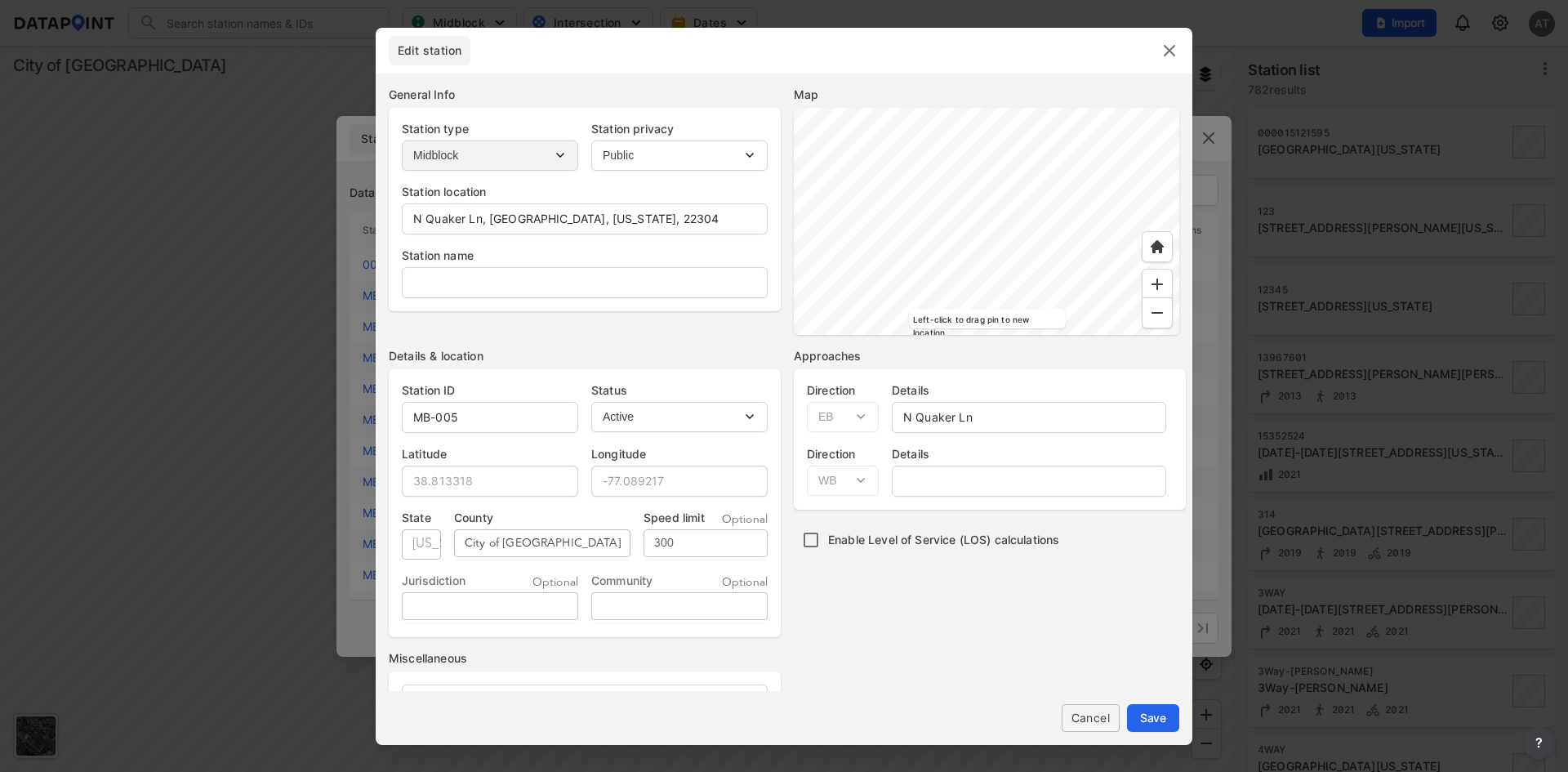
click at [1170, 56] on img at bounding box center [1170, 50] width 20 height 20
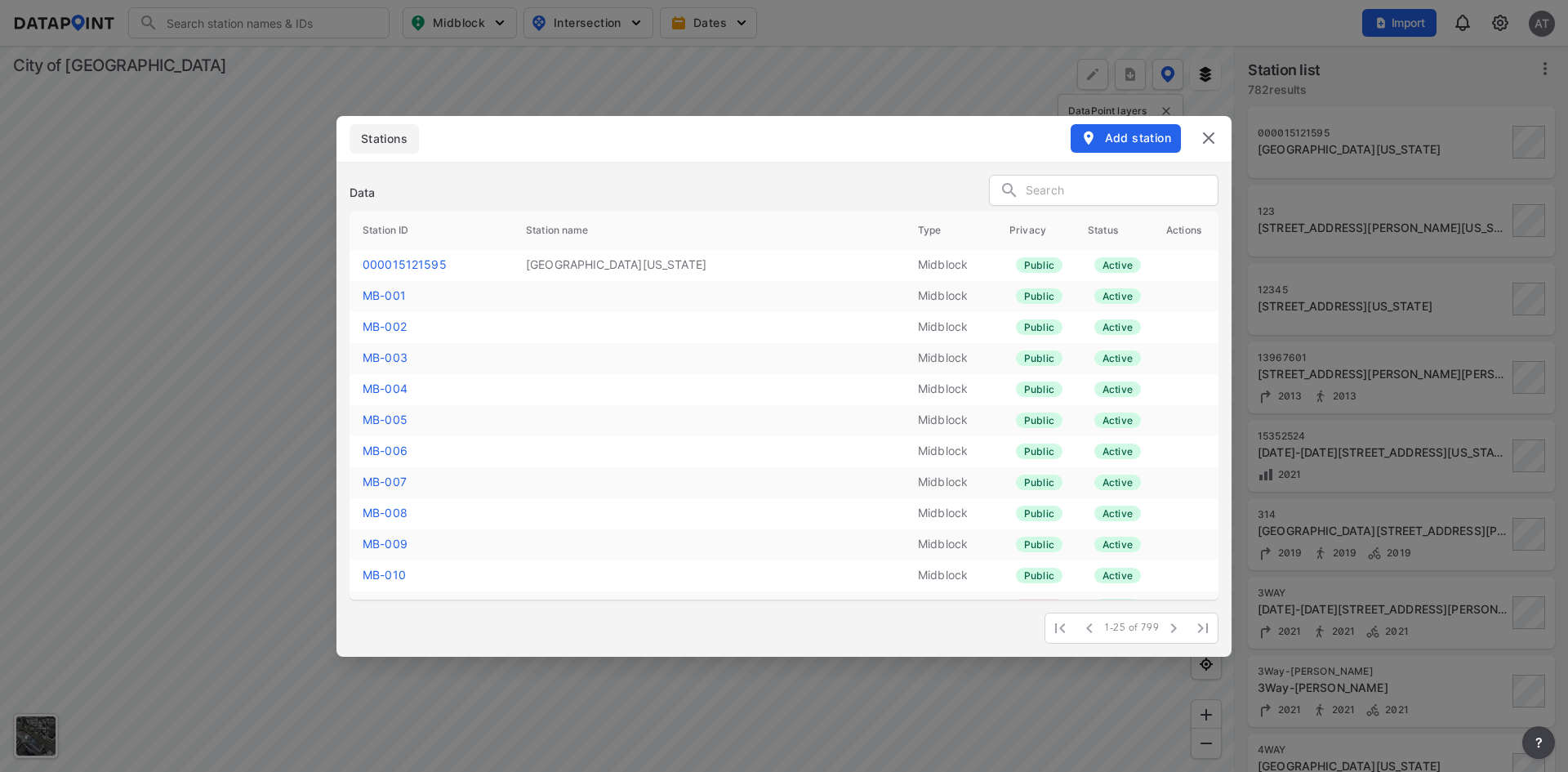
click at [385, 574] on link "MB-010" at bounding box center [384, 574] width 44 height 14
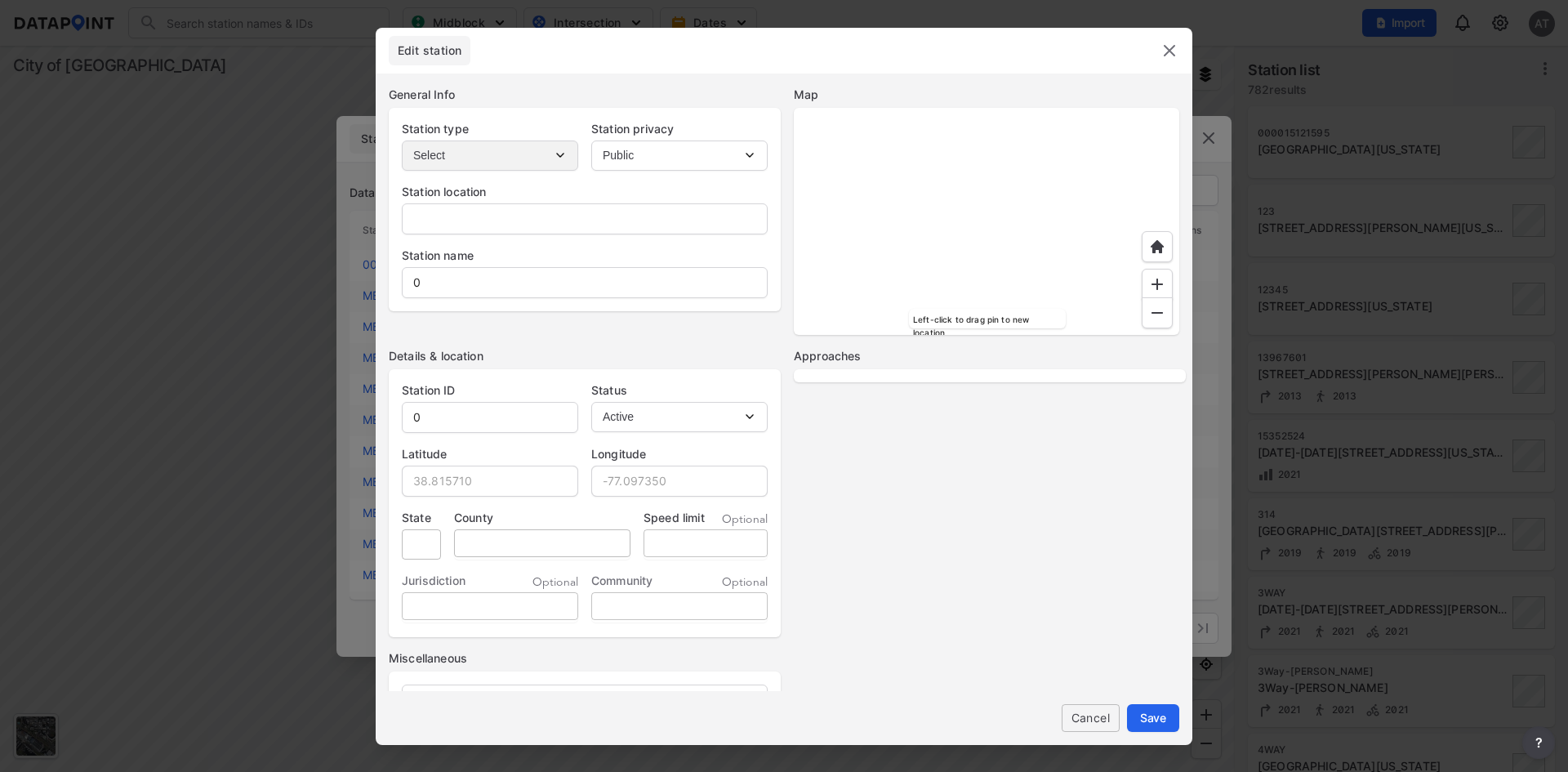
type input "3012-3110 Russell Rd, Alexandria, Virginia, 22305"
type input "MB-010"
type input "38.834086"
type input "-77.067545"
type input "Virginia"
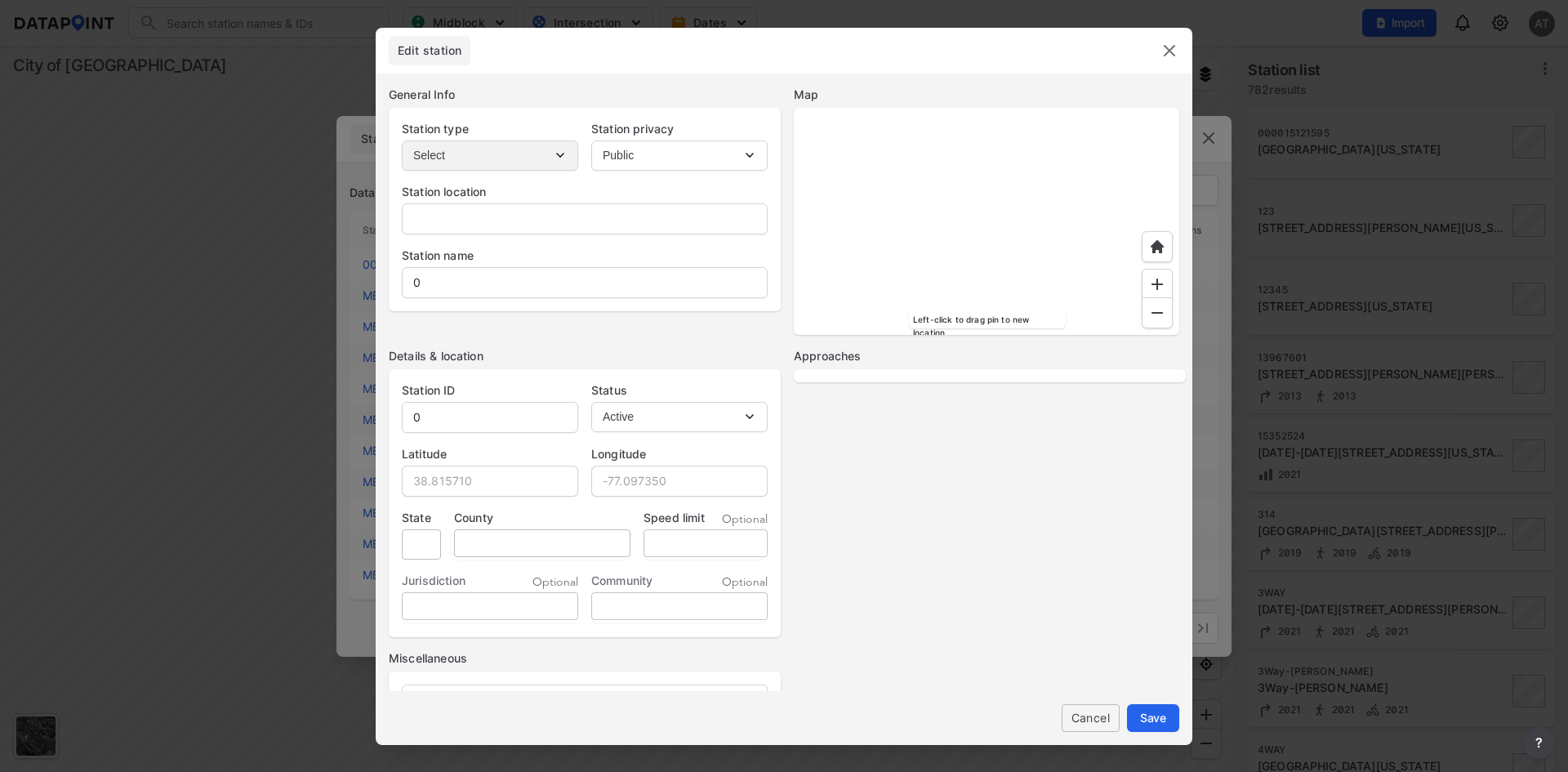
type input "City of Alexandria"
select select "NB"
select select "SB"
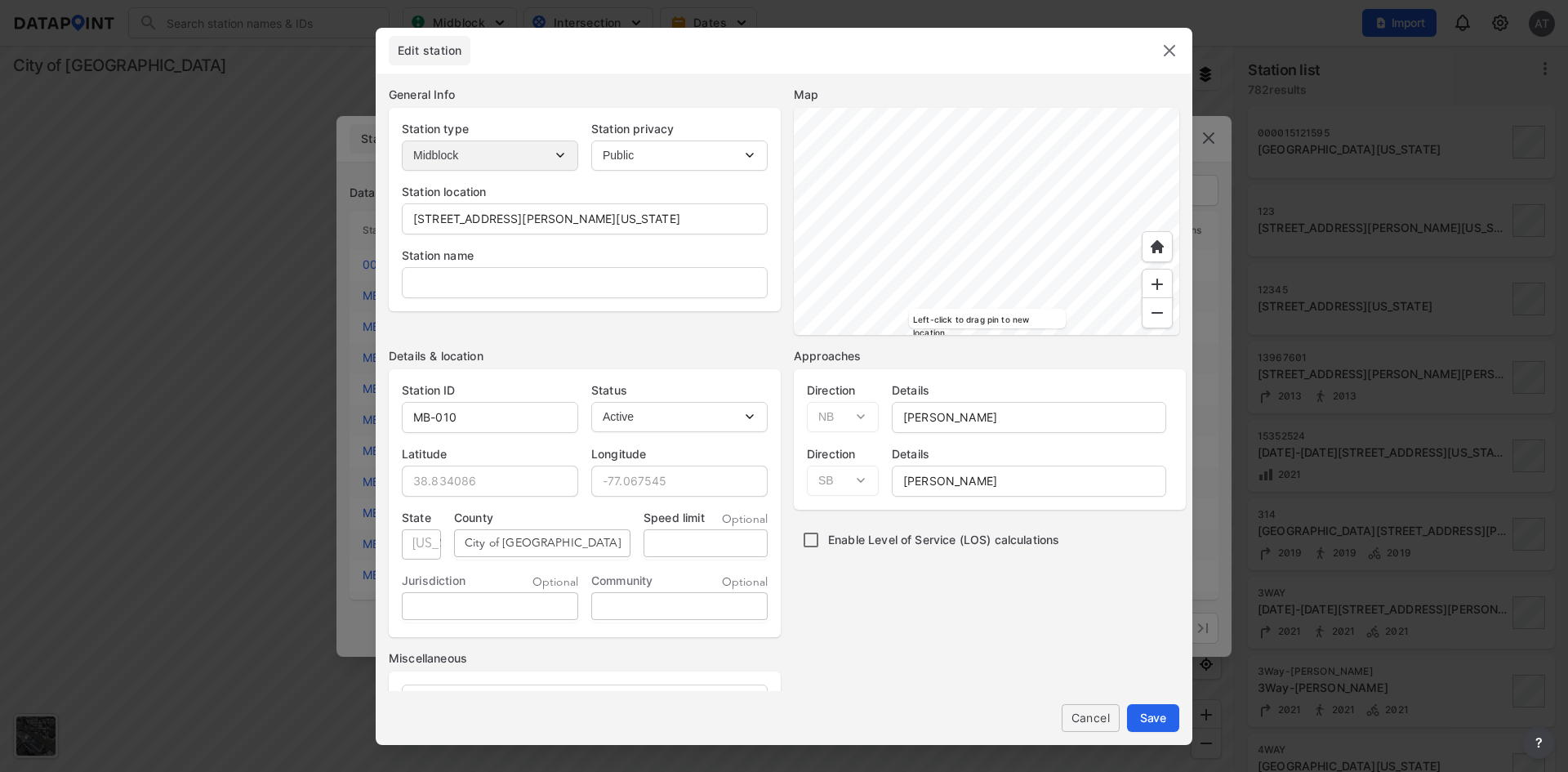
click at [699, 545] on input "tel" at bounding box center [705, 543] width 124 height 29
type input "30"
click at [1140, 708] on button "Save" at bounding box center [1153, 718] width 52 height 28
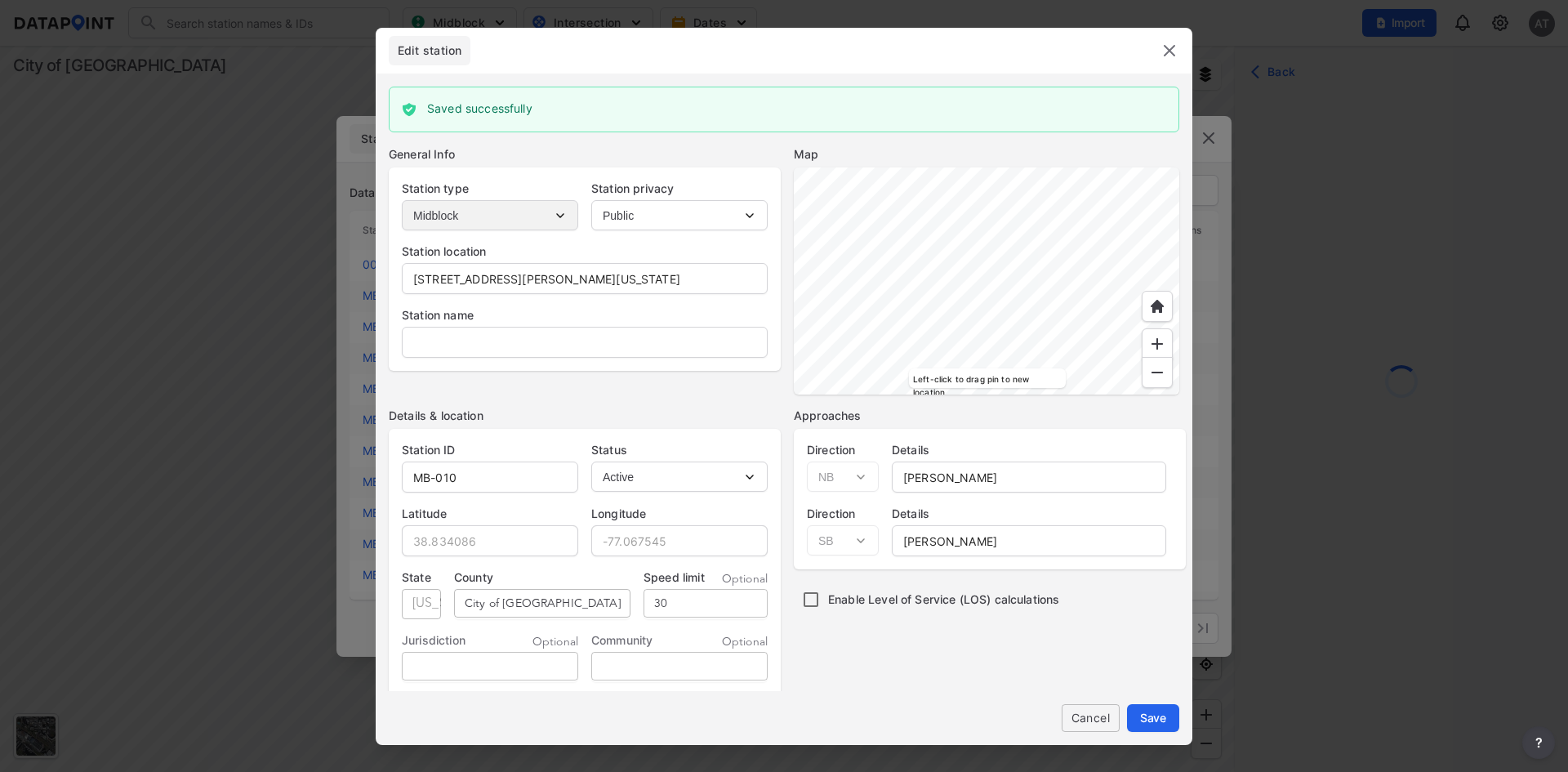
click at [1170, 53] on img at bounding box center [1170, 50] width 20 height 20
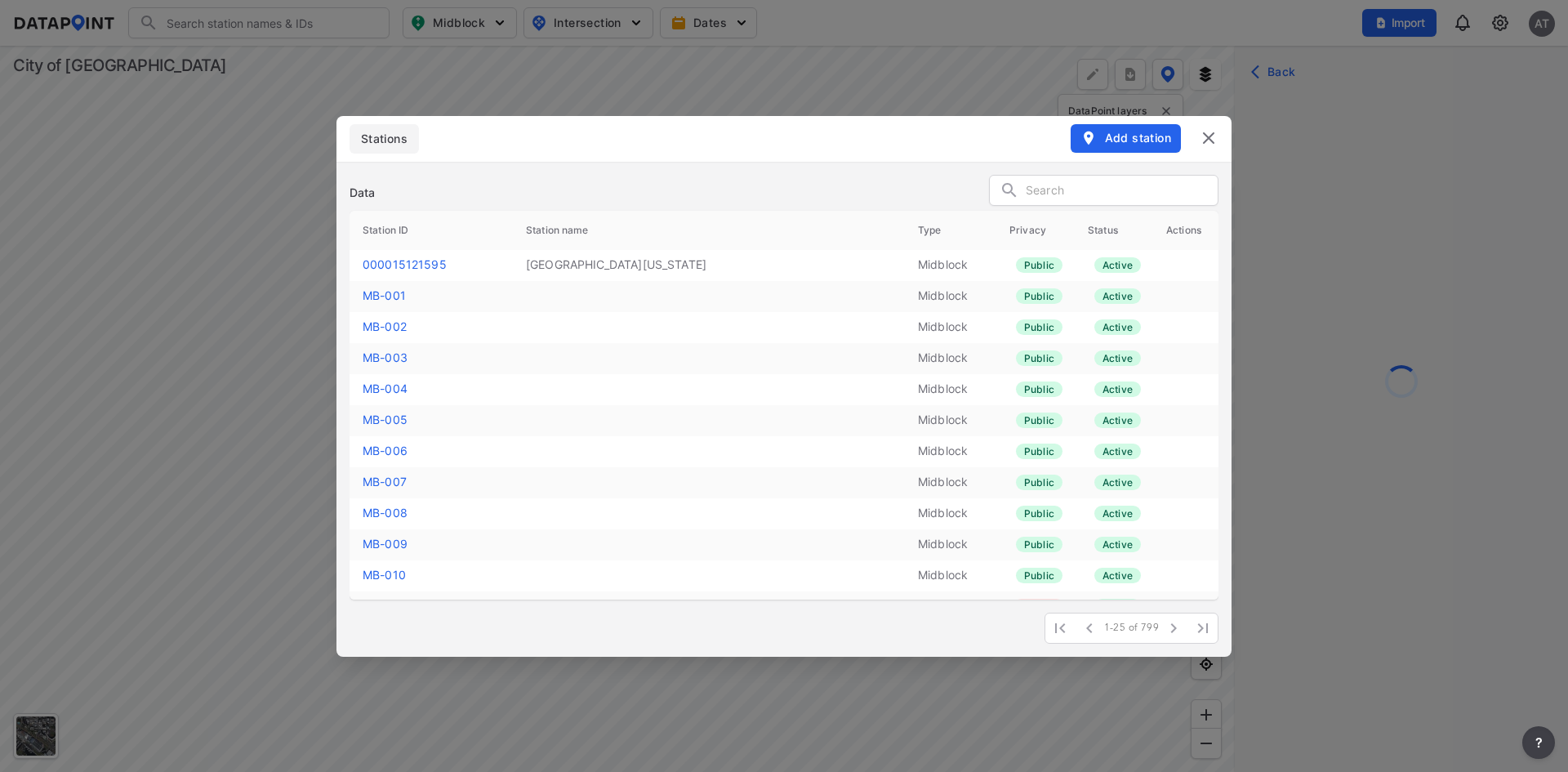
click at [1129, 137] on span "Add station" at bounding box center [1127, 138] width 91 height 17
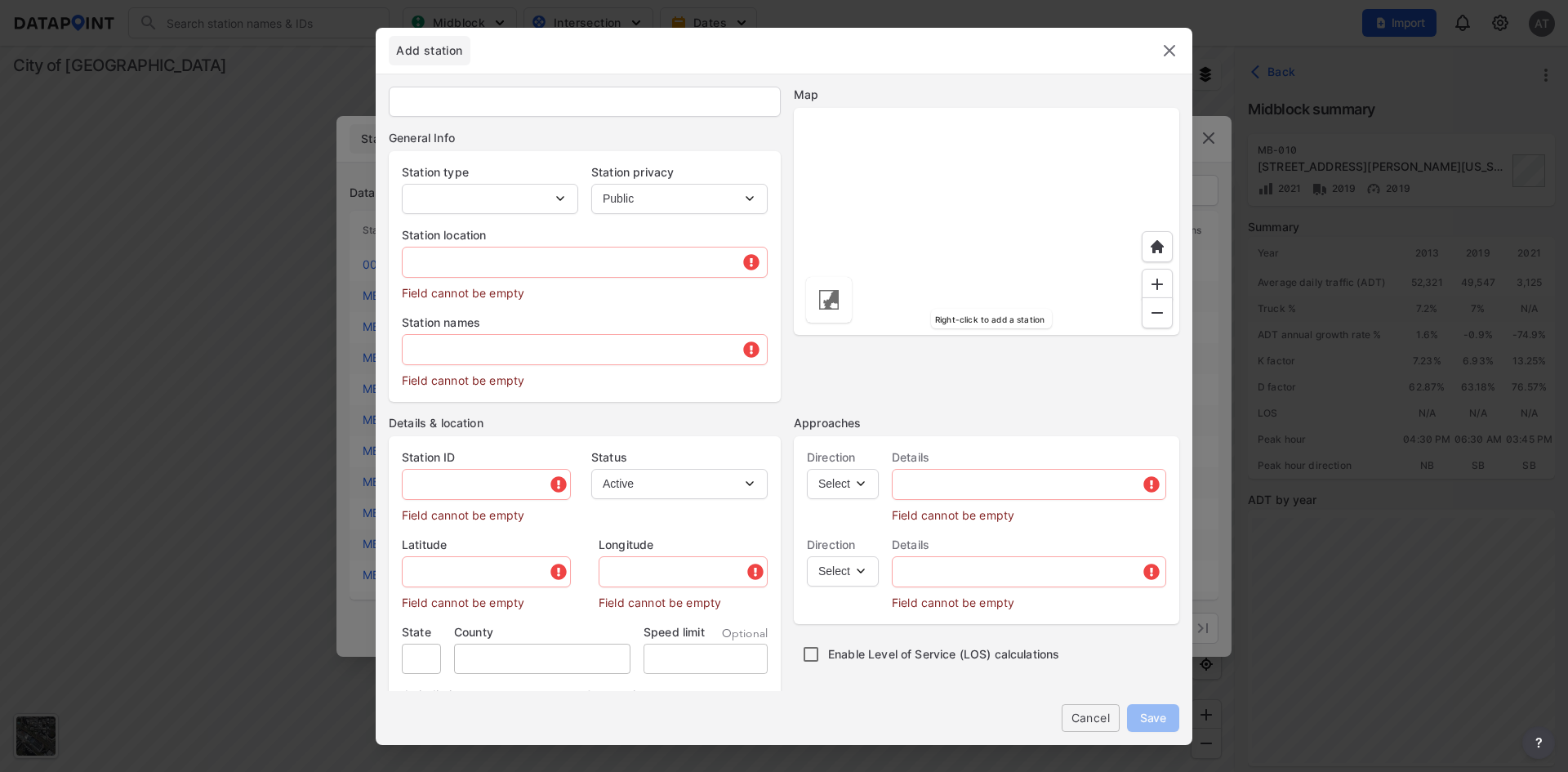
type input "addtest02"
select select "1"
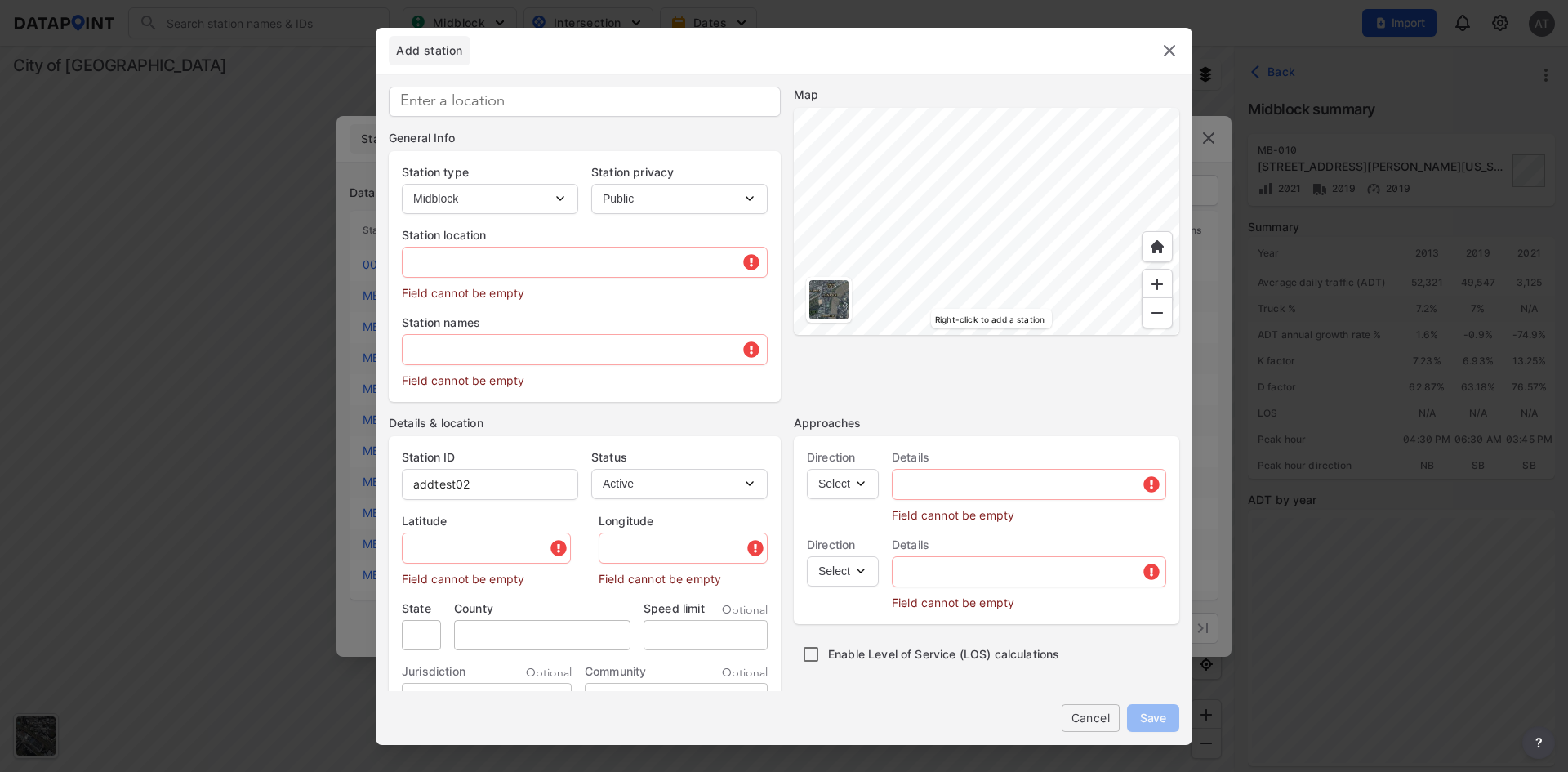
click at [829, 301] on div at bounding box center [830, 300] width 40 height 40
click at [572, 269] on input "text" at bounding box center [585, 261] width 364 height 33
click at [968, 232] on div at bounding box center [986, 221] width 385 height 227
click at [1002, 199] on div at bounding box center [986, 221] width 385 height 227
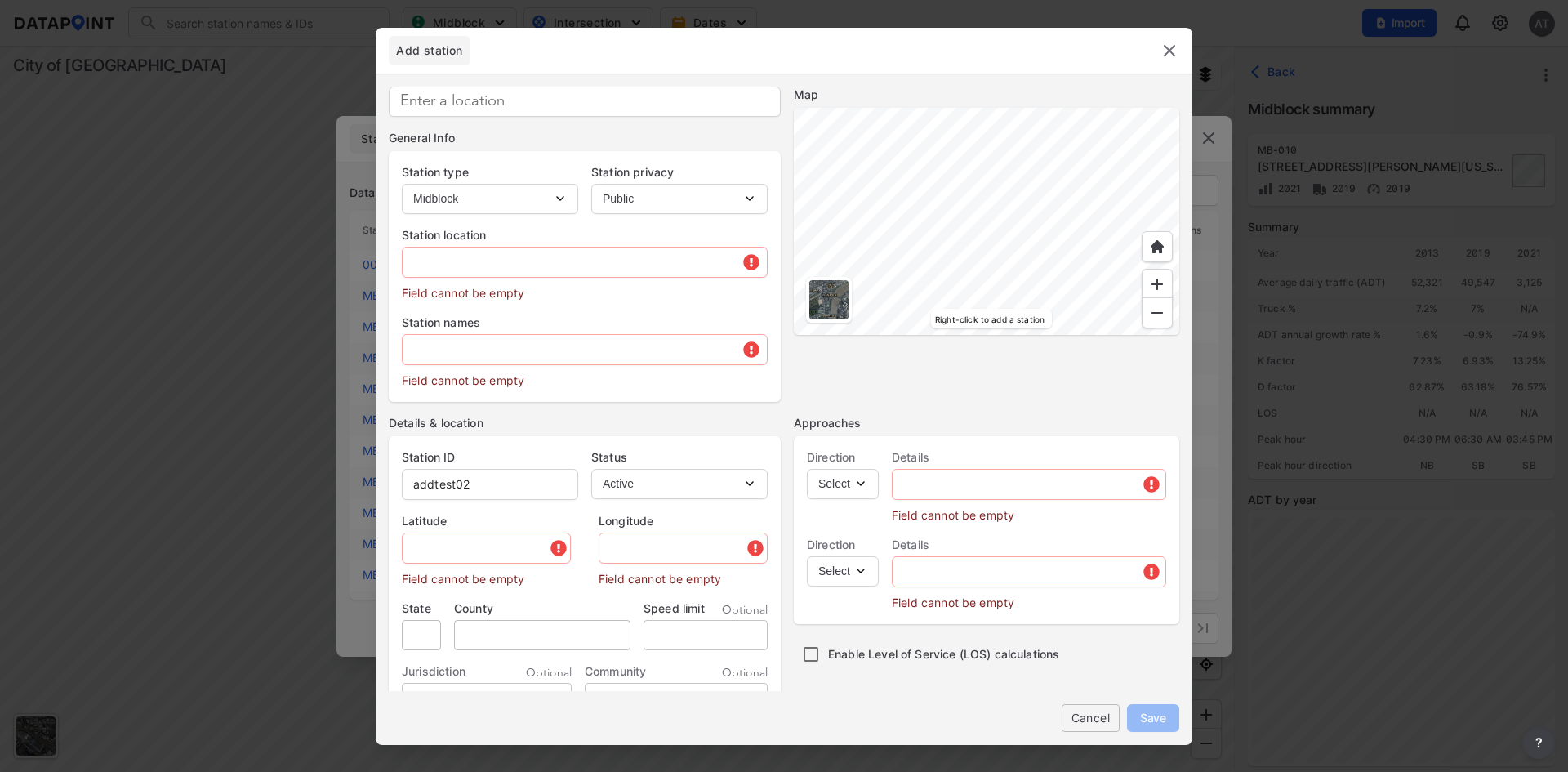
type input "38.826158"
type input "-77.108657"
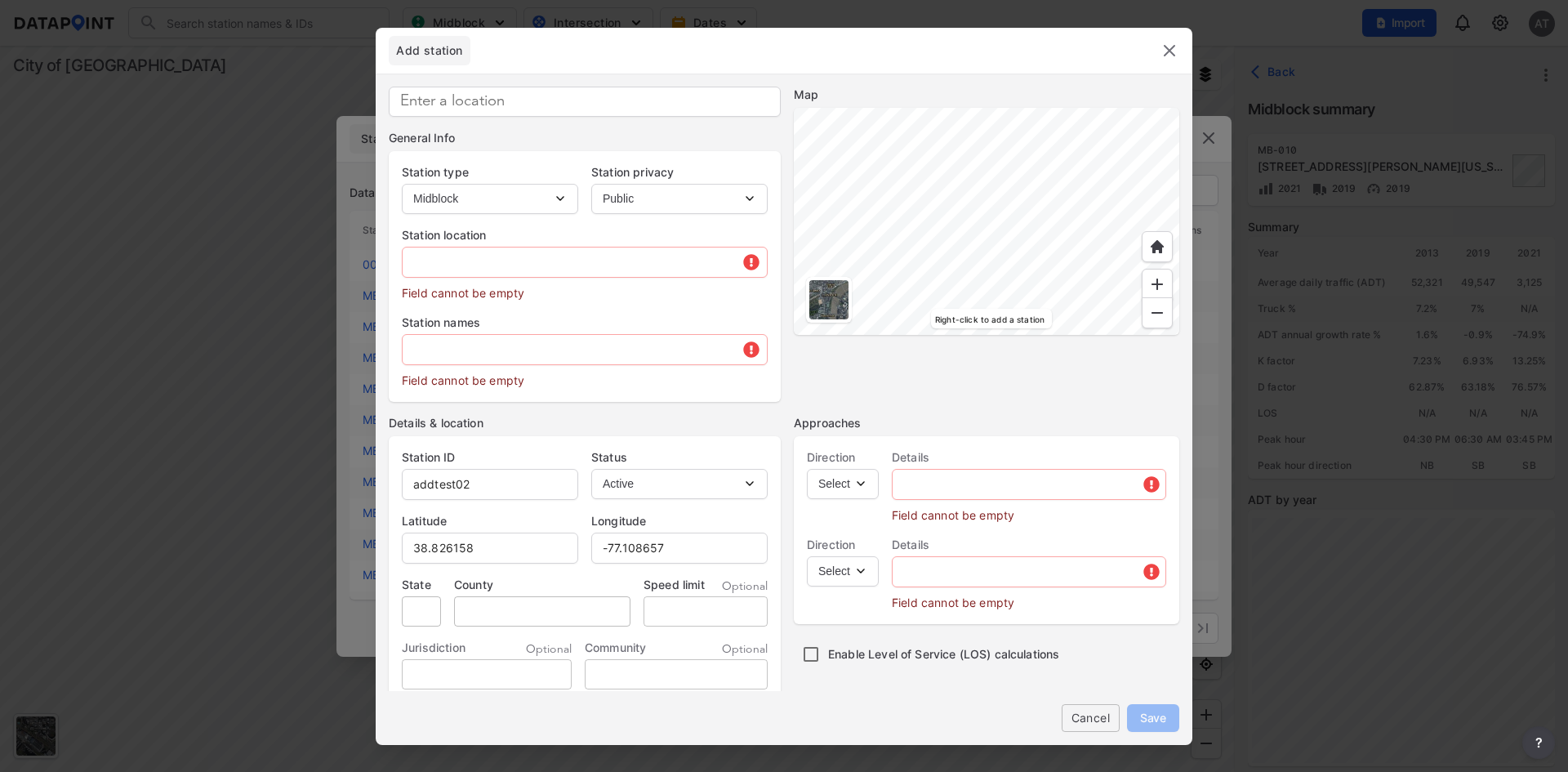
type input "4623 Seminary Rd, Alexandria, VA 22304, USA"
type input "VA"
type input "US"
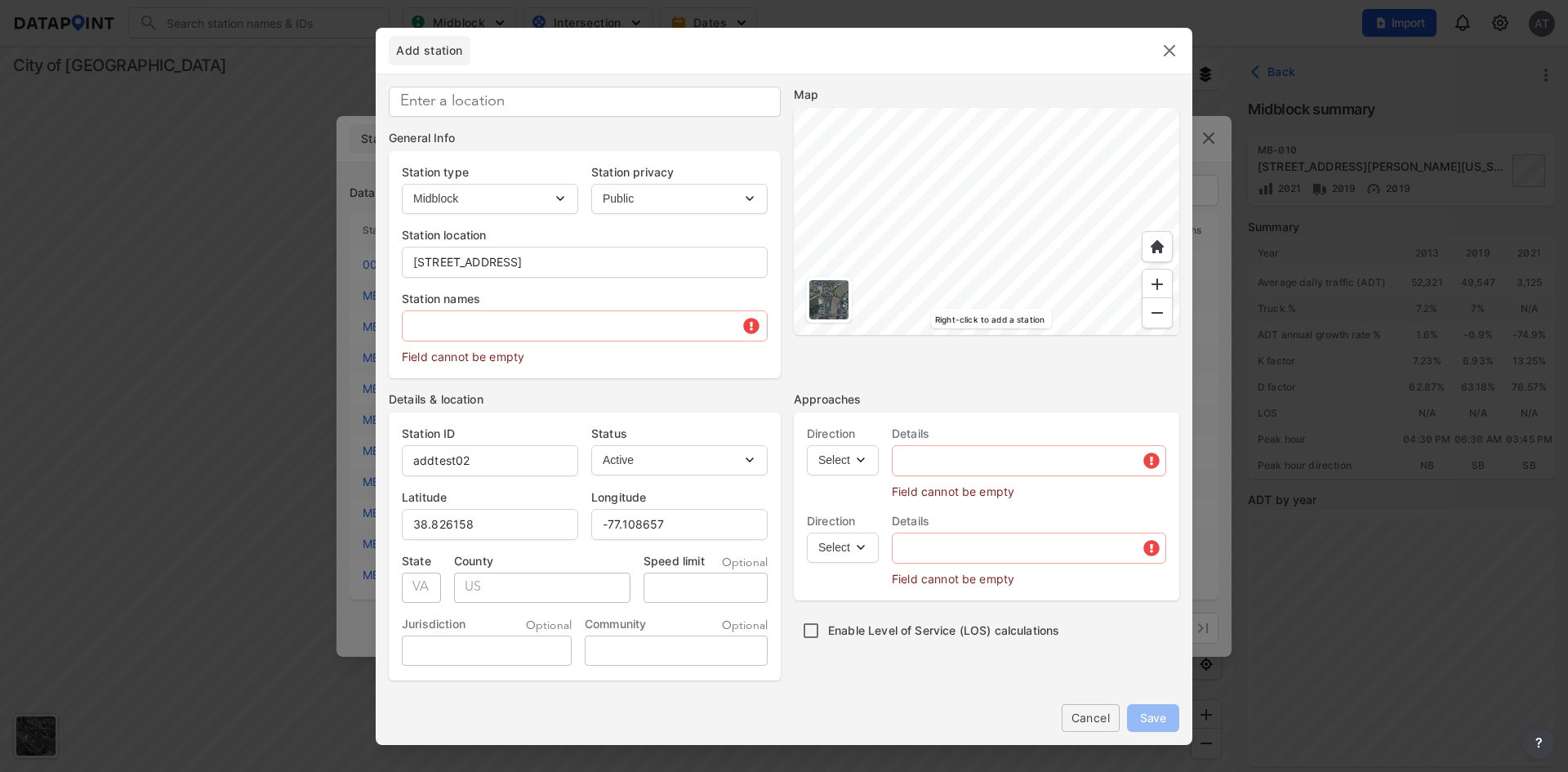
type input "38.826225"
type input "-77.108614"
click at [607, 316] on input "text" at bounding box center [585, 326] width 364 height 33
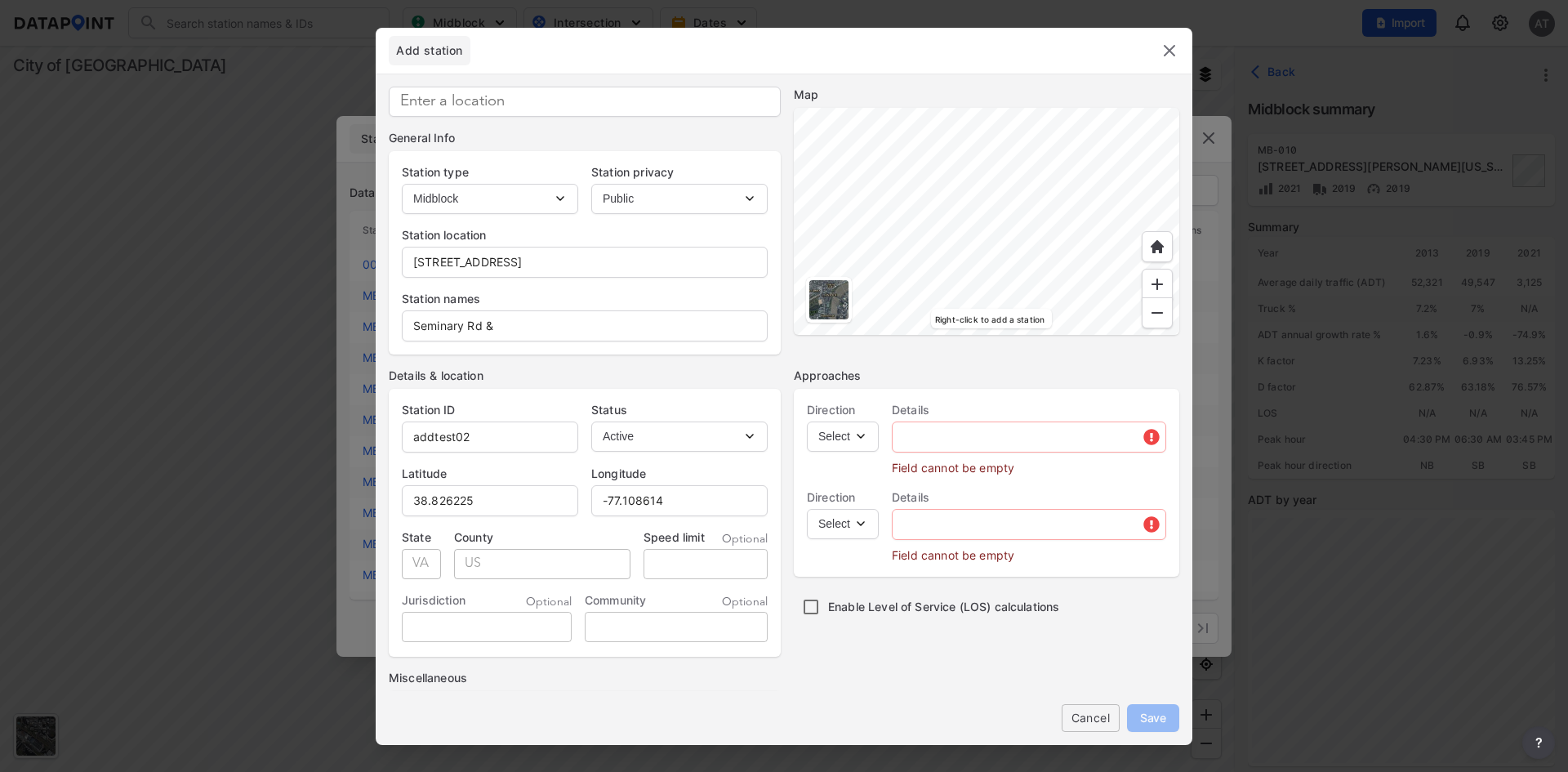
click at [1003, 194] on div at bounding box center [986, 221] width 385 height 227
click at [612, 320] on input "Seminary Rd &" at bounding box center [585, 326] width 364 height 33
click at [500, 324] on input "Seminary Rd & N Pickett St" at bounding box center [585, 326] width 364 height 33
type input "Seminary Rd & N Pickett St"
click at [854, 432] on select "Select EB NB SB WB" at bounding box center [842, 436] width 72 height 31
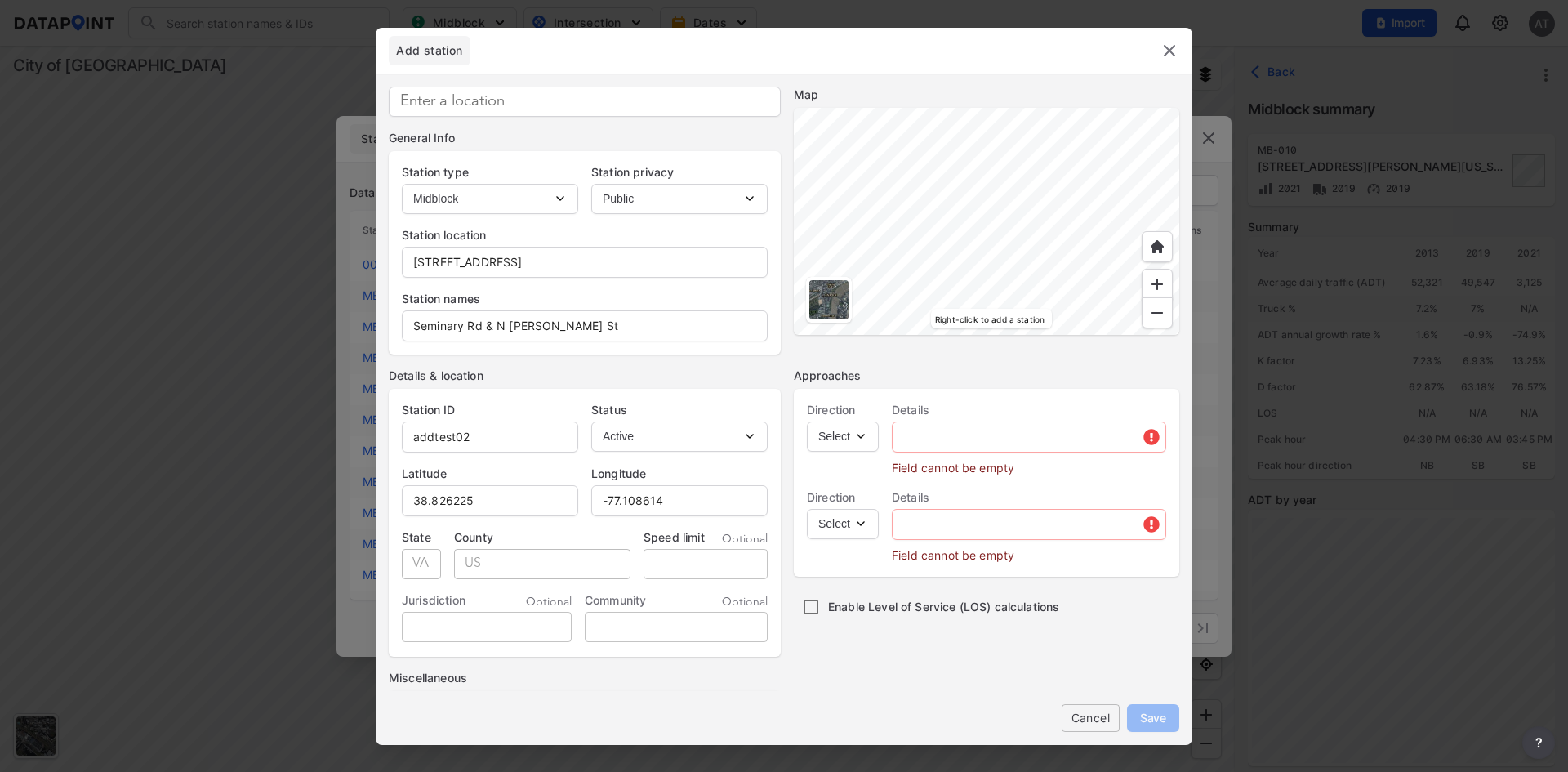
select select "NB"
click at [807, 422] on select "Select EB NB SB WB" at bounding box center [842, 436] width 72 height 31
click at [940, 445] on input "text" at bounding box center [1029, 436] width 273 height 33
paste input "N Pickett St"
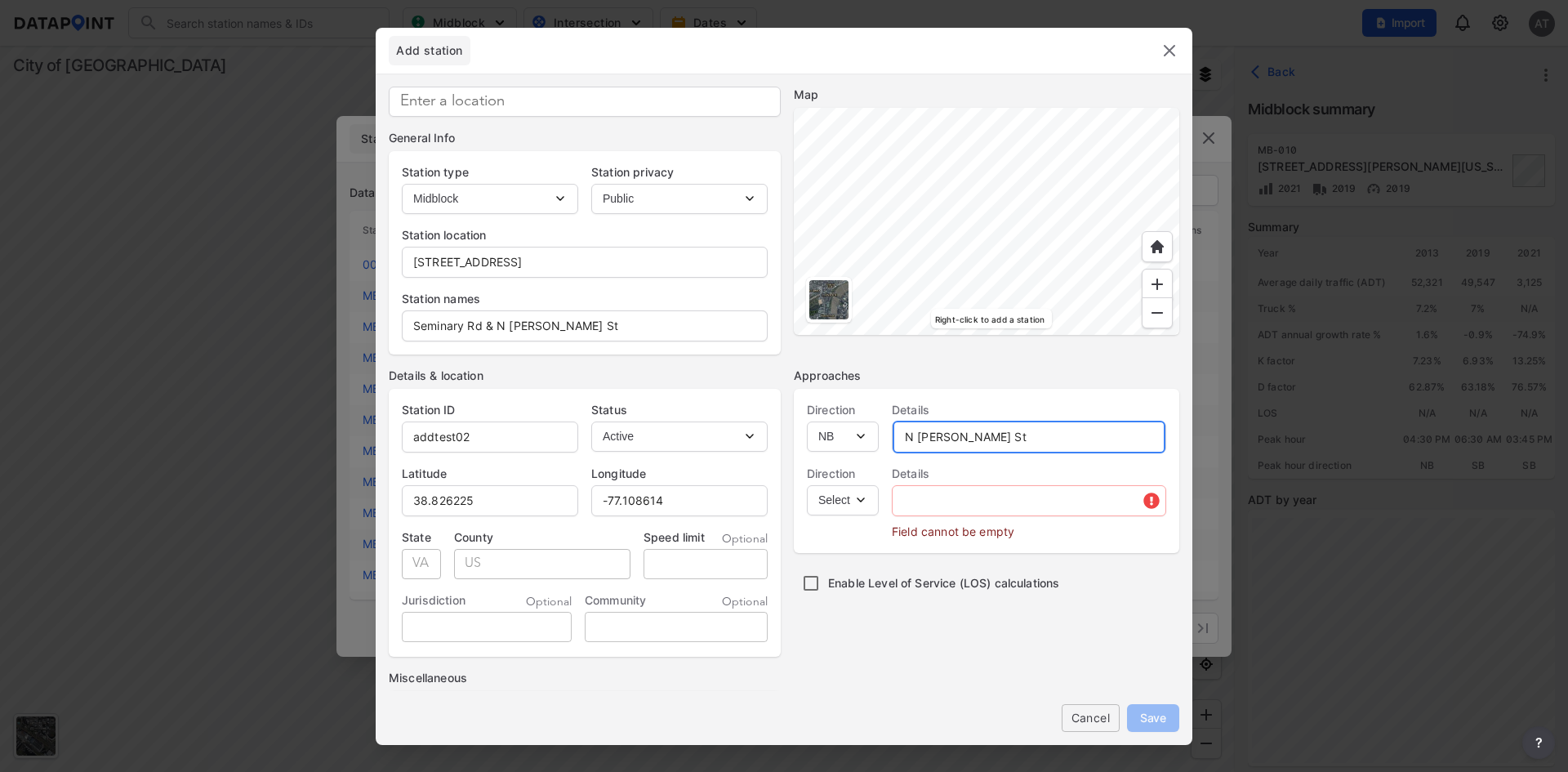
type input "N Pickett St"
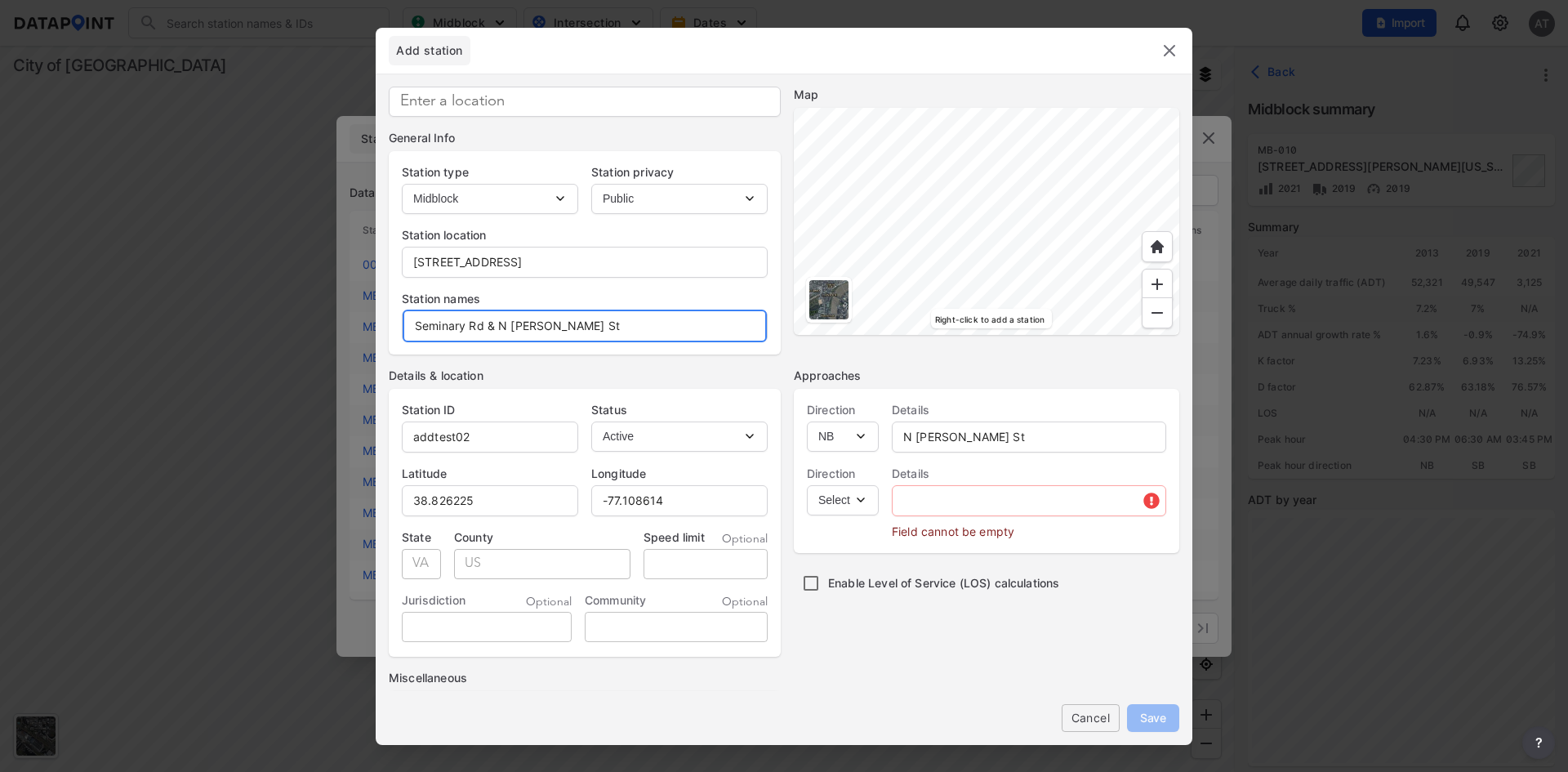
drag, startPoint x: 481, startPoint y: 325, endPoint x: 403, endPoint y: 320, distance: 78.2
click at [403, 320] on input "Seminary Rd & N Pickett St" at bounding box center [585, 326] width 364 height 33
click at [863, 497] on select "Select SB" at bounding box center [842, 500] width 72 height 31
select select "SB"
click at [807, 485] on select "Select SB" at bounding box center [842, 500] width 72 height 31
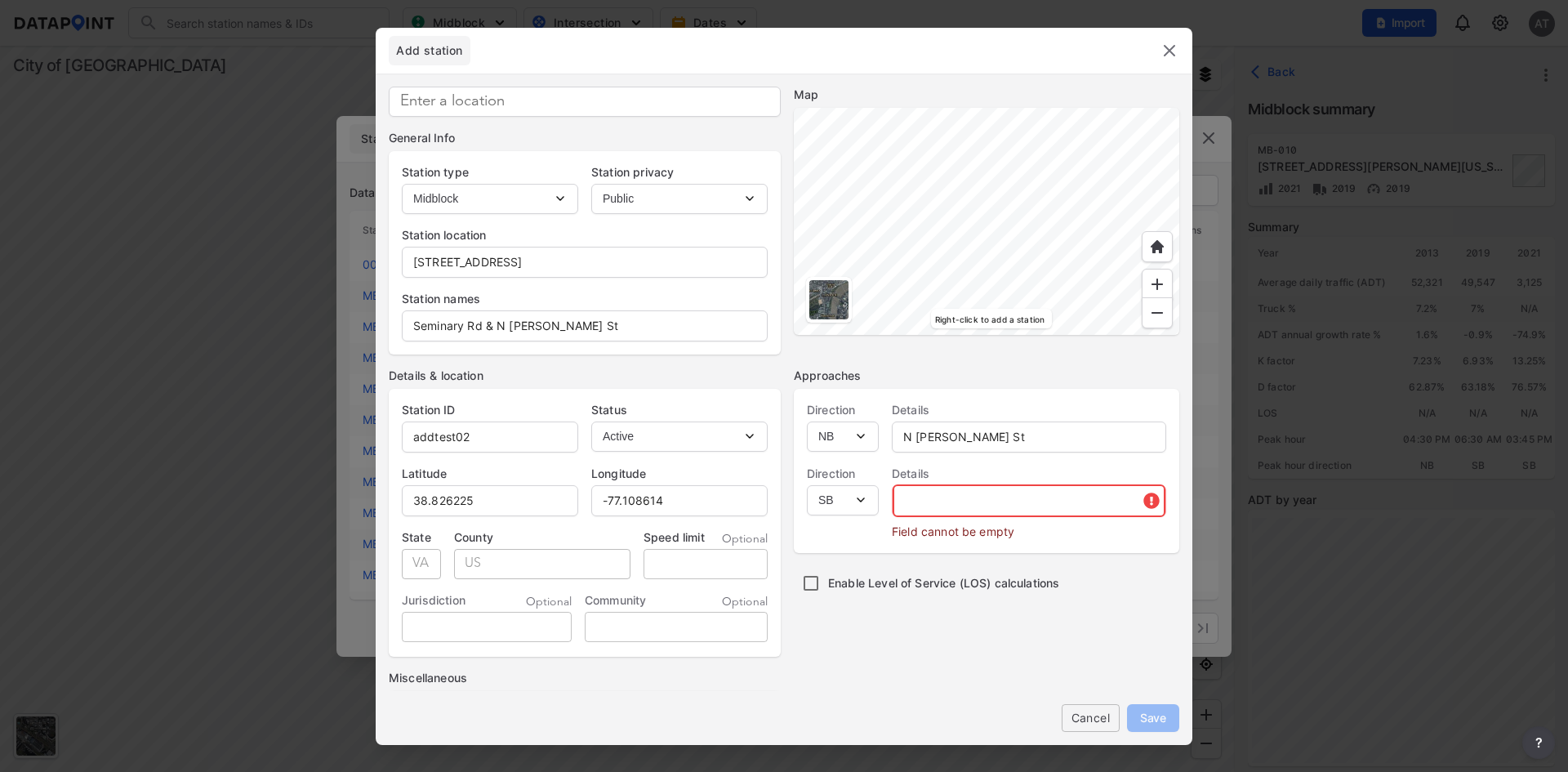
click at [958, 497] on input "text" at bounding box center [1029, 500] width 273 height 33
paste input "Seminary Rd"
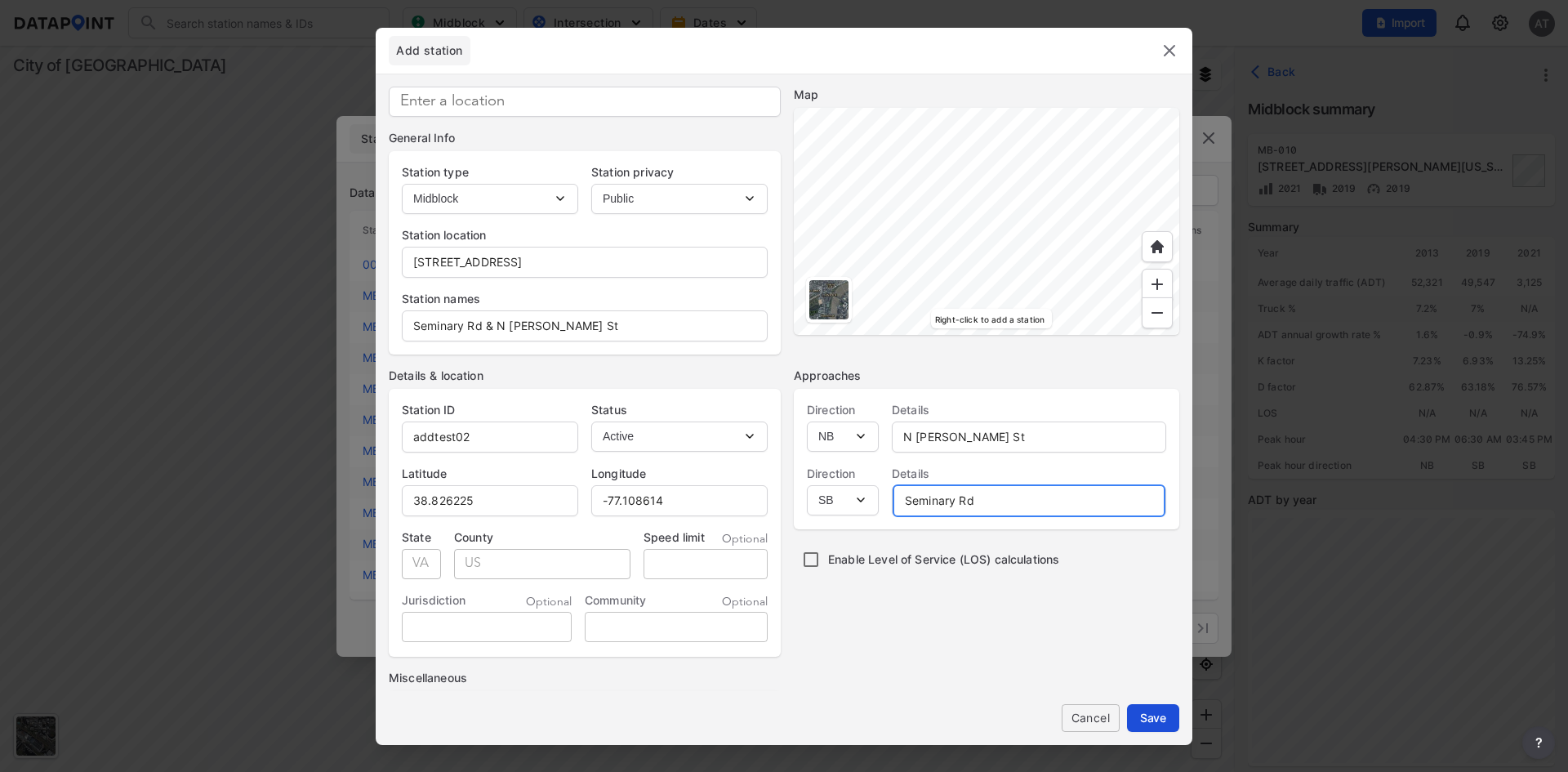
type input "Seminary Rd"
click at [1164, 719] on span "Save" at bounding box center [1153, 717] width 26 height 17
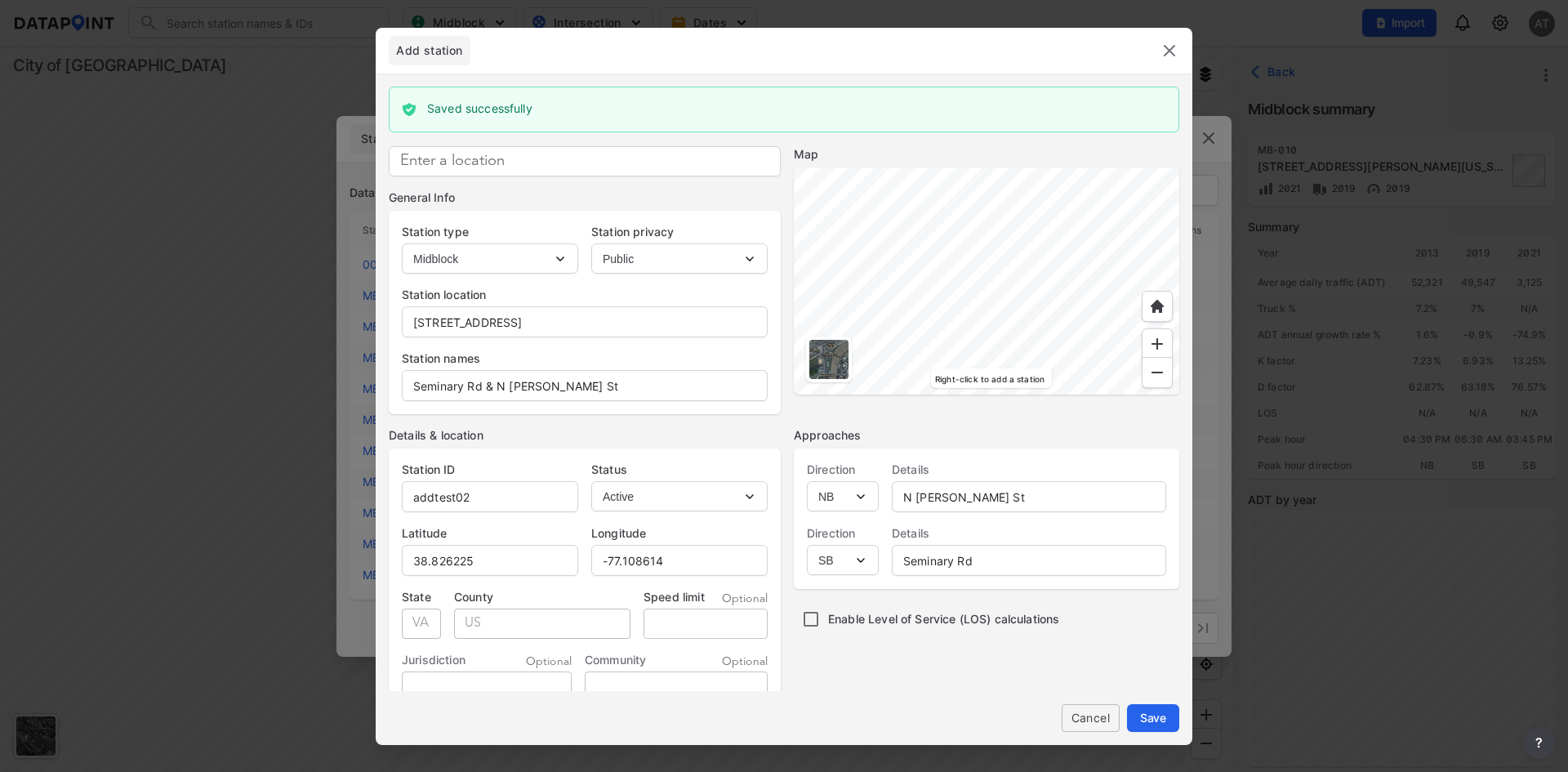
click at [1177, 44] on img at bounding box center [1170, 50] width 20 height 20
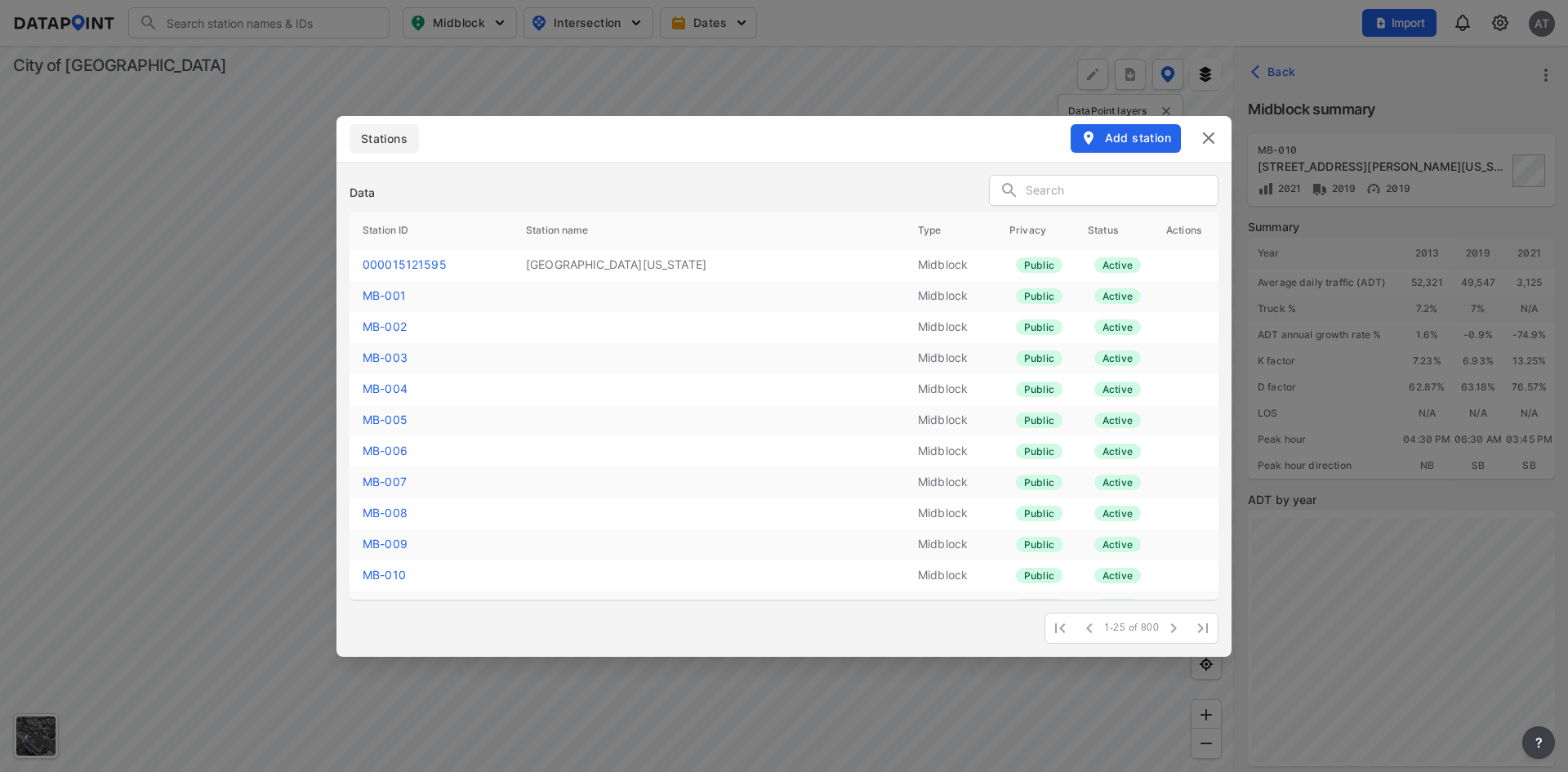
click at [1073, 190] on input "text" at bounding box center [1122, 191] width 192 height 25
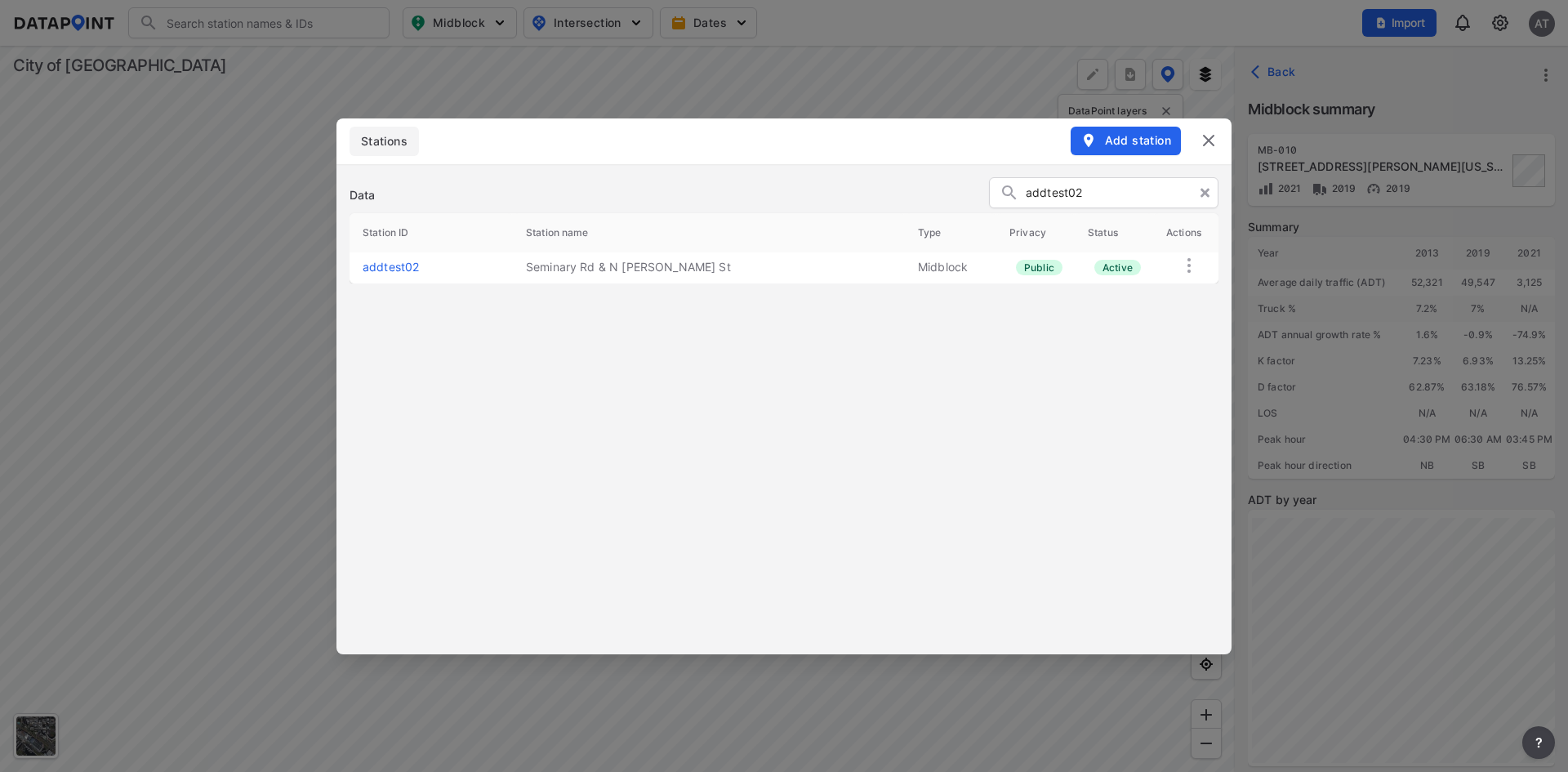
type input "addtest02"
click at [1213, 137] on img at bounding box center [1209, 141] width 20 height 20
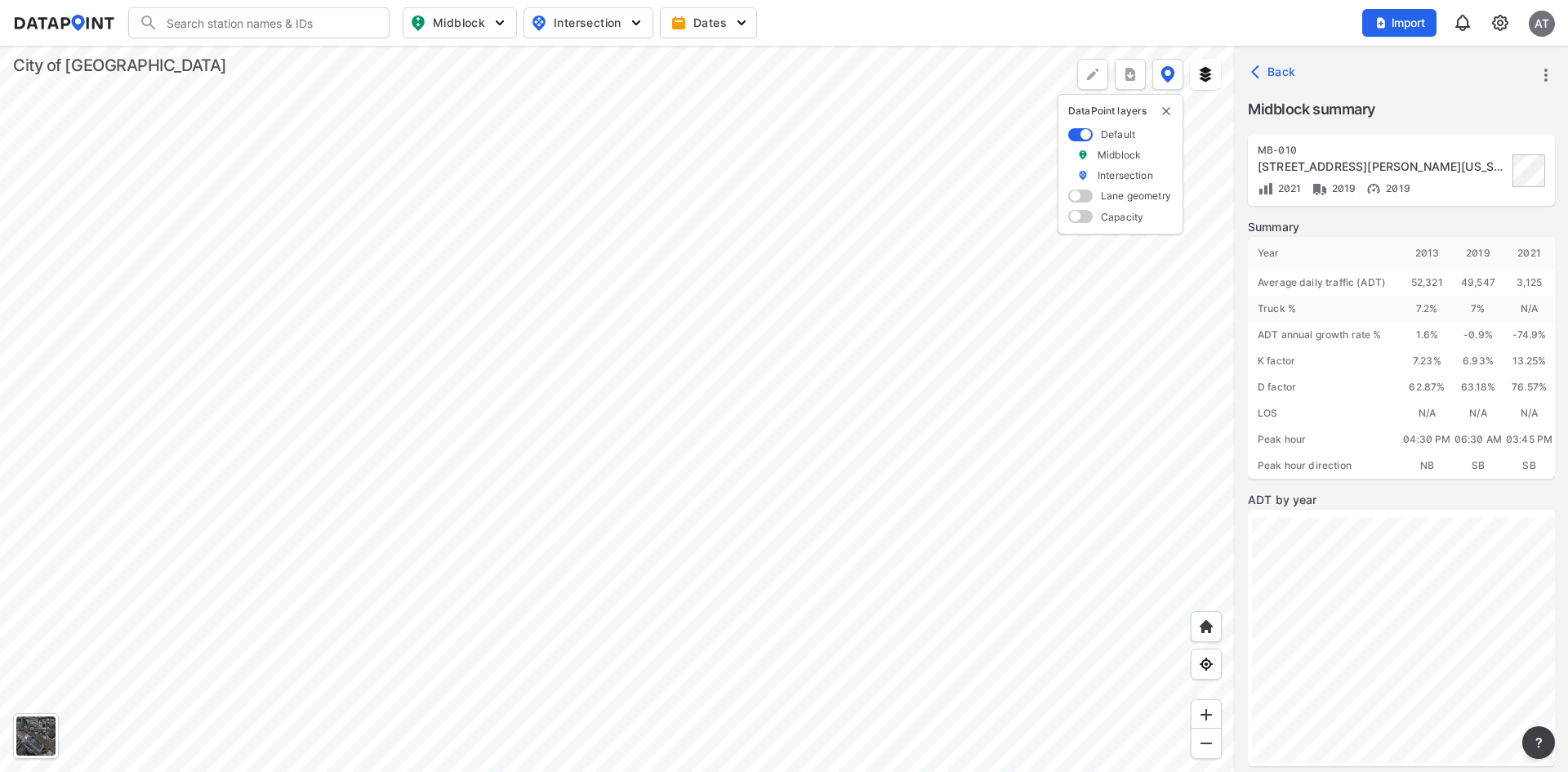
click at [1263, 67] on icon "button" at bounding box center [1259, 71] width 17 height 17
